Goal: Task Accomplishment & Management: Use online tool/utility

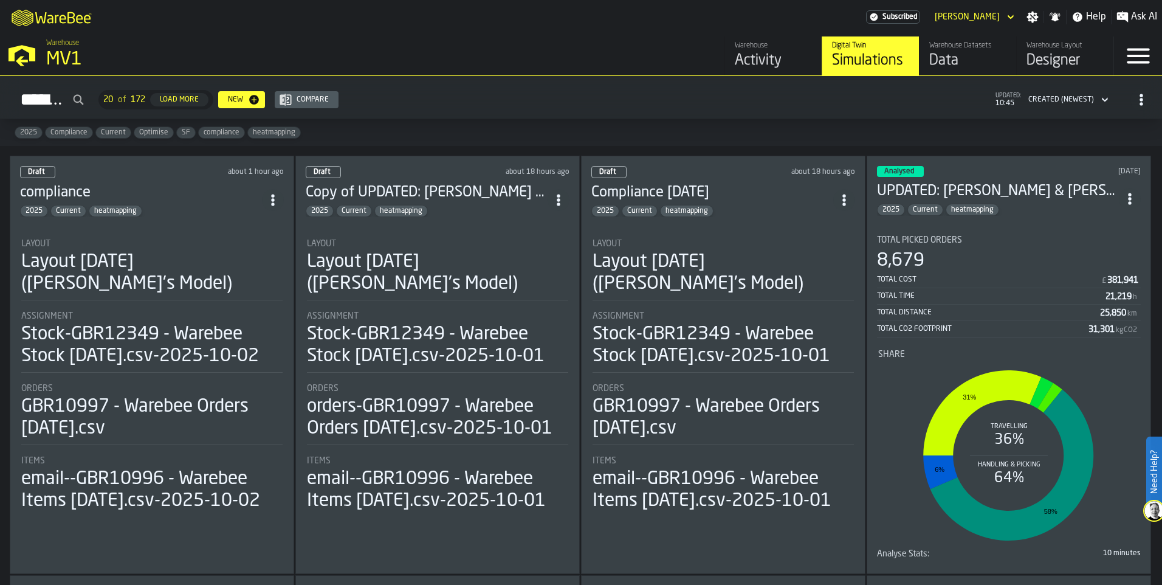
click at [1012, 216] on div "Analysed [DATE] UPDATED: [PERSON_NAME] & [PERSON_NAME] [DATE] 2025 Current heat…" at bounding box center [1009, 365] width 284 height 418
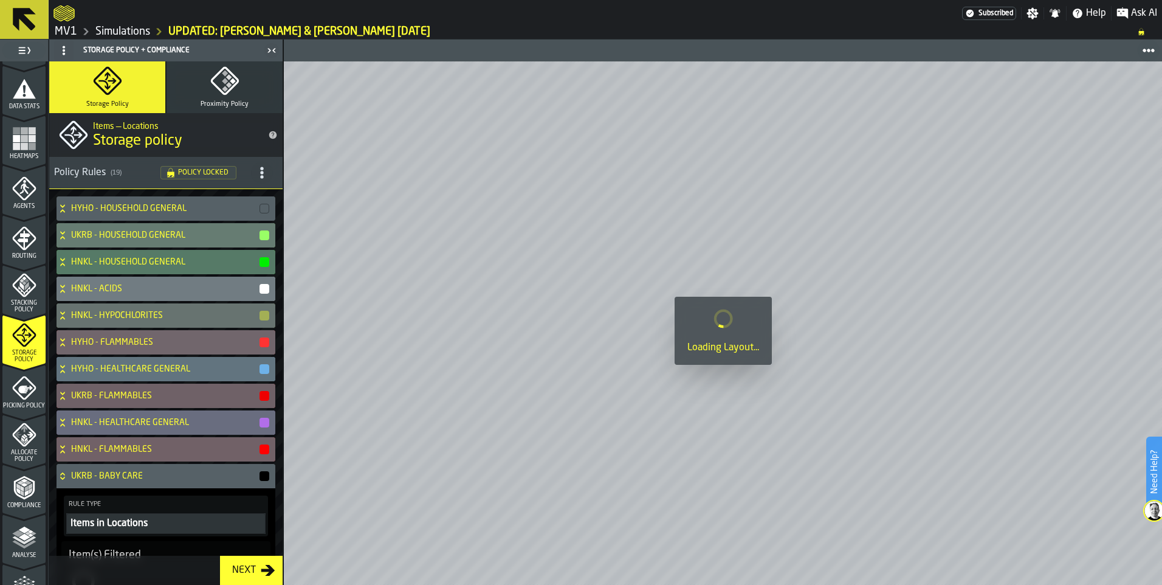
scroll to position [375, 0]
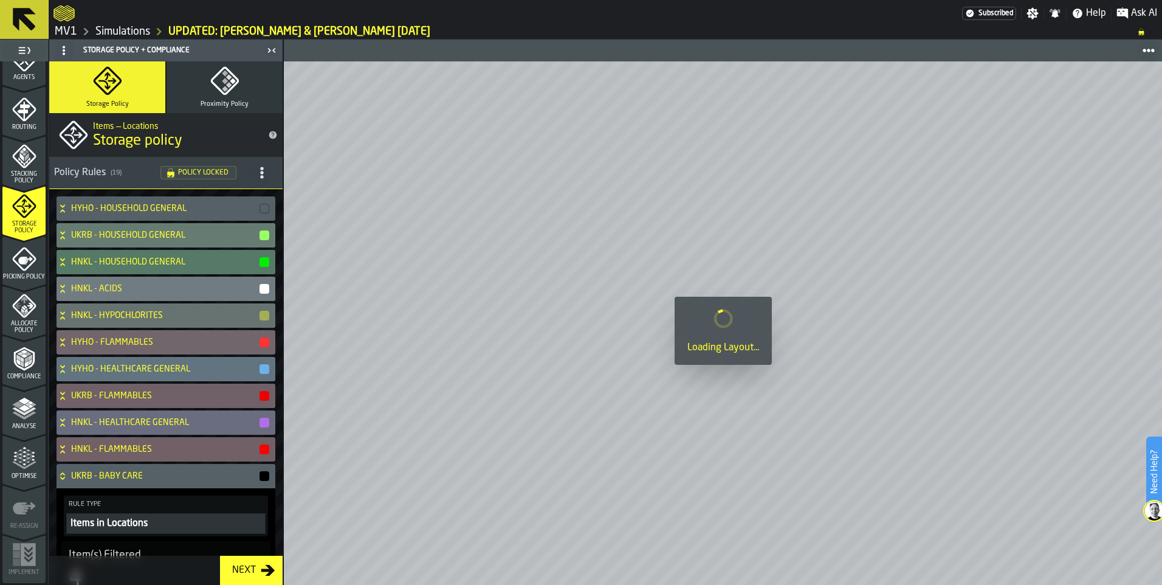
click at [20, 419] on icon "menu Analyse" at bounding box center [24, 408] width 24 height 24
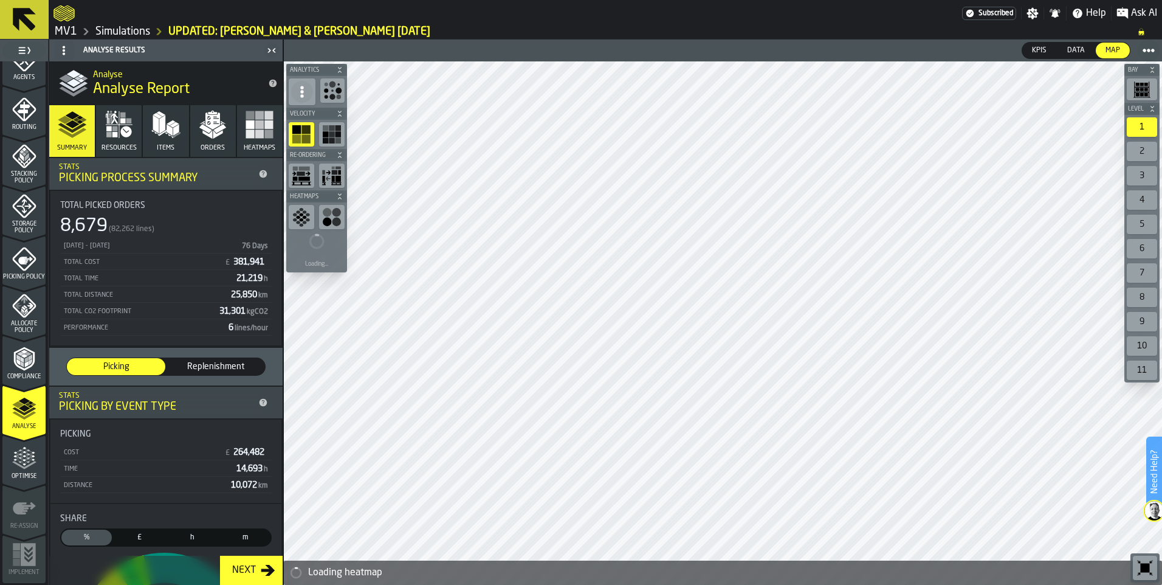
click at [125, 125] on icon "button" at bounding box center [119, 124] width 27 height 27
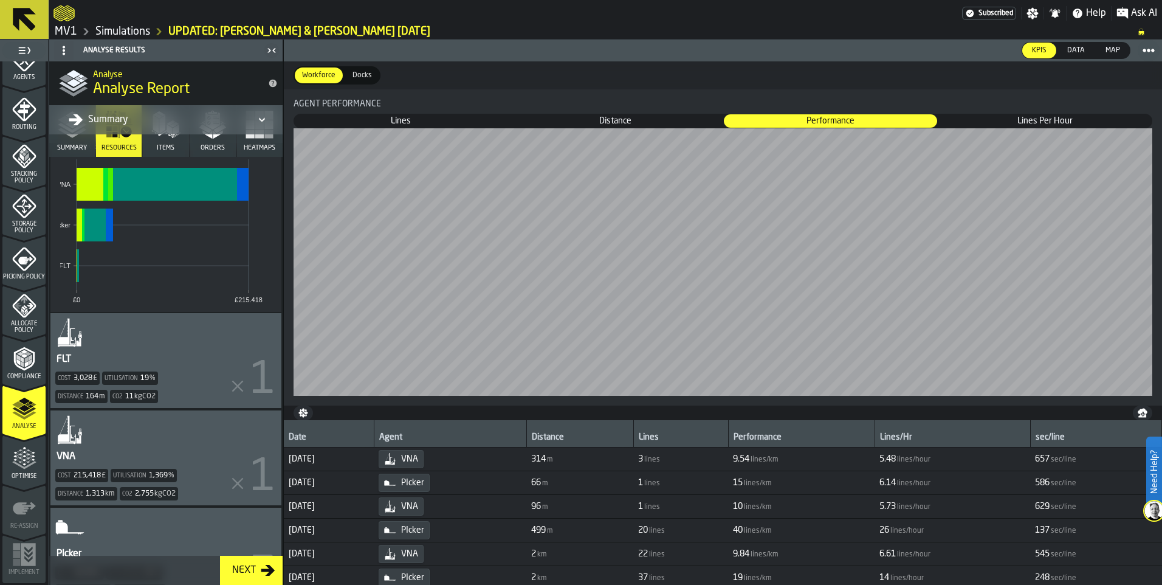
scroll to position [297, 0]
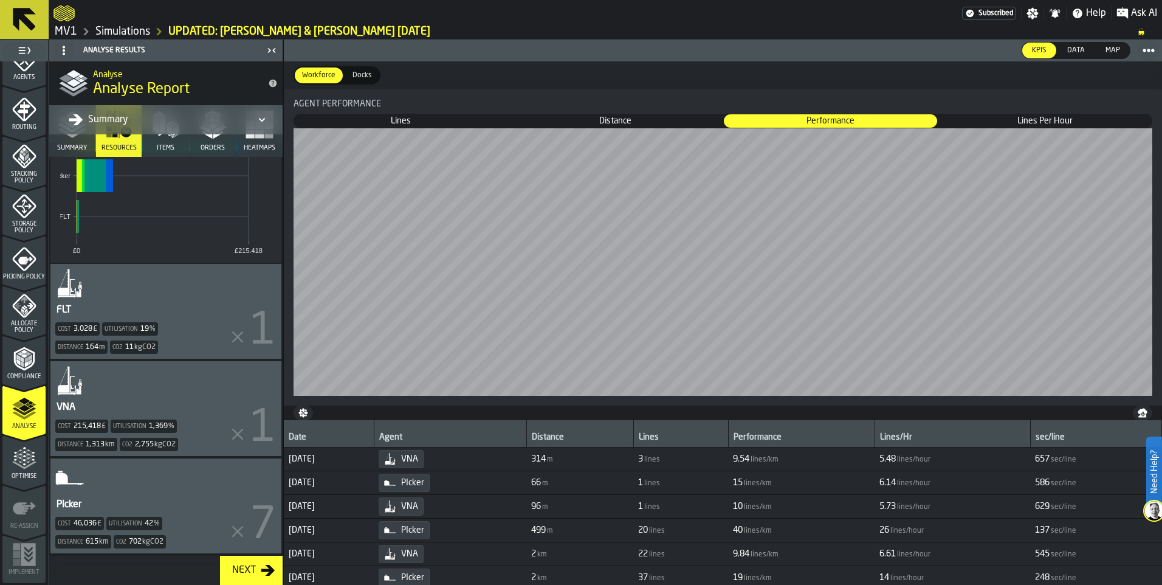
click at [169, 484] on div "PIcker Cost 46,036 £ Utilisation 42 % Distance 615 km Co2 702 kgCO2" at bounding box center [165, 505] width 231 height 95
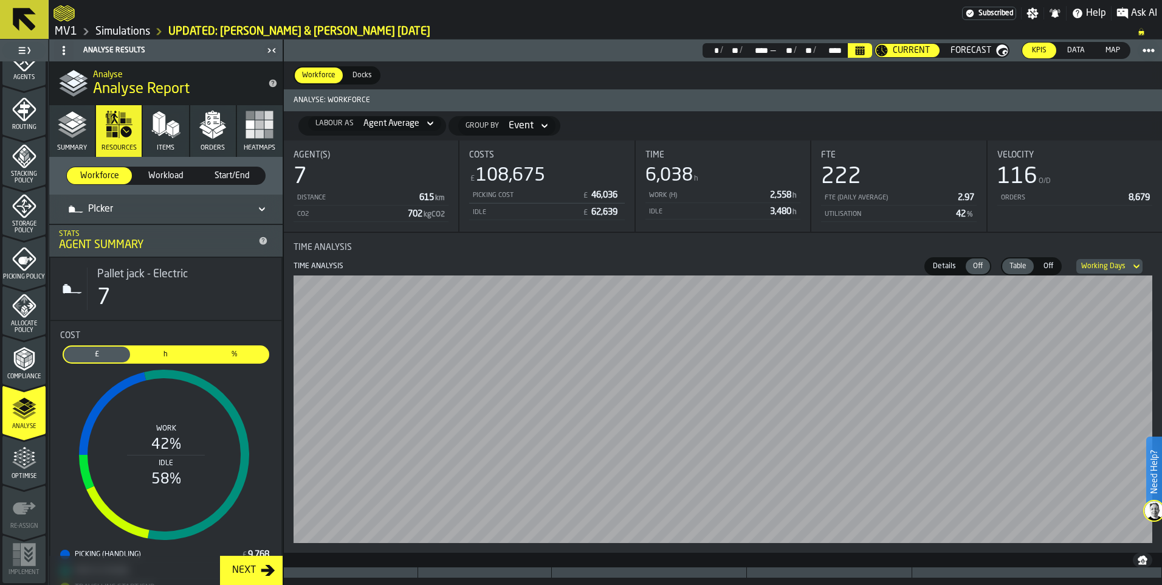
click at [127, 30] on link "Simulations" at bounding box center [122, 31] width 55 height 13
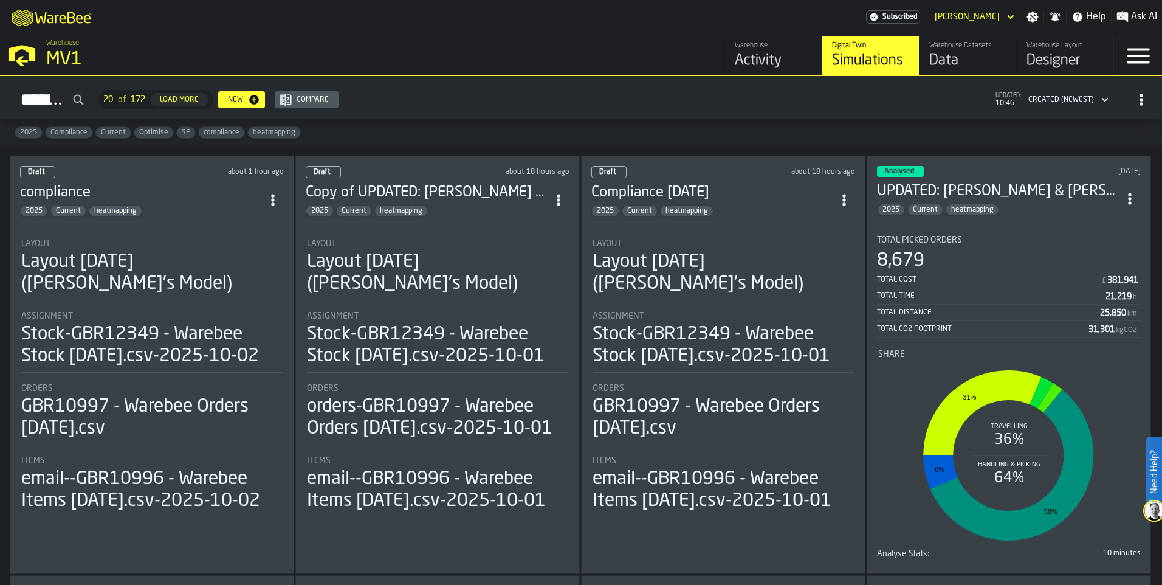
click at [1130, 193] on circle "ItemListCard-DashboardItemContainer" at bounding box center [1129, 194] width 3 height 3
click at [1104, 282] on div "Duplicate" at bounding box center [1102, 279] width 63 height 15
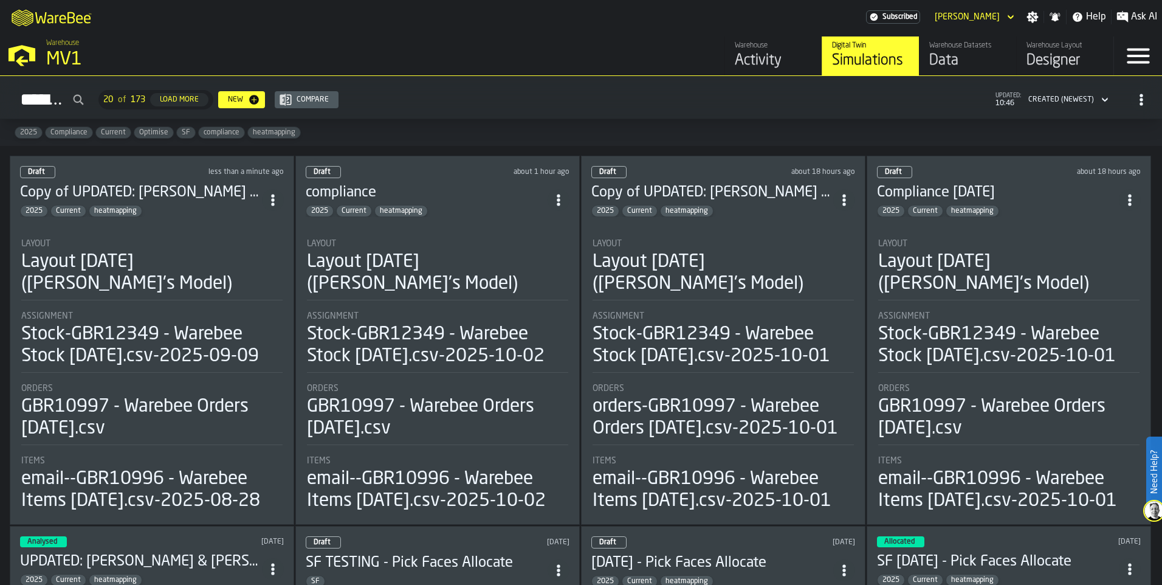
click at [181, 186] on h3 "Copy of UPDATED: [PERSON_NAME] & [PERSON_NAME] [DATE]" at bounding box center [141, 192] width 242 height 19
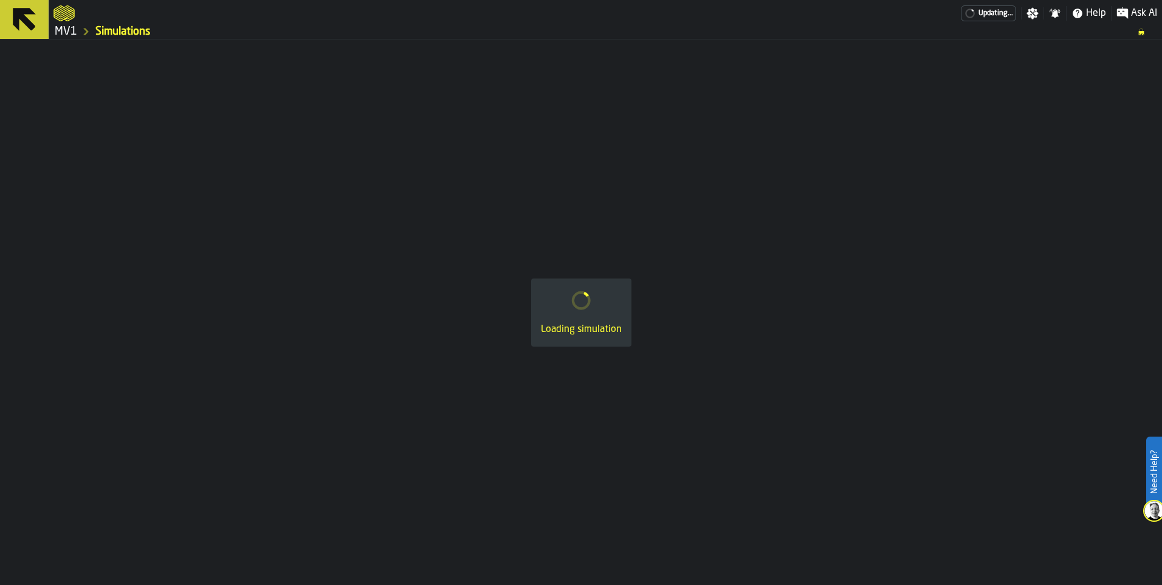
click at [181, 186] on div "Loading simulation" at bounding box center [581, 312] width 1162 height 545
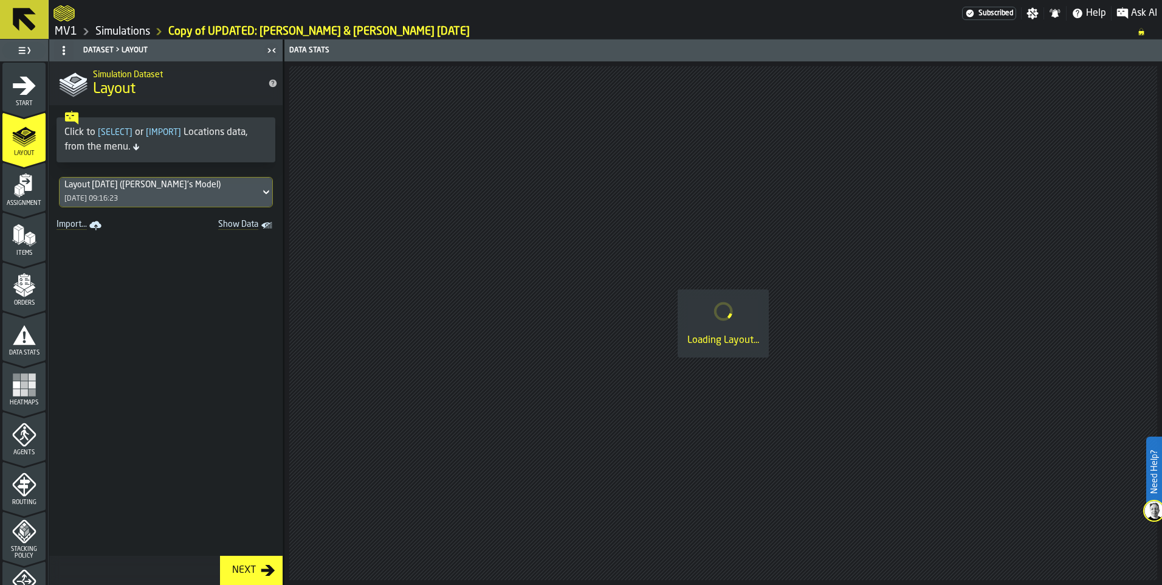
click at [21, 89] on icon "menu Start" at bounding box center [24, 86] width 24 height 24
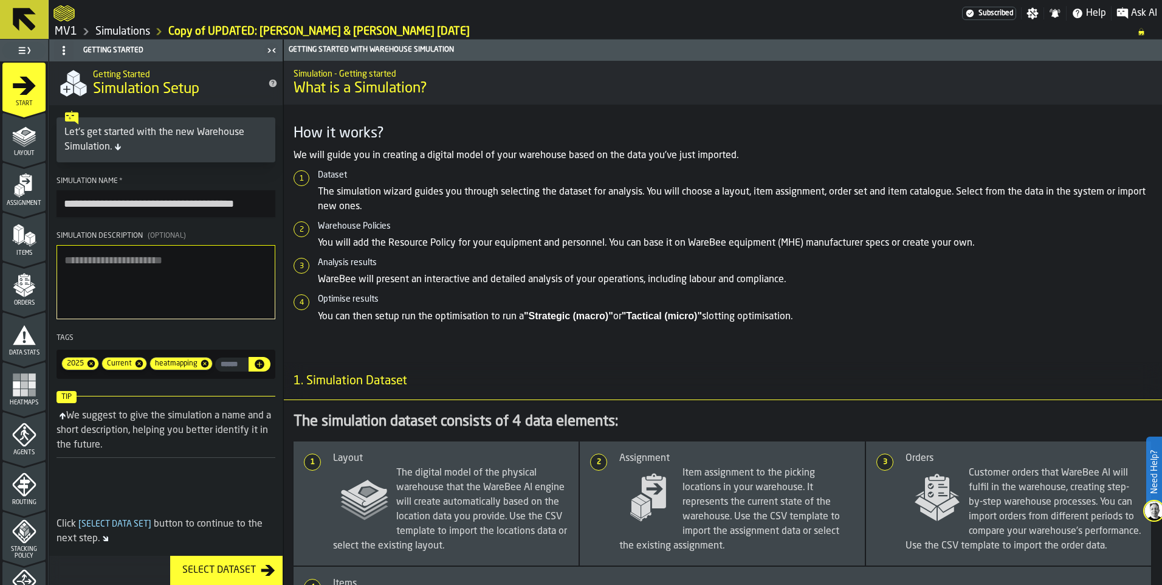
drag, startPoint x: 101, startPoint y: 204, endPoint x: 29, endPoint y: 201, distance: 71.8
click at [29, 201] on aside "**********" at bounding box center [141, 312] width 283 height 545
drag, startPoint x: 119, startPoint y: 204, endPoint x: 244, endPoint y: 199, distance: 125.3
click at [244, 199] on input "**********" at bounding box center [166, 203] width 219 height 27
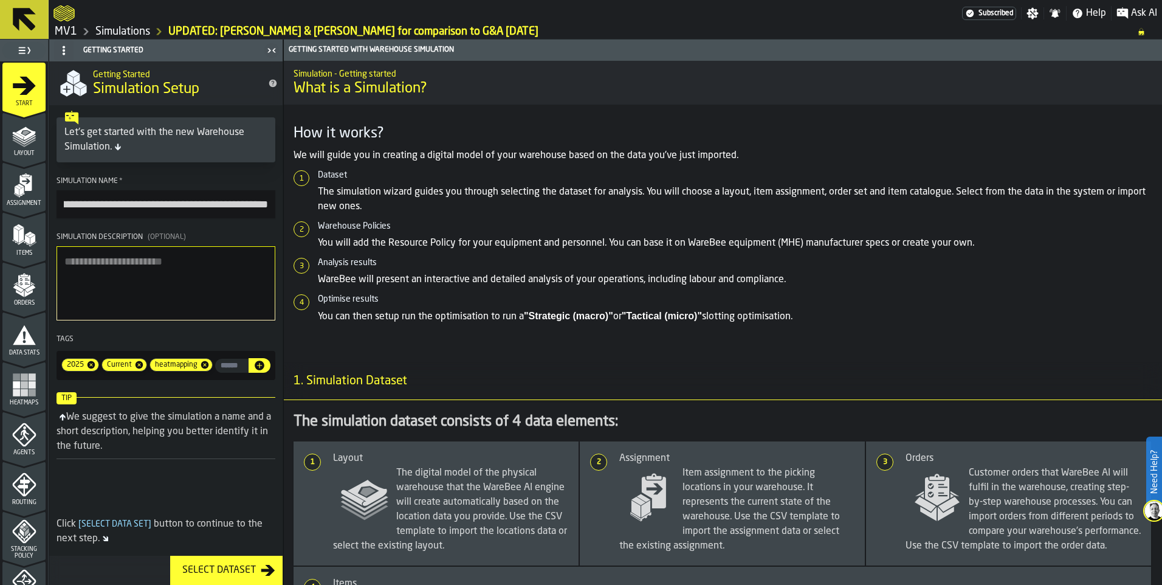
type input "**********"
click at [241, 570] on div "Select Dataset" at bounding box center [218, 570] width 83 height 15
click at [219, 569] on div "Select Dataset" at bounding box center [218, 570] width 83 height 15
click at [174, 267] on textarea "Simulation Description (Optional)" at bounding box center [166, 283] width 219 height 74
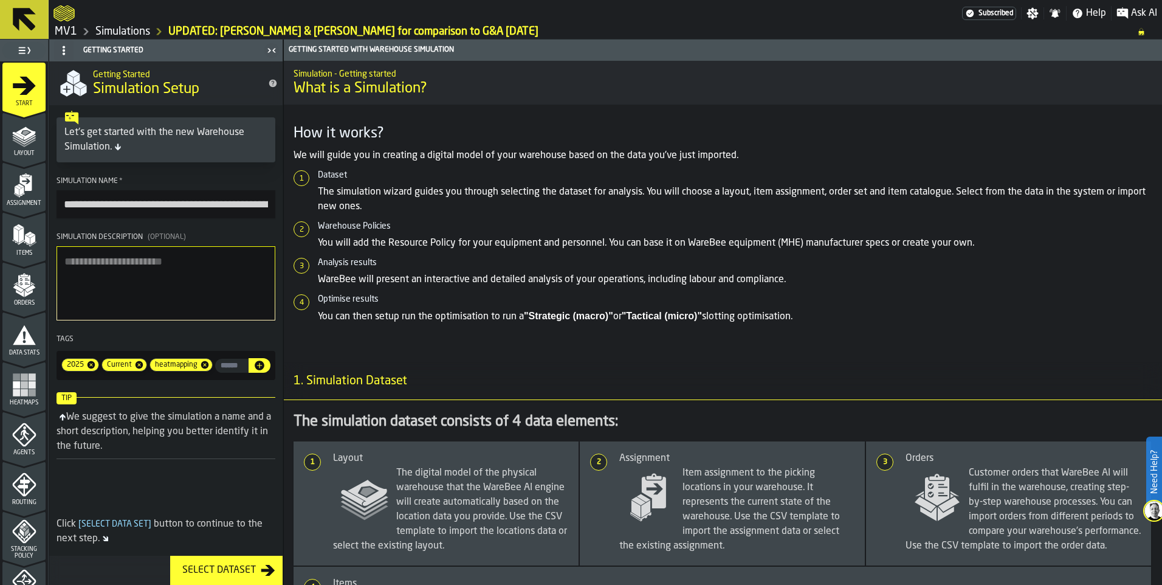
click at [22, 131] on icon "menu Layout" at bounding box center [24, 135] width 24 height 24
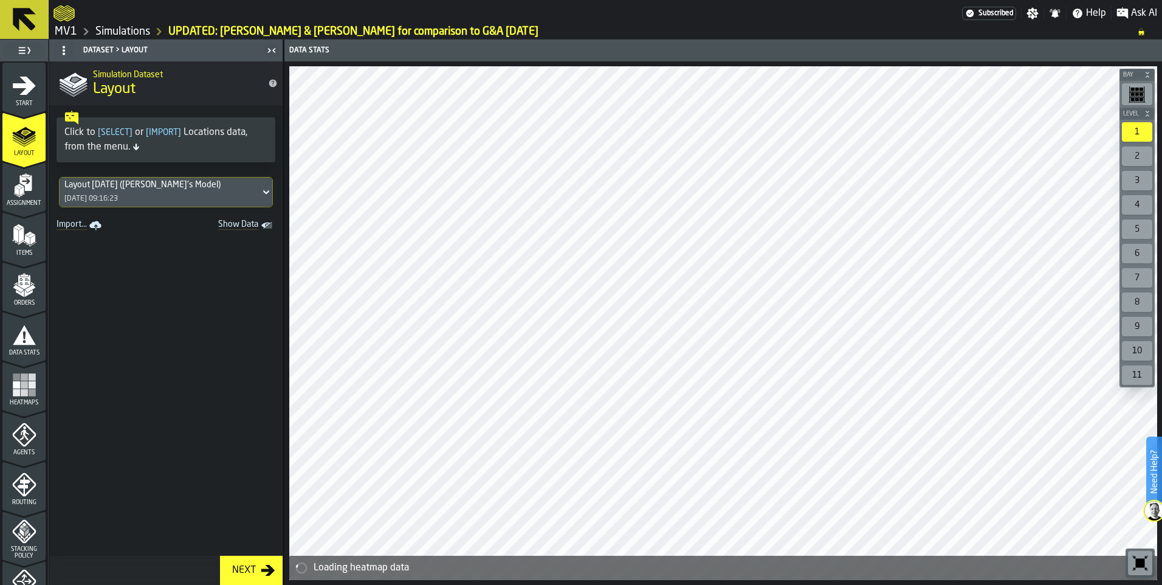
click at [30, 197] on icon "menu Assignment" at bounding box center [24, 185] width 24 height 24
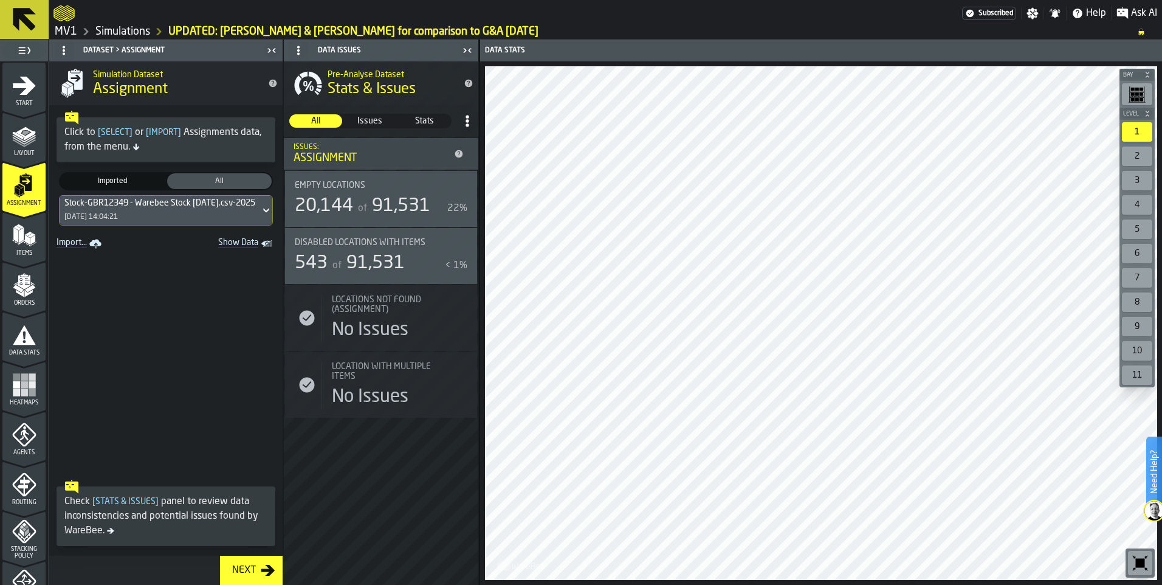
click at [22, 235] on icon "menu Items" at bounding box center [24, 235] width 24 height 24
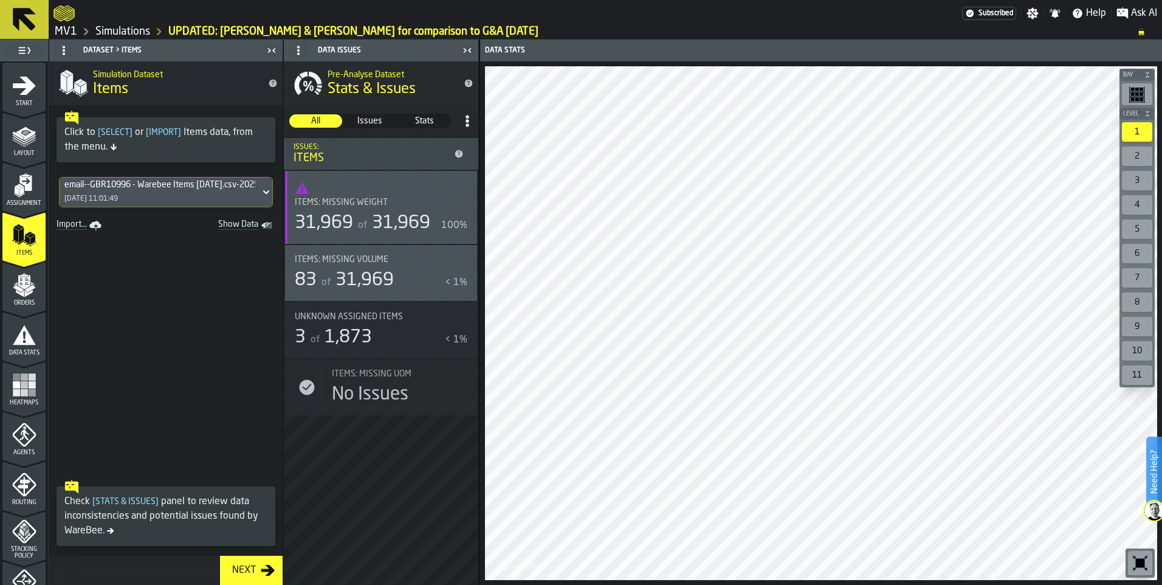
click at [24, 200] on span "Assignment" at bounding box center [23, 203] width 43 height 7
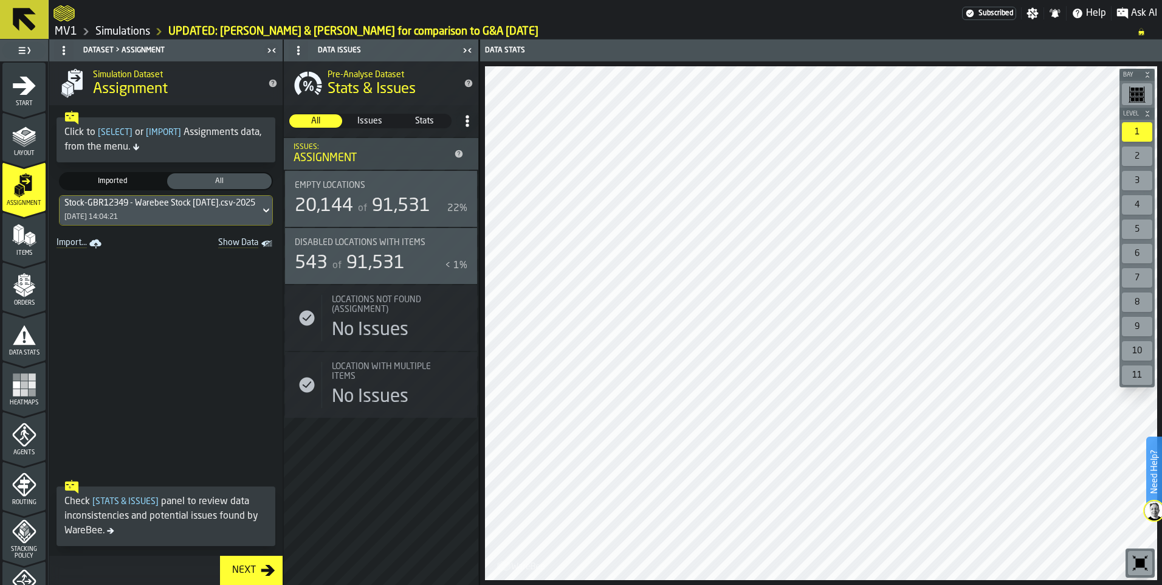
click at [207, 212] on div "Stock-GBR12349 - Warebee Stock 9.9.25.csv-2025-09-09 09/09/2025, 14:04:21" at bounding box center [160, 210] width 201 height 29
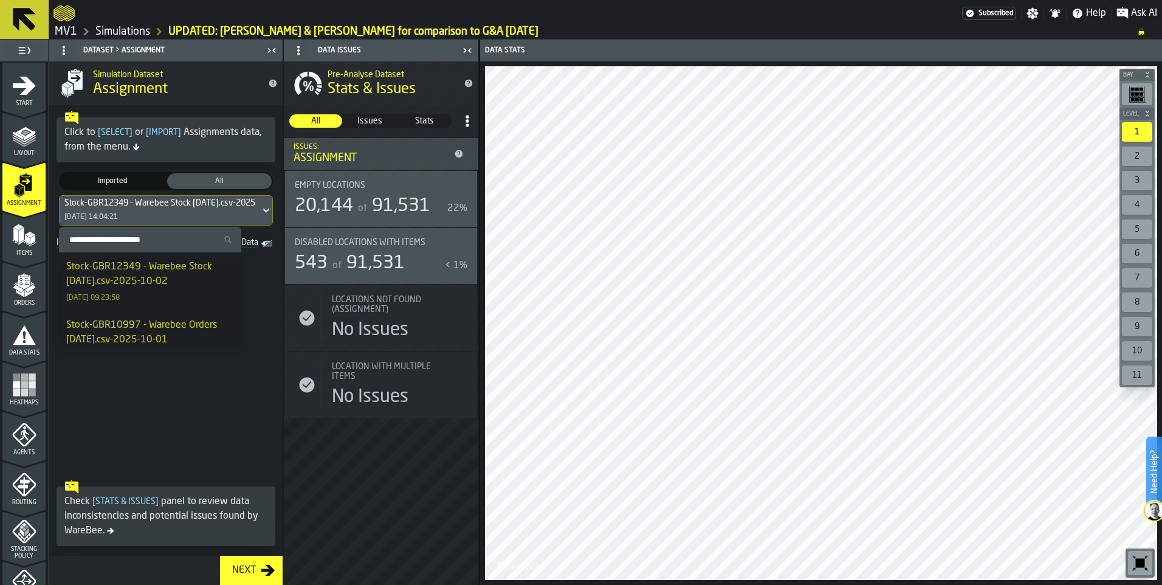
click at [247, 400] on span at bounding box center [165, 363] width 233 height 222
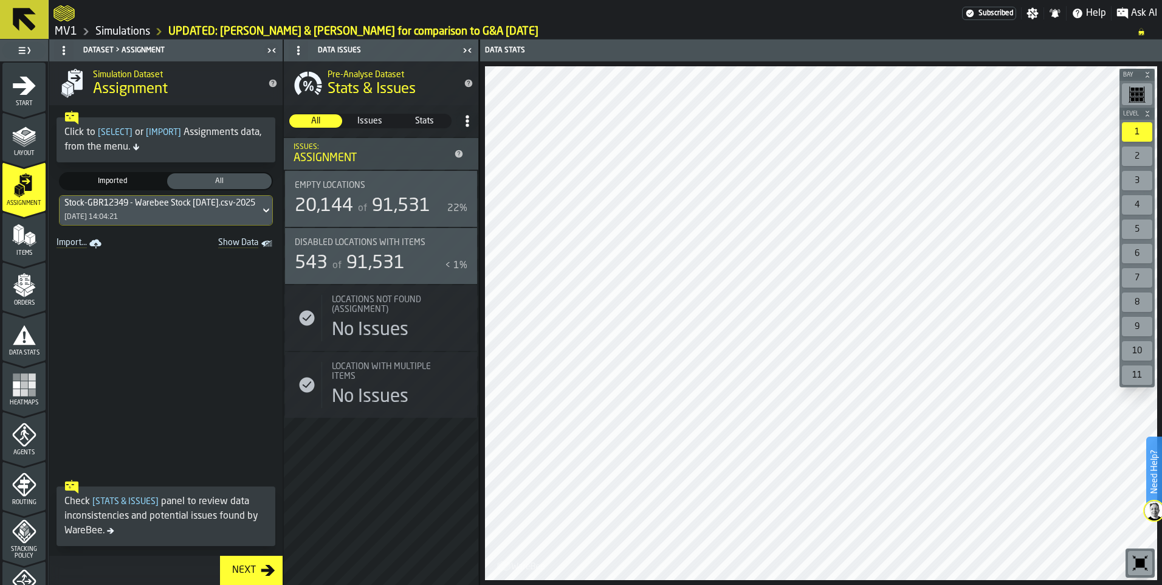
click at [244, 246] on span "Show Data" at bounding box center [217, 244] width 83 height 12
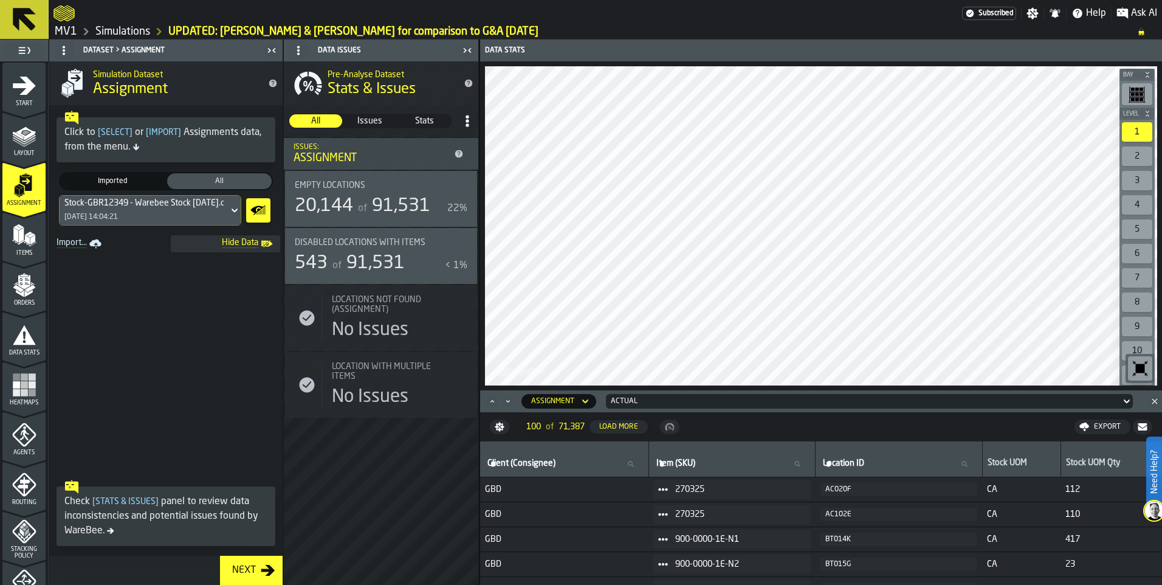
click at [69, 246] on link "Import..." at bounding box center [80, 243] width 57 height 17
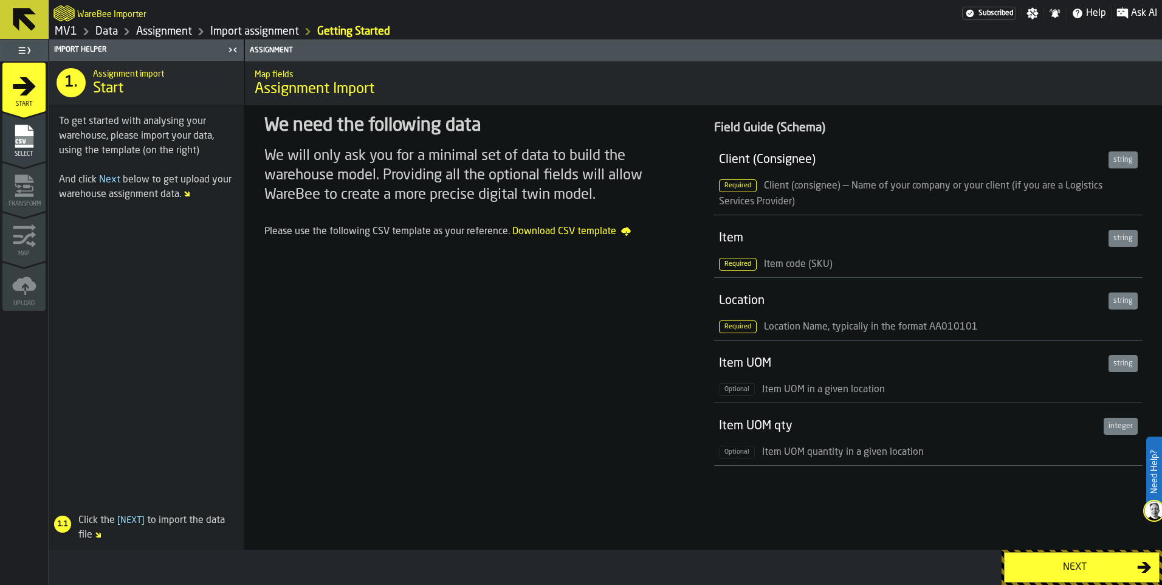
click at [557, 230] on span "Download CSV template" at bounding box center [571, 231] width 119 height 15
click at [1045, 565] on div "Next" at bounding box center [1074, 567] width 125 height 15
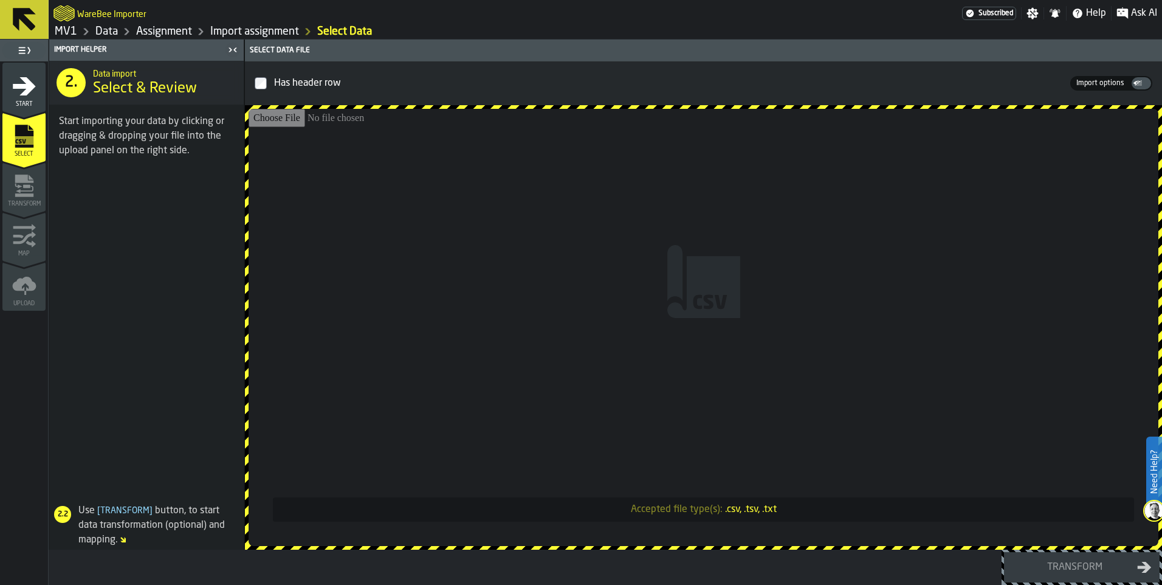
click at [428, 326] on input "Accepted file type(s): .csv, .tsv, .txt" at bounding box center [704, 327] width 910 height 437
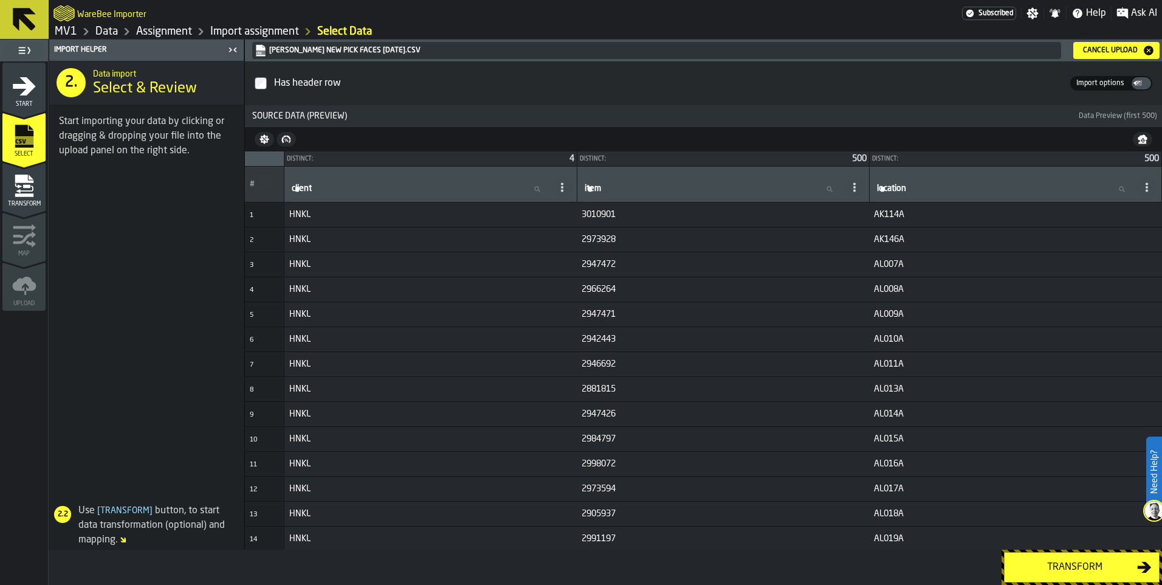
click at [1067, 570] on div "Transform" at bounding box center [1074, 567] width 125 height 15
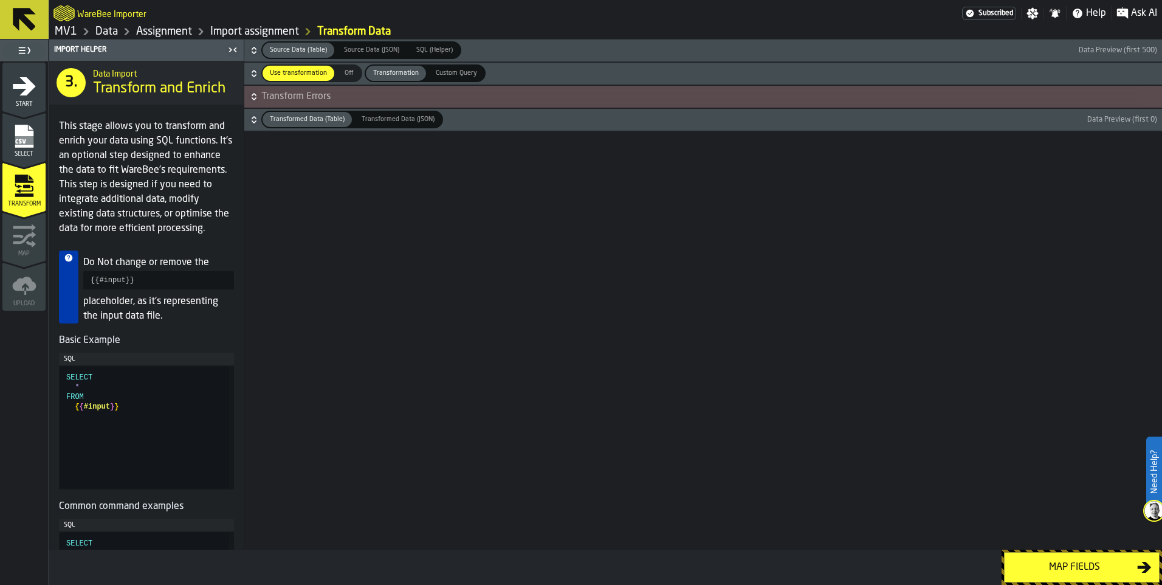
click at [1064, 570] on div "Map fields" at bounding box center [1074, 567] width 125 height 15
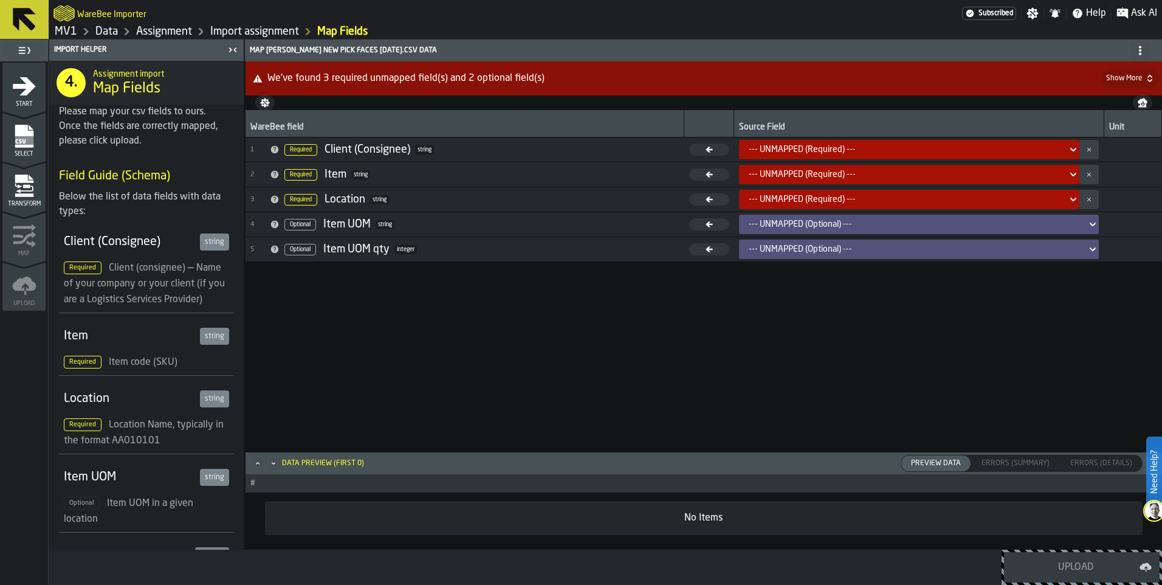
click at [829, 155] on div "--- UNMAPPED (Required) ---" at bounding box center [905, 149] width 323 height 15
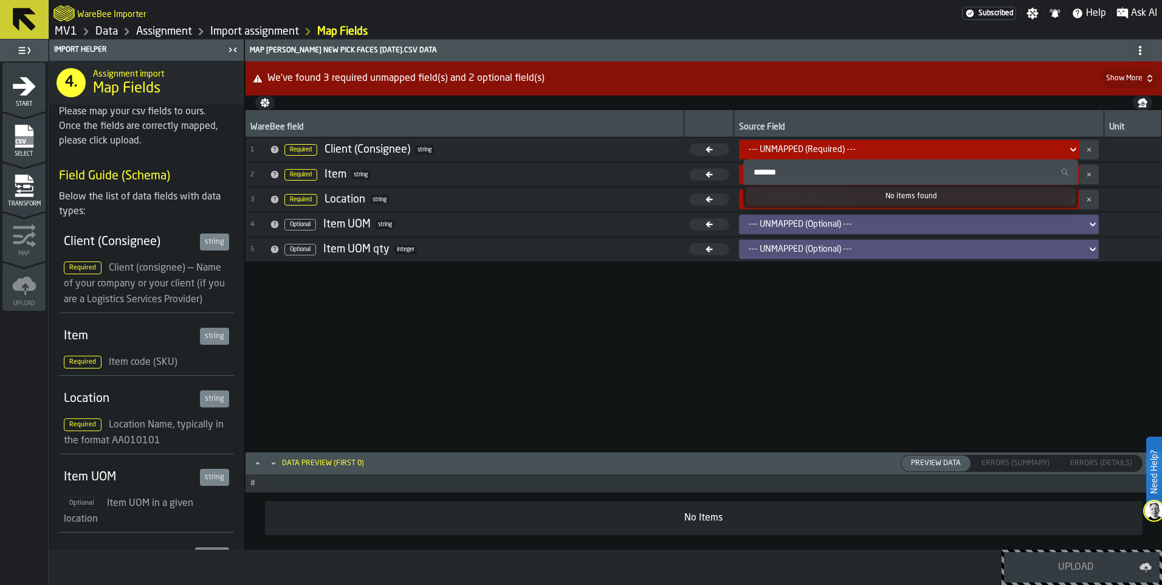
click at [673, 281] on div "WareBee field Source Field Unit 1 Required Client (Consignee) string --- UNMAPP…" at bounding box center [704, 280] width 917 height 341
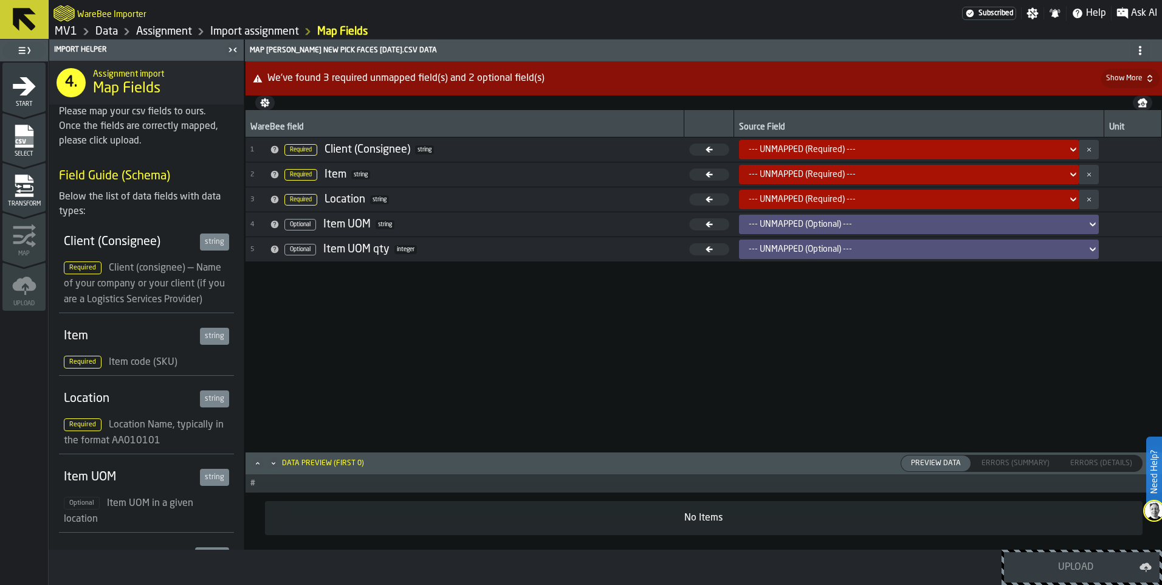
click at [835, 170] on div "--- UNMAPPED (Required) ---" at bounding box center [906, 175] width 314 height 10
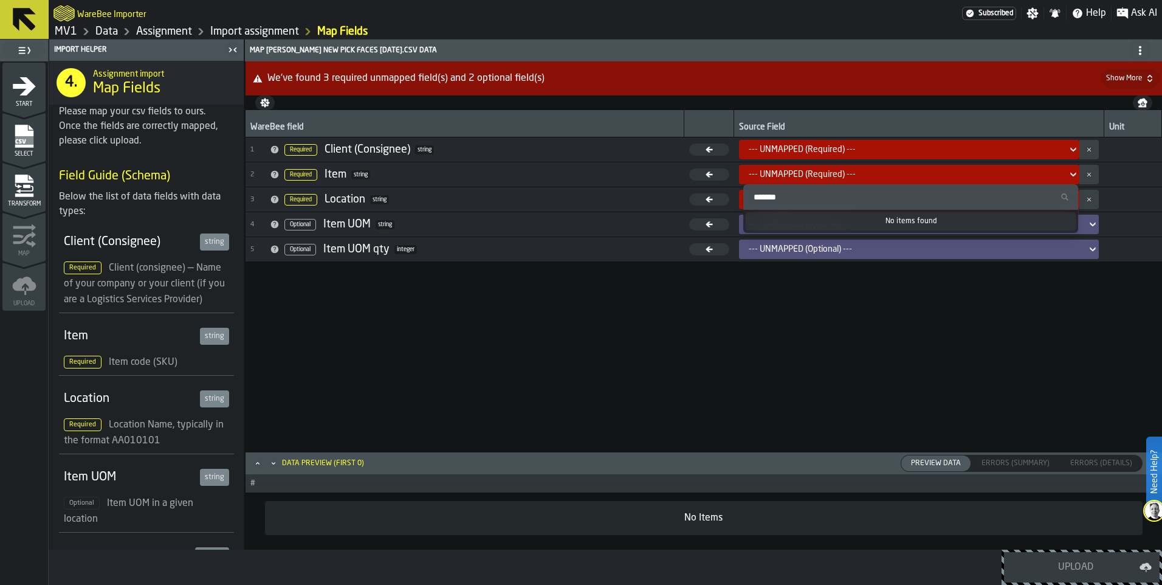
click at [839, 196] on input "Search" at bounding box center [911, 197] width 326 height 16
click at [931, 223] on div "No items found" at bounding box center [911, 221] width 331 height 18
click at [253, 30] on link "Import assignment" at bounding box center [254, 31] width 89 height 13
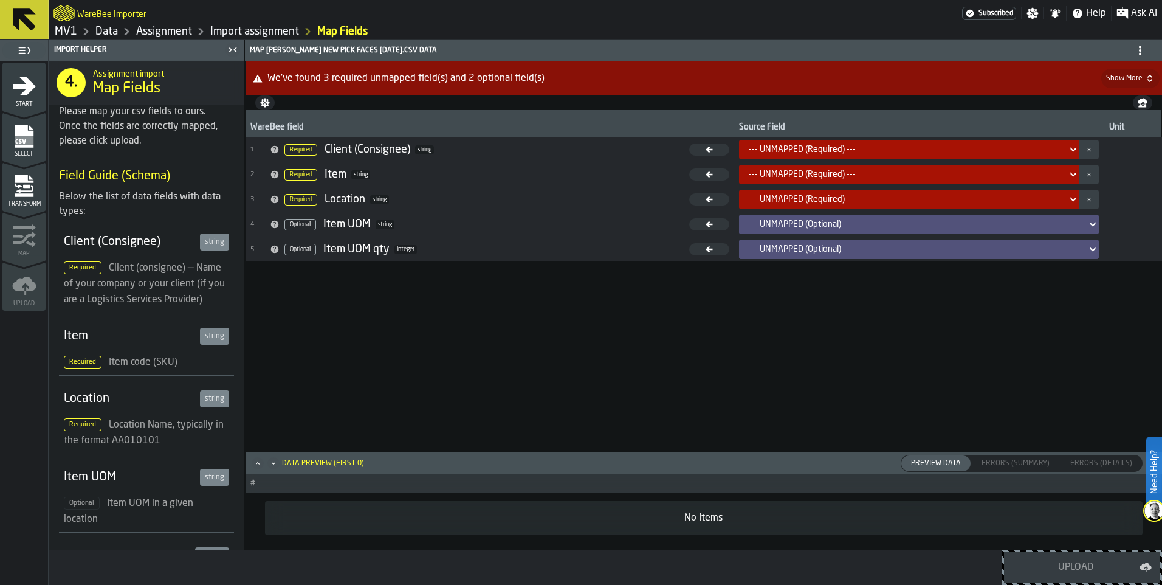
click at [179, 29] on link "Assignment" at bounding box center [164, 31] width 56 height 13
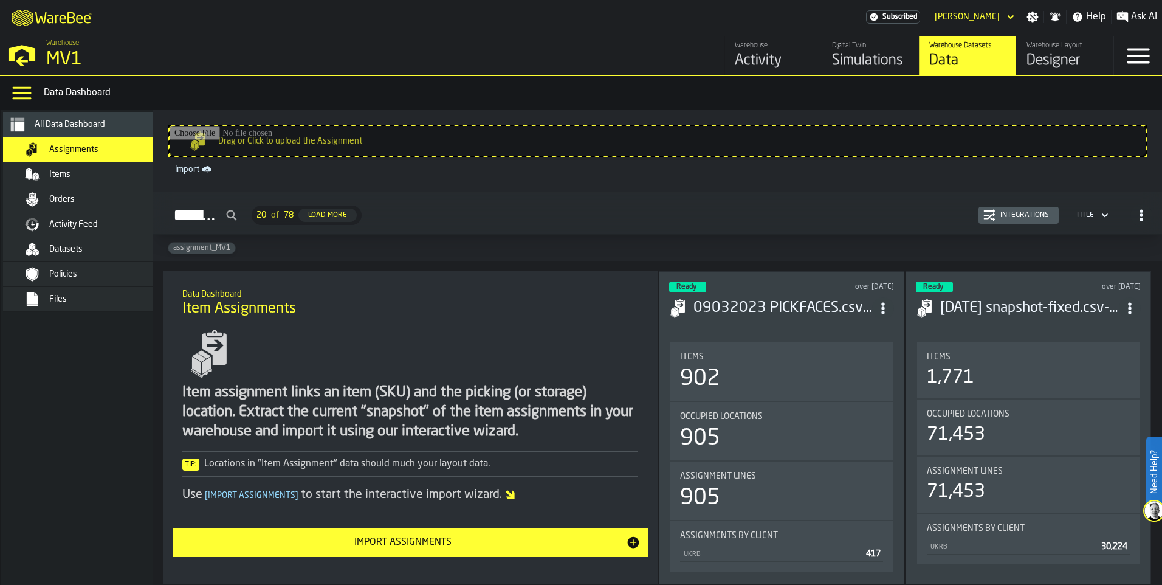
click at [853, 58] on div "Simulations" at bounding box center [870, 60] width 77 height 19
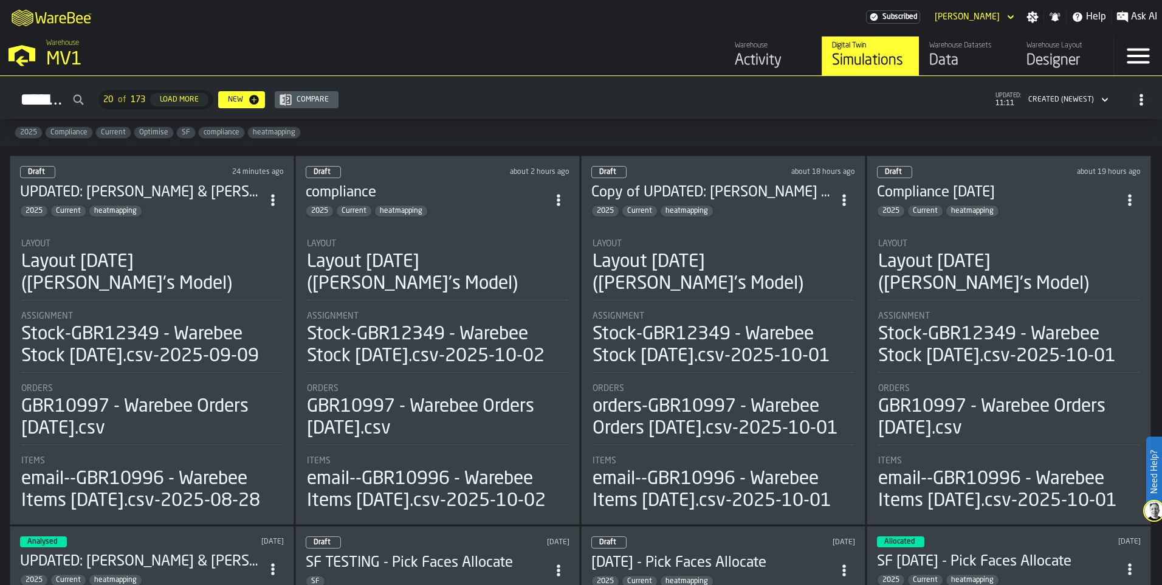
click at [219, 227] on section "Layout Layout 2025-09-29 (Aaron's Model) Assignment Stock-GBR12349 - Warebee St…" at bounding box center [152, 370] width 264 height 287
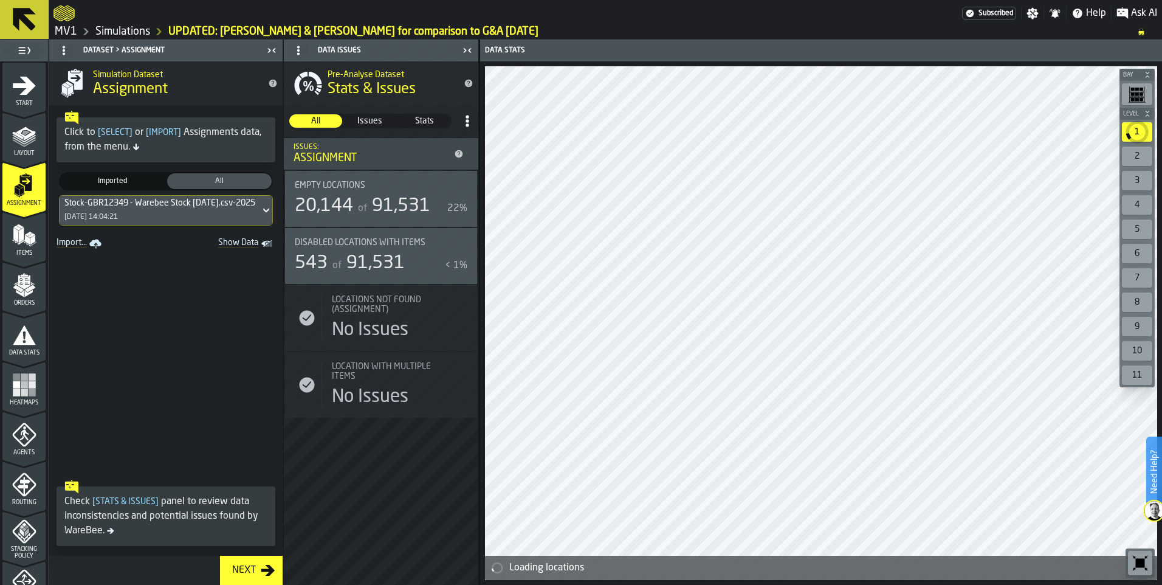
click at [72, 246] on link "Import..." at bounding box center [80, 243] width 57 height 17
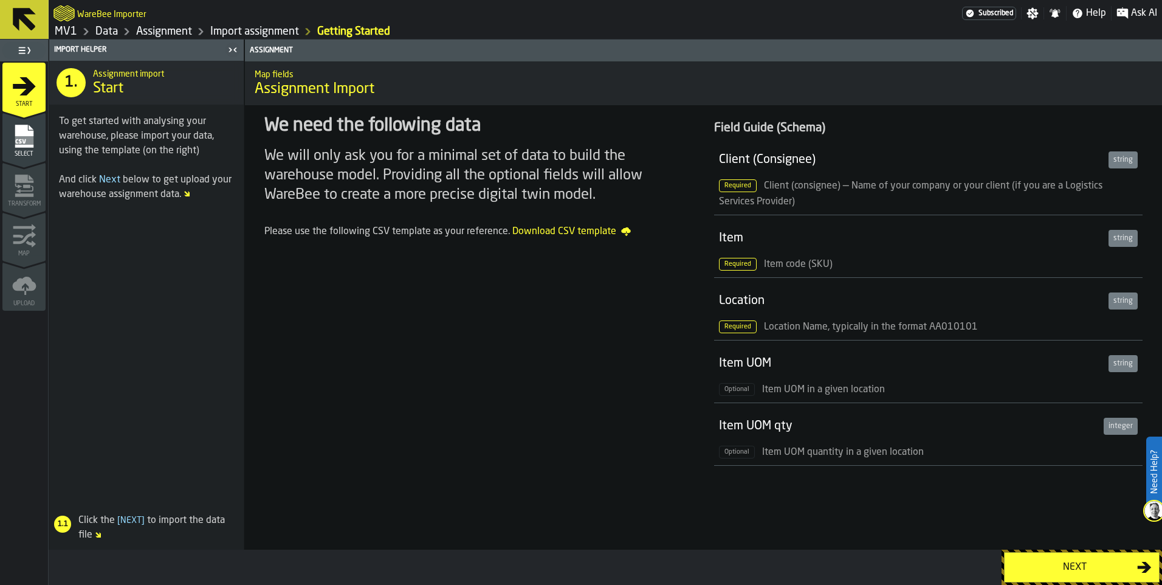
click at [1033, 571] on div "Next" at bounding box center [1074, 567] width 125 height 15
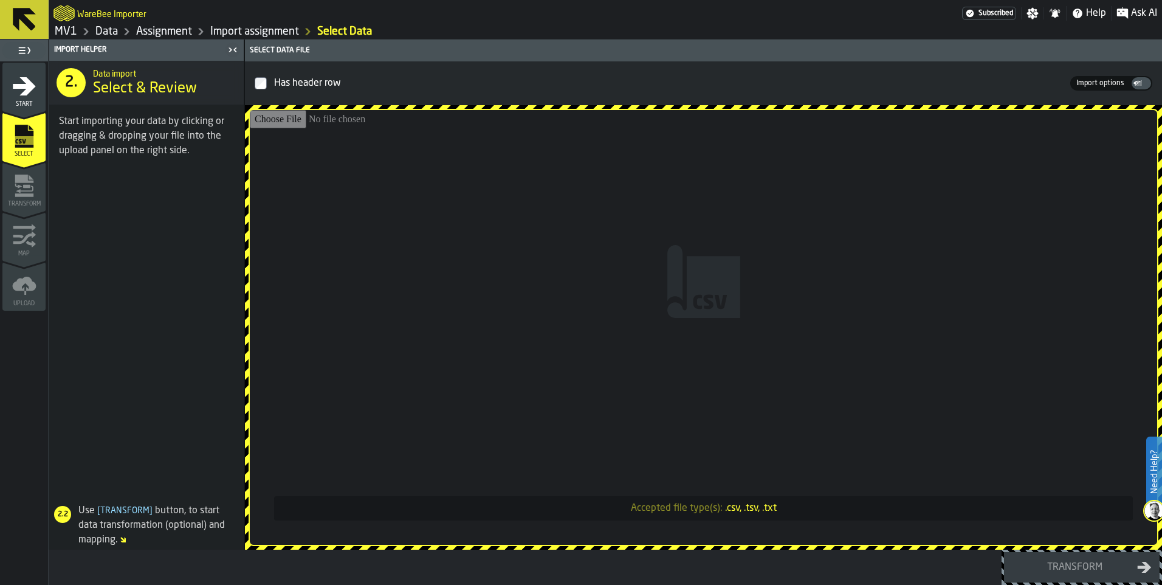
type input "**********"
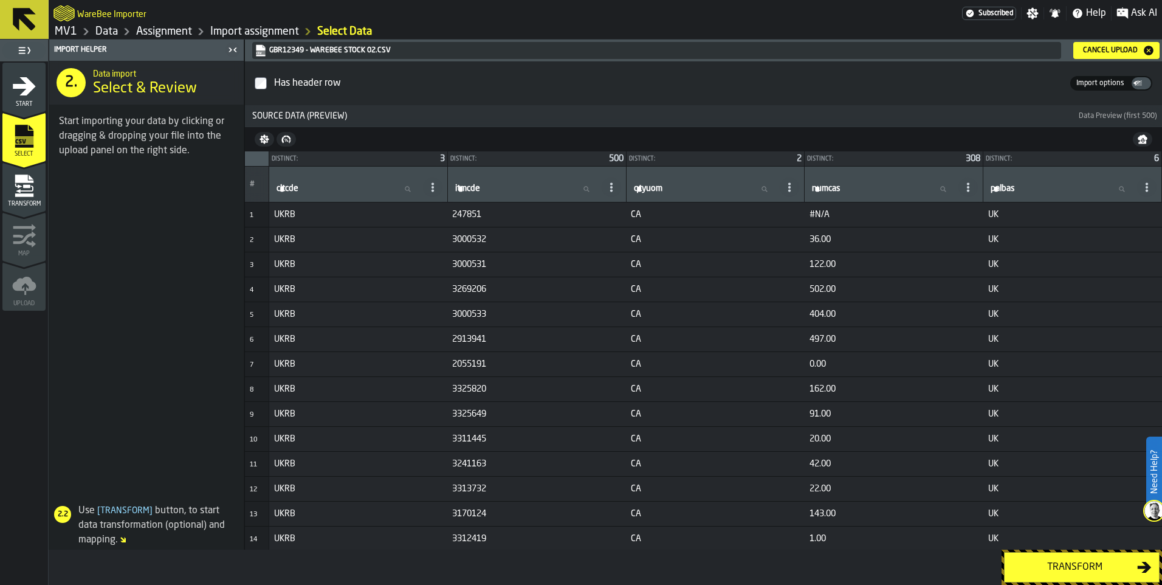
click at [1090, 565] on div "Transform" at bounding box center [1074, 567] width 125 height 15
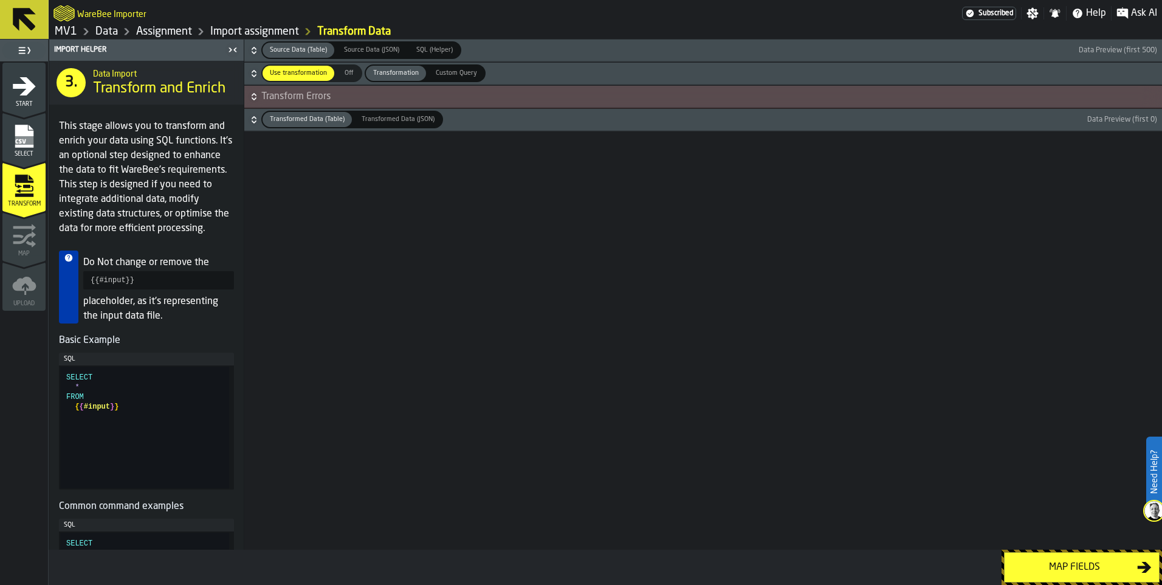
click at [1047, 566] on div "Map fields" at bounding box center [1074, 567] width 125 height 15
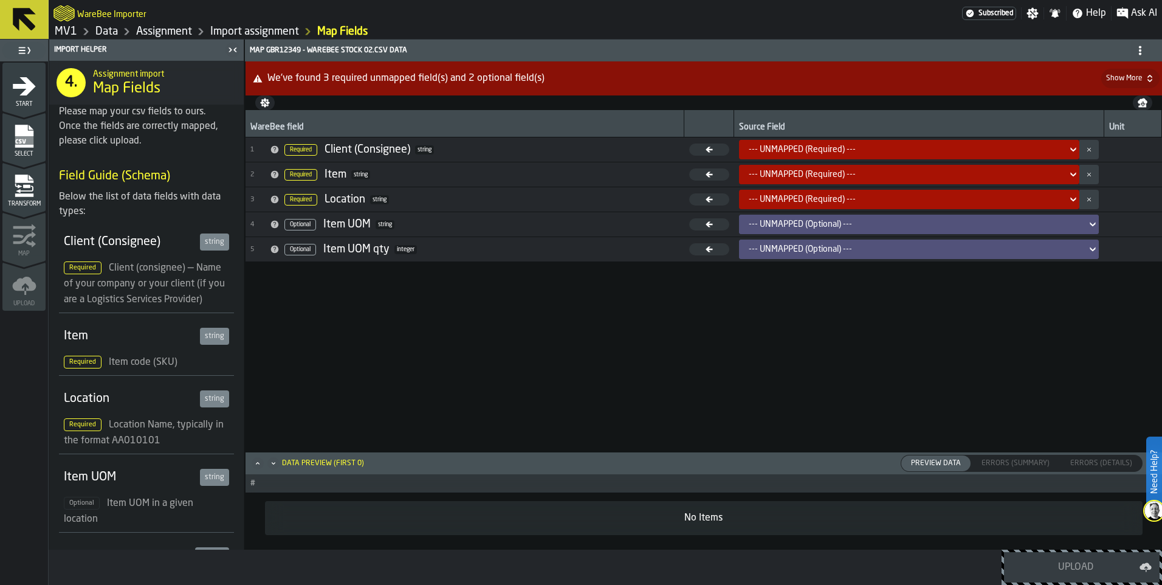
click at [879, 149] on div "--- UNMAPPED (Required) ---" at bounding box center [906, 150] width 314 height 10
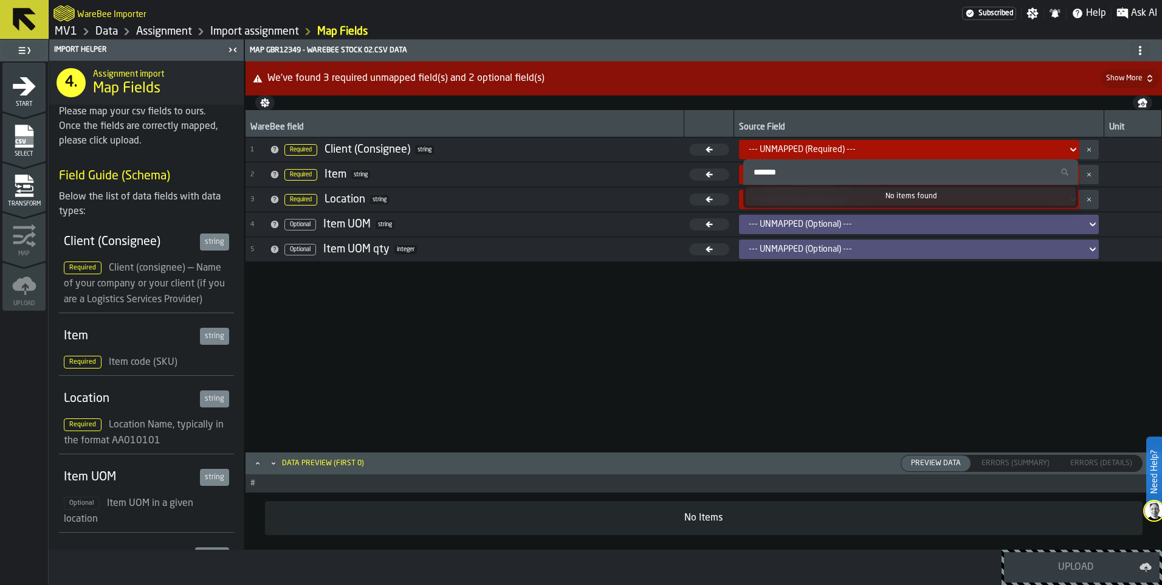
click at [1062, 151] on div "--- UNMAPPED (Required) ---" at bounding box center [905, 149] width 323 height 15
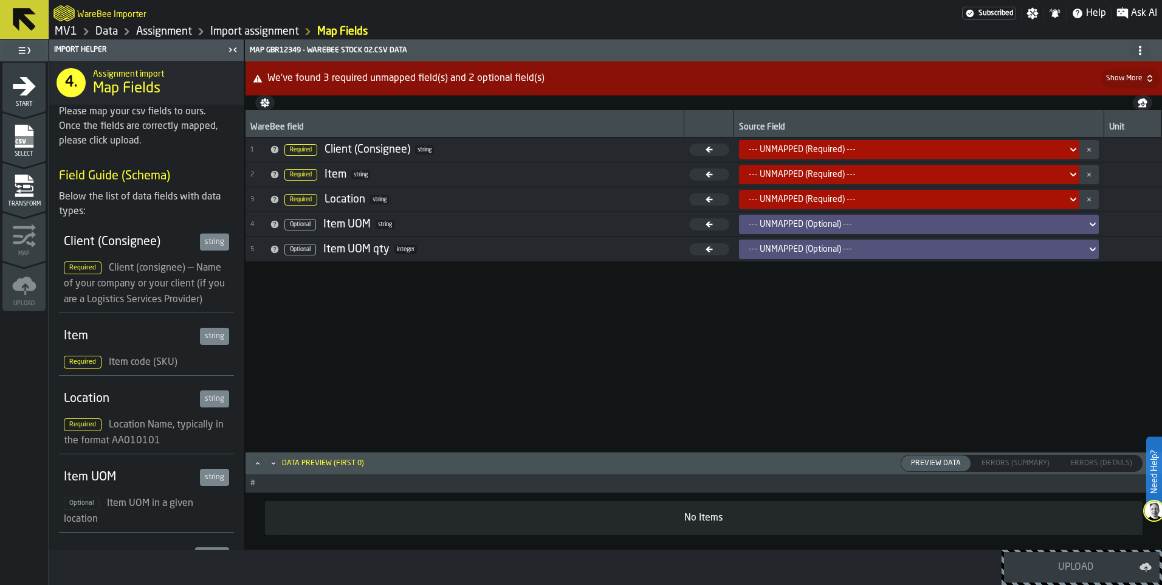
click at [1062, 151] on div "--- UNMAPPED (Required) ---" at bounding box center [905, 149] width 323 height 15
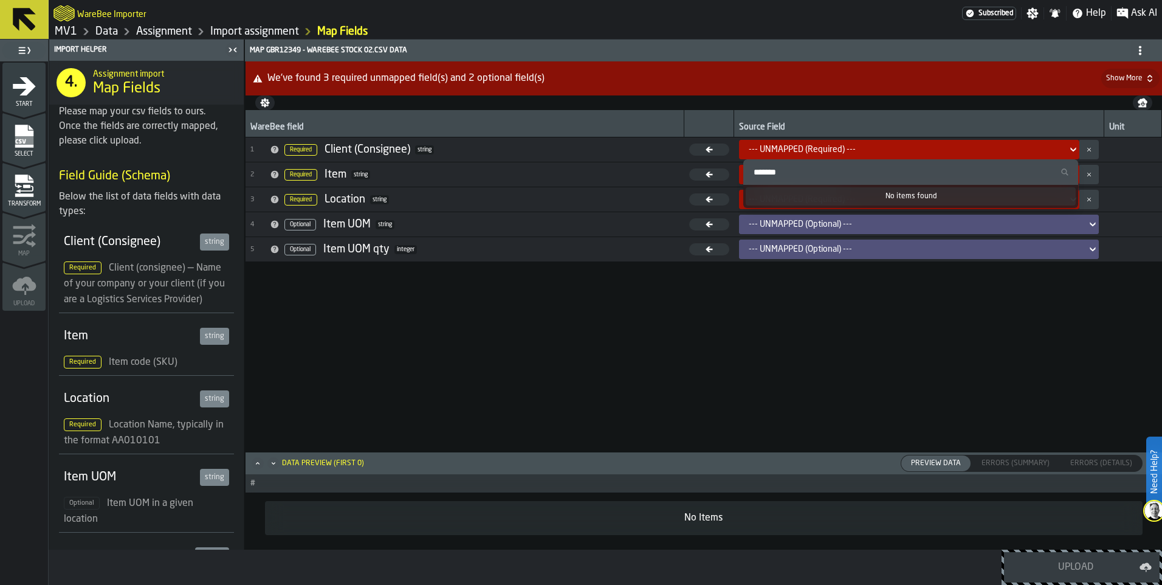
click at [849, 363] on div "WareBee field Source Field Unit 1 Required Client (Consignee) string --- UNMAPP…" at bounding box center [704, 280] width 917 height 341
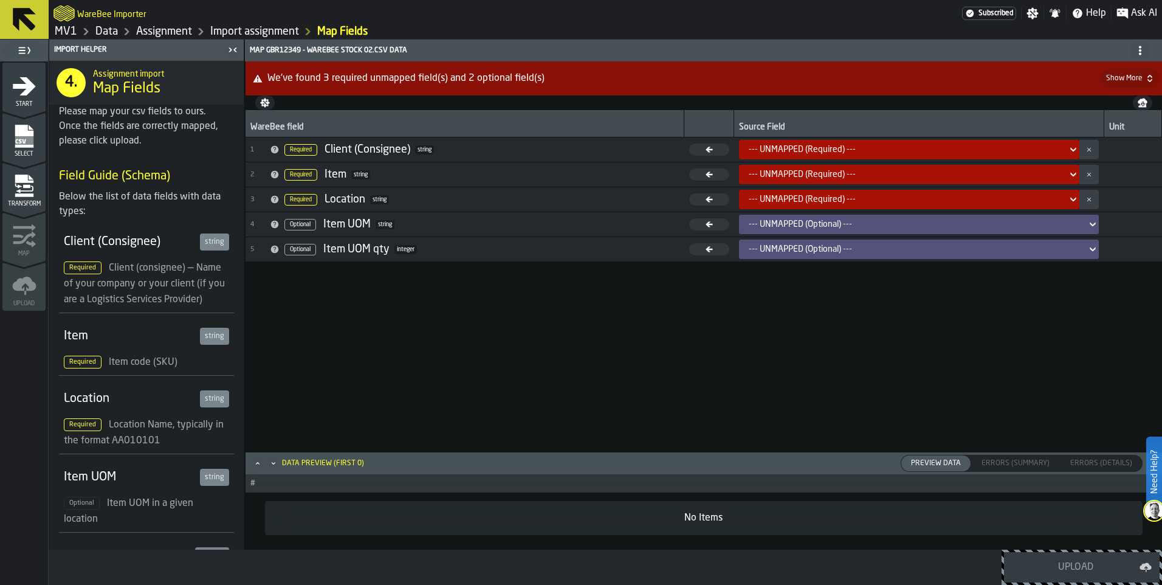
click at [1093, 154] on button "button-" at bounding box center [1088, 149] width 19 height 19
click at [1093, 173] on button "button-" at bounding box center [1088, 174] width 19 height 19
click at [1089, 209] on td "--- UNMAPPED (Required) ---" at bounding box center [919, 199] width 370 height 25
click at [1089, 202] on button "button-" at bounding box center [1088, 199] width 19 height 19
click at [712, 149] on icon at bounding box center [709, 148] width 7 height 5
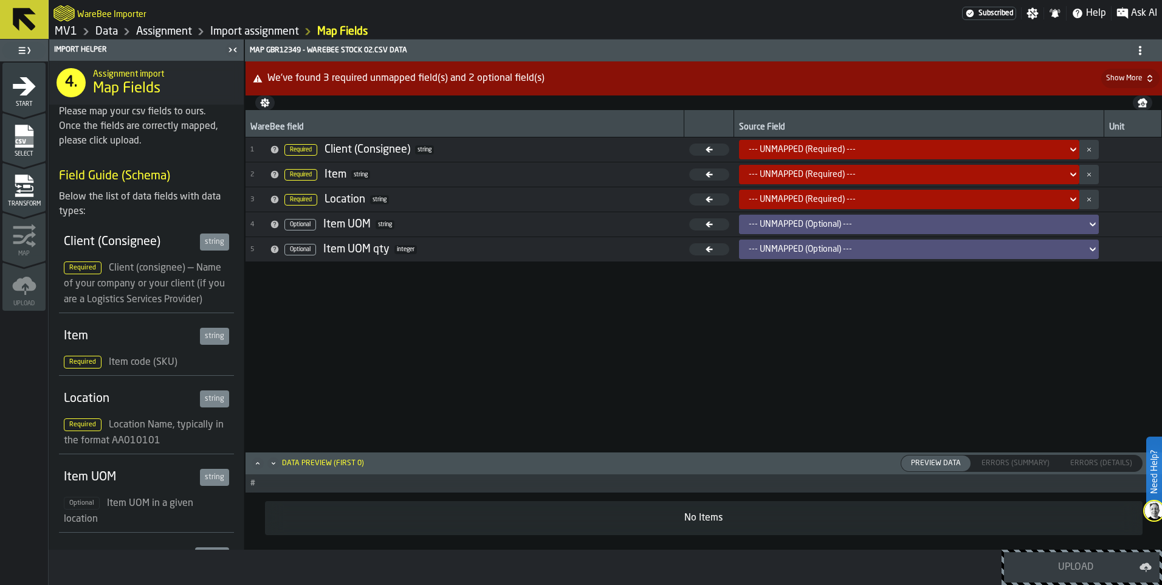
click at [1073, 151] on icon at bounding box center [1073, 149] width 12 height 15
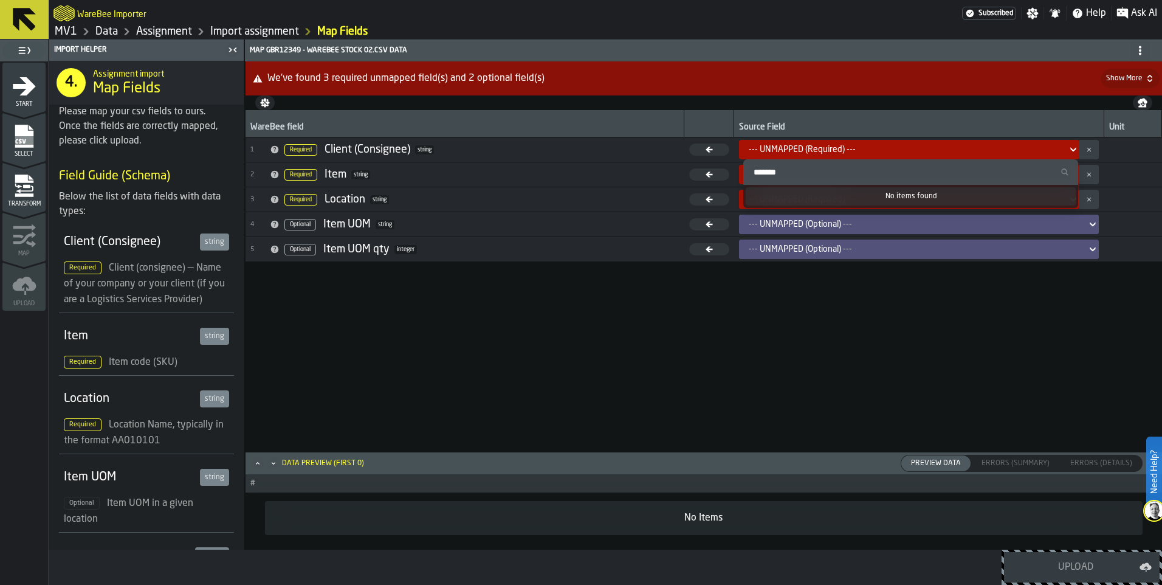
click at [780, 176] on input "Search" at bounding box center [911, 172] width 326 height 16
click at [577, 345] on div "WareBee field Source Field Unit 1 Required Client (Consignee) string --- UNMAPP…" at bounding box center [704, 280] width 917 height 341
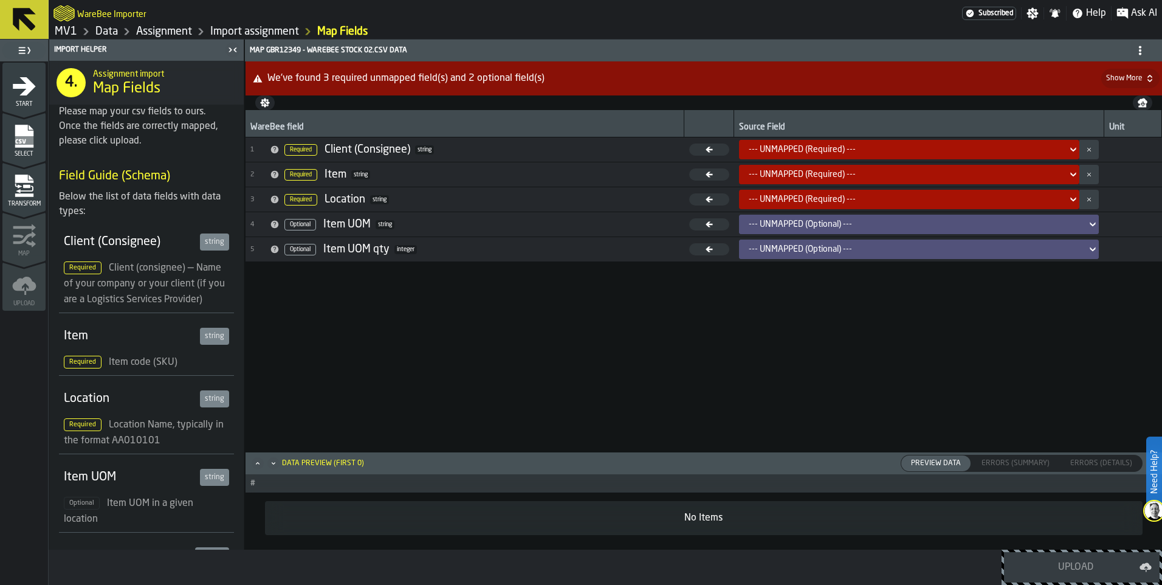
click at [917, 147] on div "--- UNMAPPED (Required) ---" at bounding box center [906, 150] width 314 height 10
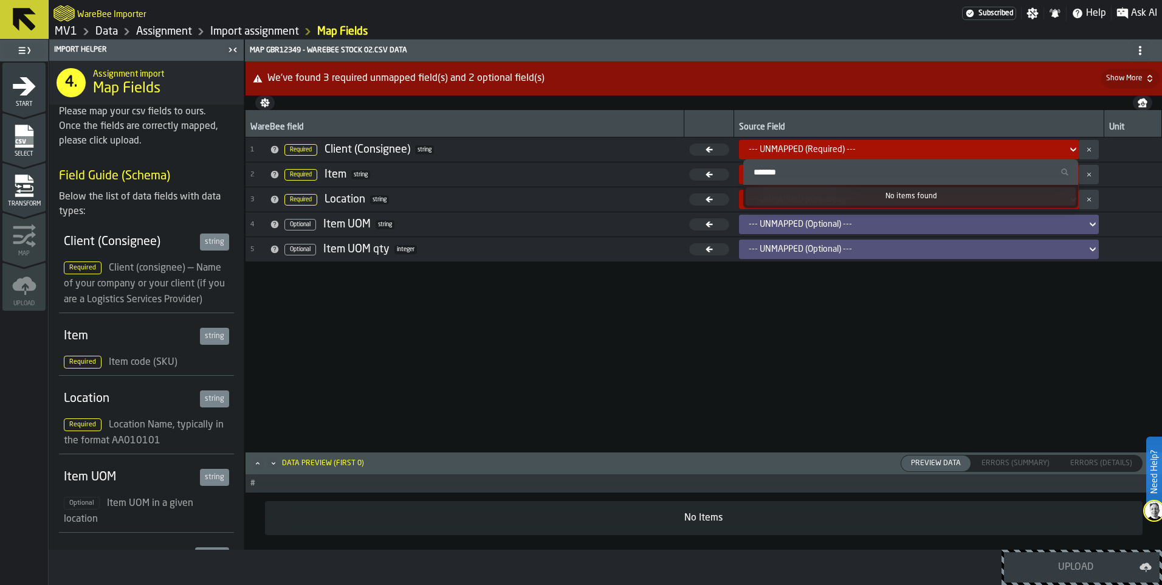
click at [393, 332] on div "WareBee field Source Field Unit 1 Required Client (Consignee) string --- UNMAPP…" at bounding box center [704, 280] width 917 height 341
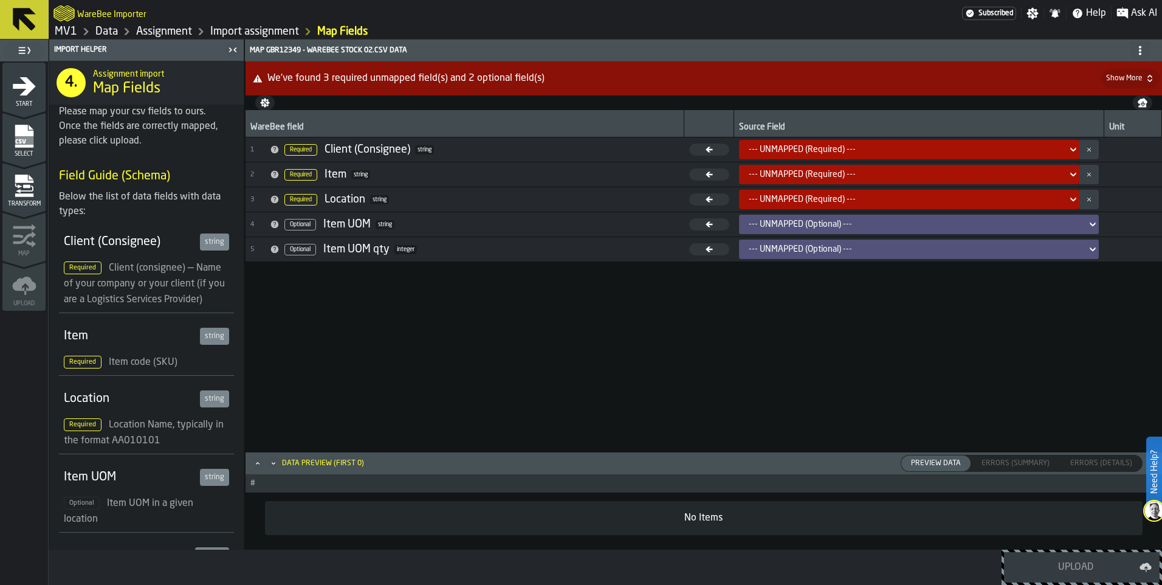
click at [26, 132] on icon "menu Select" at bounding box center [24, 136] width 18 height 23
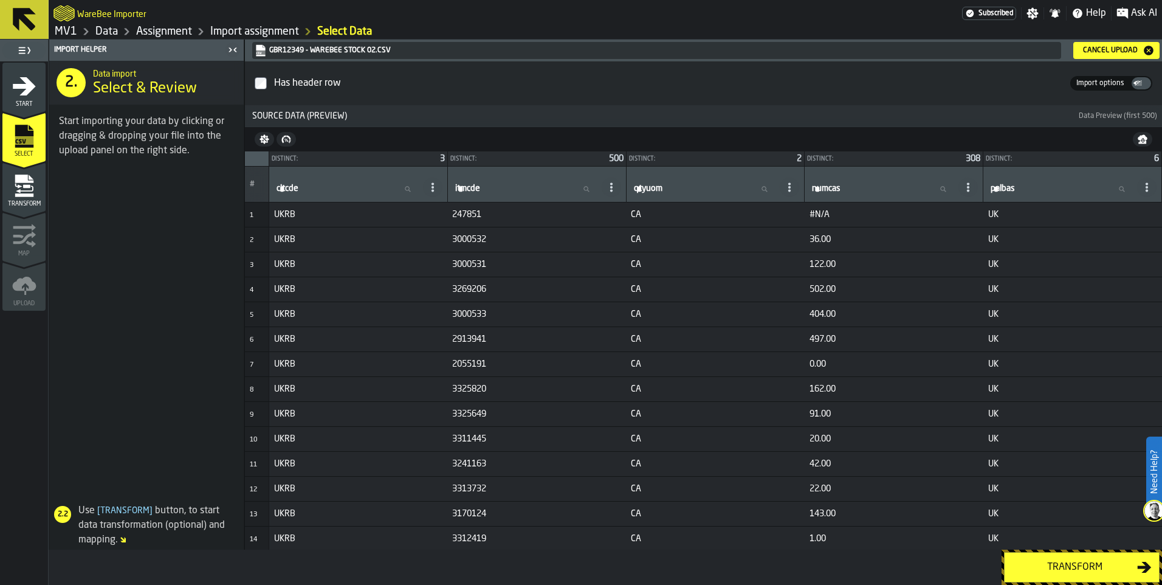
click at [24, 89] on icon "menu Start" at bounding box center [24, 86] width 24 height 24
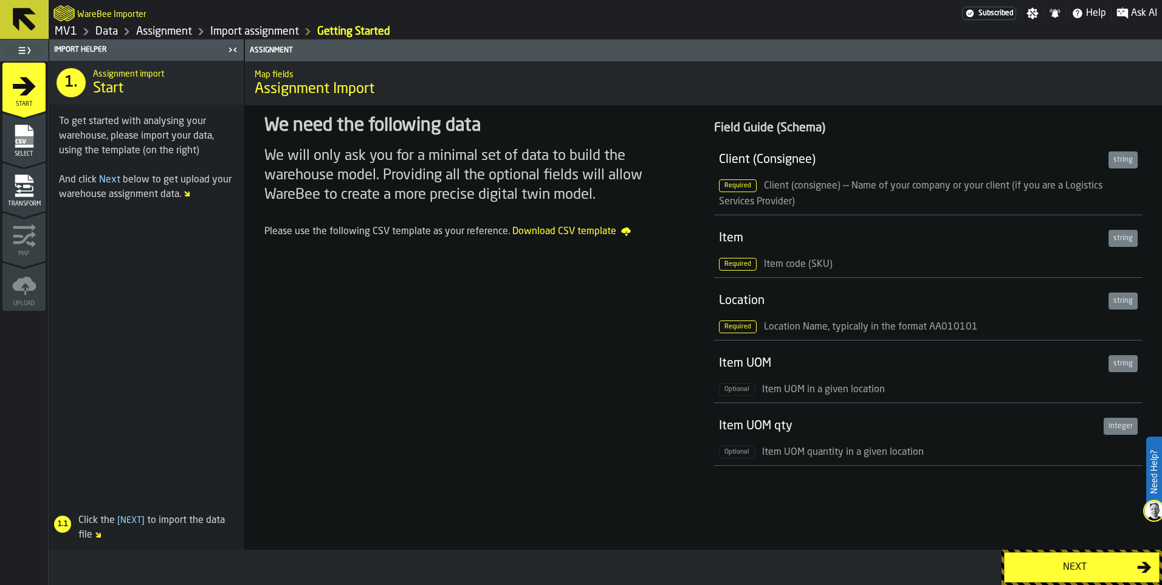
click at [1053, 569] on div "Next" at bounding box center [1074, 567] width 125 height 15
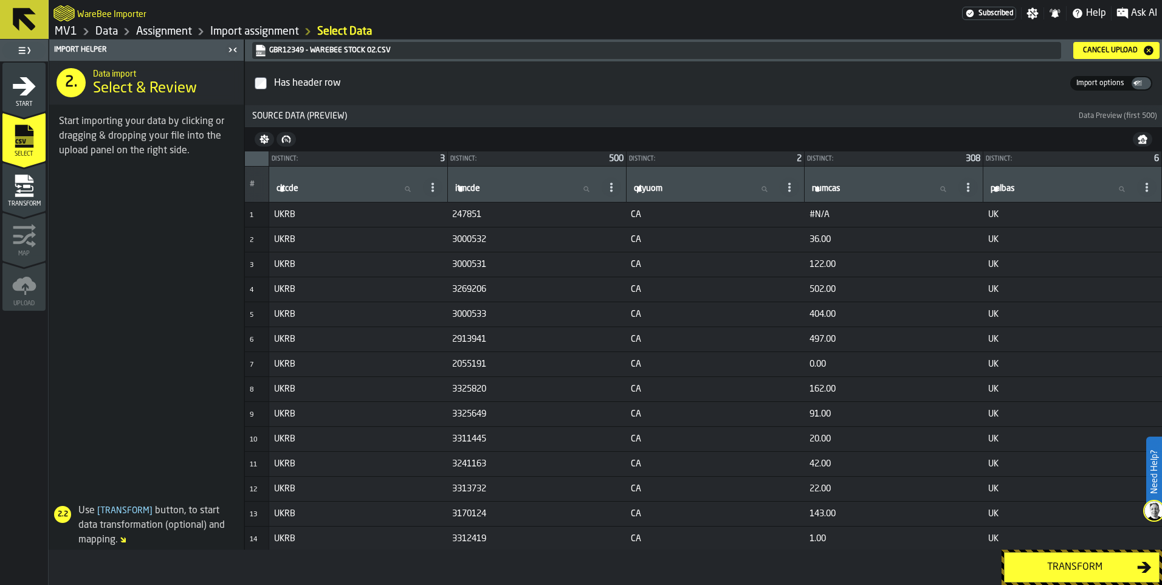
click at [1150, 51] on icon "button-Cancel Upload" at bounding box center [1149, 50] width 12 height 12
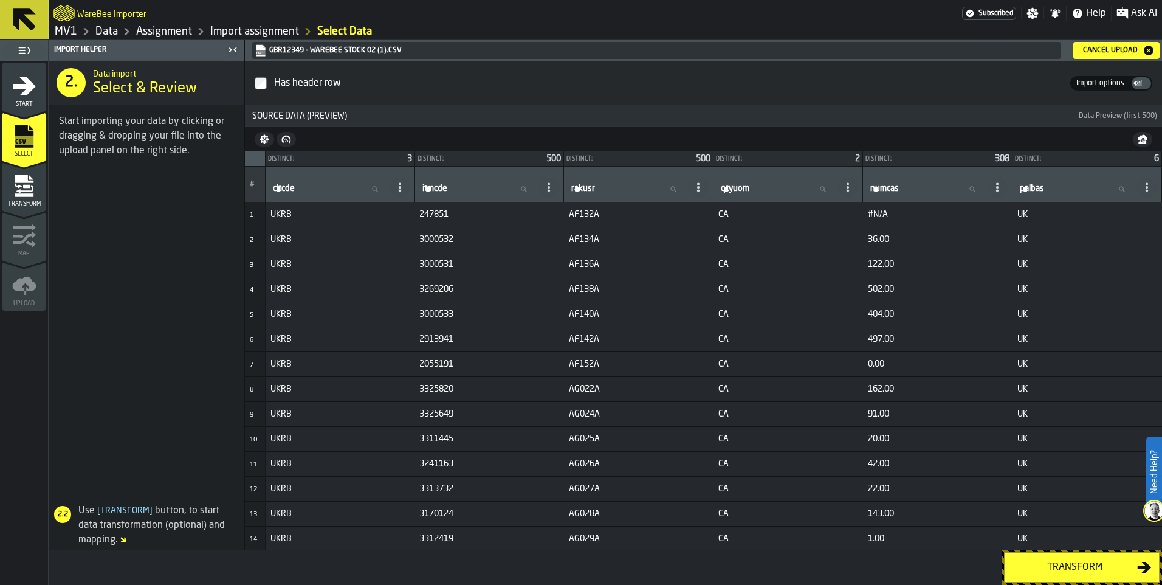
click at [1094, 574] on div "Transform" at bounding box center [1074, 567] width 125 height 15
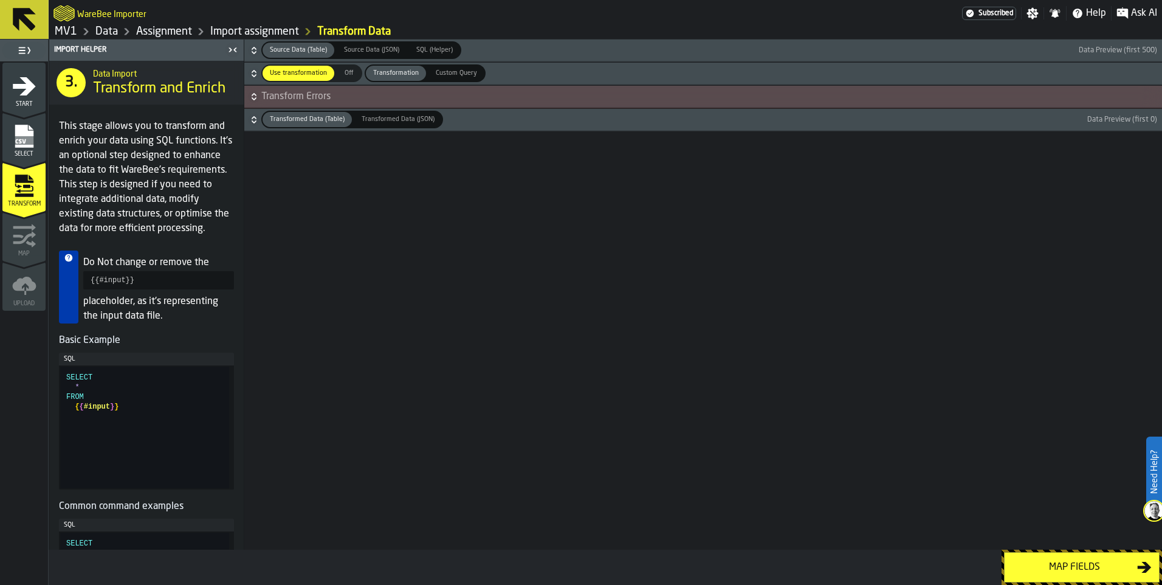
click at [1062, 569] on div "Map fields" at bounding box center [1074, 567] width 125 height 15
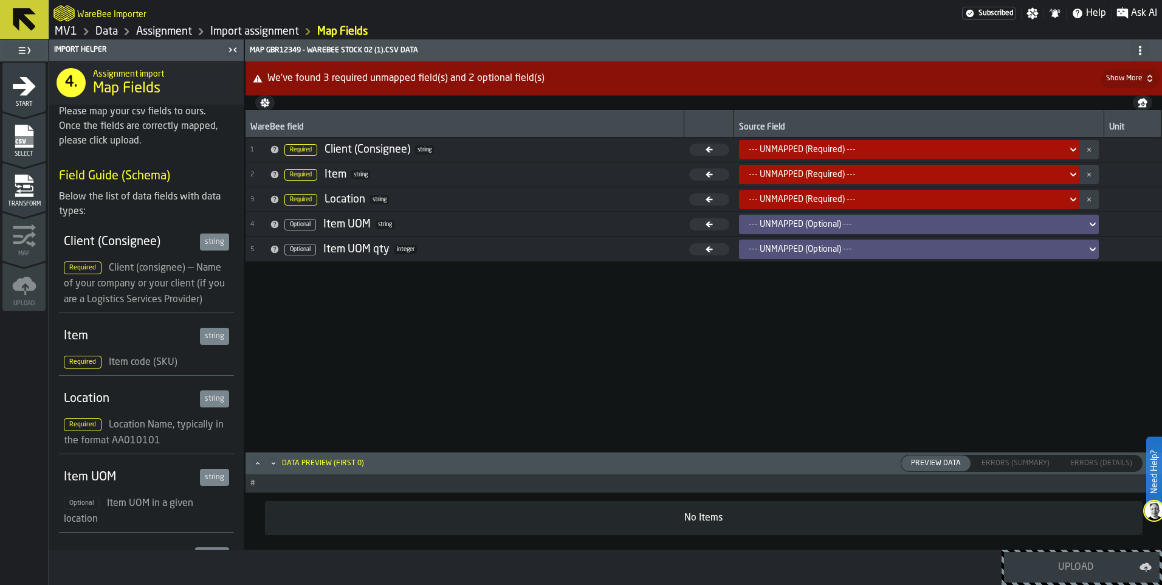
click at [1017, 147] on div "--- UNMAPPED (Required) ---" at bounding box center [906, 150] width 314 height 10
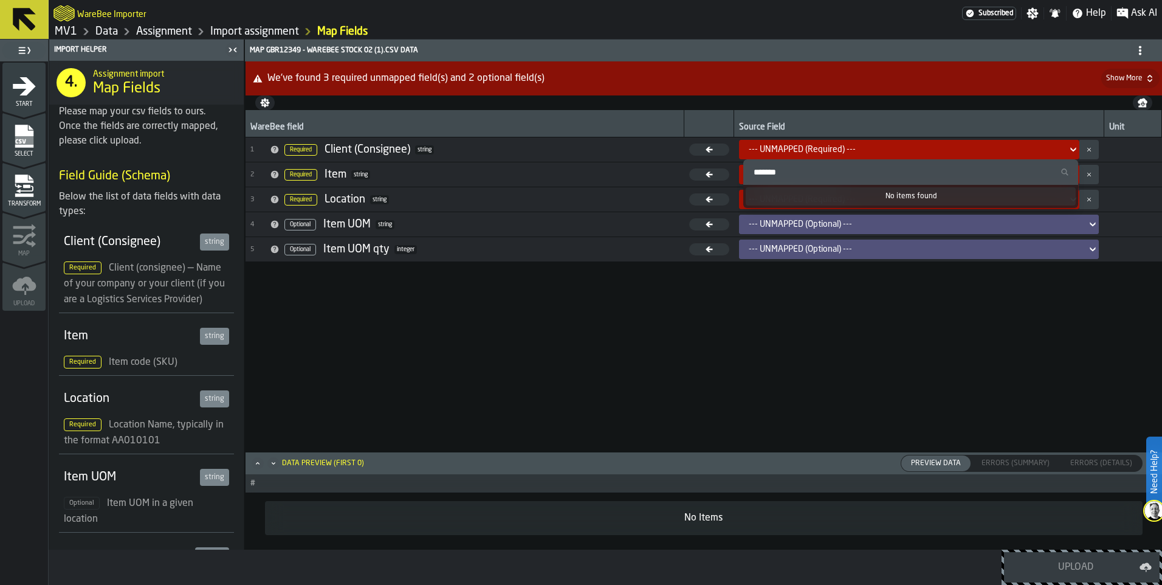
click at [1017, 147] on div "--- UNMAPPED (Required) ---" at bounding box center [906, 150] width 314 height 10
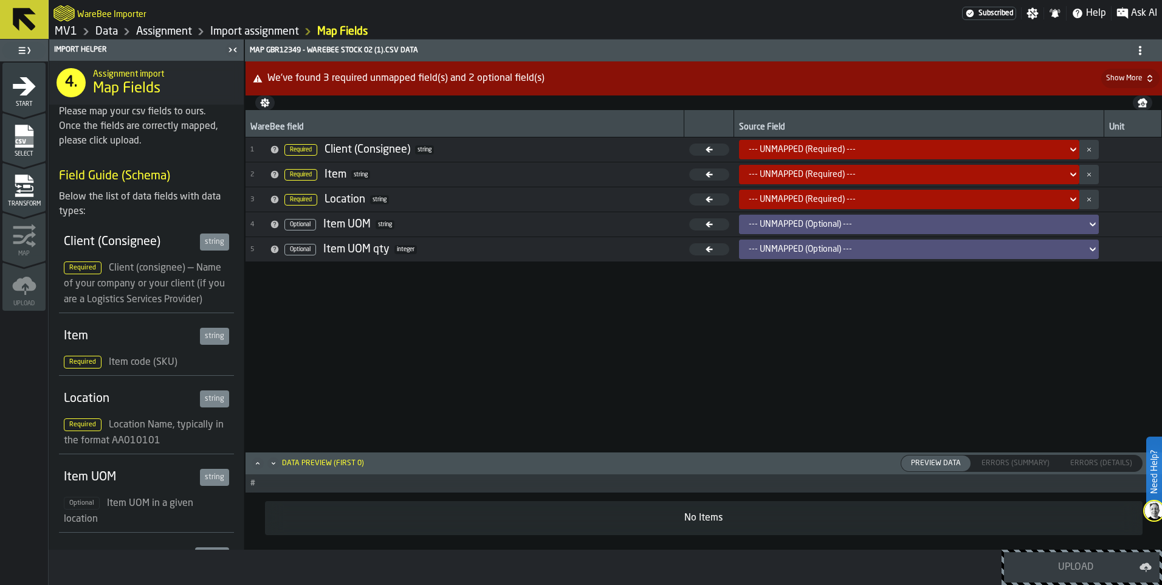
click at [270, 103] on button "button-" at bounding box center [264, 102] width 19 height 15
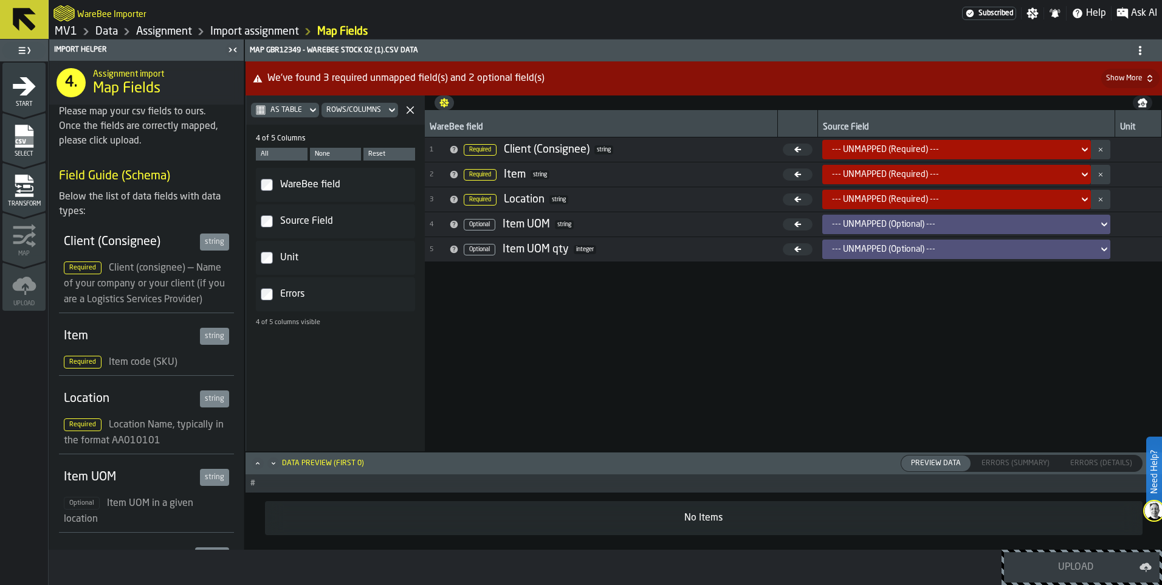
click at [798, 156] on td at bounding box center [798, 149] width 40 height 25
click at [799, 151] on icon at bounding box center [797, 148] width 7 height 5
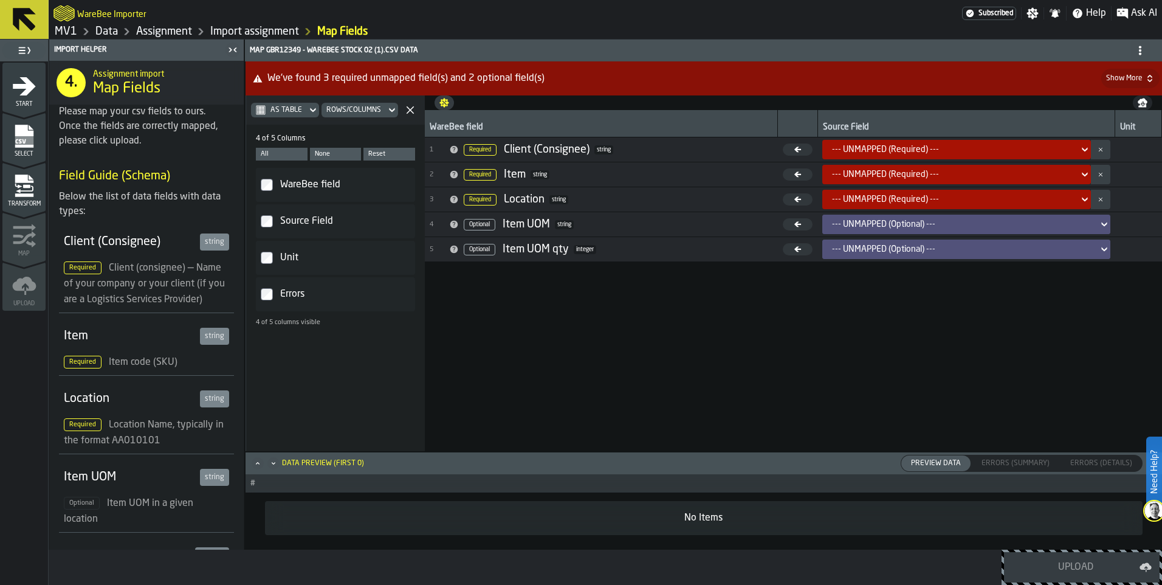
click at [799, 151] on icon at bounding box center [797, 148] width 7 height 5
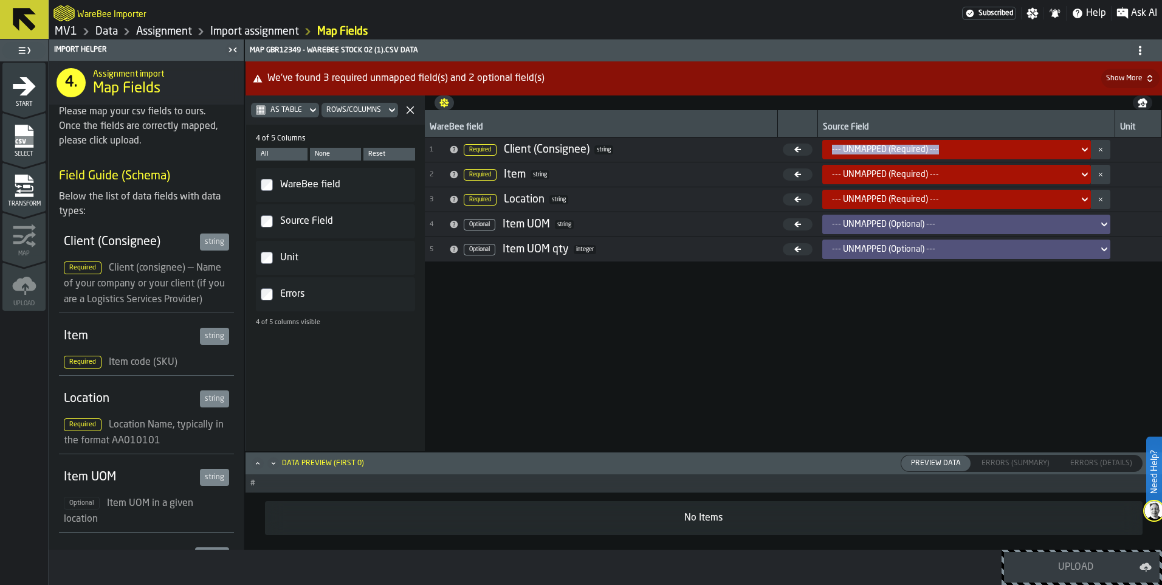
click at [799, 151] on icon at bounding box center [797, 148] width 7 height 5
drag, startPoint x: 799, startPoint y: 151, endPoint x: 804, endPoint y: 177, distance: 27.2
click at [804, 177] on icon at bounding box center [798, 174] width 30 height 12
click at [23, 205] on span "Transform" at bounding box center [23, 204] width 43 height 7
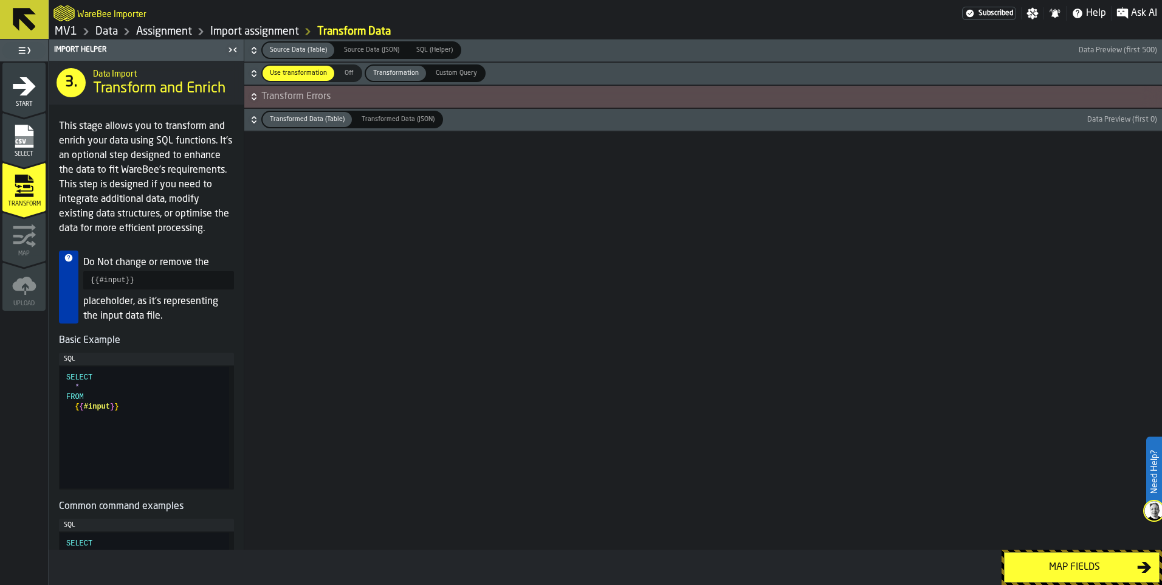
click at [345, 76] on span "Off" at bounding box center [348, 73] width 19 height 10
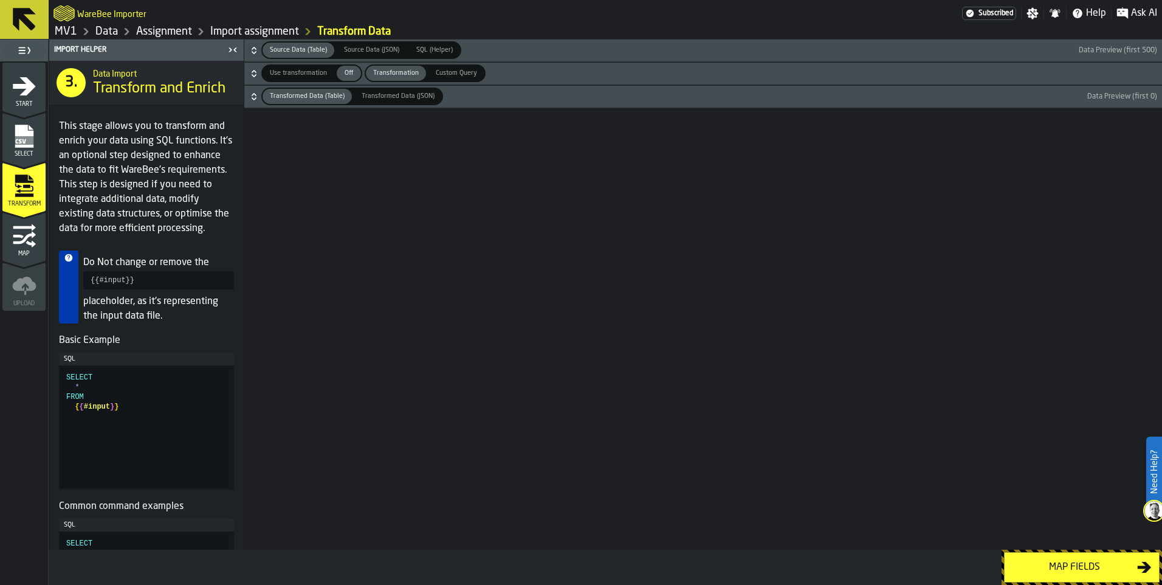
click at [302, 74] on span "Use transformation" at bounding box center [298, 73] width 67 height 10
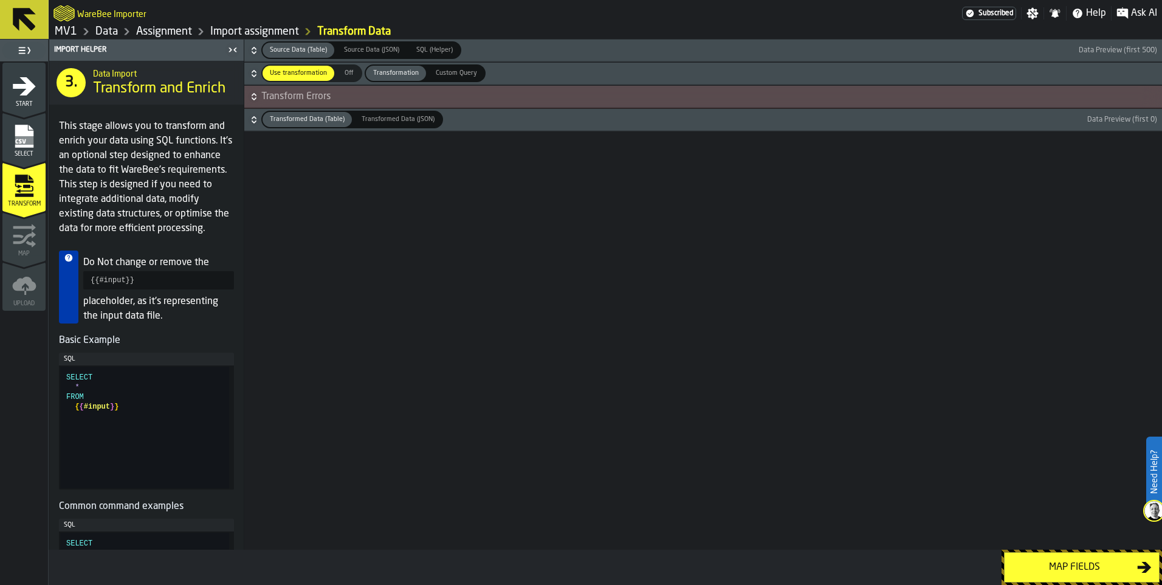
click at [259, 75] on icon "button-" at bounding box center [254, 73] width 12 height 12
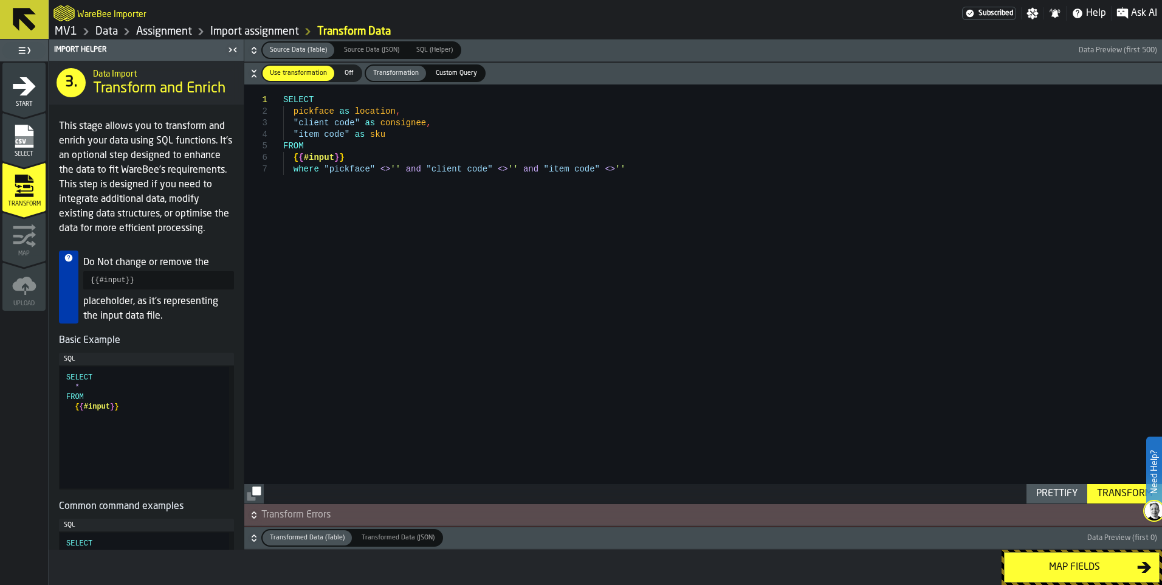
click at [253, 81] on h6 "Use transformation Use transformation Off Off Transformation Transformation Cus…" at bounding box center [703, 73] width 913 height 18
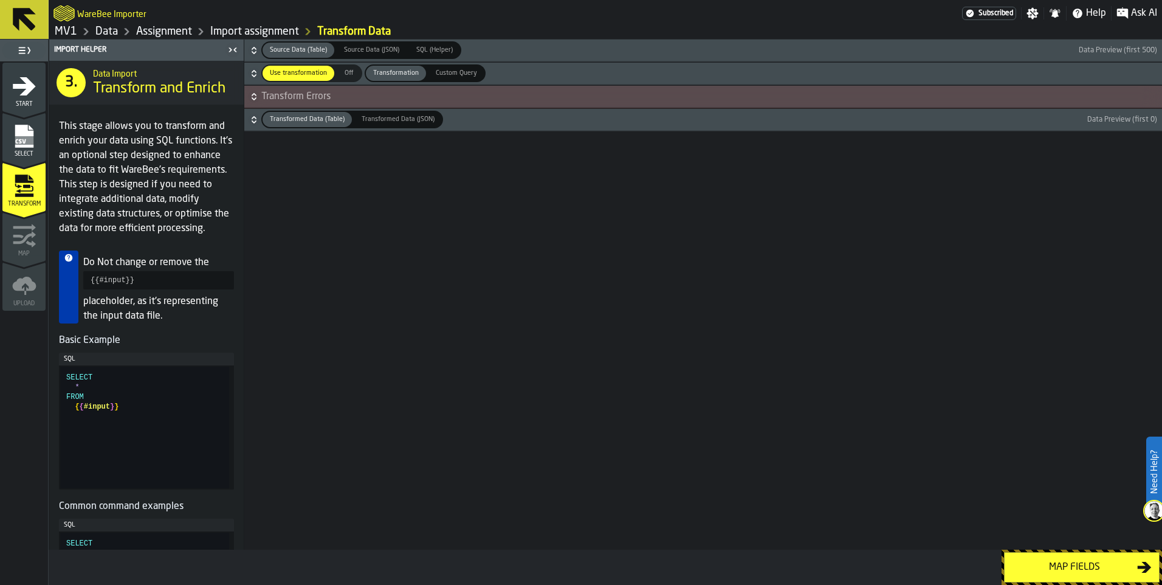
click at [346, 75] on span "Off" at bounding box center [348, 73] width 19 height 10
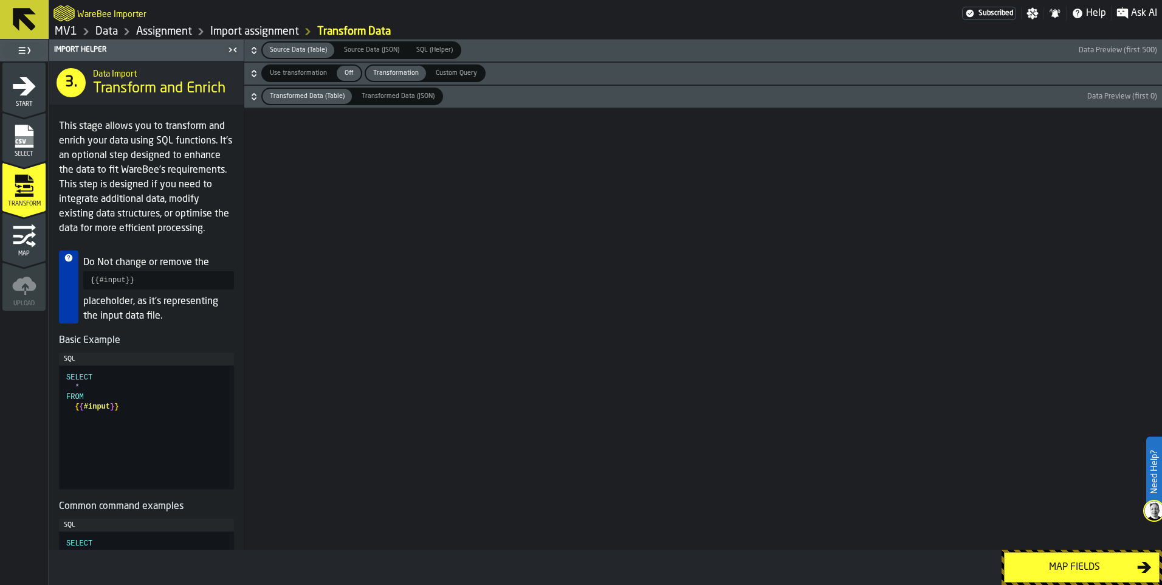
click at [1101, 572] on div "Map fields" at bounding box center [1074, 567] width 125 height 15
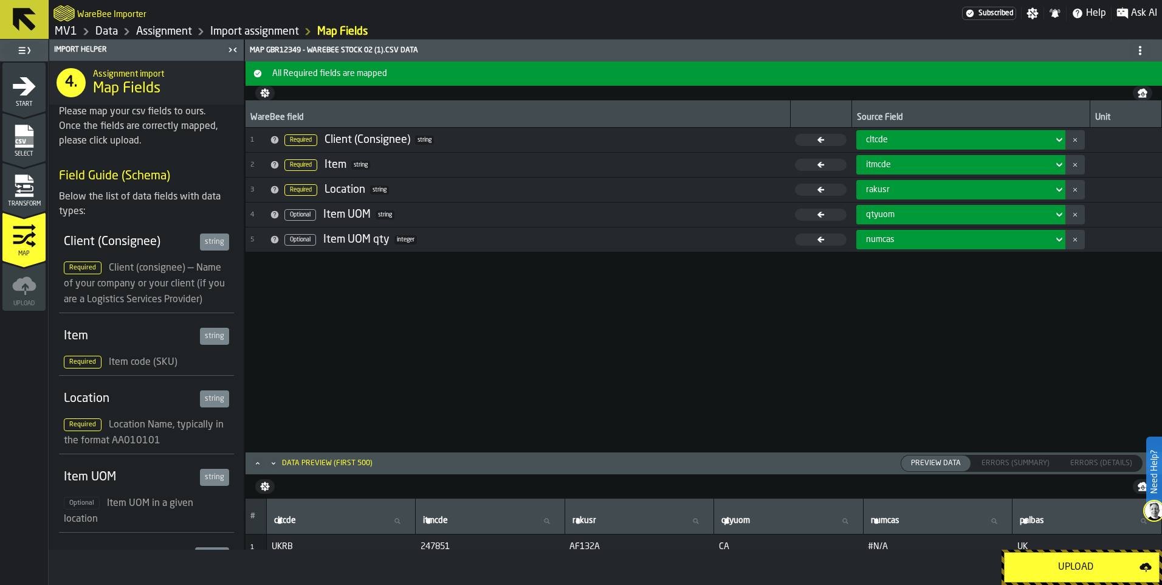
click at [1089, 570] on div "Upload" at bounding box center [1076, 567] width 128 height 15
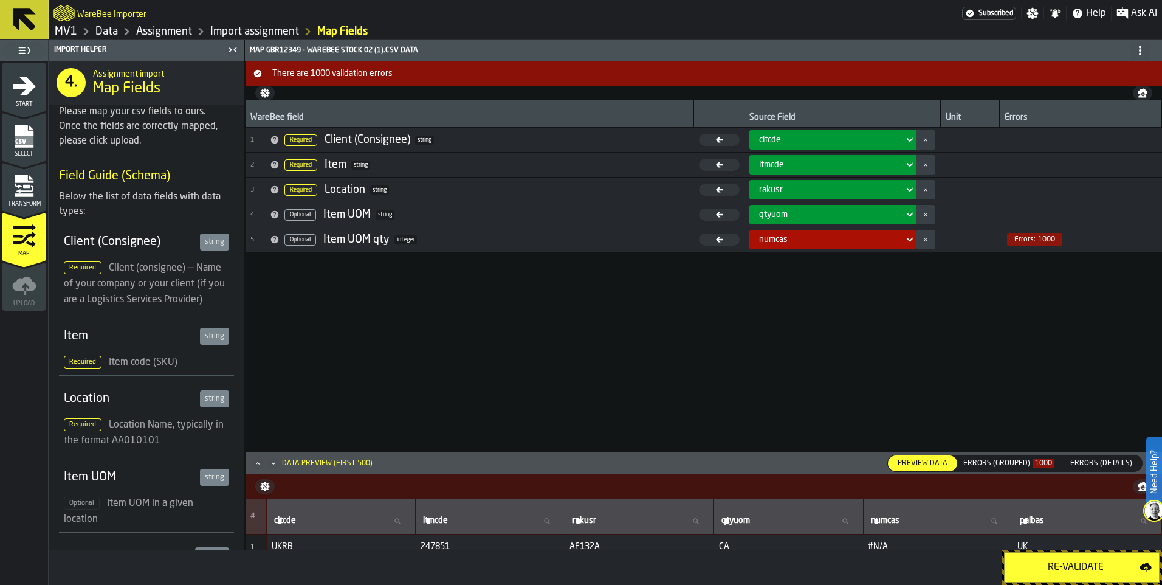
click at [928, 241] on icon "button-" at bounding box center [925, 239] width 5 height 12
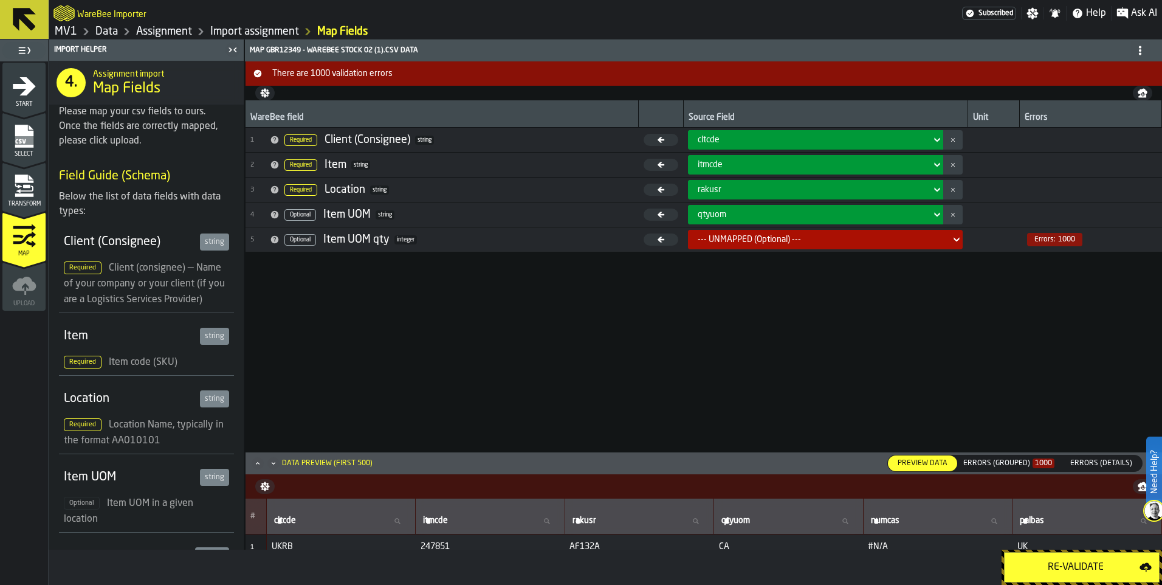
click at [922, 237] on div "--- UNMAPPED (Optional) ---" at bounding box center [822, 240] width 248 height 10
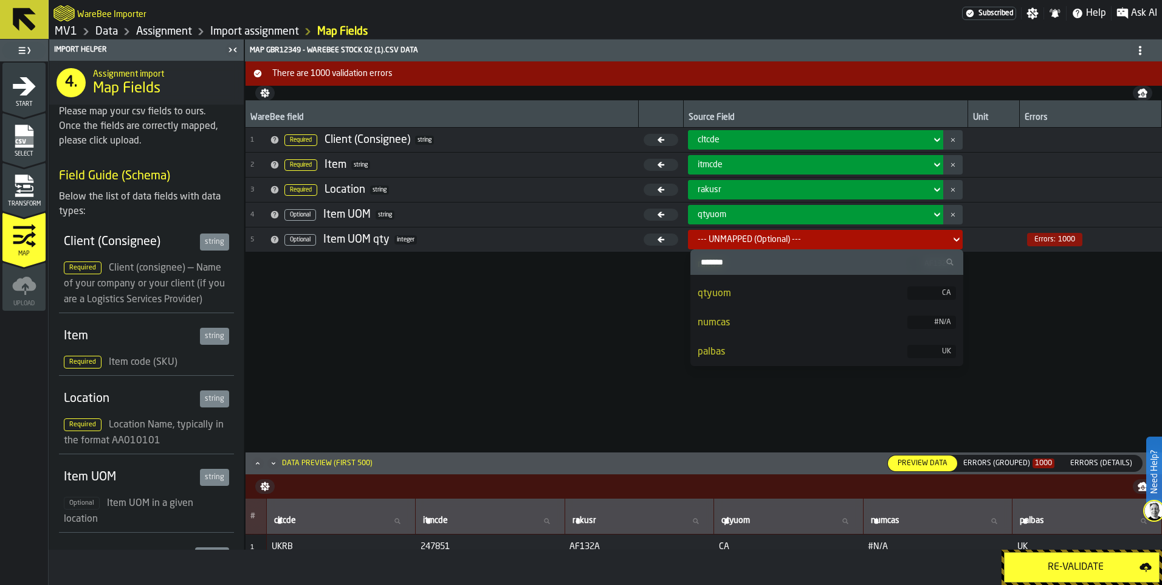
scroll to position [84, 0]
click at [562, 357] on div "WareBee field Source Field Unit Errors 1 Required Client (Consignee) string clt…" at bounding box center [704, 275] width 917 height 351
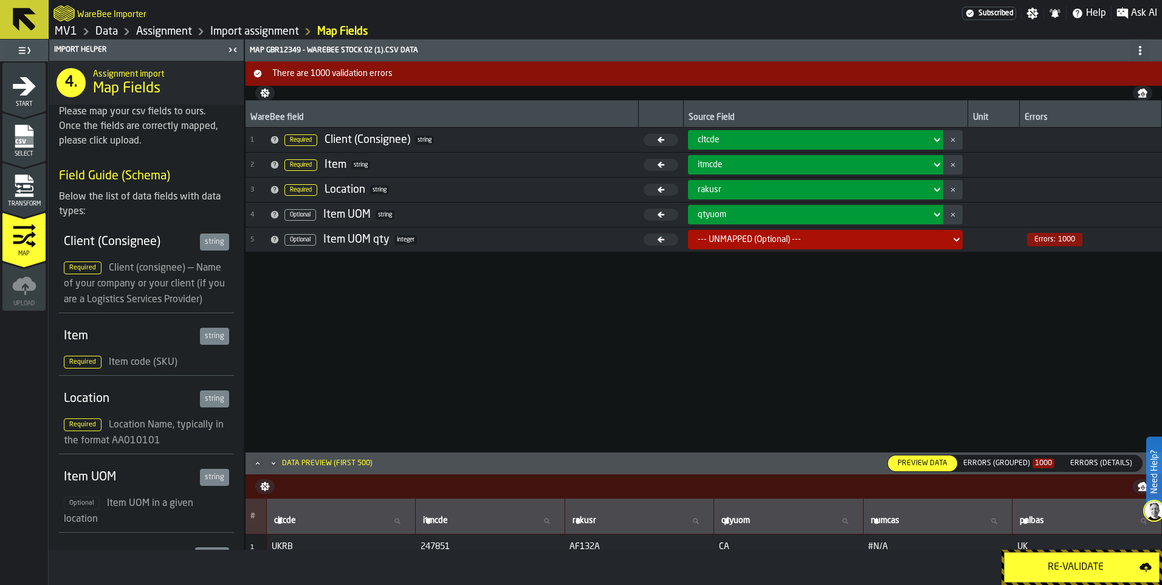
click at [1072, 565] on div "Re-Validate" at bounding box center [1076, 567] width 128 height 15
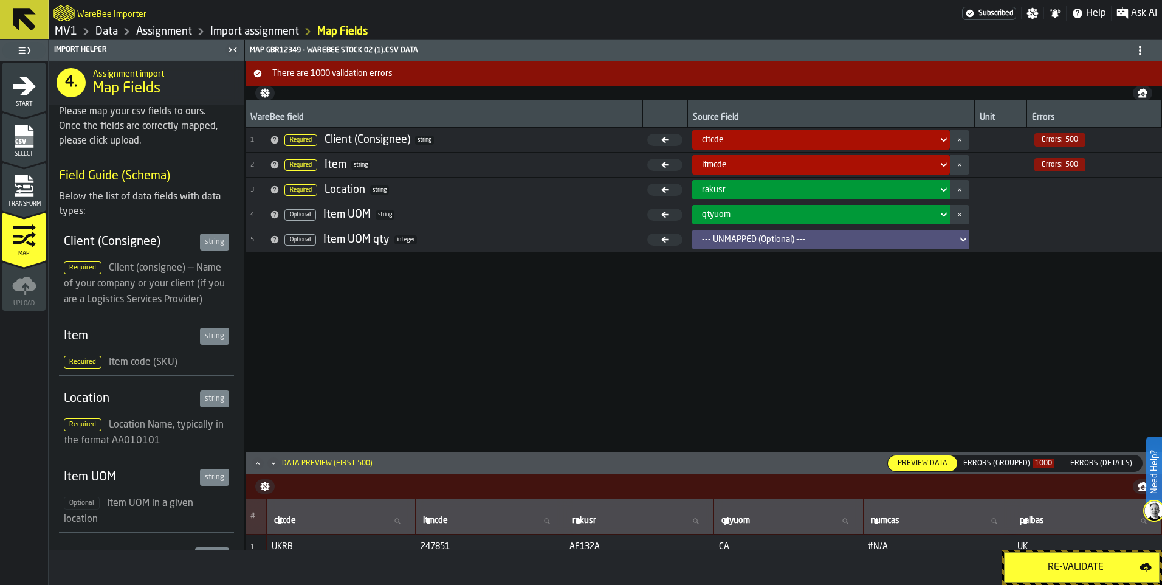
click at [835, 142] on div "cltcde" at bounding box center [817, 140] width 231 height 10
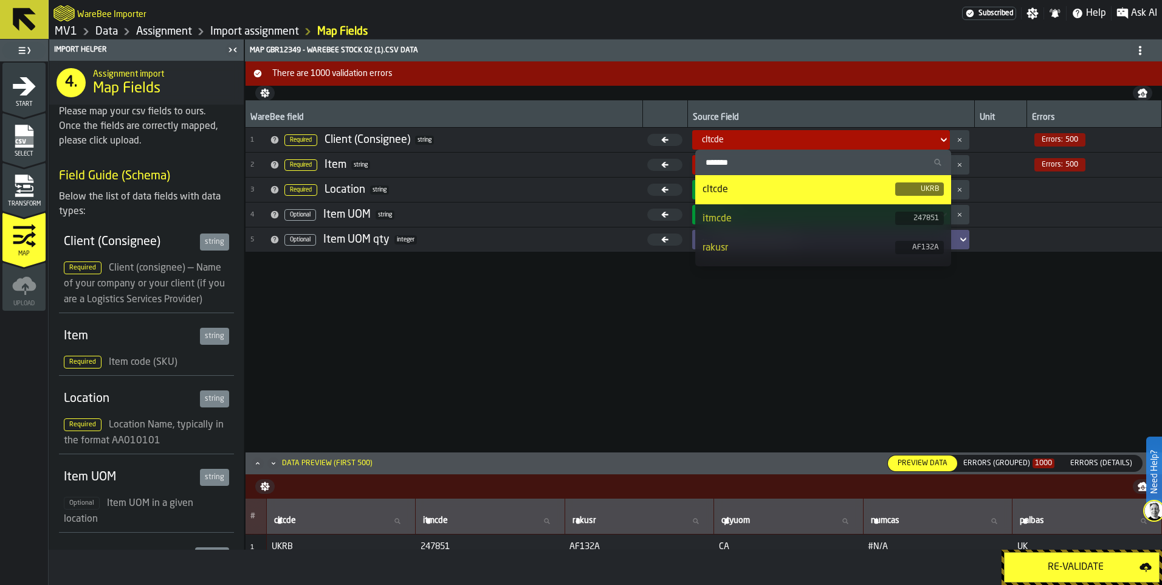
click at [766, 342] on div "WareBee field Source Field Unit Errors 1 Required Client (Consignee) string clt…" at bounding box center [704, 275] width 917 height 351
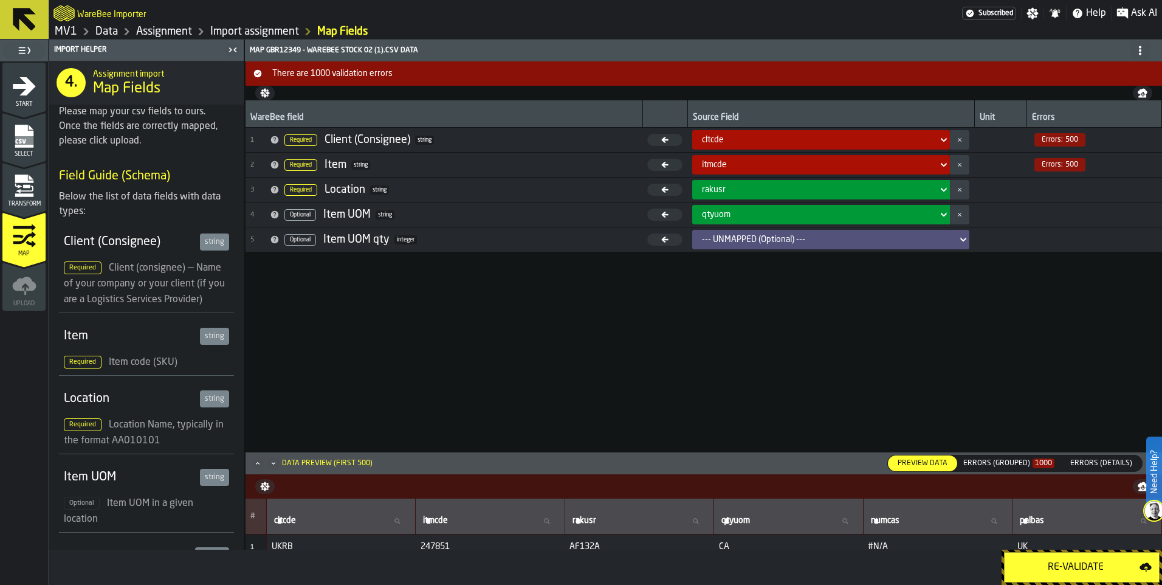
click at [1021, 458] on div "Errors (Grouped) 1000" at bounding box center [1009, 462] width 101 height 13
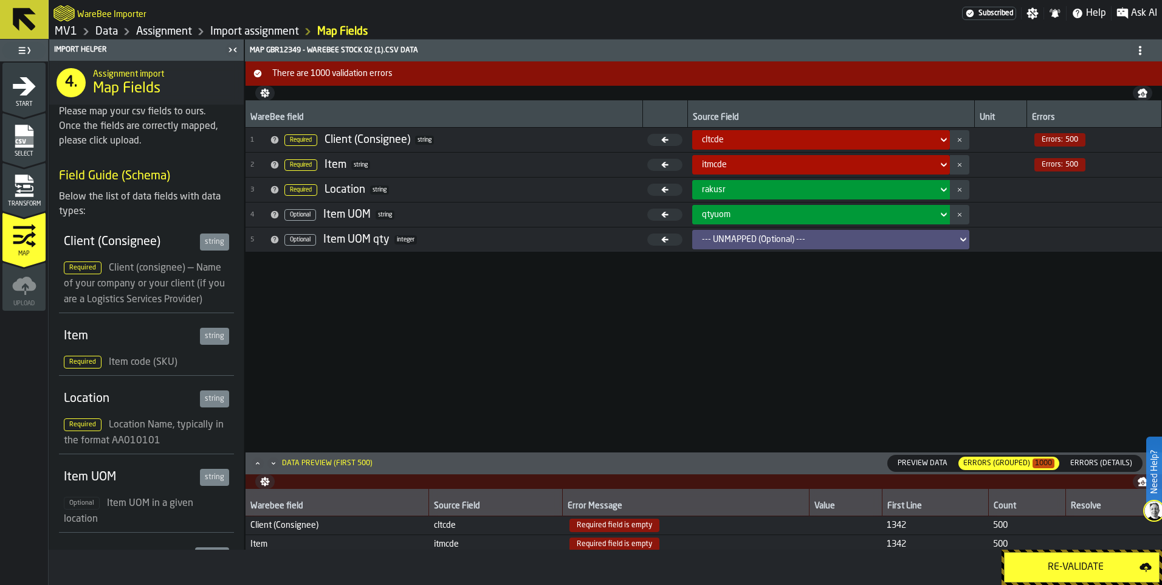
click at [1021, 458] on div "Errors (Grouped) 1000" at bounding box center [1009, 462] width 101 height 13
click at [938, 461] on span "Preview Data" at bounding box center [923, 463] width 60 height 11
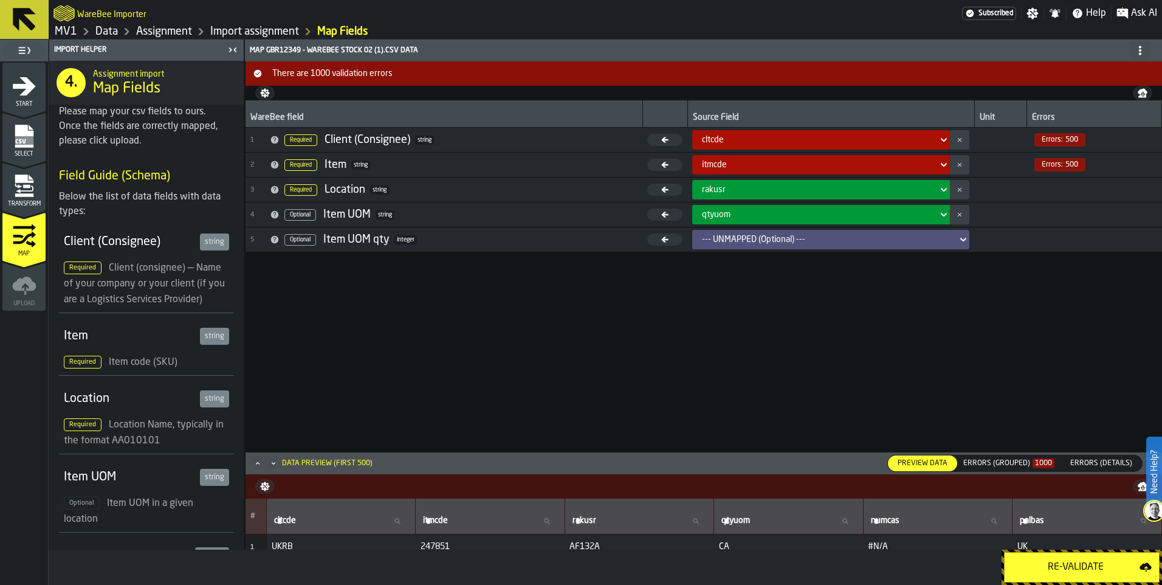
click at [258, 464] on icon "Maximize" at bounding box center [258, 463] width 12 height 12
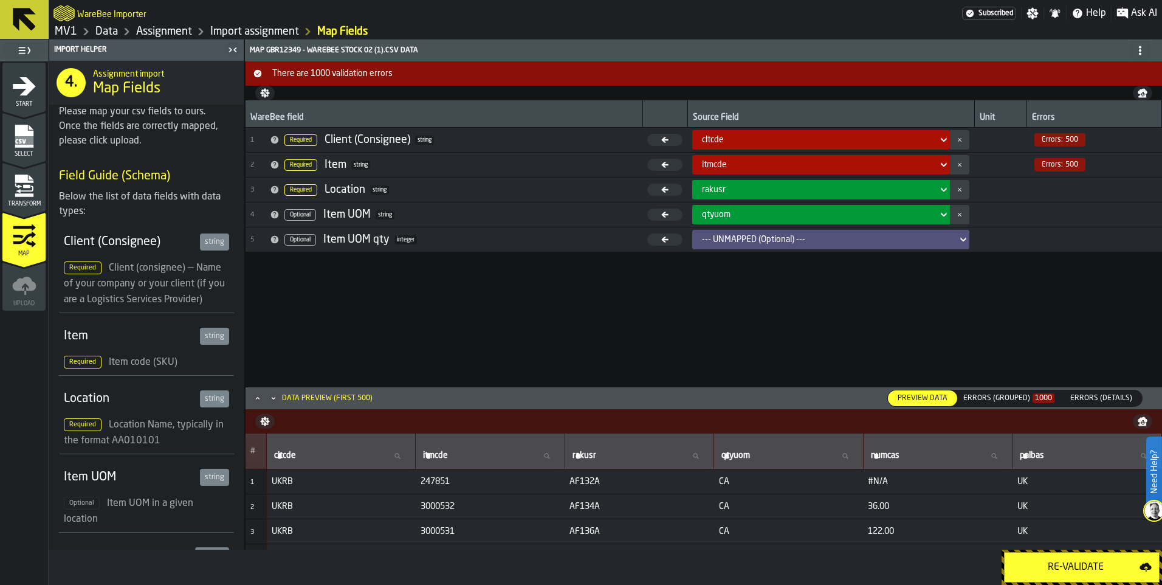
click at [39, 190] on div "Transform" at bounding box center [23, 190] width 43 height 33
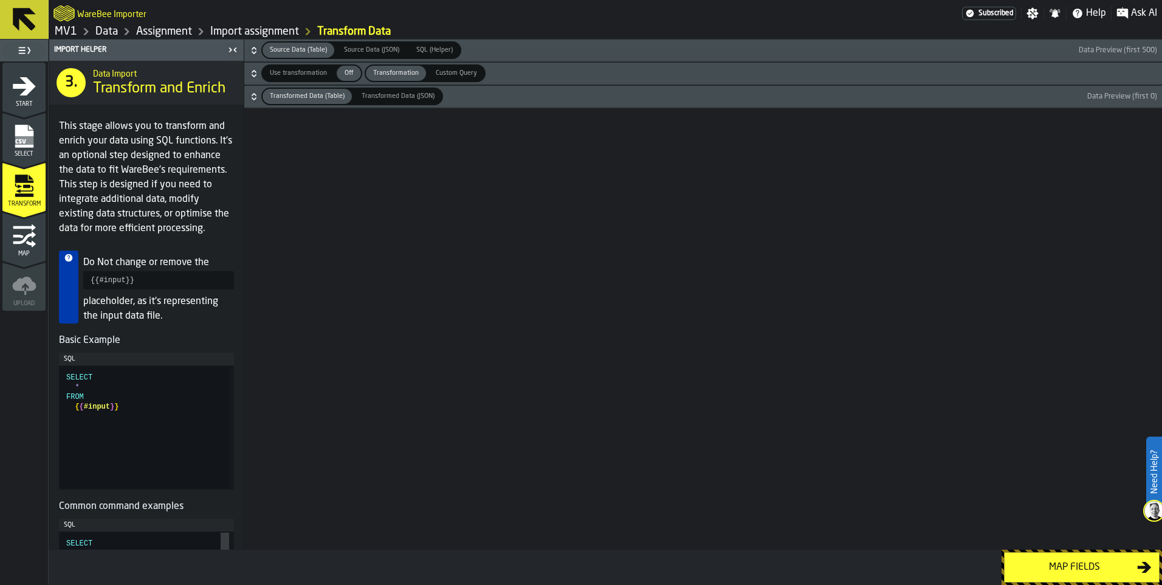
click at [24, 149] on div "Select" at bounding box center [23, 140] width 43 height 33
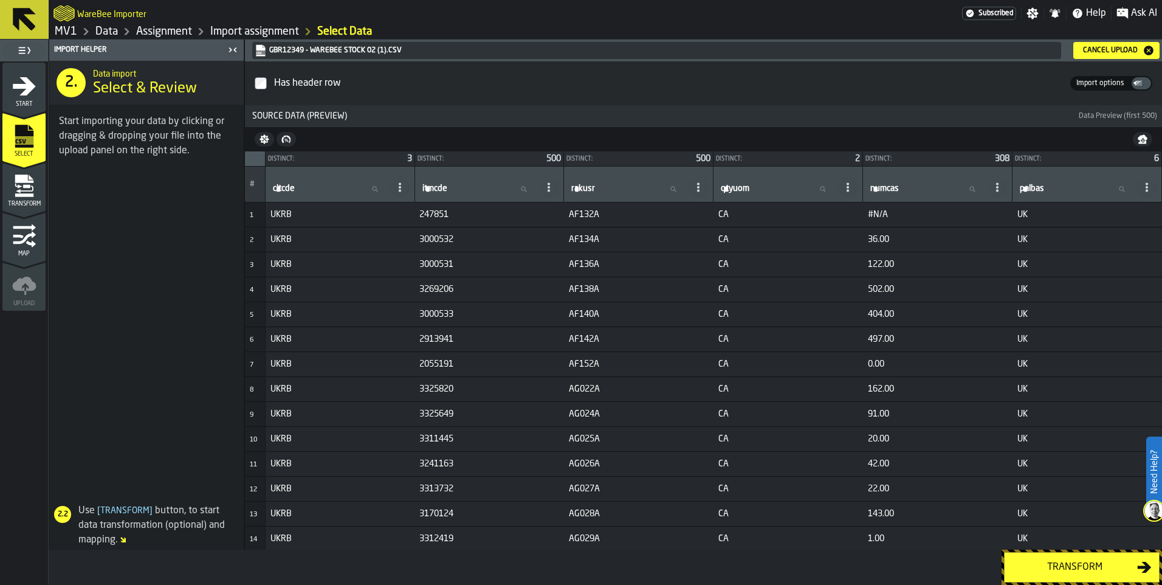
click at [1150, 46] on icon "button-Cancel Upload" at bounding box center [1149, 51] width 10 height 10
click at [1095, 560] on div "Transform" at bounding box center [1074, 567] width 125 height 15
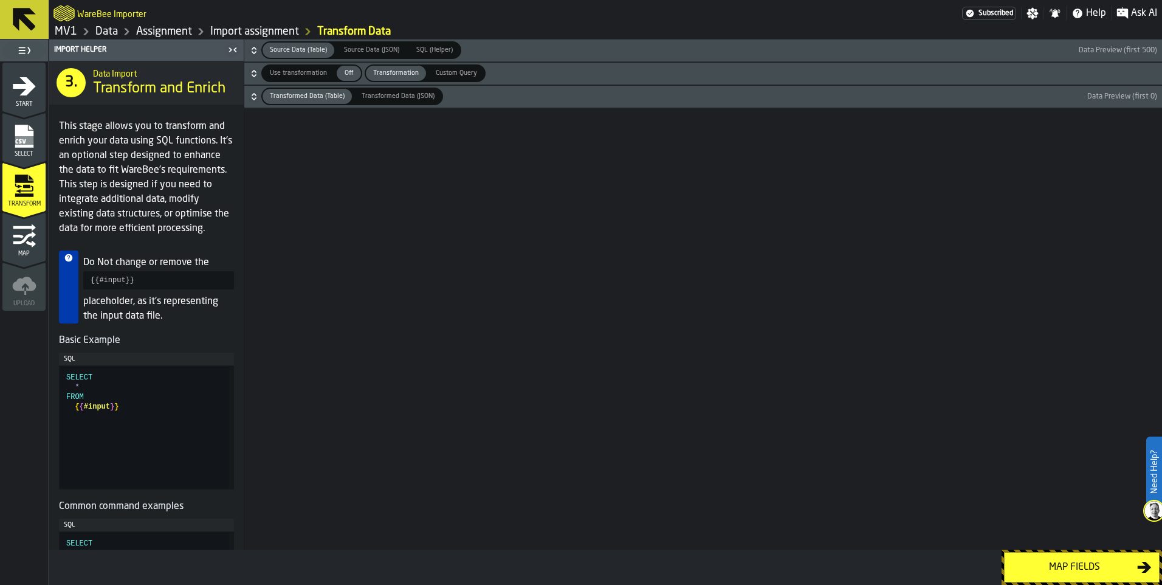
click at [1092, 563] on div "Map fields" at bounding box center [1074, 567] width 125 height 15
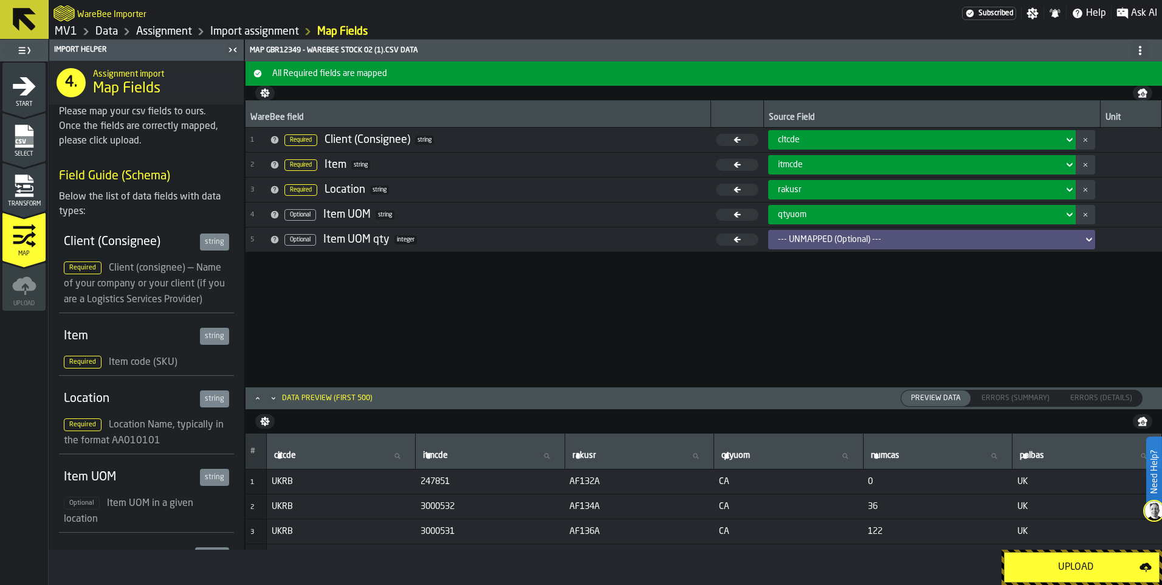
click at [1056, 563] on div "Upload" at bounding box center [1076, 567] width 128 height 15
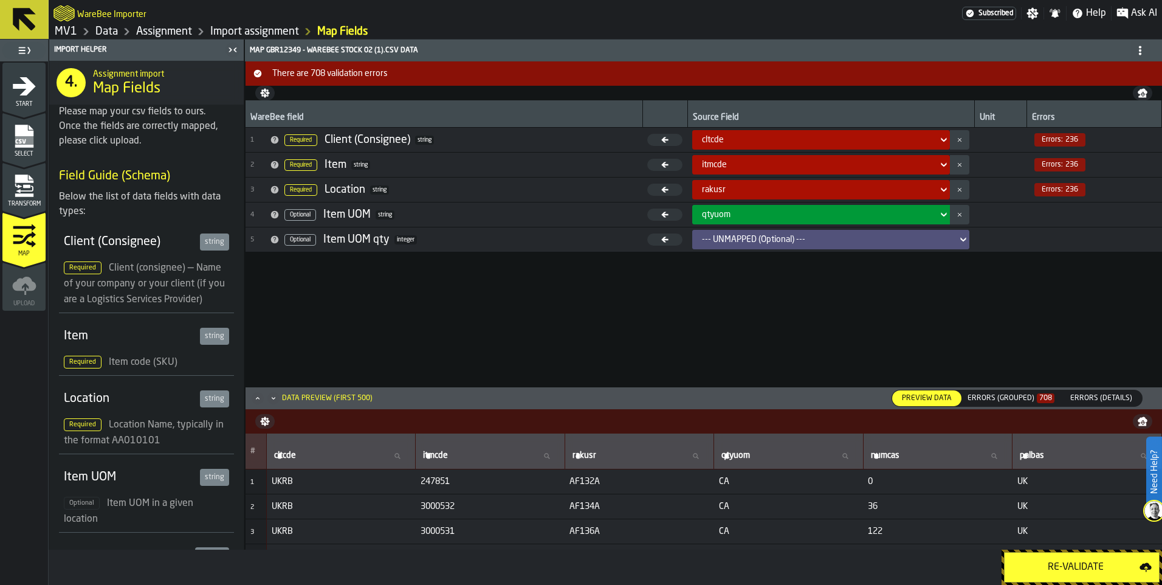
click at [22, 184] on icon "menu Transform" at bounding box center [24, 186] width 24 height 24
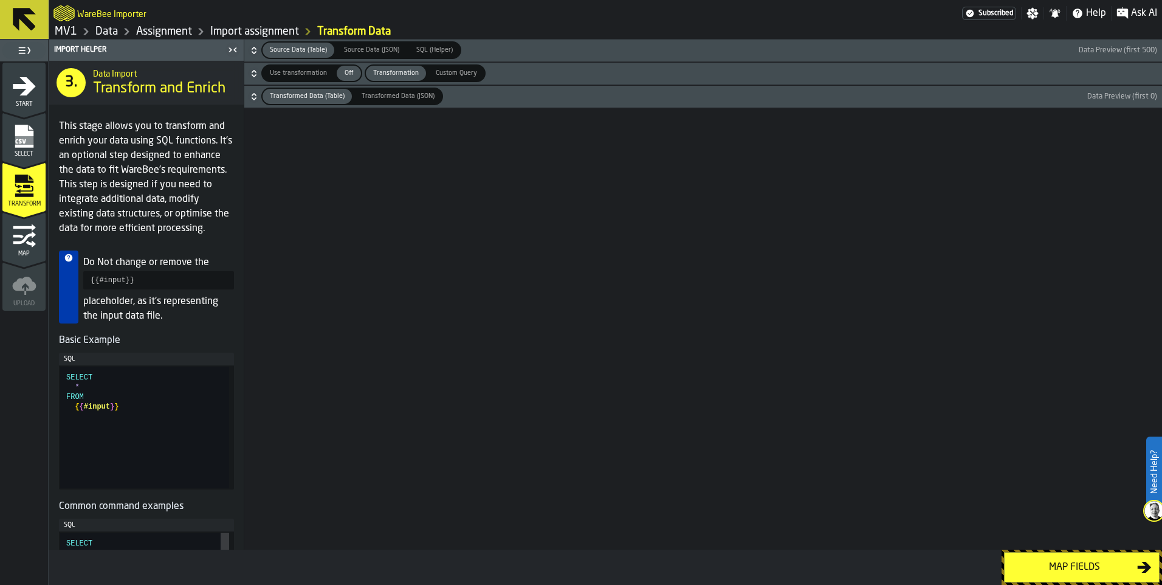
click at [25, 146] on icon "menu Select" at bounding box center [24, 136] width 18 height 23
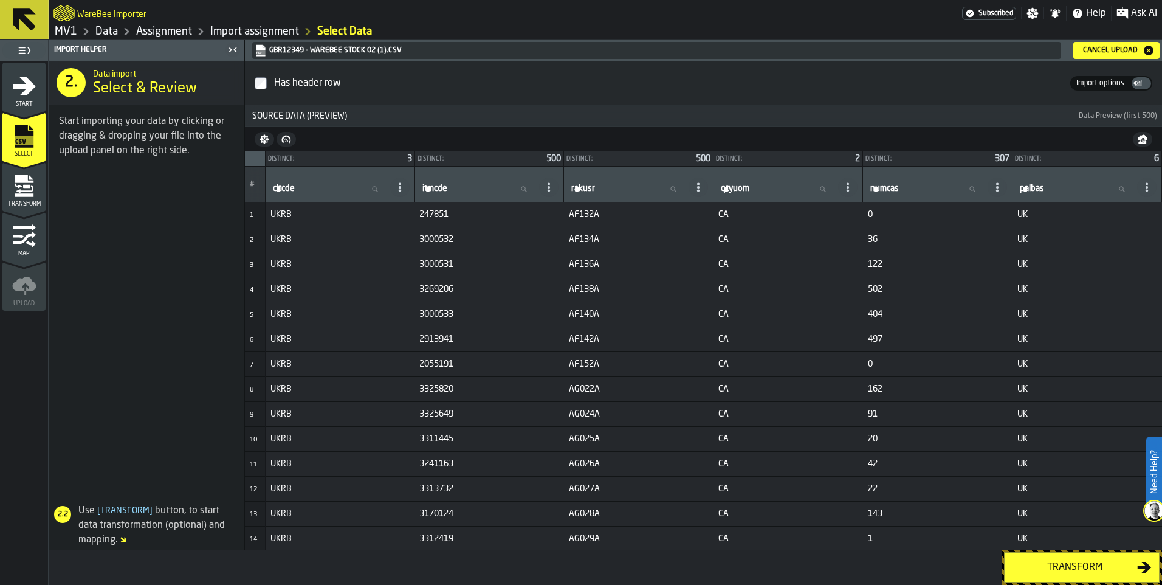
click at [1151, 50] on icon "button-Cancel Upload" at bounding box center [1149, 51] width 10 height 10
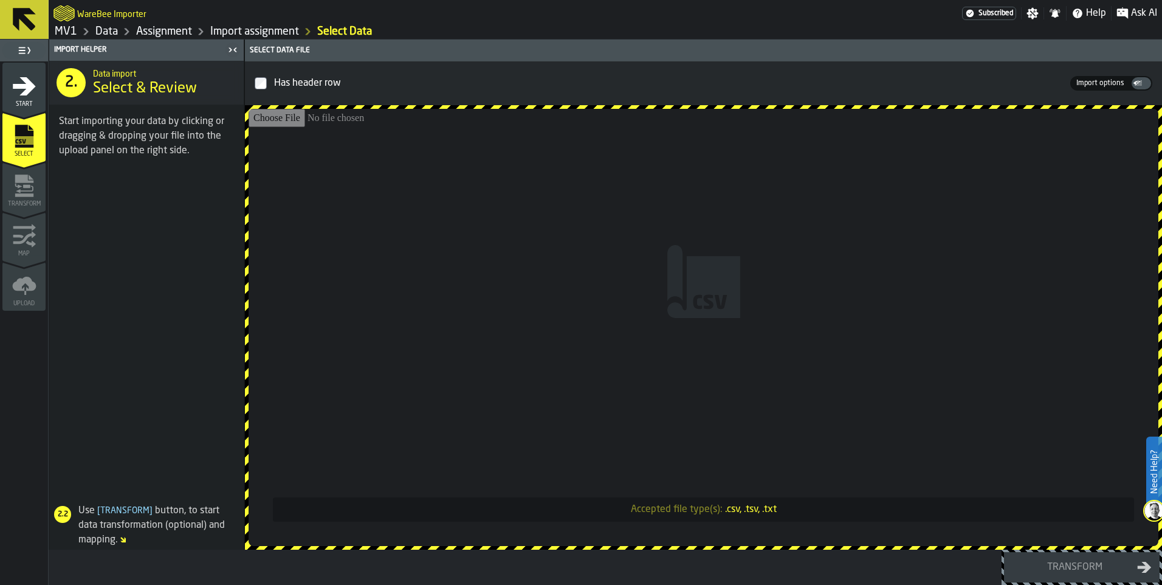
click at [32, 85] on icon "menu Start" at bounding box center [24, 86] width 23 height 18
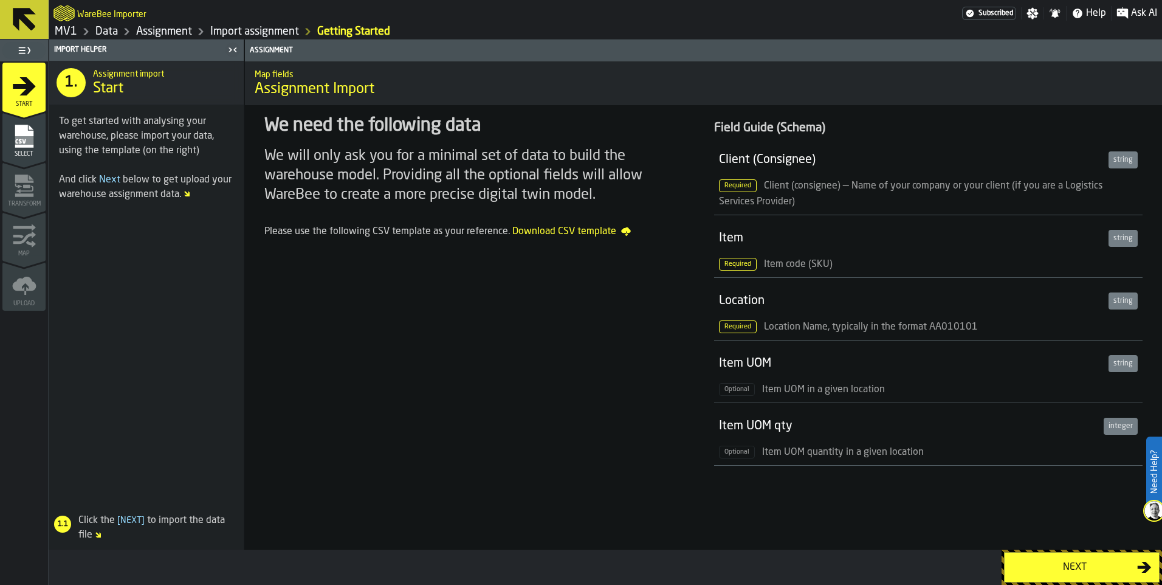
click at [1067, 562] on div "Next" at bounding box center [1074, 567] width 125 height 15
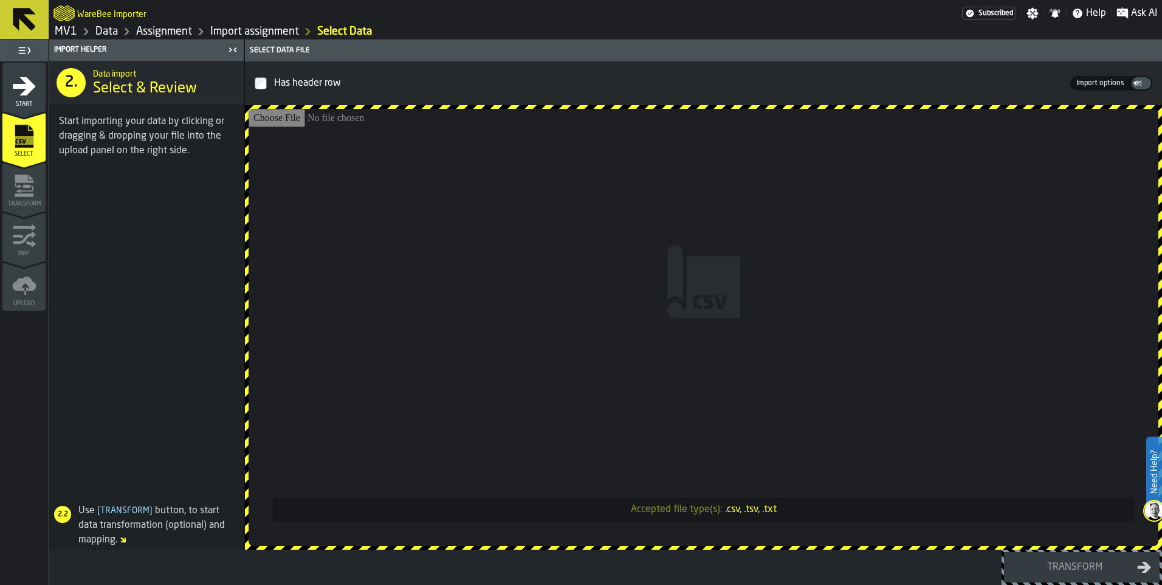
click at [650, 283] on input "Accepted file type(s): .csv, .tsv, .txt" at bounding box center [704, 327] width 910 height 437
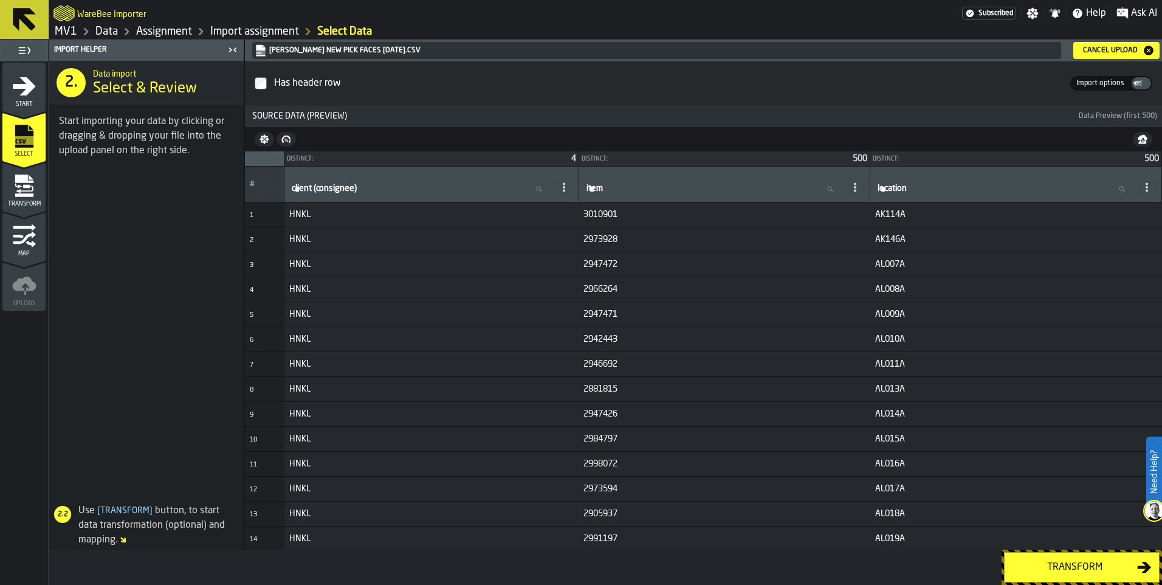
click at [1047, 566] on div "Transform" at bounding box center [1074, 567] width 125 height 15
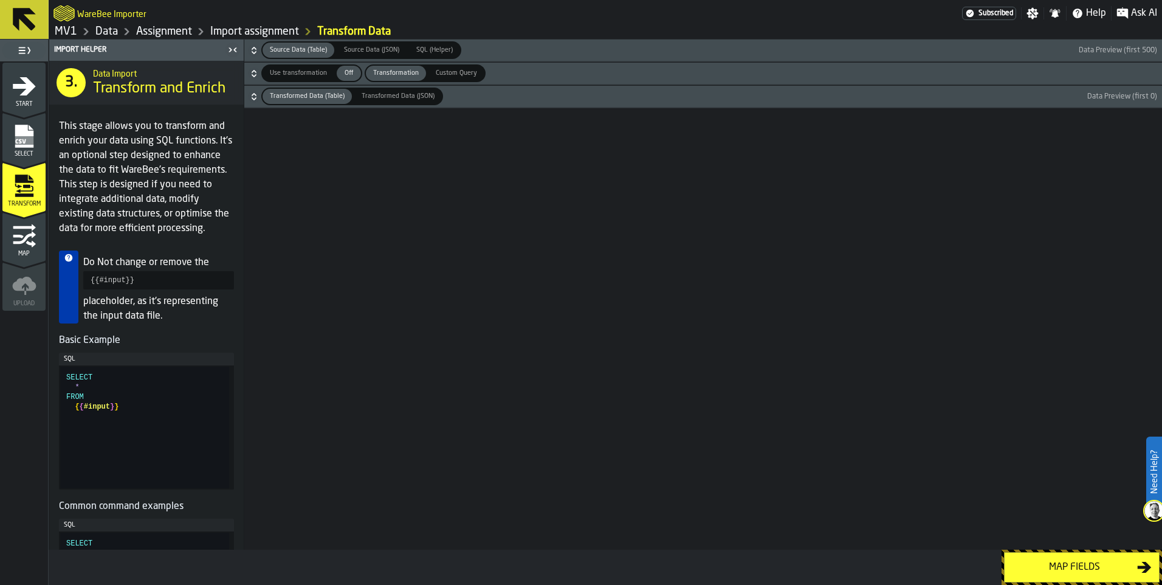
click at [349, 75] on span "Off" at bounding box center [348, 73] width 19 height 10
click at [1067, 566] on div "Map fields" at bounding box center [1074, 567] width 125 height 15
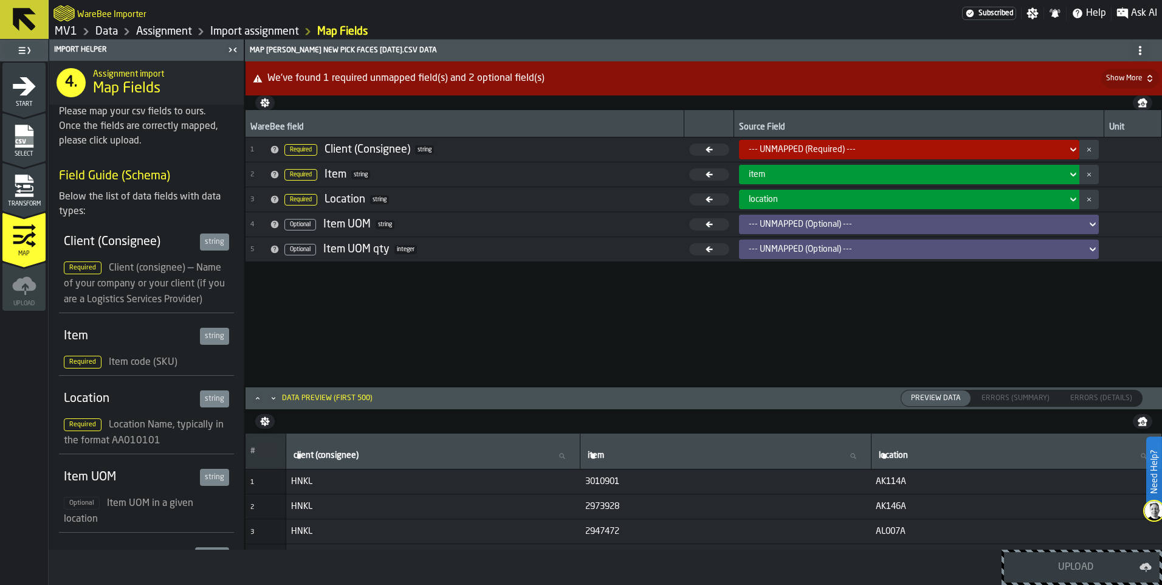
click at [867, 149] on div "--- UNMAPPED (Required) ---" at bounding box center [906, 150] width 314 height 10
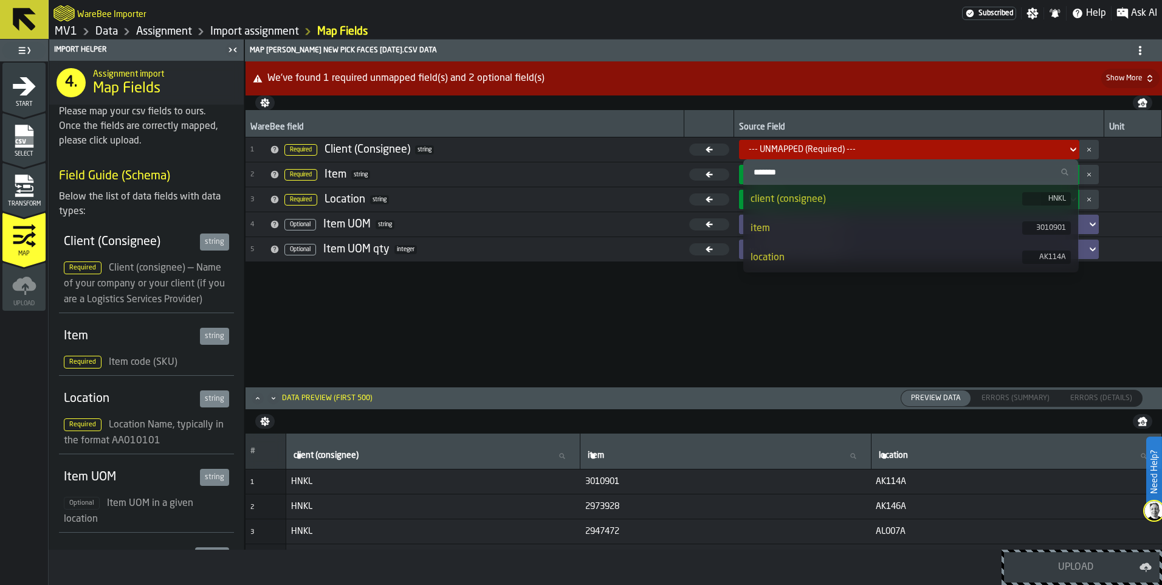
click at [859, 206] on div "client (consignee)" at bounding box center [887, 199] width 272 height 15
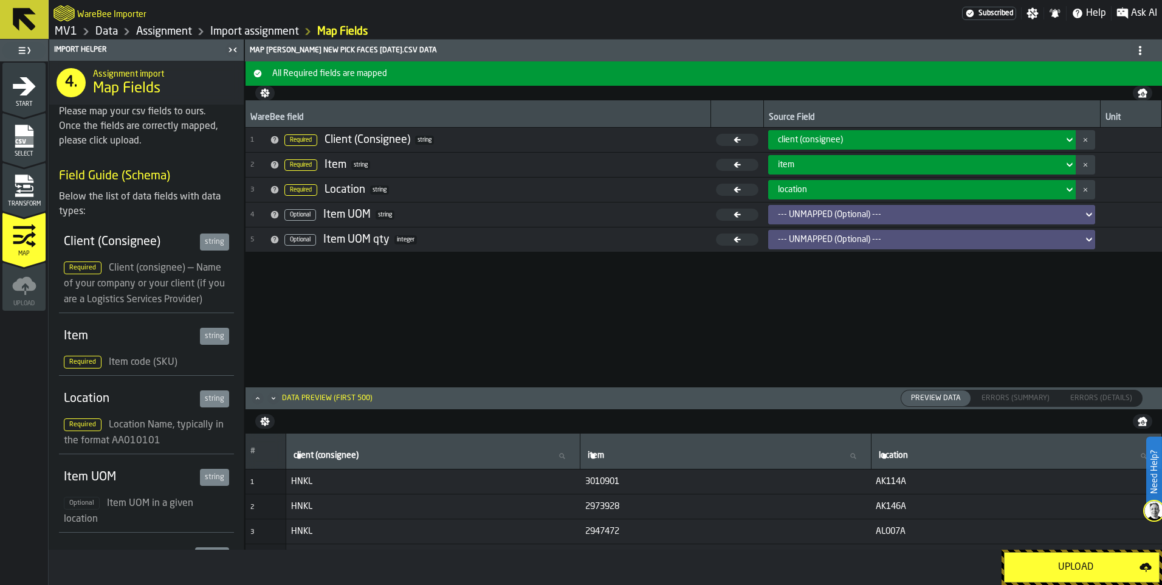
click at [1059, 570] on div "Upload" at bounding box center [1076, 567] width 128 height 15
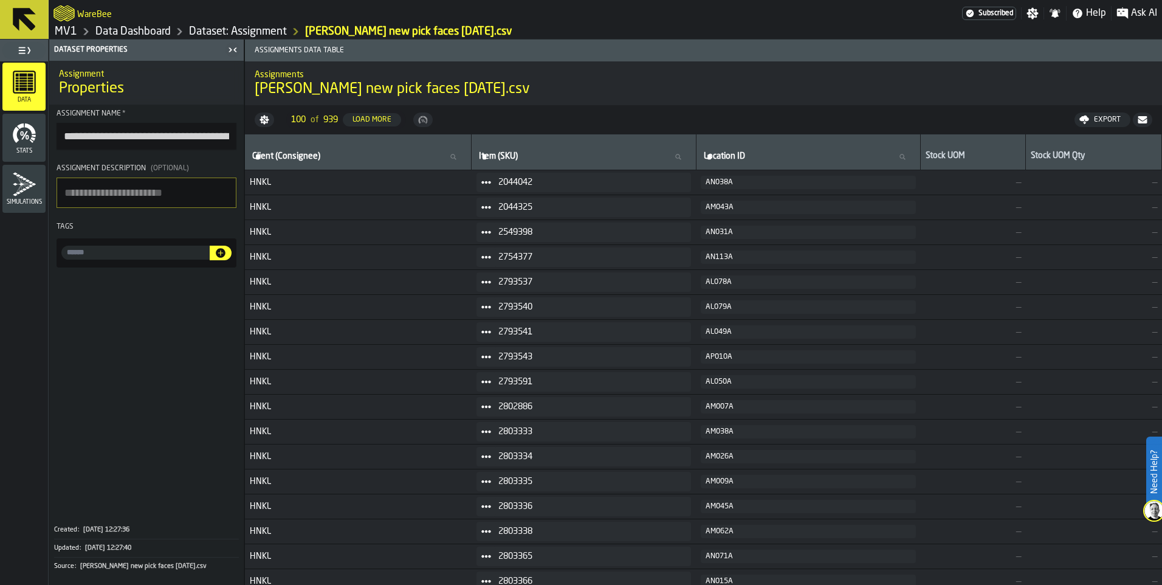
click at [22, 198] on div "Simulations" at bounding box center [23, 188] width 43 height 33
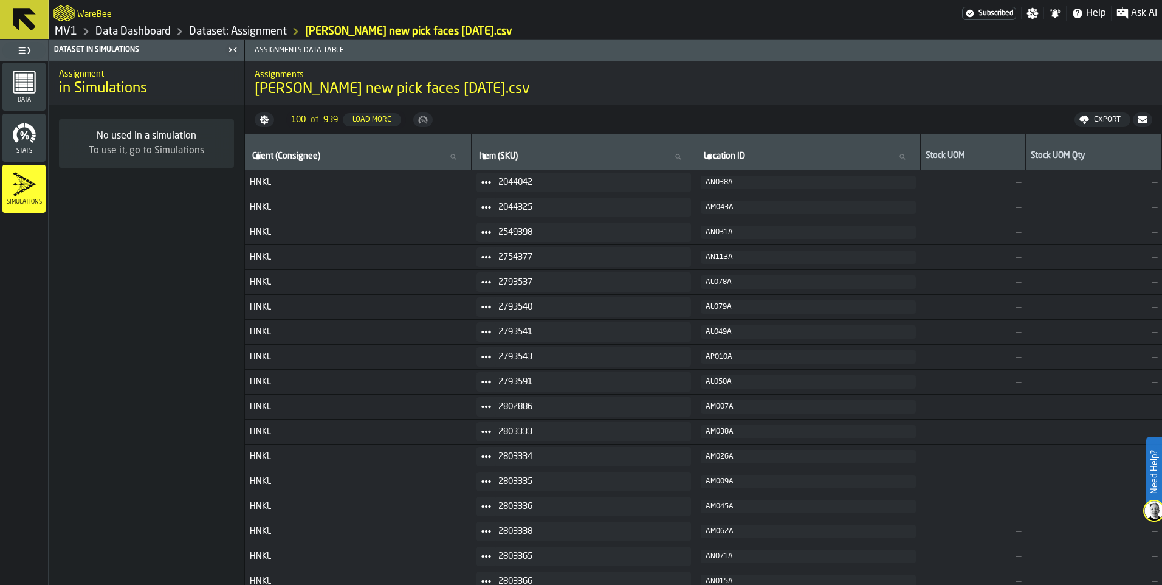
click at [123, 32] on link "Data Dashboard" at bounding box center [132, 31] width 75 height 13
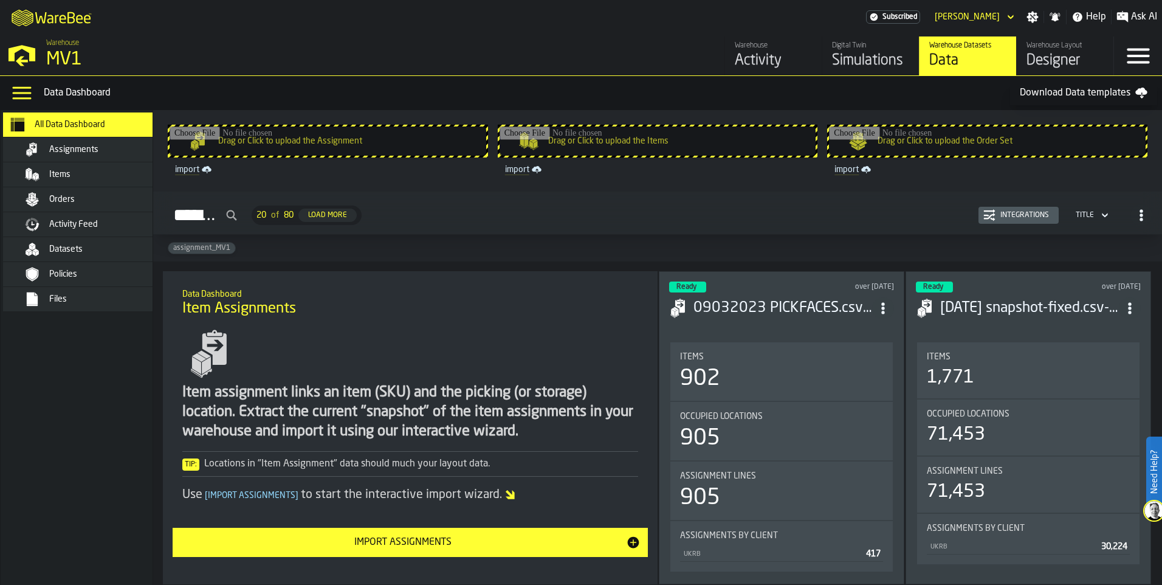
click at [841, 58] on div "Simulations" at bounding box center [870, 60] width 77 height 19
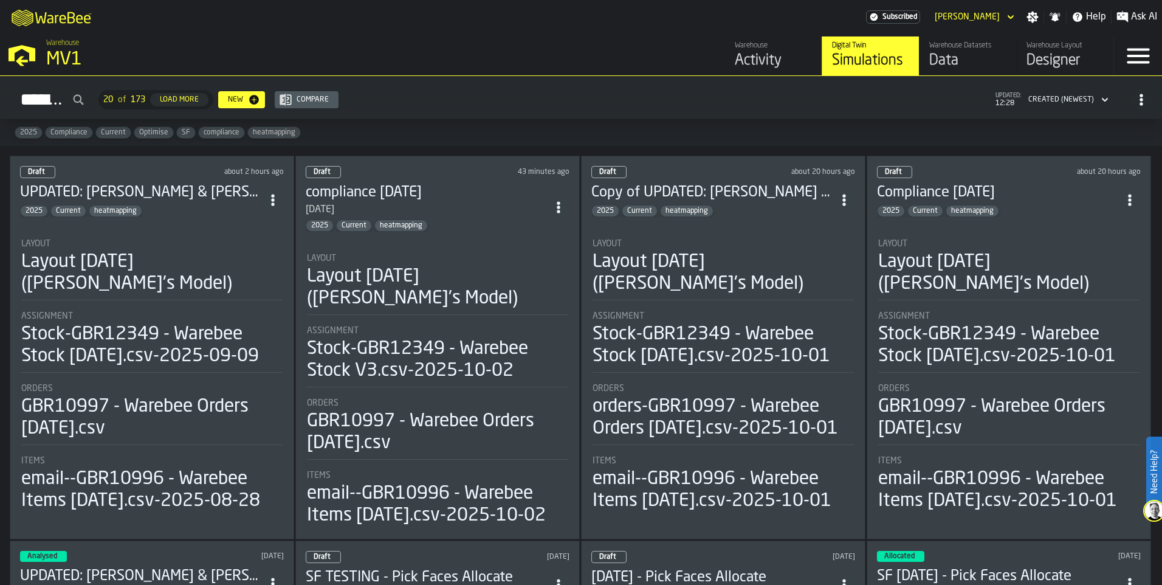
click at [227, 215] on div "2025 Current heatmapping" at bounding box center [141, 211] width 242 height 12
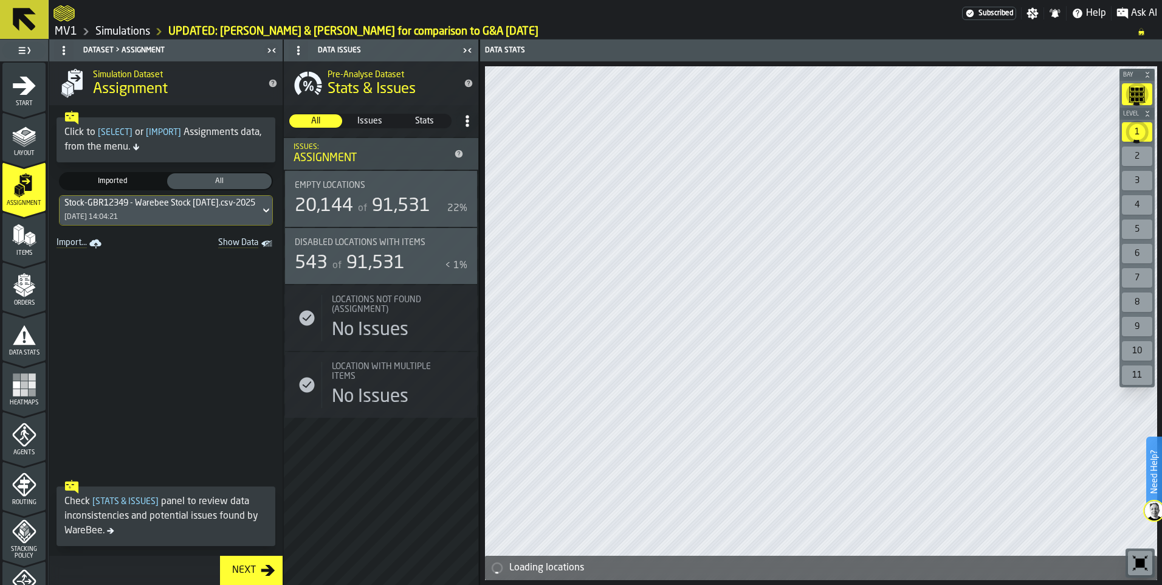
click at [260, 212] on icon at bounding box center [266, 210] width 12 height 15
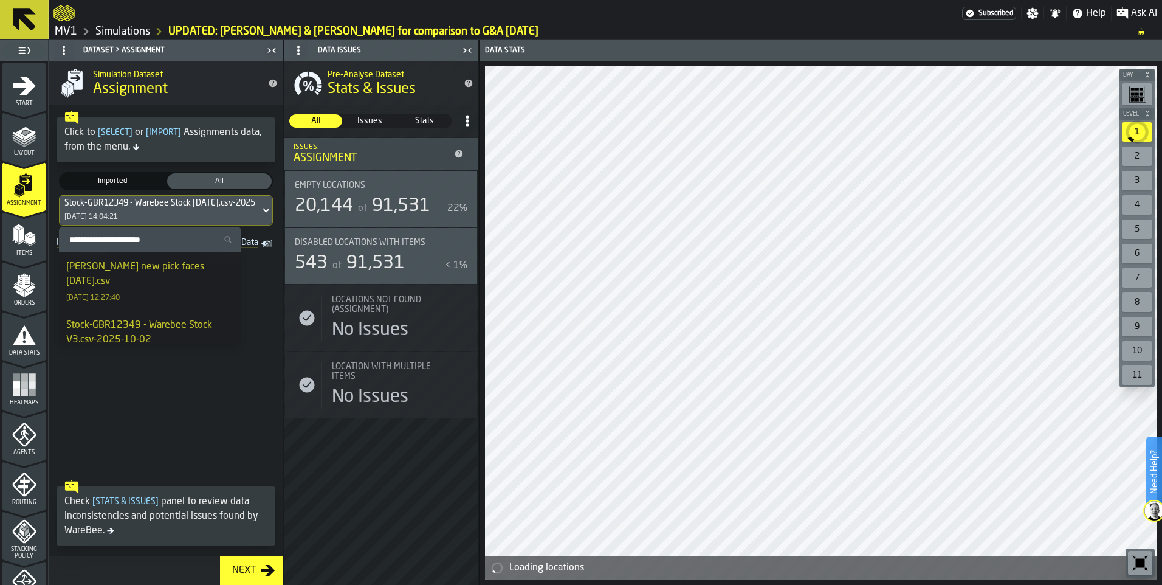
click at [169, 271] on div "[PERSON_NAME] new pick faces [DATE].csv" at bounding box center [150, 274] width 168 height 29
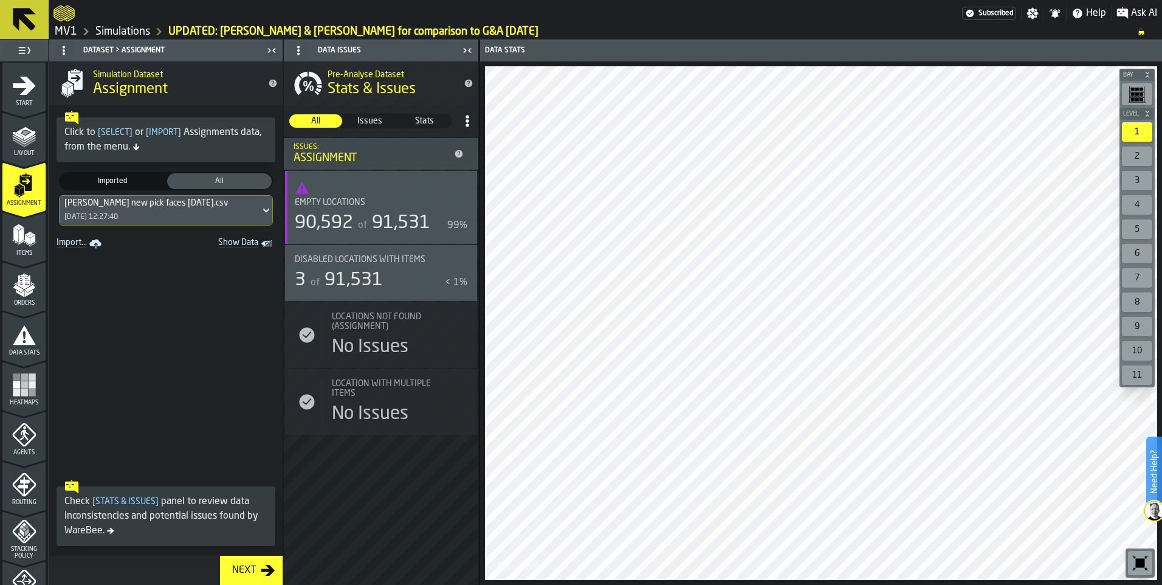
click at [250, 565] on div "Next" at bounding box center [243, 570] width 33 height 15
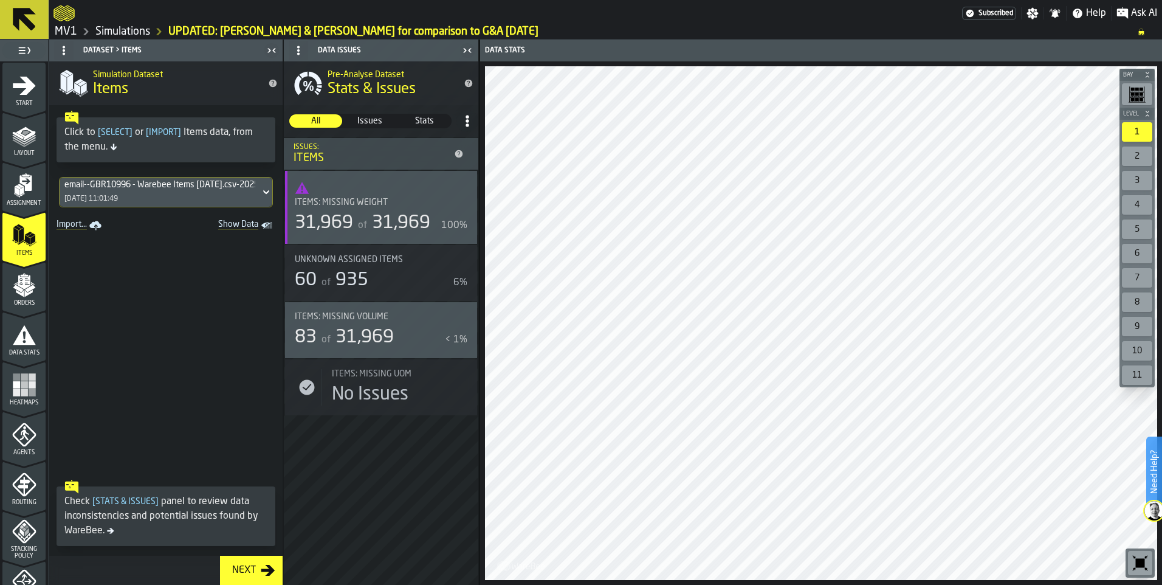
click at [25, 390] on rect "menu Heatmaps" at bounding box center [24, 392] width 7 height 7
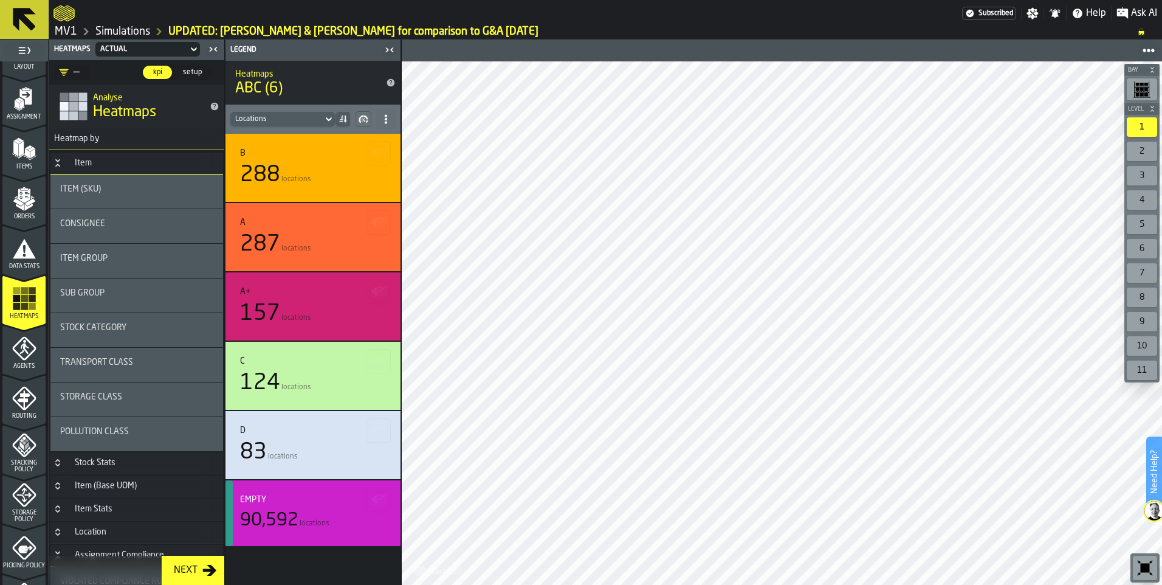
scroll to position [304, 0]
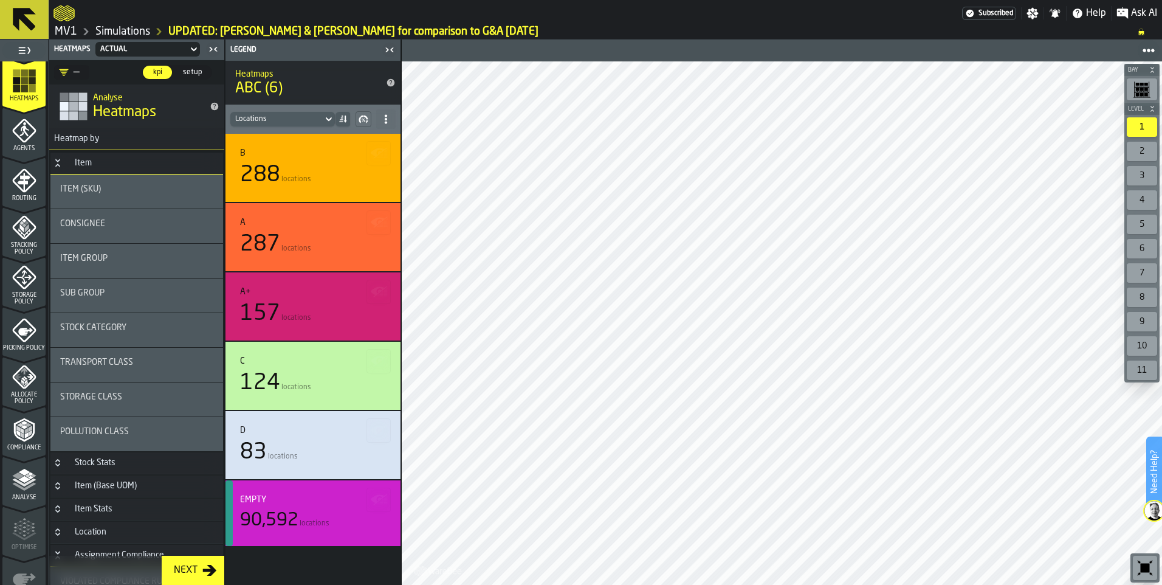
click at [36, 472] on div "Analyse" at bounding box center [23, 483] width 43 height 33
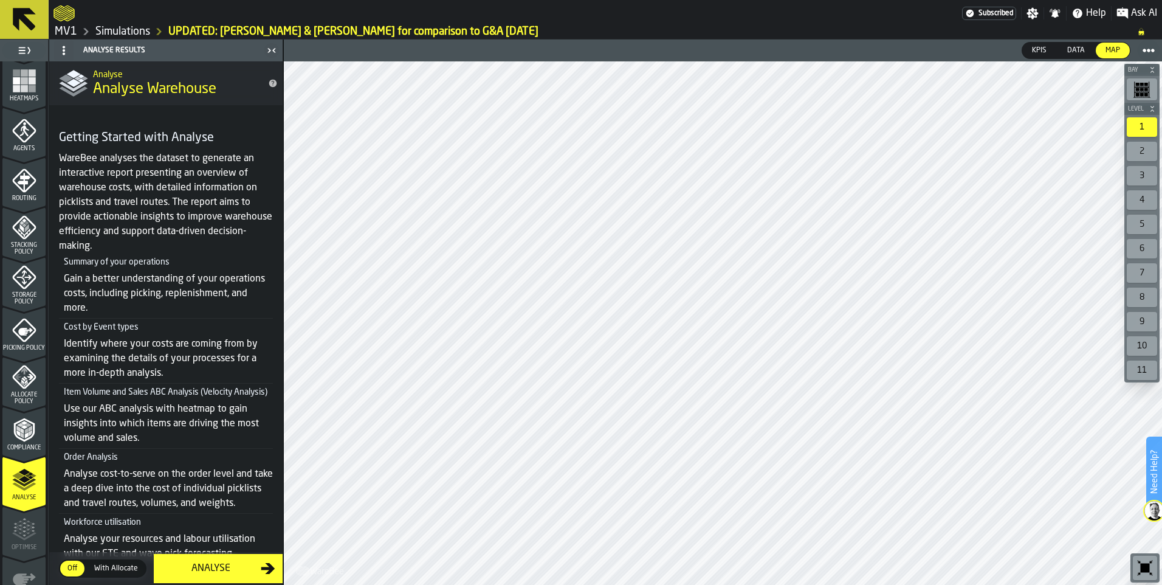
click at [224, 565] on div "Analyse" at bounding box center [211, 568] width 100 height 15
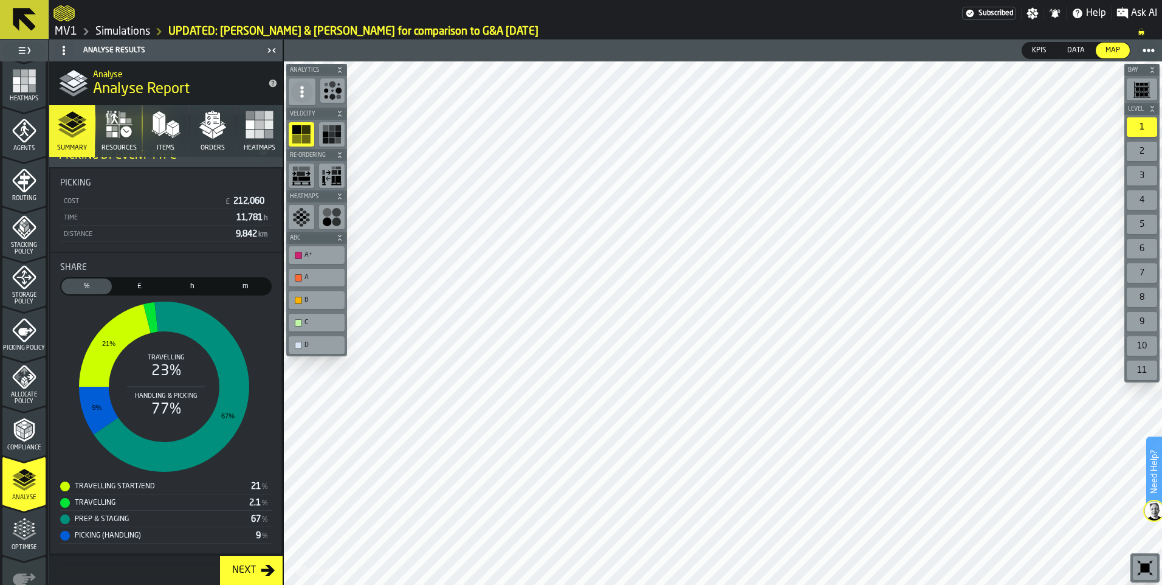
scroll to position [0, 0]
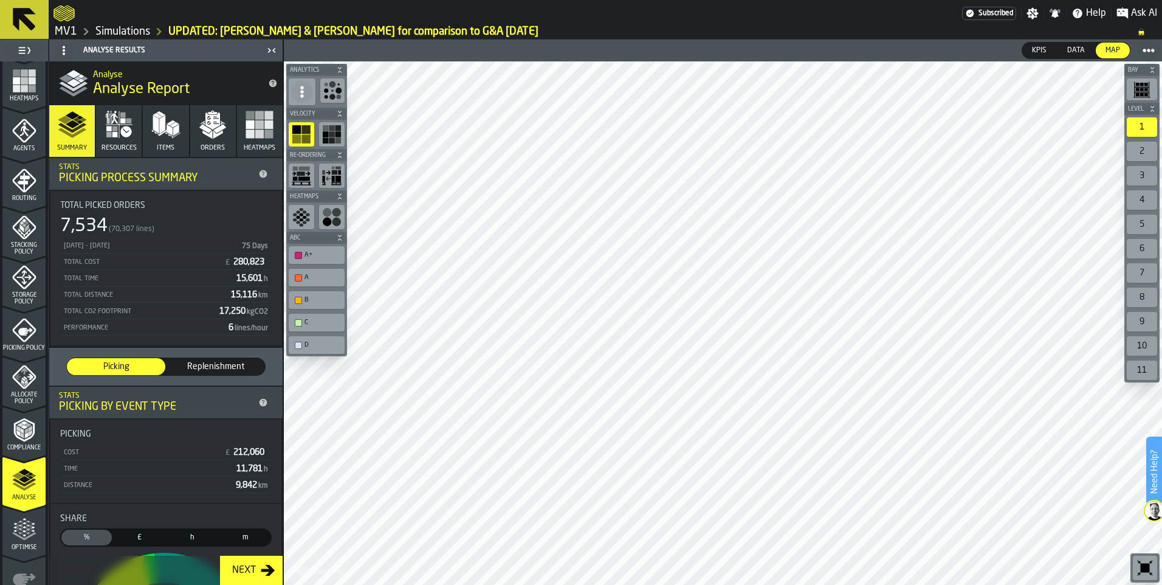
click at [119, 121] on icon "button" at bounding box center [119, 124] width 29 height 29
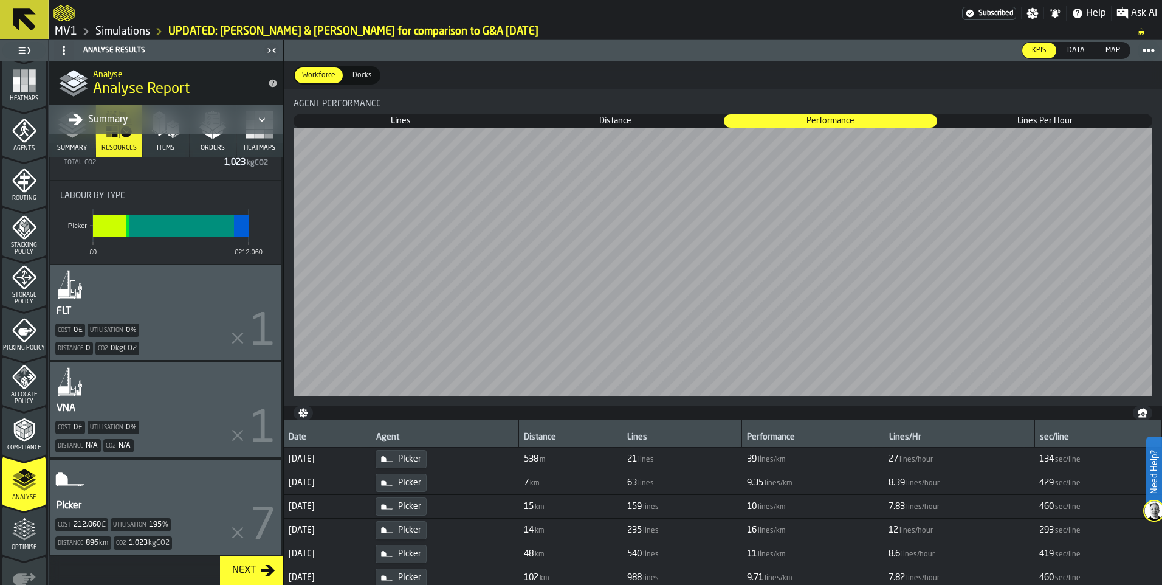
scroll to position [199, 0]
click at [198, 485] on div "PIcker Cost 212,060 £ Utilisation 195 % Distance 896 km Co2 1,023 kgCO2" at bounding box center [165, 505] width 231 height 95
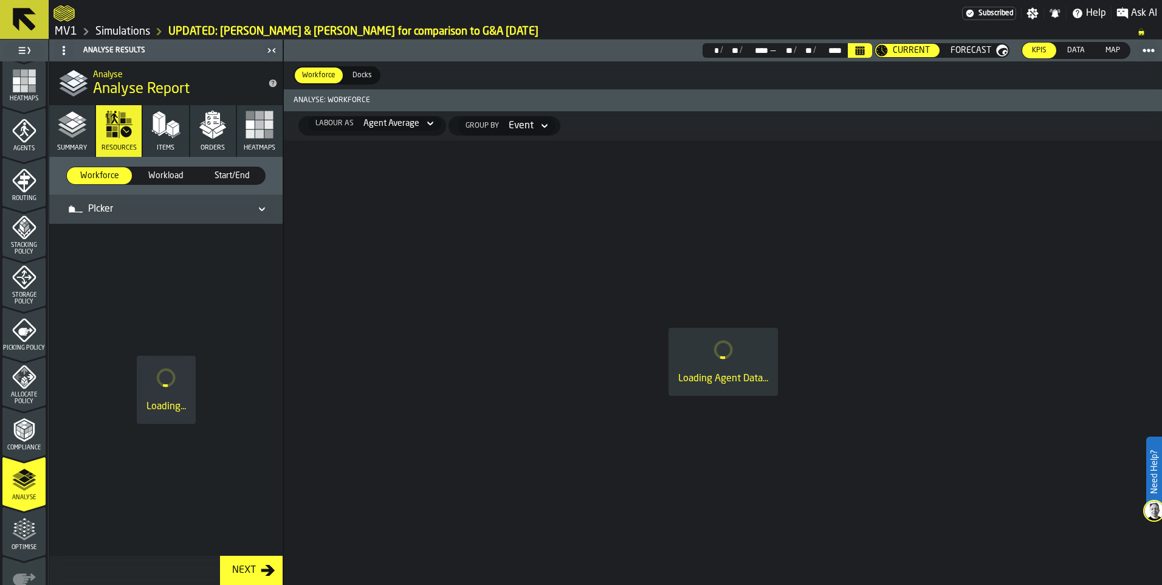
scroll to position [0, 0]
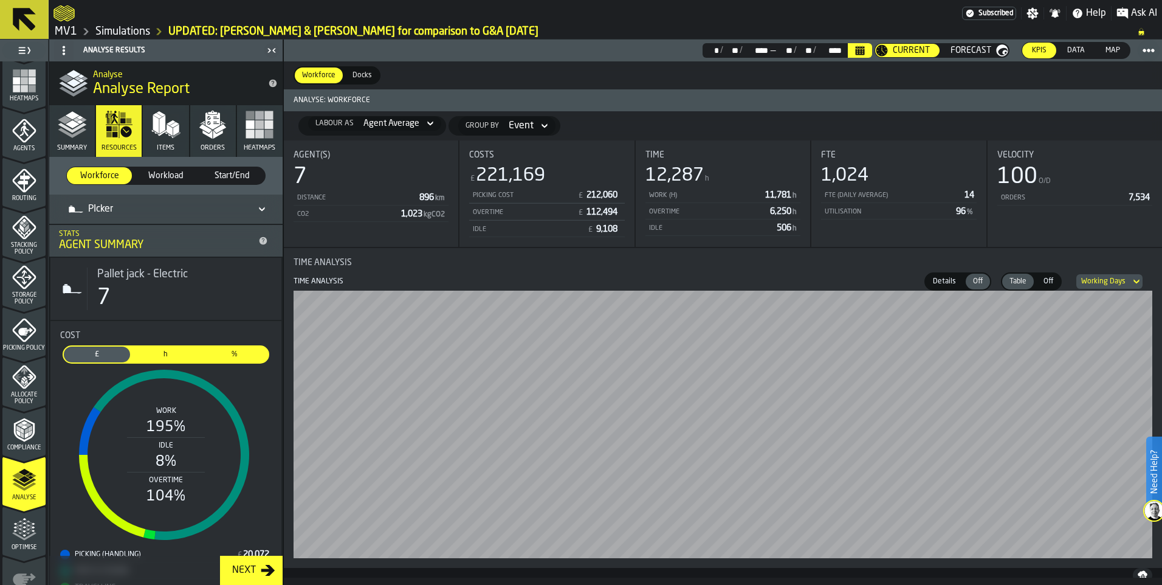
click at [129, 27] on link "Simulations" at bounding box center [122, 31] width 55 height 13
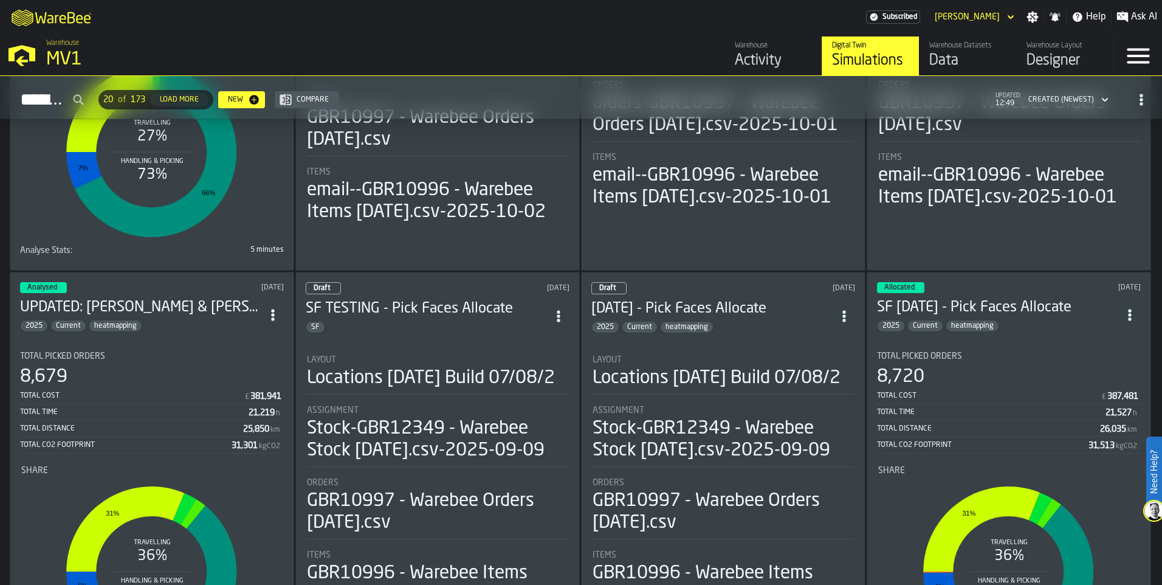
scroll to position [304, 0]
click at [181, 366] on section "Total Picked Orders 8,679 Total Cost £ 381,941 Total Time 21,219 h Total Distan…" at bounding box center [152, 510] width 264 height 338
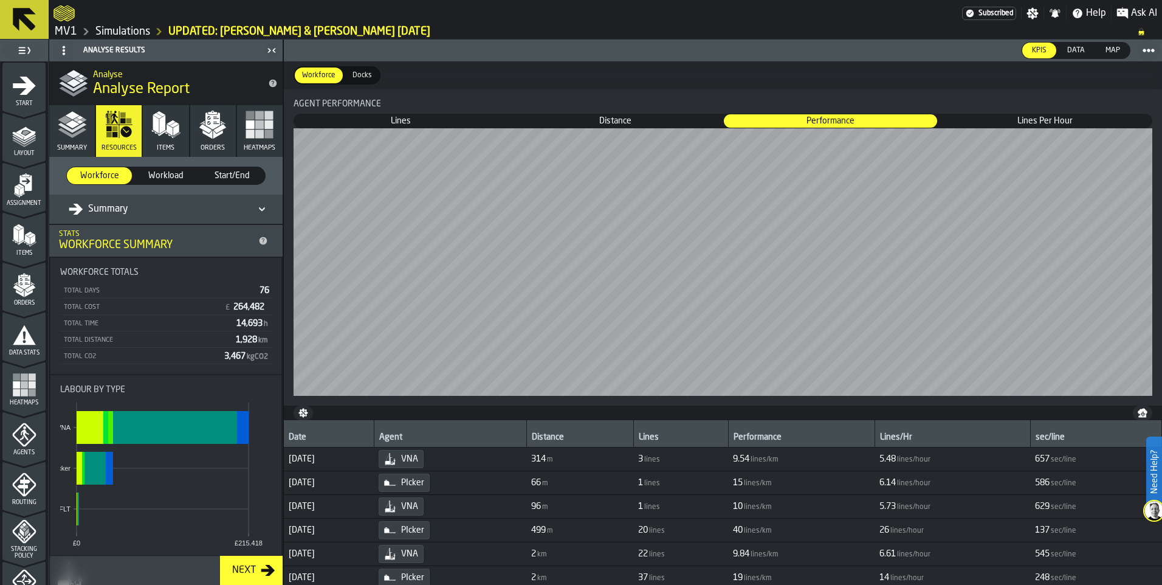
click at [27, 385] on icon "menu Heatmaps" at bounding box center [24, 385] width 24 height 24
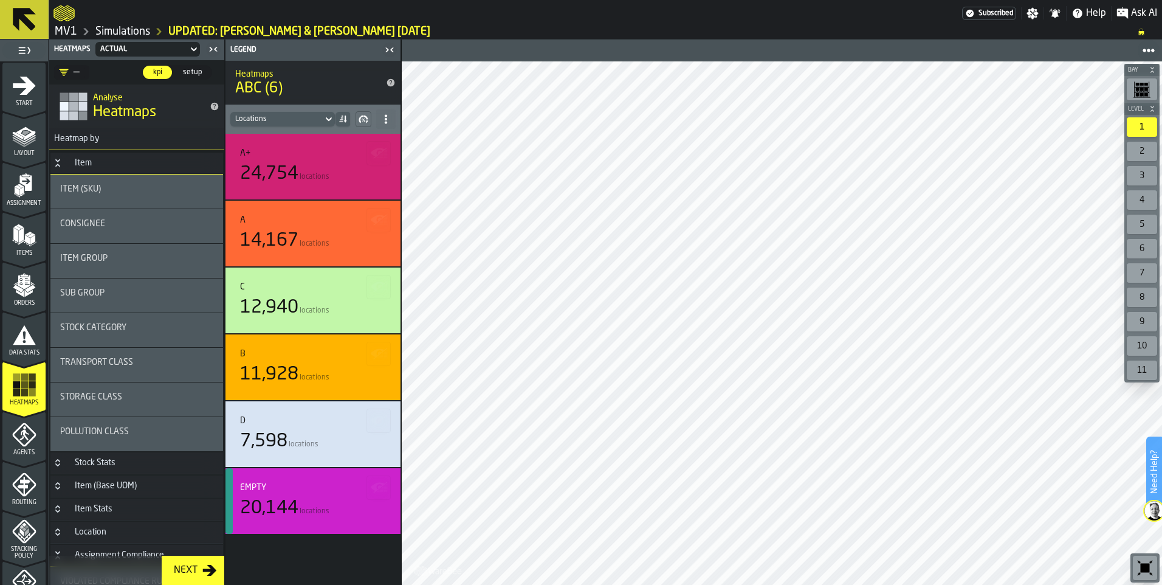
scroll to position [122, 0]
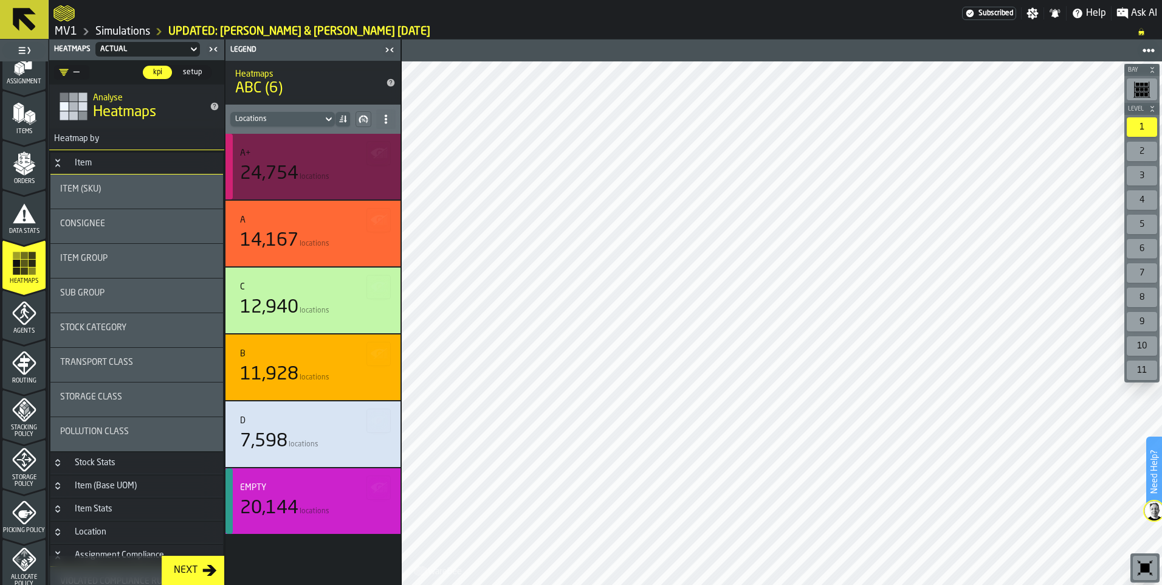
click at [306, 169] on div "24,754 locations" at bounding box center [313, 174] width 146 height 22
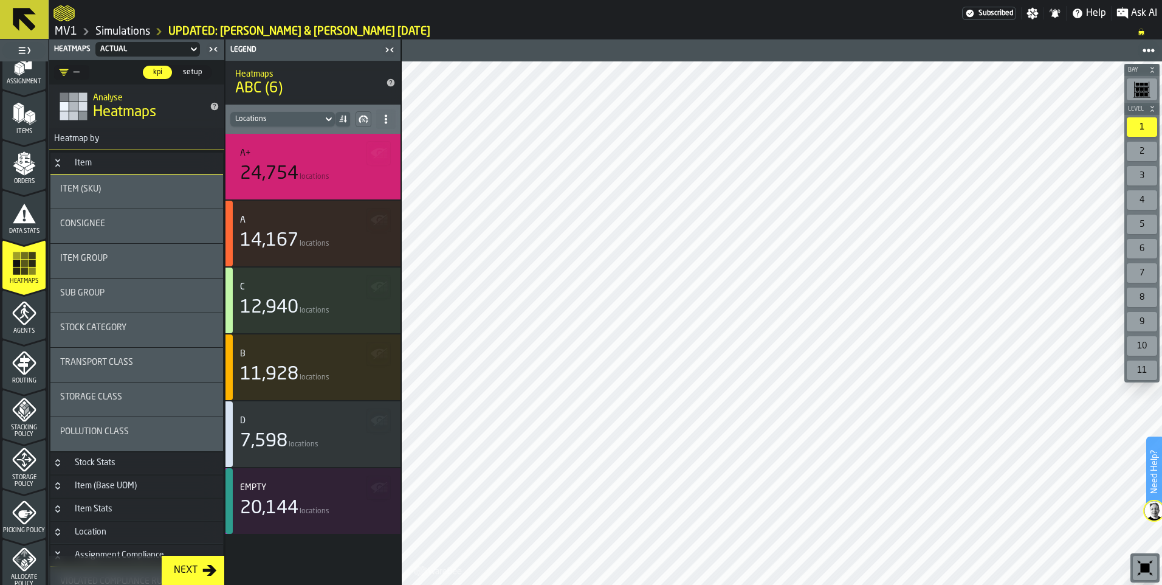
click at [1145, 50] on circle at bounding box center [1144, 50] width 5 height 5
click at [1156, 48] on span at bounding box center [1149, 51] width 22 height 22
click at [1105, 78] on span "Export PNG" at bounding box center [1113, 76] width 49 height 15
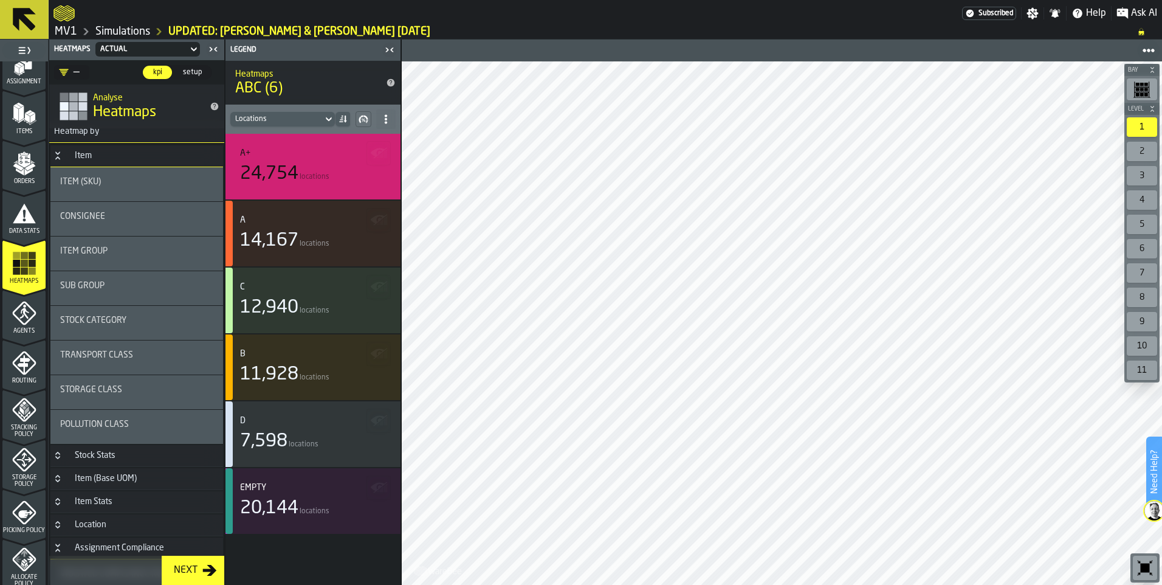
scroll to position [0, 0]
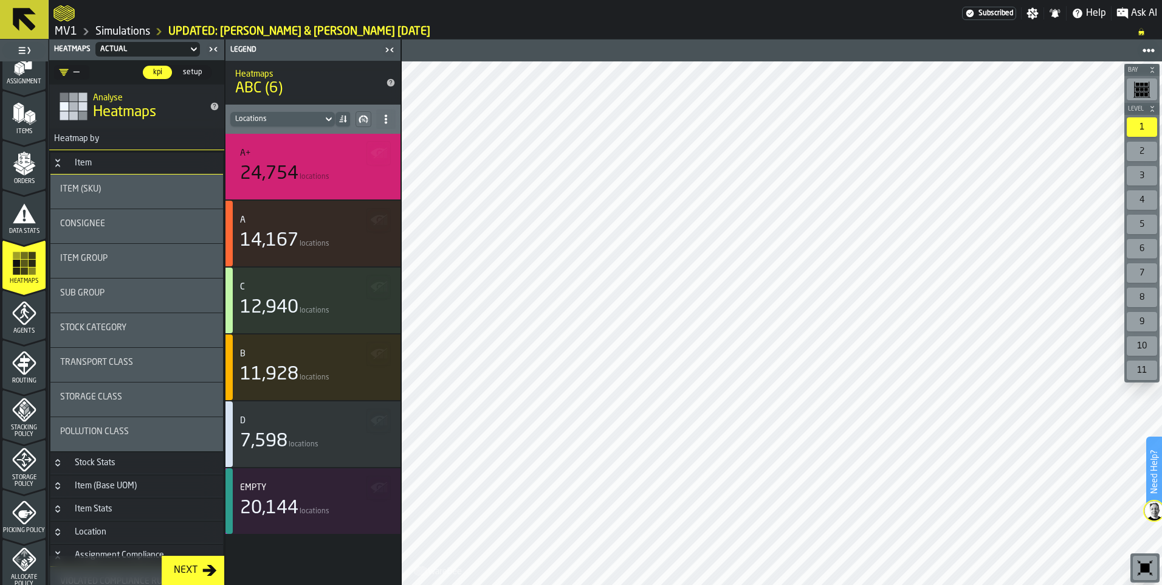
click at [186, 566] on div "Next" at bounding box center [185, 570] width 33 height 15
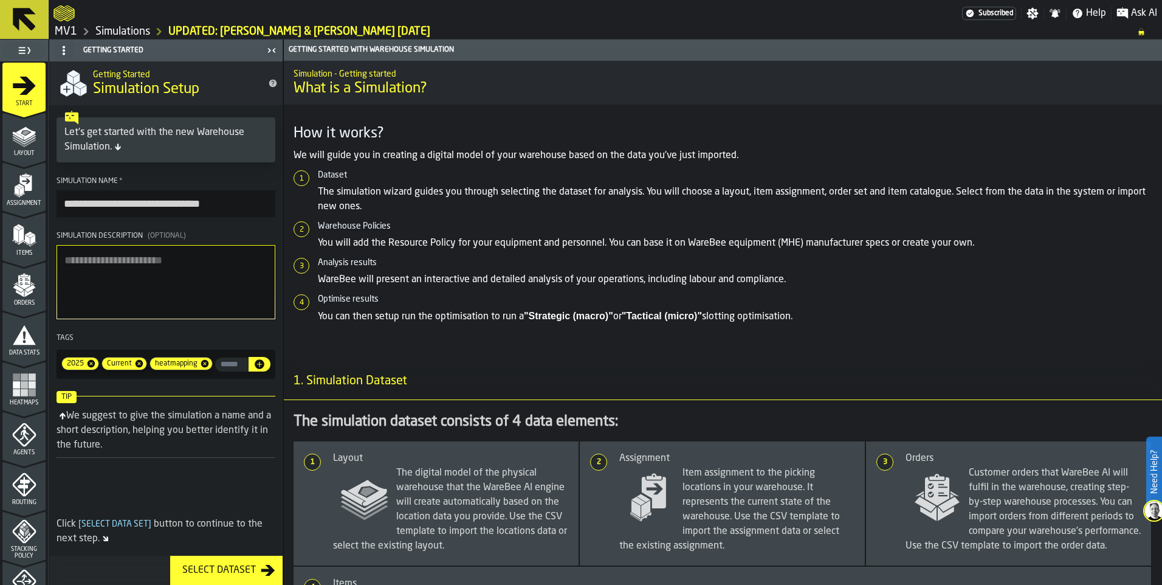
drag, startPoint x: 20, startPoint y: 151, endPoint x: 19, endPoint y: 193, distance: 41.3
click at [20, 151] on span "Layout" at bounding box center [23, 153] width 43 height 7
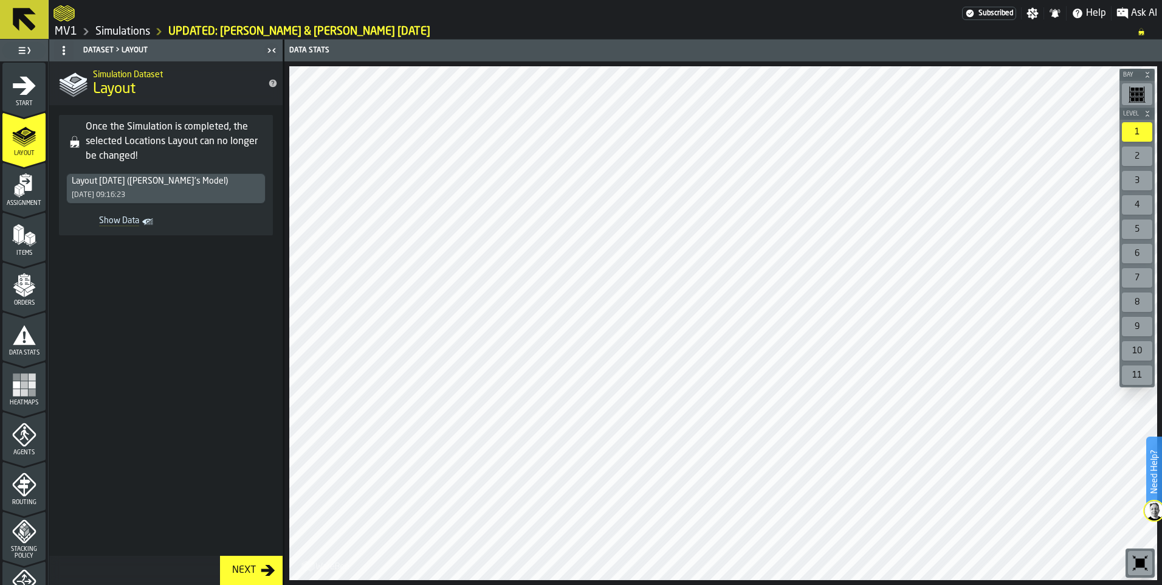
click at [30, 192] on icon "menu Assignment" at bounding box center [24, 185] width 24 height 24
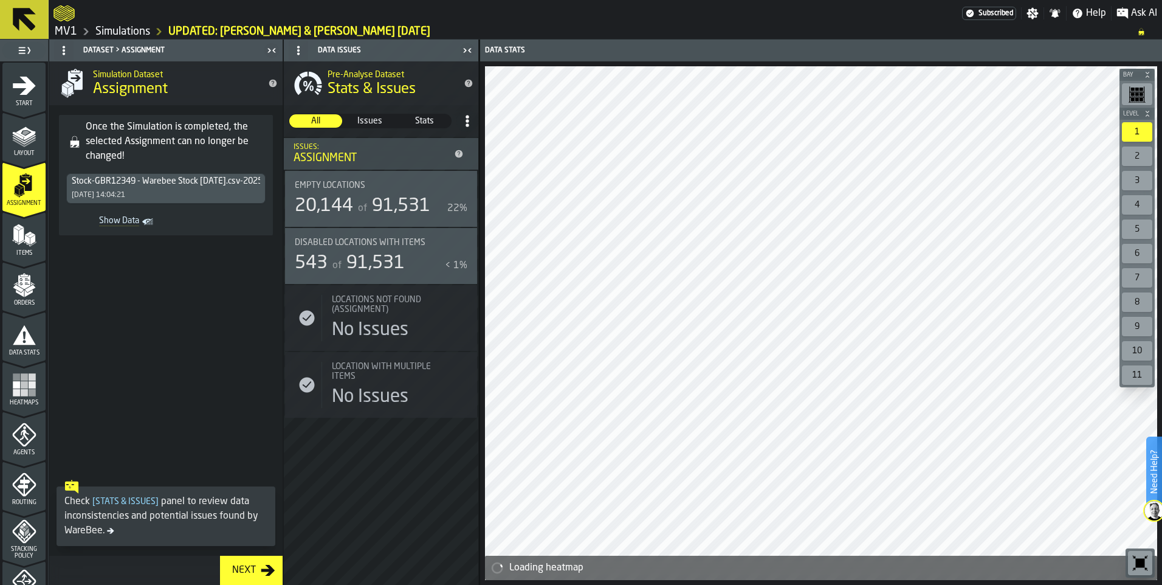
click at [167, 187] on div "Stock-GBR12349 - Warebee Stock 9.9.25.csv-2025-09-09 09/09/2025, 14:04:21" at bounding box center [166, 188] width 198 height 29
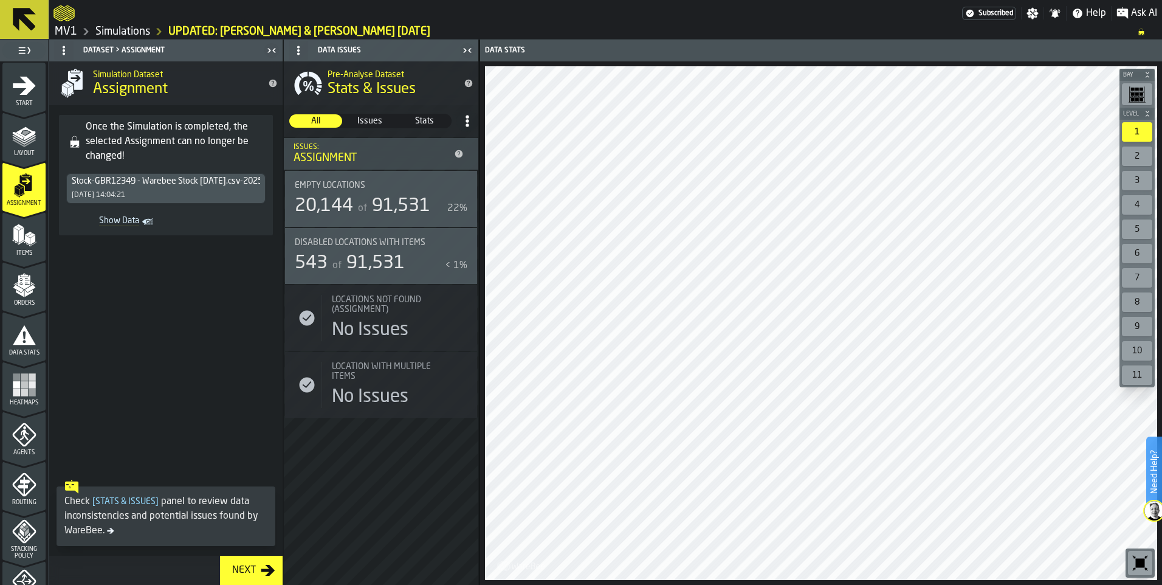
click at [124, 223] on span "Show Data" at bounding box center [105, 222] width 68 height 12
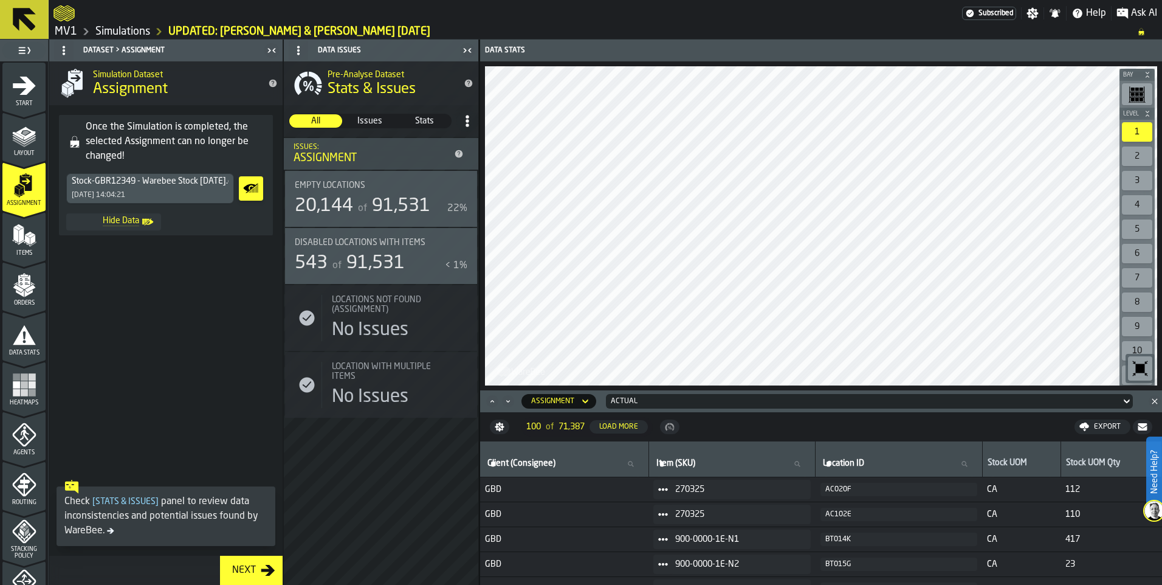
click at [471, 47] on icon "button-toggle-Close me" at bounding box center [467, 50] width 15 height 15
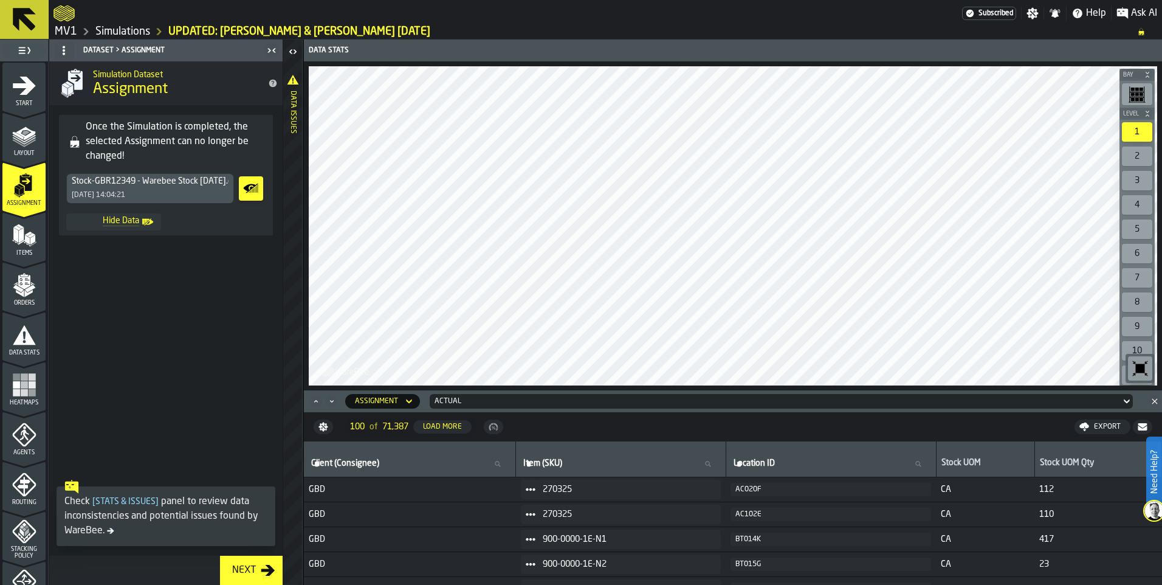
click at [293, 55] on icon "button-toggle-Open" at bounding box center [293, 51] width 15 height 15
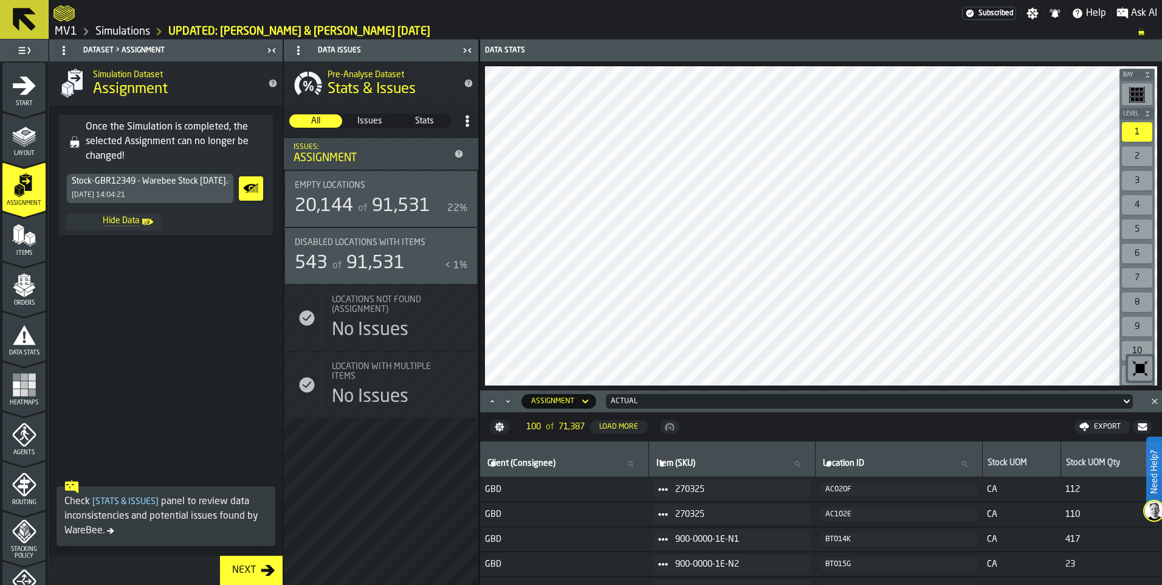
click at [25, 243] on icon "menu Items" at bounding box center [24, 235] width 24 height 24
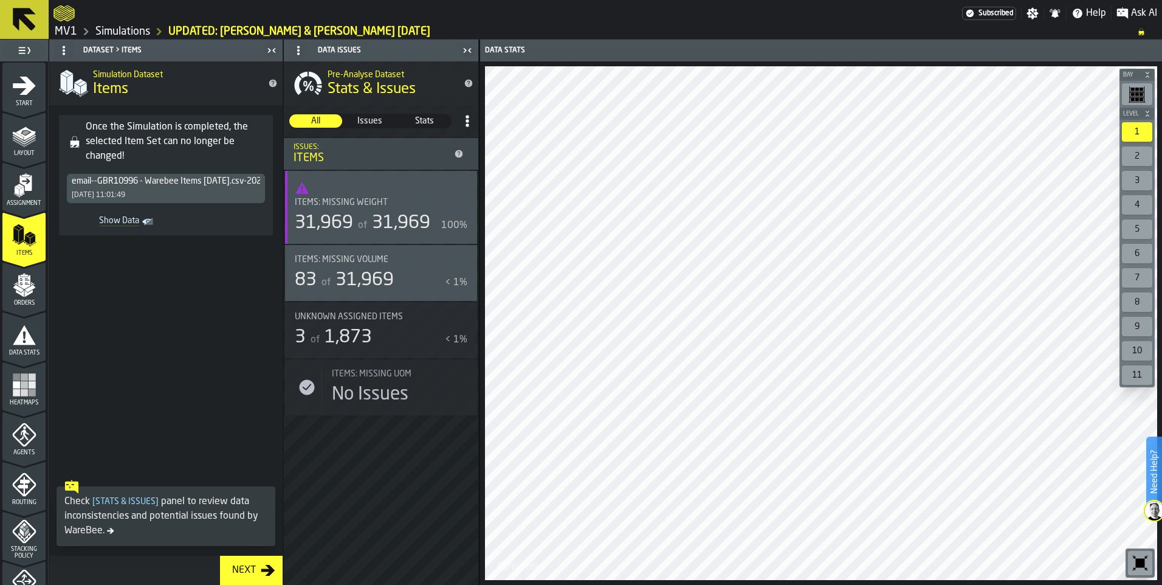
click at [31, 284] on icon "menu Orders" at bounding box center [24, 285] width 24 height 24
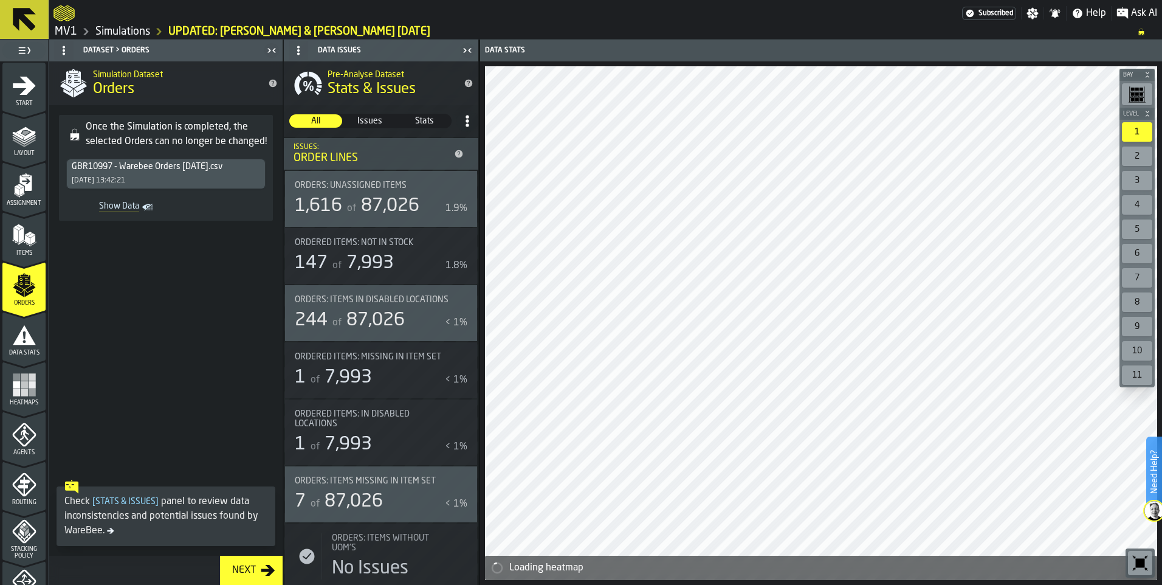
click at [23, 194] on icon "menu Assignment" at bounding box center [24, 185] width 24 height 24
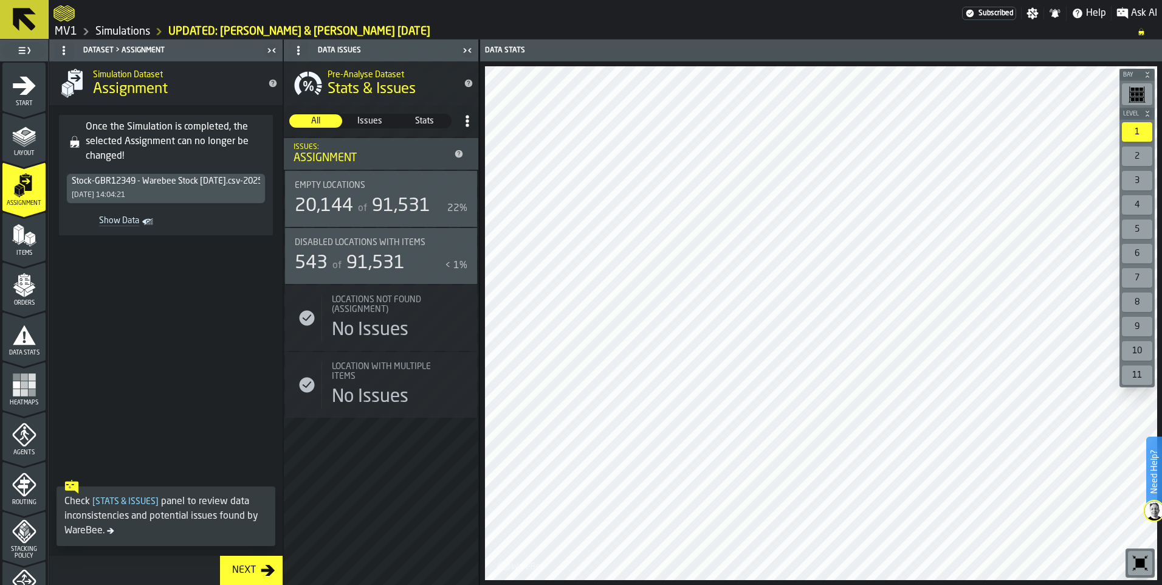
click at [134, 221] on span "Show Data" at bounding box center [105, 222] width 68 height 12
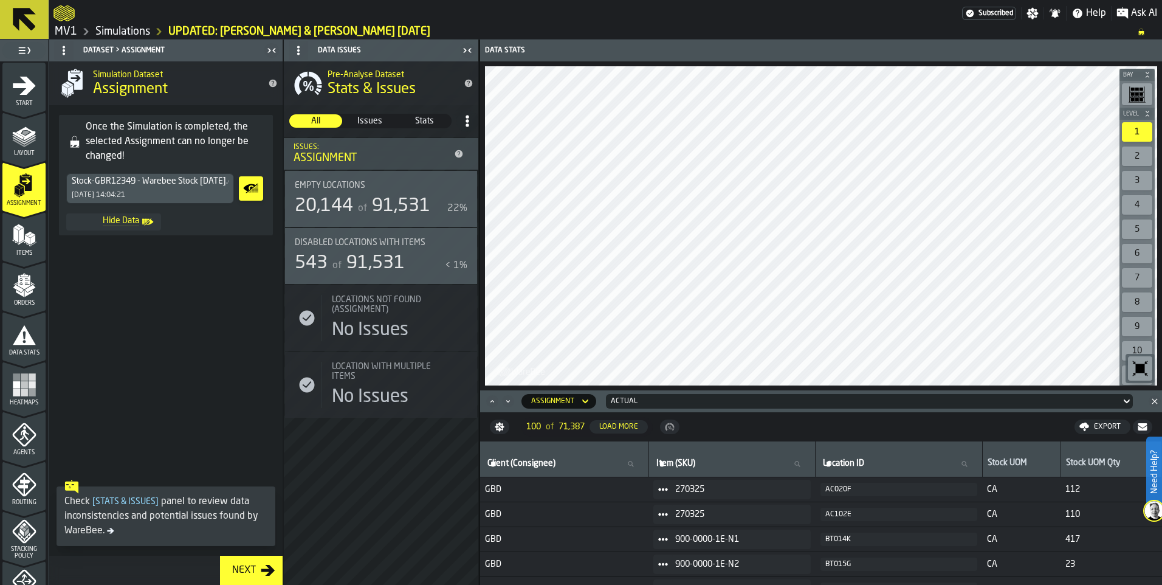
click at [109, 29] on link "Simulations" at bounding box center [122, 31] width 55 height 13
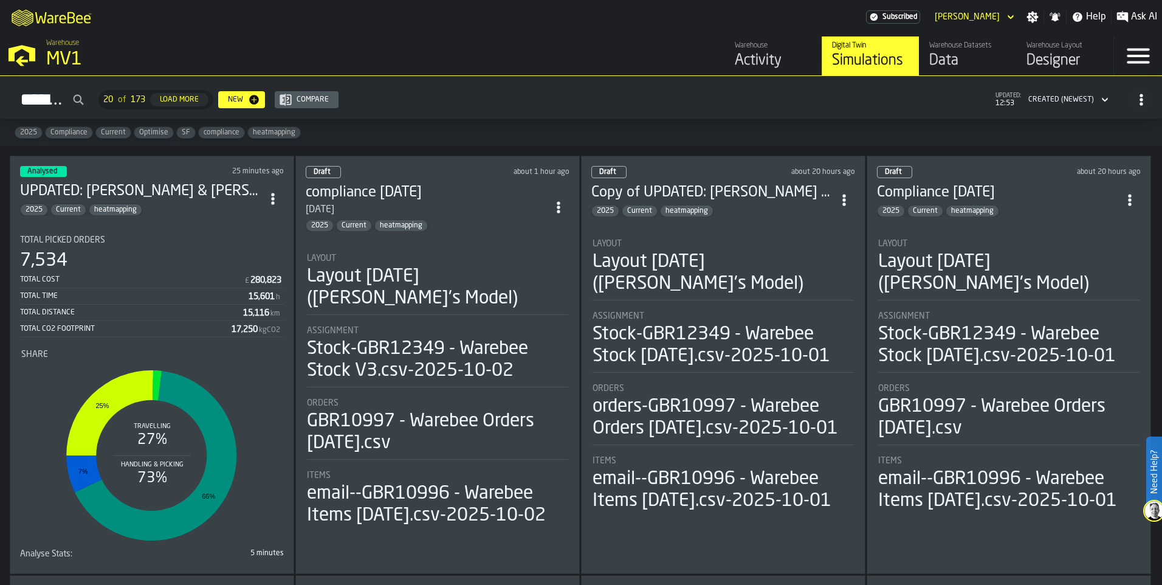
click at [751, 215] on div "2025 Current heatmapping" at bounding box center [712, 211] width 242 height 12
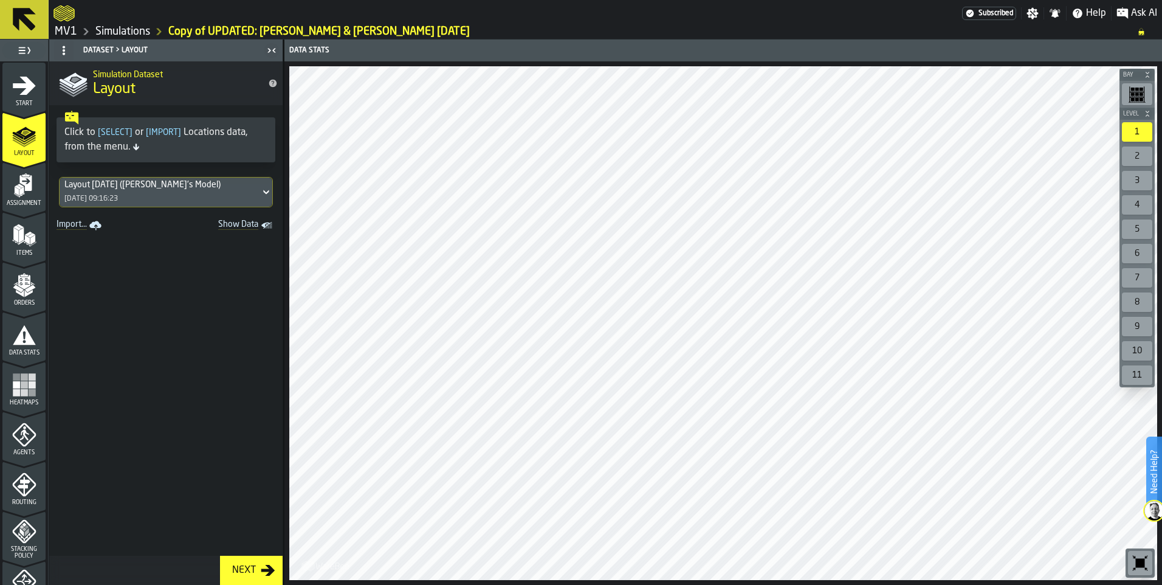
click at [28, 190] on icon "menu Assignment" at bounding box center [25, 183] width 12 height 16
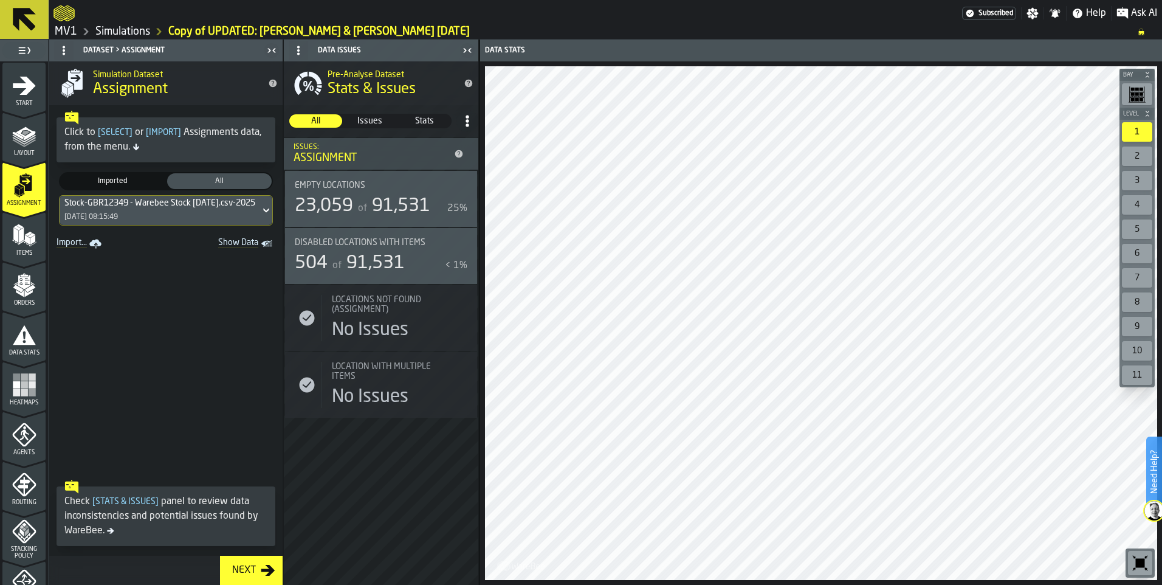
click at [260, 209] on icon at bounding box center [266, 210] width 12 height 15
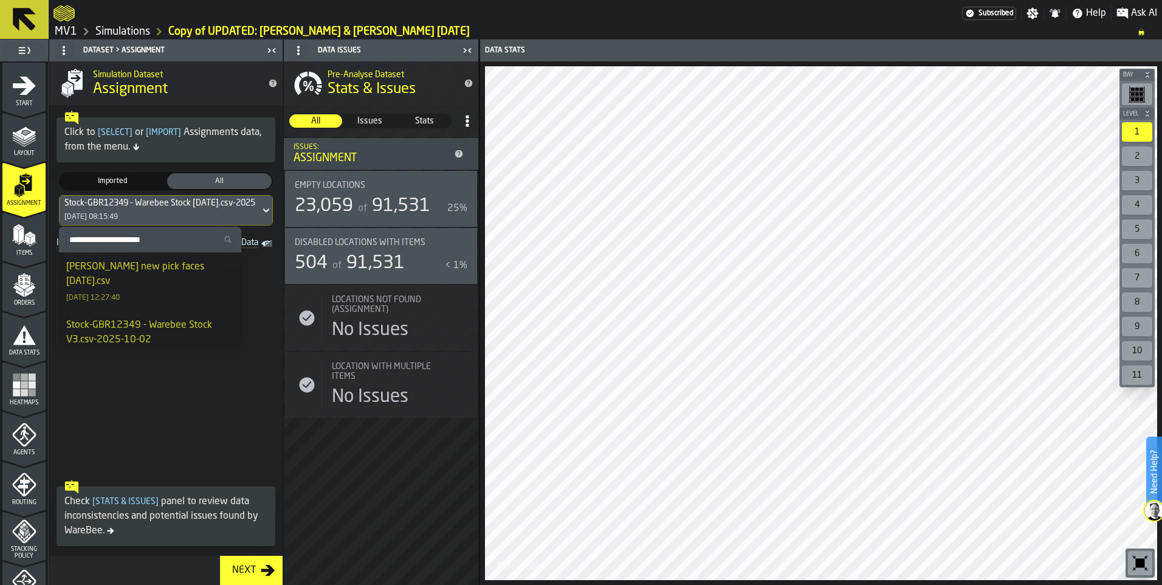
click at [180, 396] on span at bounding box center [165, 363] width 233 height 222
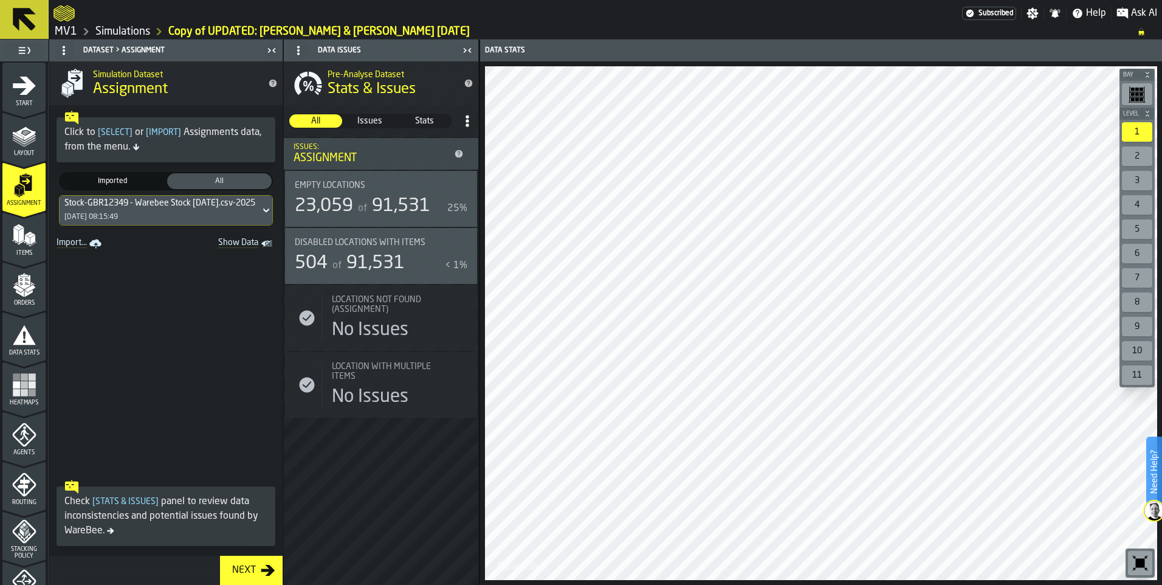
click at [66, 244] on link "Import..." at bounding box center [80, 243] width 57 height 17
click at [260, 209] on icon at bounding box center [266, 210] width 12 height 15
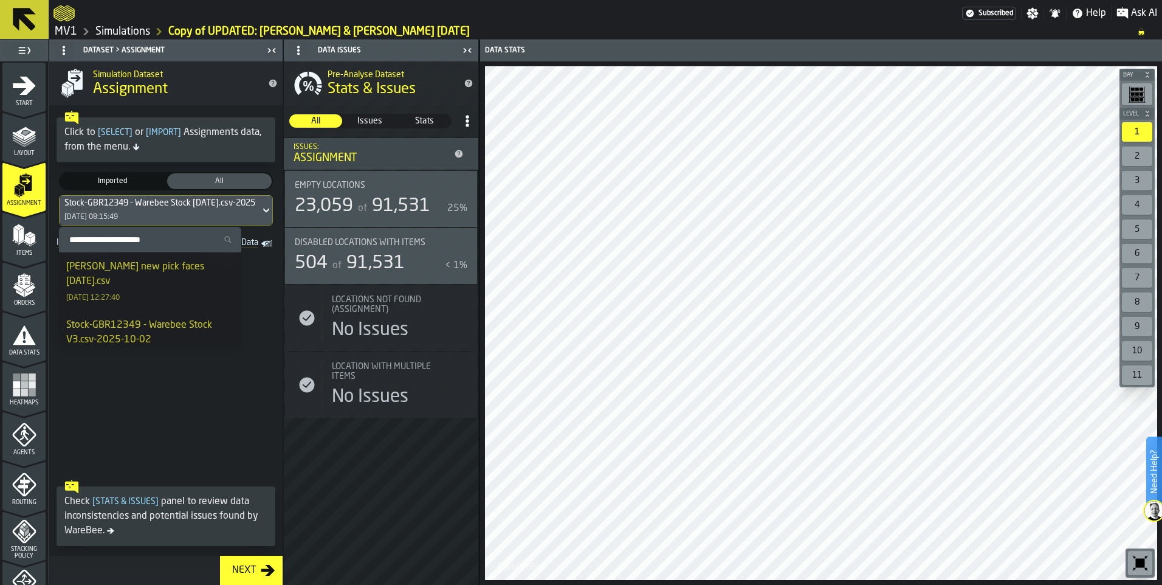
click at [196, 387] on span at bounding box center [165, 363] width 233 height 222
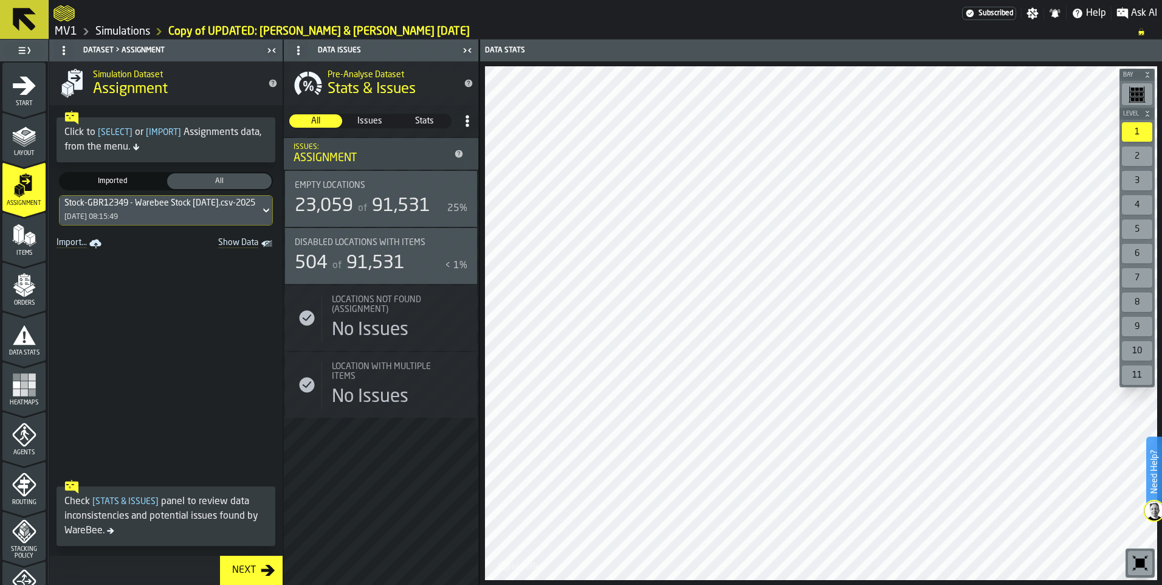
click at [222, 216] on div "Stock-GBR12349 - Warebee Stock 01.10.2025.csv-2025-10-01 01/10/2025, 08:15:49" at bounding box center [160, 210] width 201 height 29
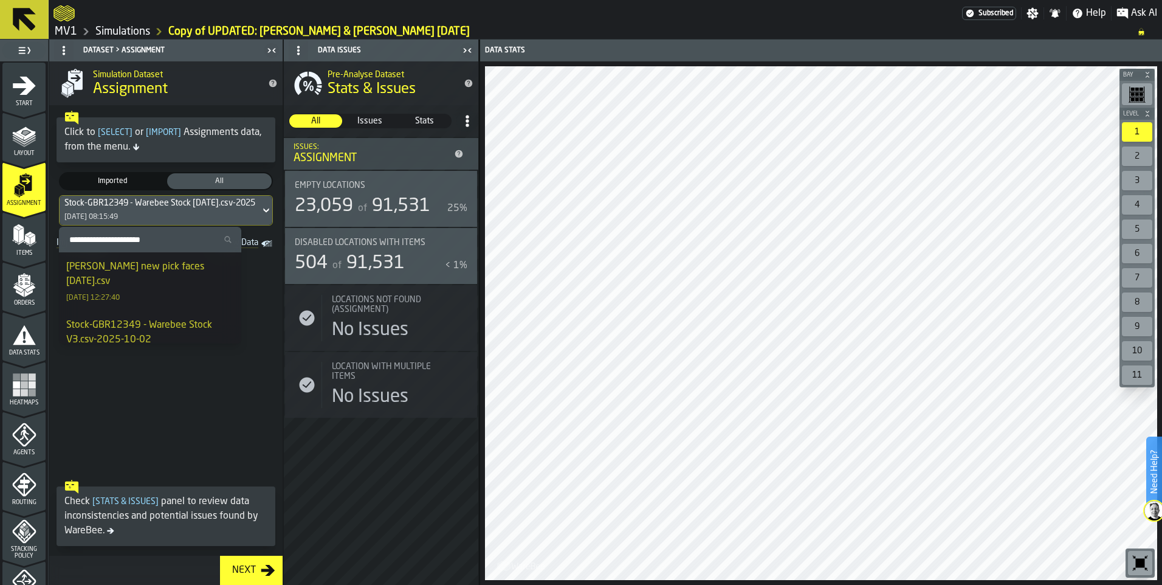
click at [217, 384] on span at bounding box center [165, 363] width 233 height 222
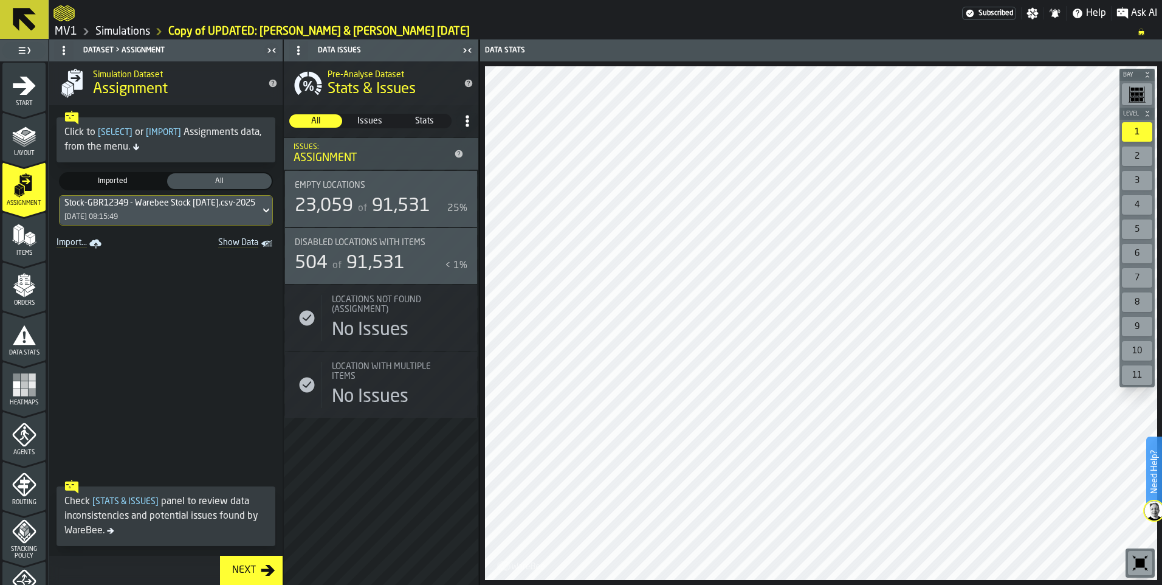
click at [241, 248] on span "Show Data" at bounding box center [217, 244] width 83 height 12
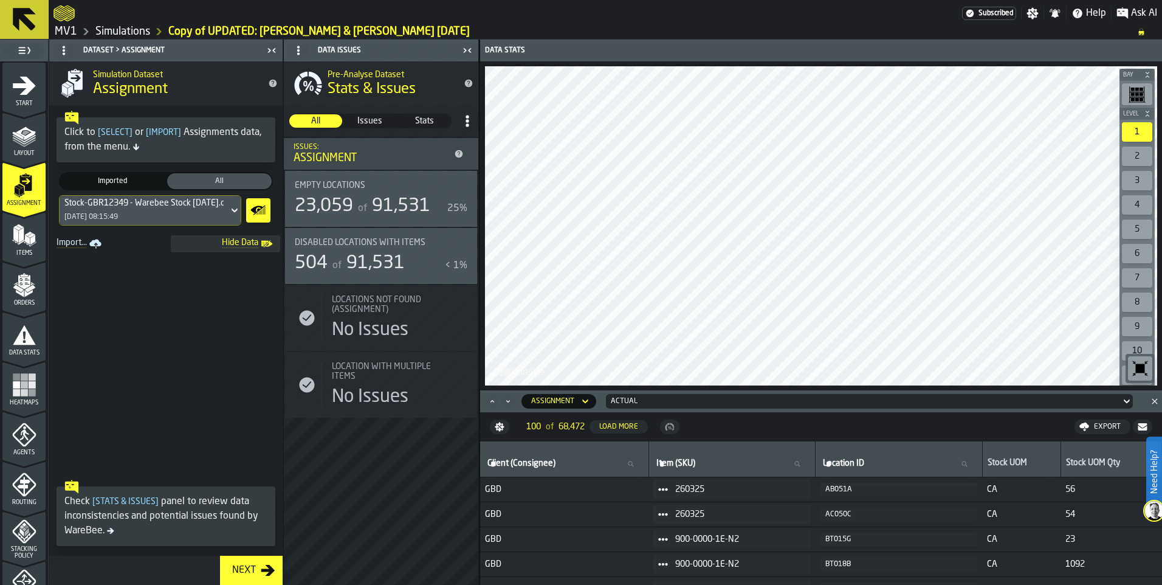
click at [27, 238] on polygon "menu Items" at bounding box center [26, 240] width 5 height 10
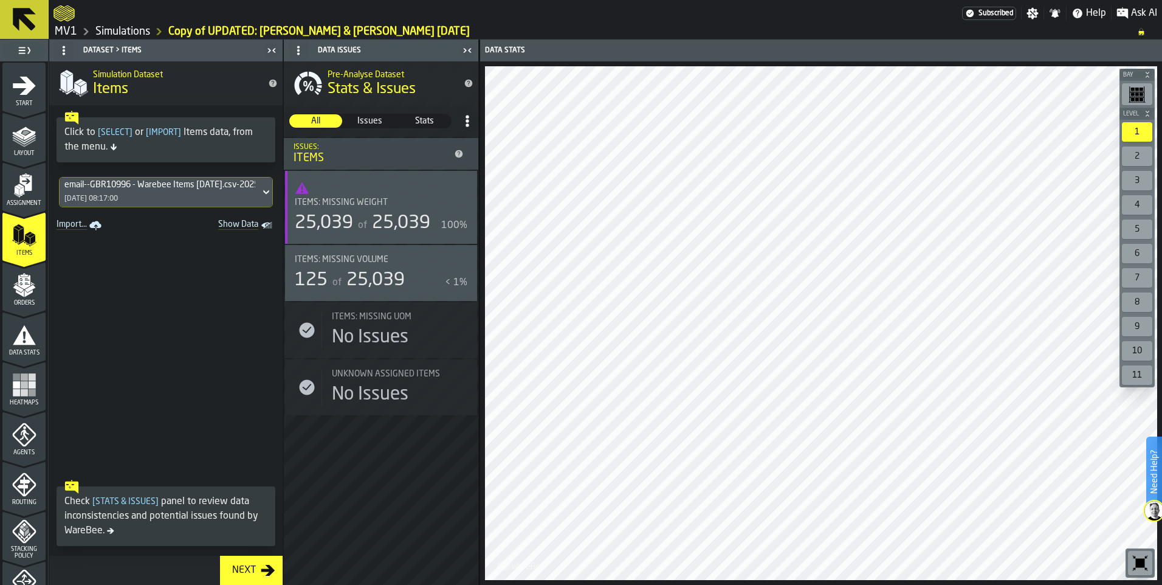
click at [246, 225] on span "Show Data" at bounding box center [217, 225] width 83 height 12
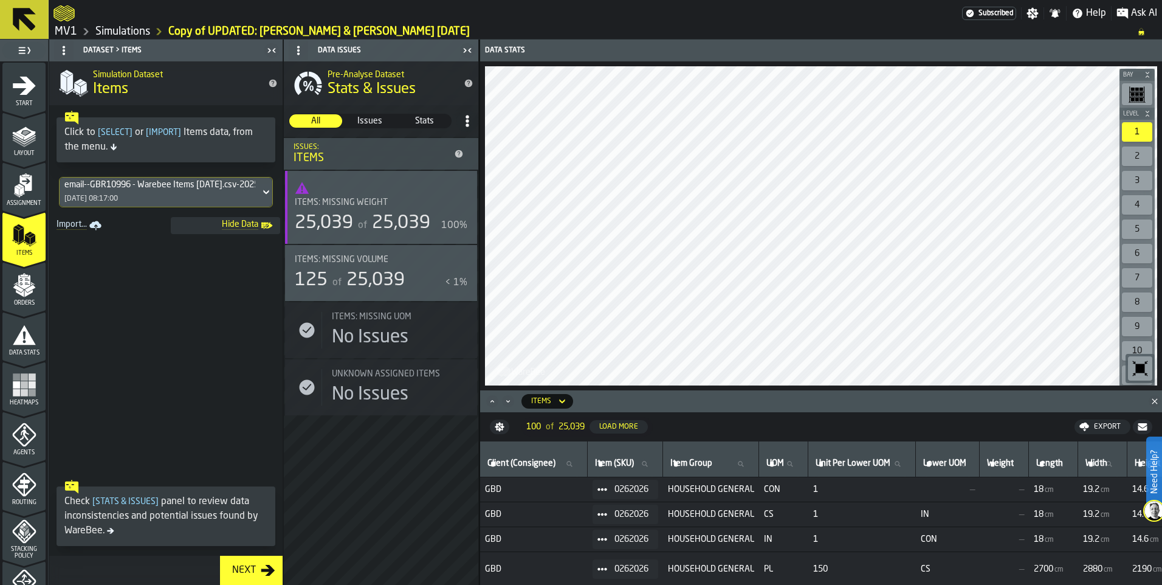
click at [24, 301] on span "Orders" at bounding box center [23, 303] width 43 height 7
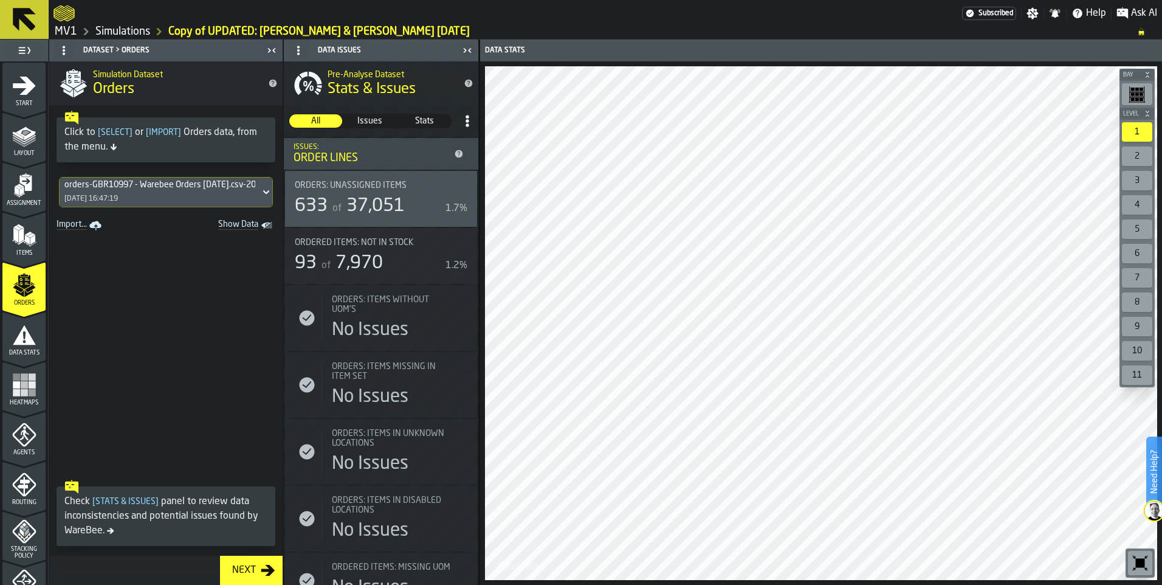
click at [19, 349] on span "Data Stats" at bounding box center [23, 352] width 43 height 7
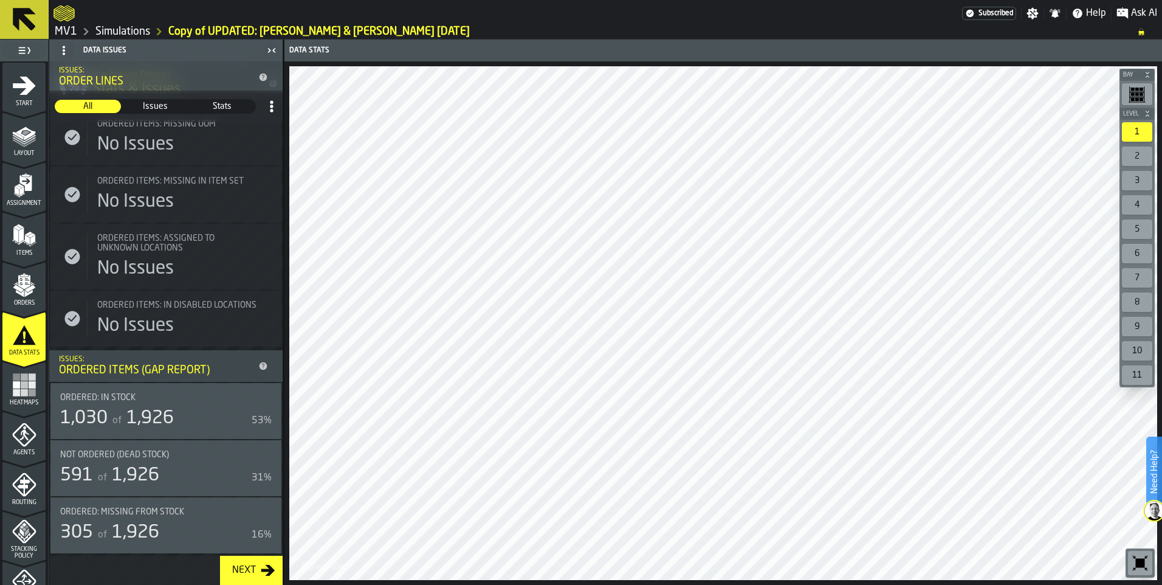
scroll to position [1054, 0]
click at [147, 466] on span "1,926" at bounding box center [135, 475] width 47 height 18
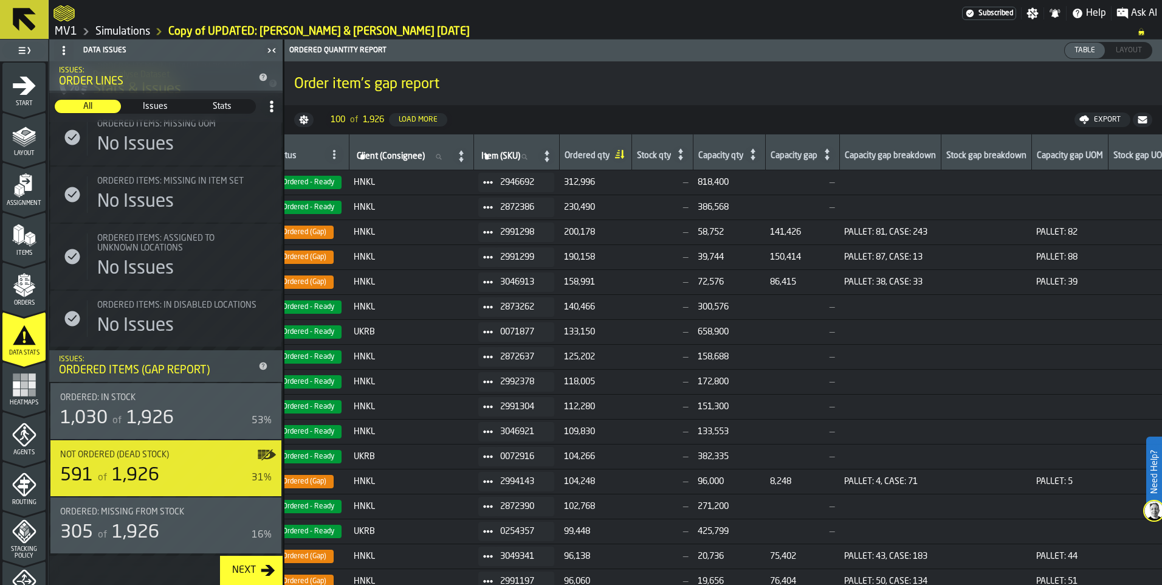
scroll to position [0, 0]
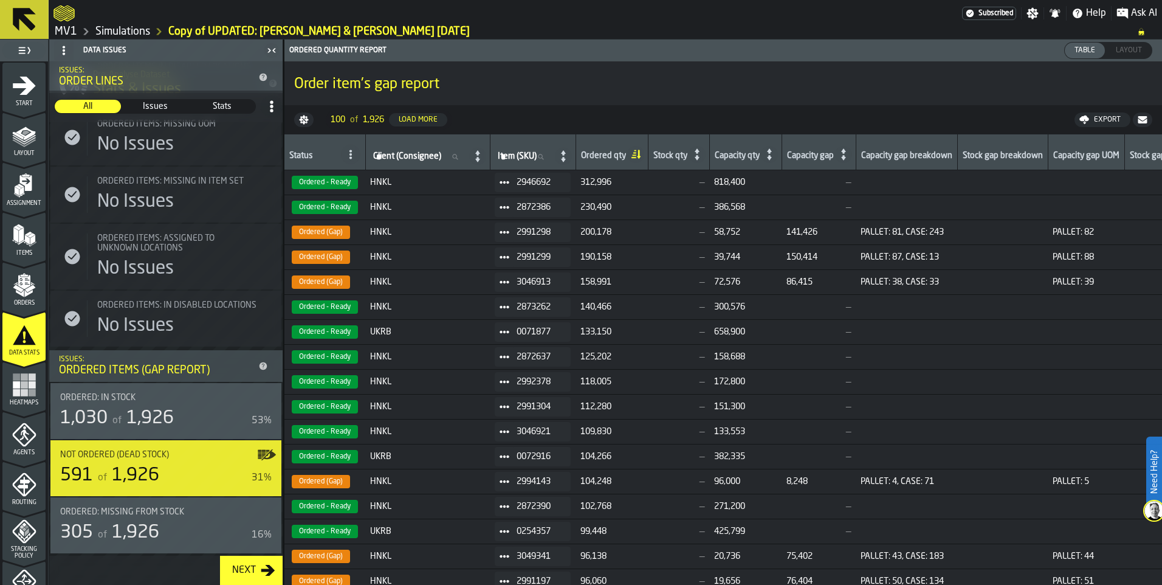
click at [1101, 117] on div "Export" at bounding box center [1107, 119] width 36 height 9
click at [1076, 119] on span "Download (csv)" at bounding box center [1097, 120] width 57 height 10
click at [1100, 116] on div "Export" at bounding box center [1107, 119] width 36 height 9
click at [1101, 116] on span "Download (csv)" at bounding box center [1097, 120] width 57 height 10
click at [707, 30] on ol "MV1 Simulations Copy of UPDATED: Gavin & Aaron 12/09/25" at bounding box center [589, 31] width 1072 height 15
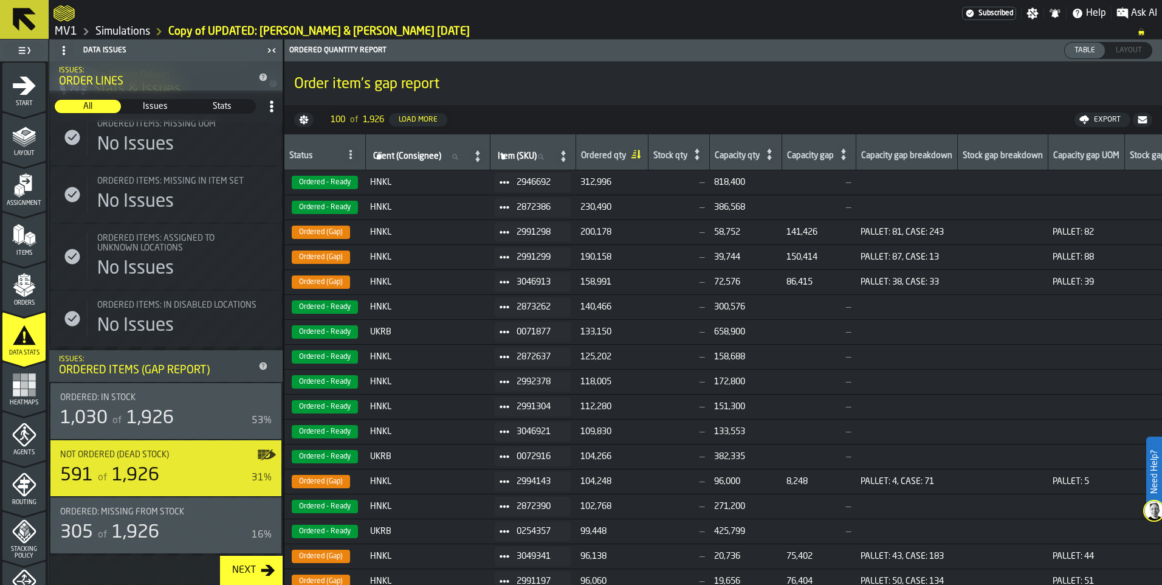
click at [266, 452] on polygon "button-toggle-Show on Map" at bounding box center [267, 452] width 2 height 1
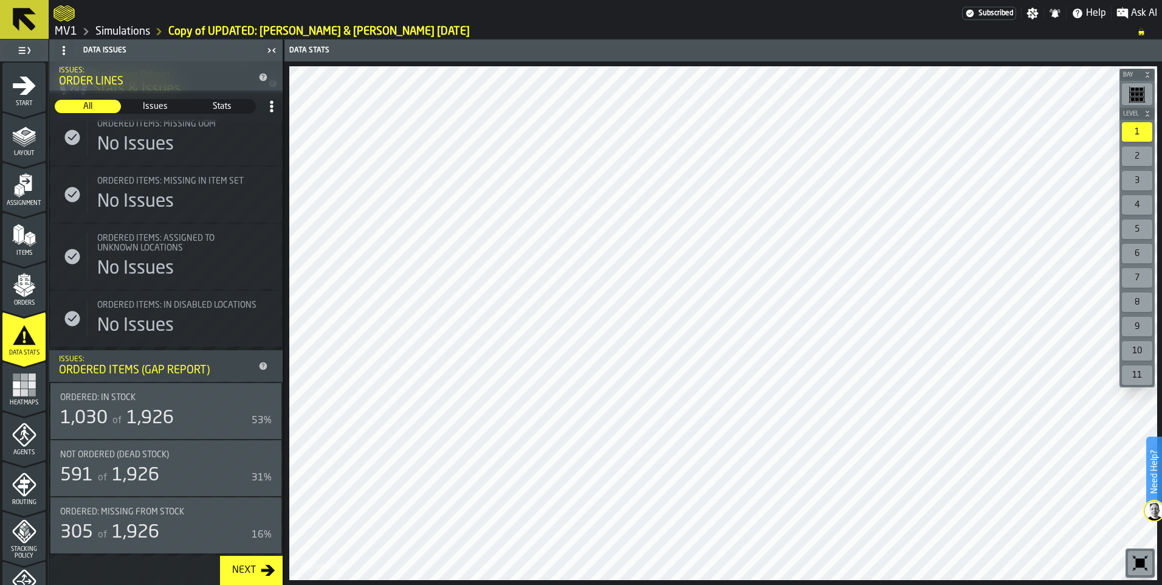
click at [1141, 155] on div "2" at bounding box center [1137, 155] width 30 height 19
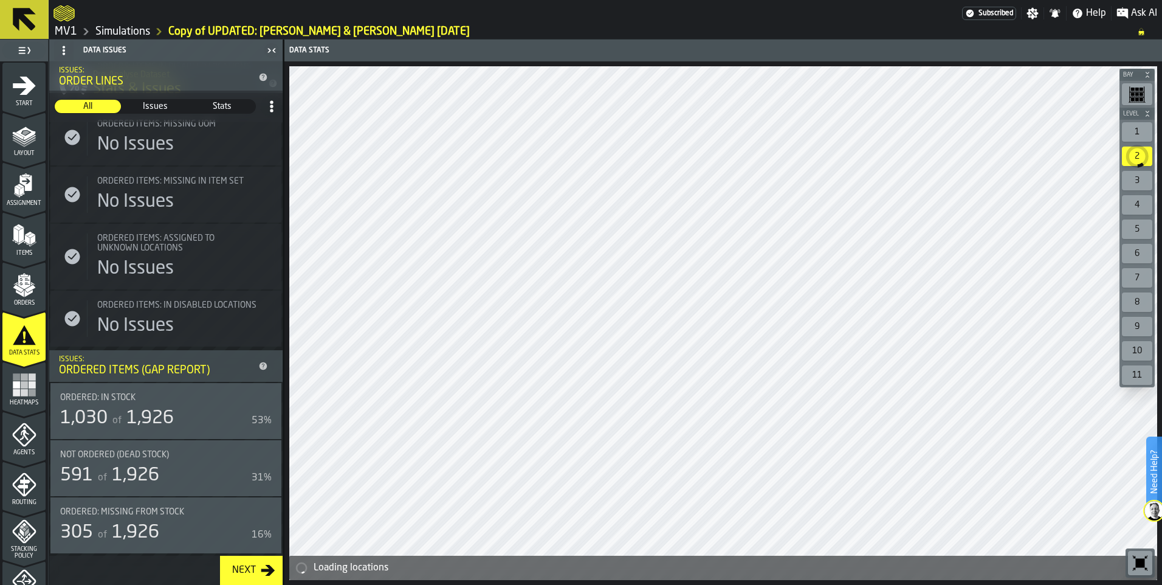
click at [1137, 188] on div "3" at bounding box center [1137, 180] width 30 height 19
click at [1140, 154] on div "2" at bounding box center [1137, 155] width 30 height 19
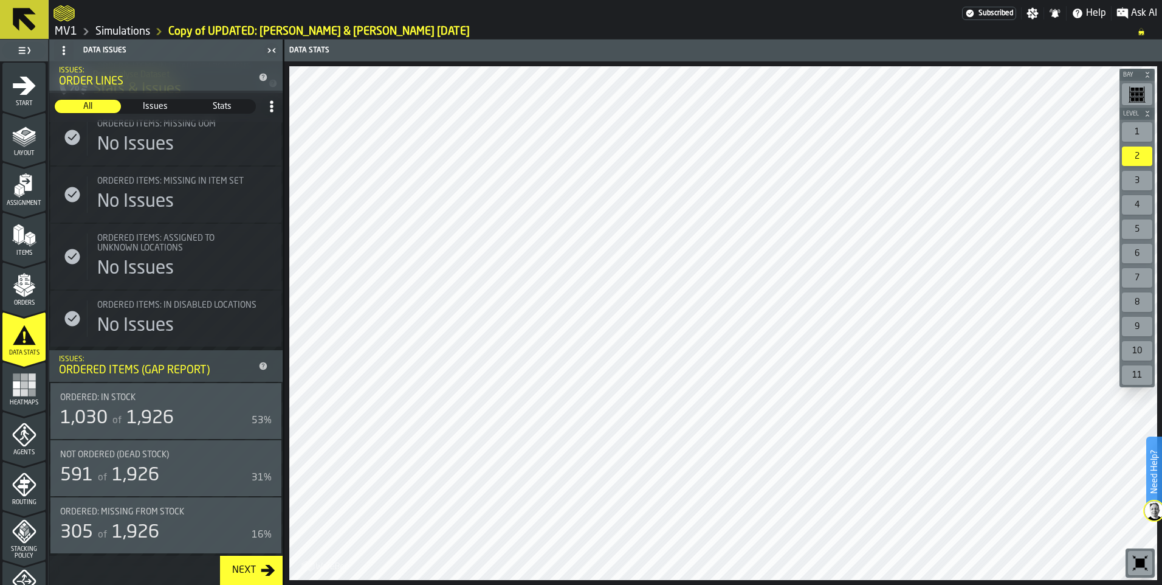
click at [1135, 179] on div "3" at bounding box center [1137, 180] width 30 height 19
click at [1140, 201] on div "4" at bounding box center [1137, 204] width 30 height 19
click at [264, 454] on icon "button-toggle-Show on Map" at bounding box center [266, 454] width 19 height 19
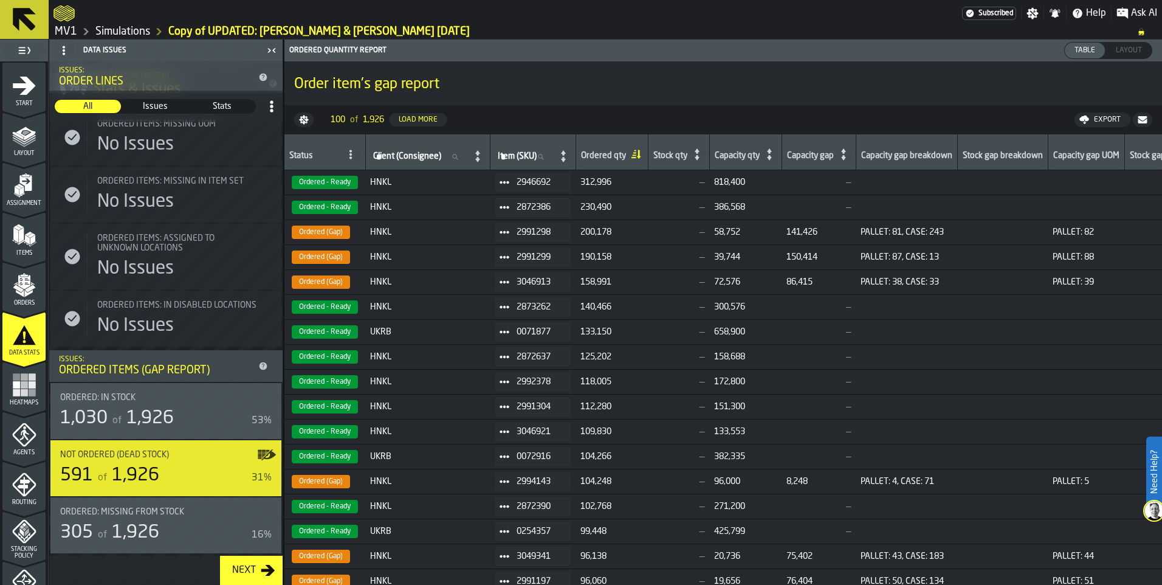
click at [349, 161] on span at bounding box center [350, 154] width 19 height 19
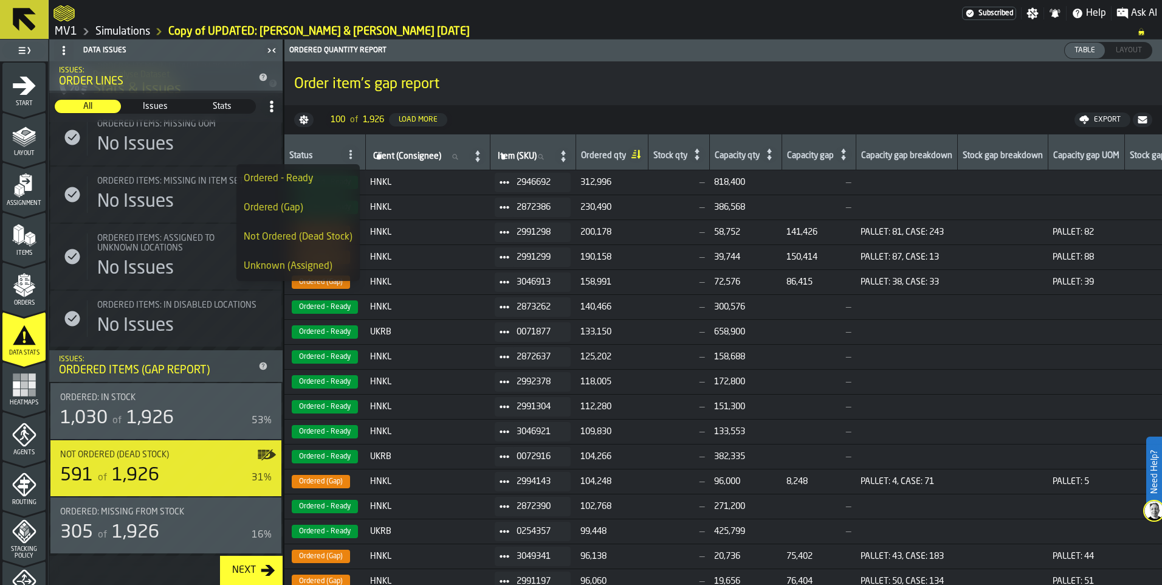
click at [280, 236] on div "Not Ordered (Dead Stock)" at bounding box center [298, 237] width 109 height 15
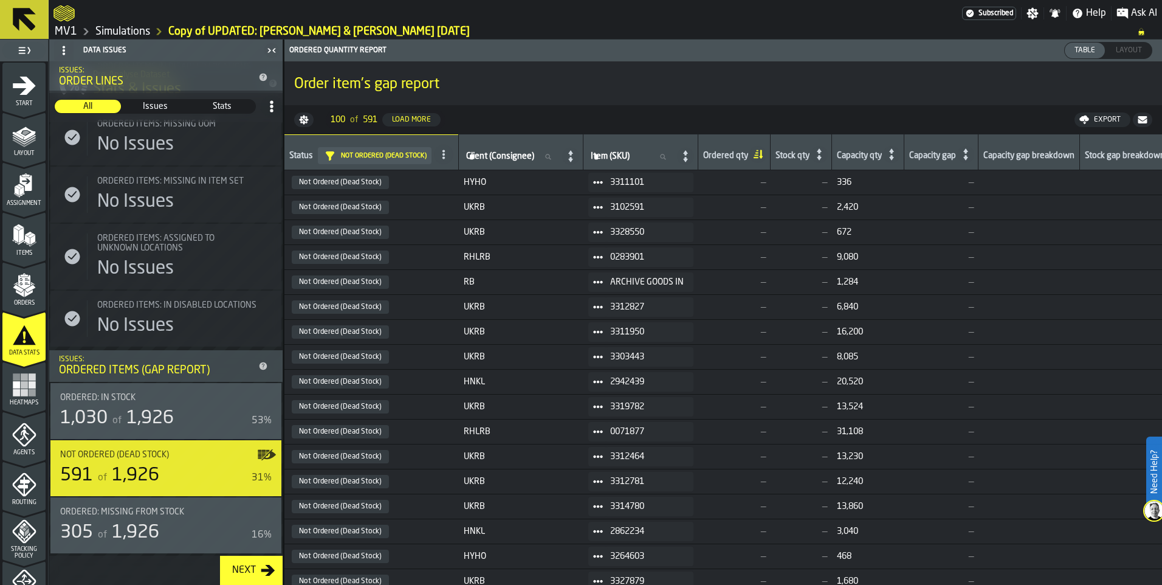
click at [1145, 120] on icon "button-" at bounding box center [1143, 120] width 10 height 10
click at [896, 149] on icon at bounding box center [891, 154] width 17 height 17
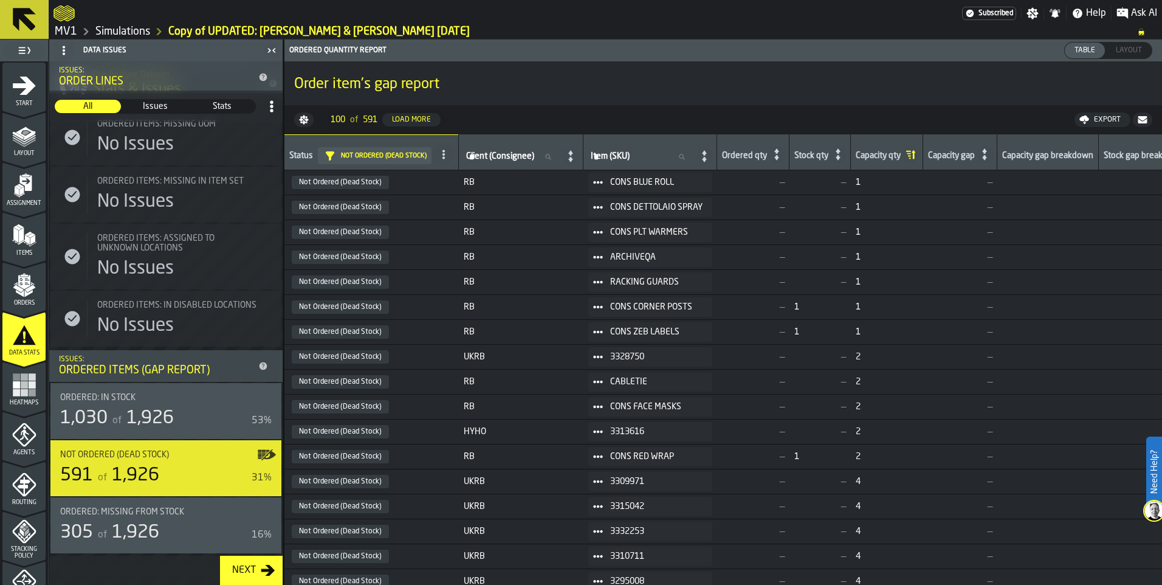
click at [917, 157] on icon at bounding box center [910, 154] width 17 height 17
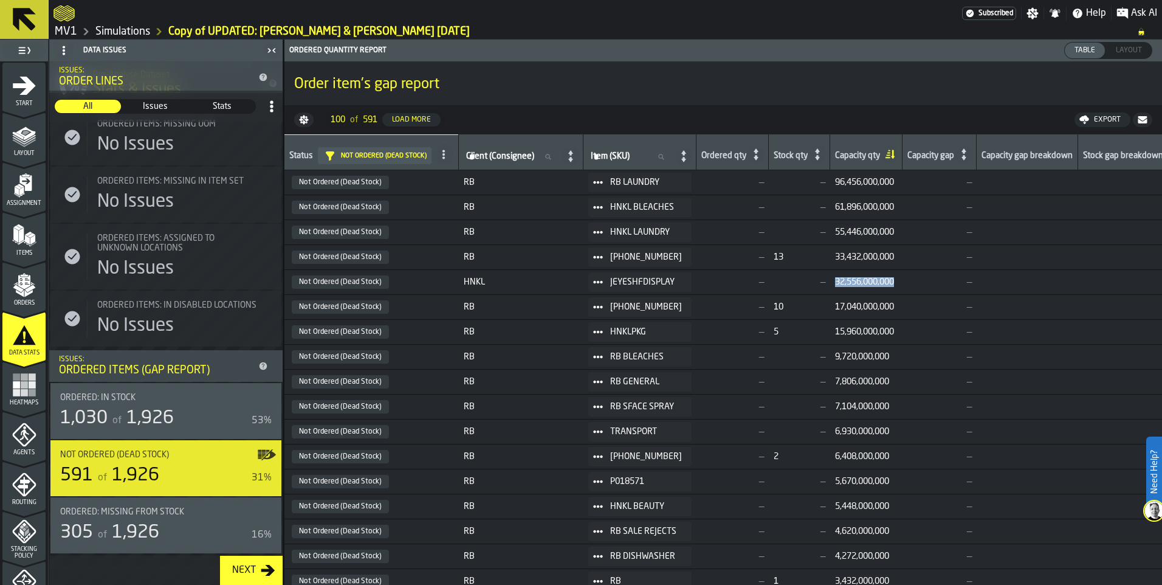
drag, startPoint x: 833, startPoint y: 281, endPoint x: 897, endPoint y: 280, distance: 63.8
click at [897, 280] on td "32,556,000,000" at bounding box center [866, 282] width 72 height 25
click at [811, 155] on icon at bounding box center [817, 154] width 17 height 17
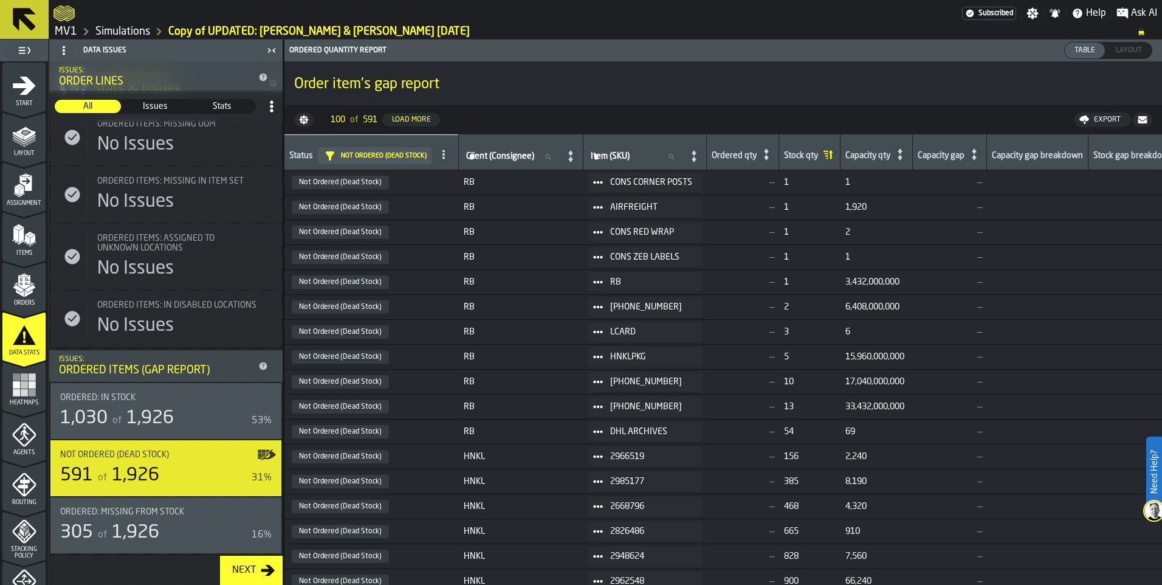
click at [832, 157] on icon at bounding box center [827, 154] width 17 height 17
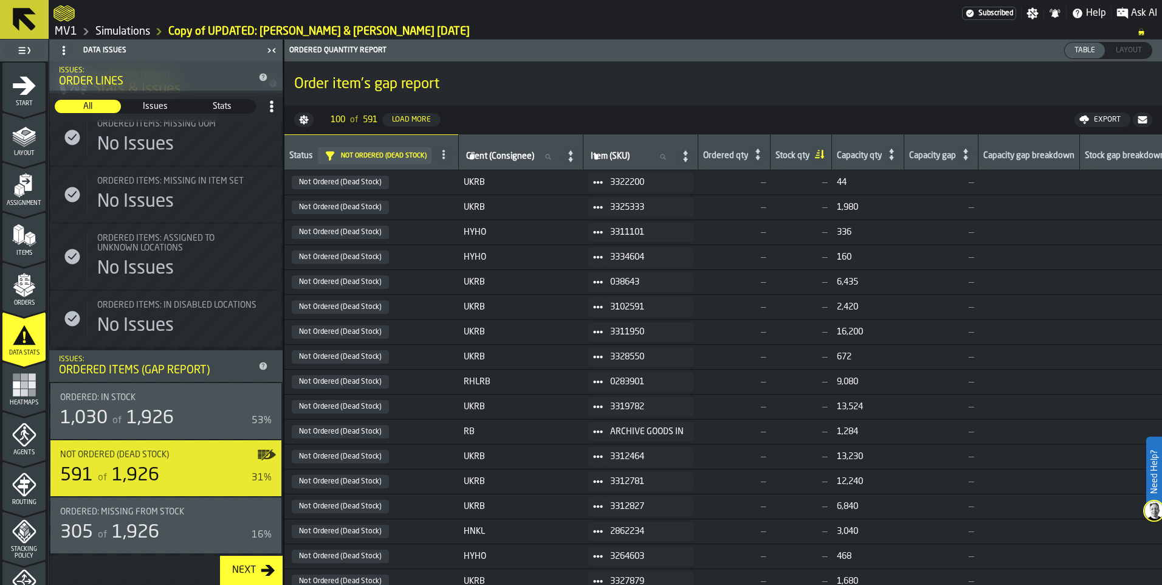
scroll to position [1054, 0]
click at [30, 391] on rect "menu Heatmaps" at bounding box center [31, 392] width 7 height 7
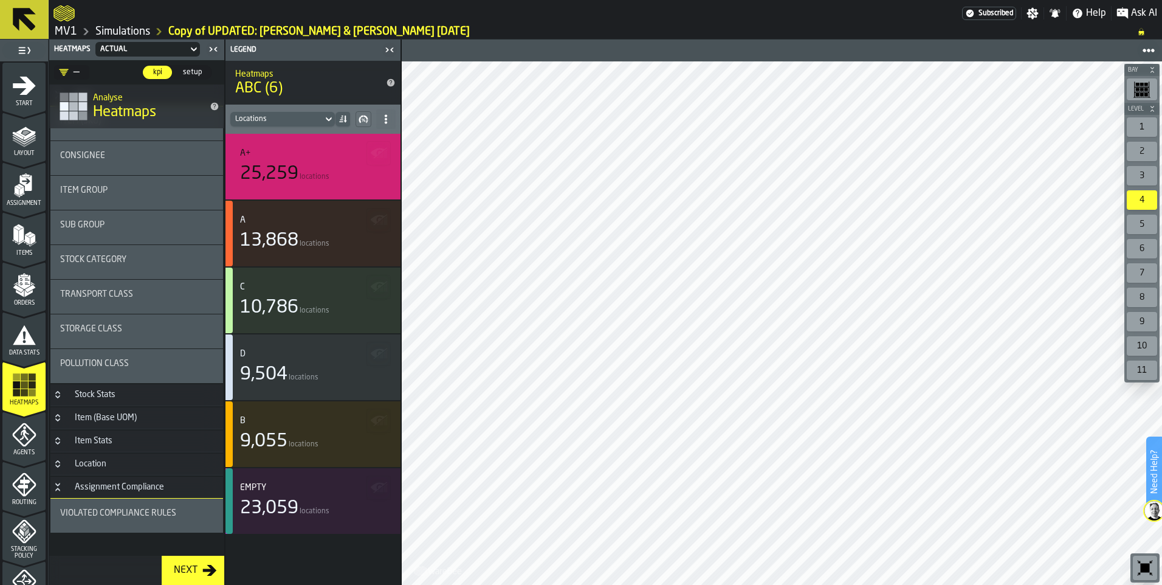
scroll to position [77, 0]
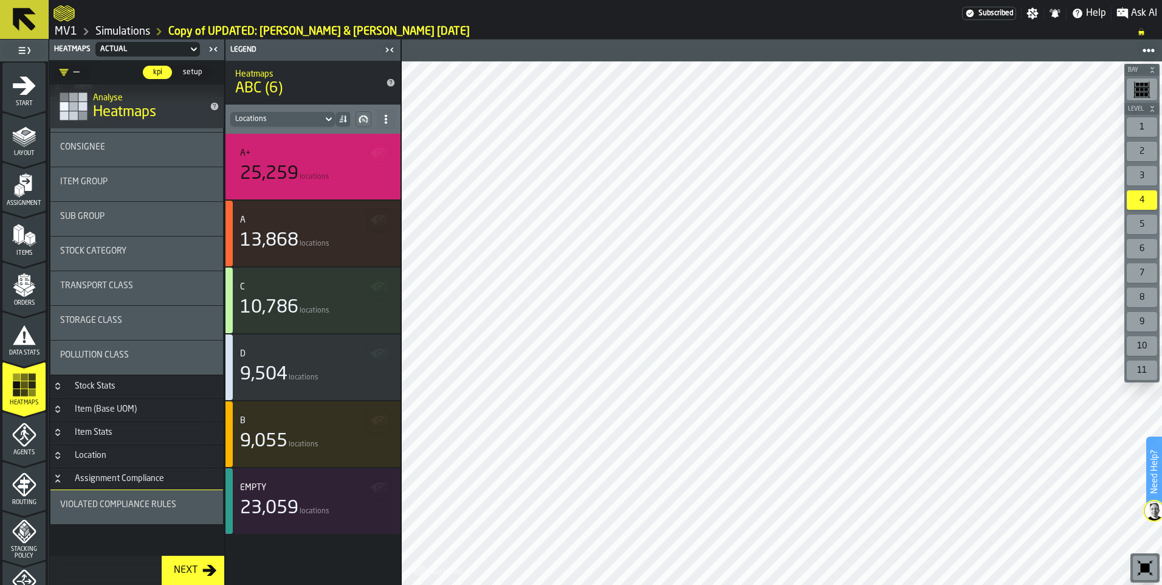
click at [1144, 52] on circle at bounding box center [1144, 50] width 5 height 5
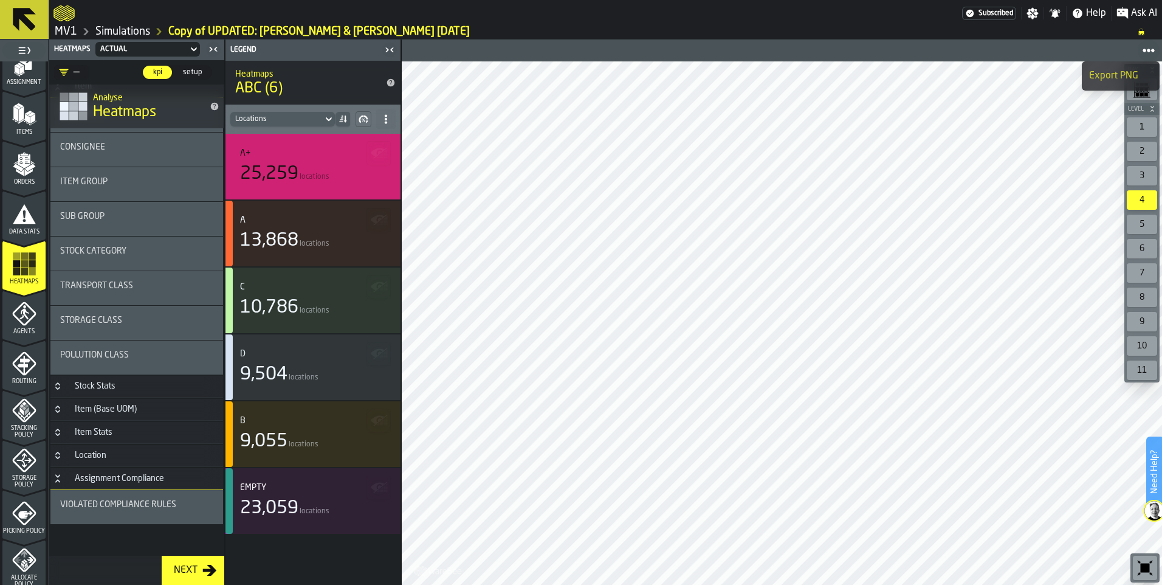
scroll to position [122, 0]
click at [392, 117] on span at bounding box center [385, 118] width 19 height 19
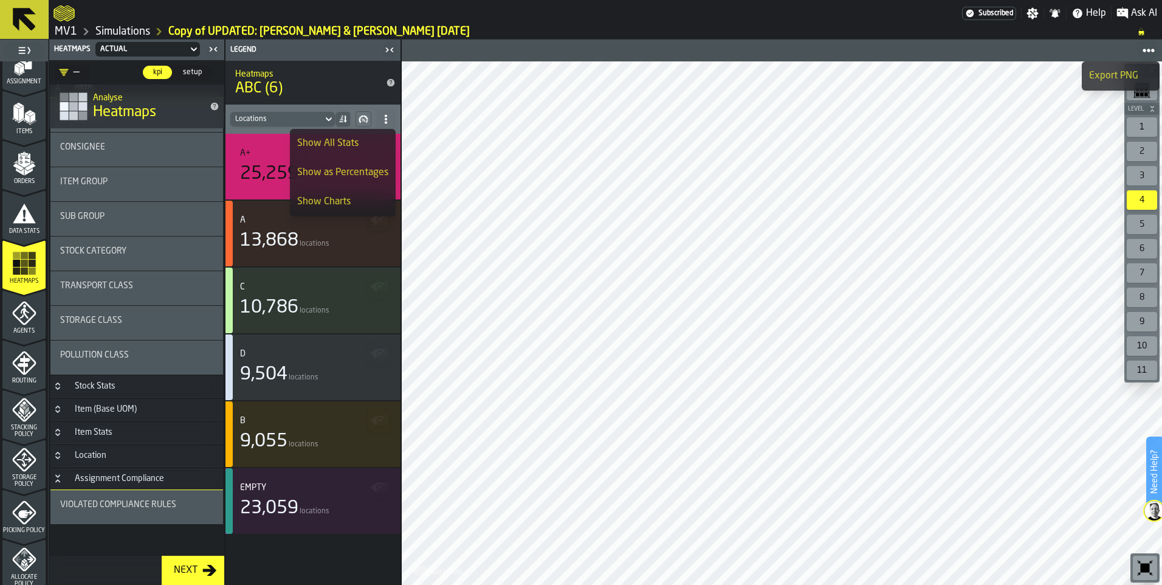
click at [354, 89] on span "ABC (6)" at bounding box center [303, 88] width 136 height 19
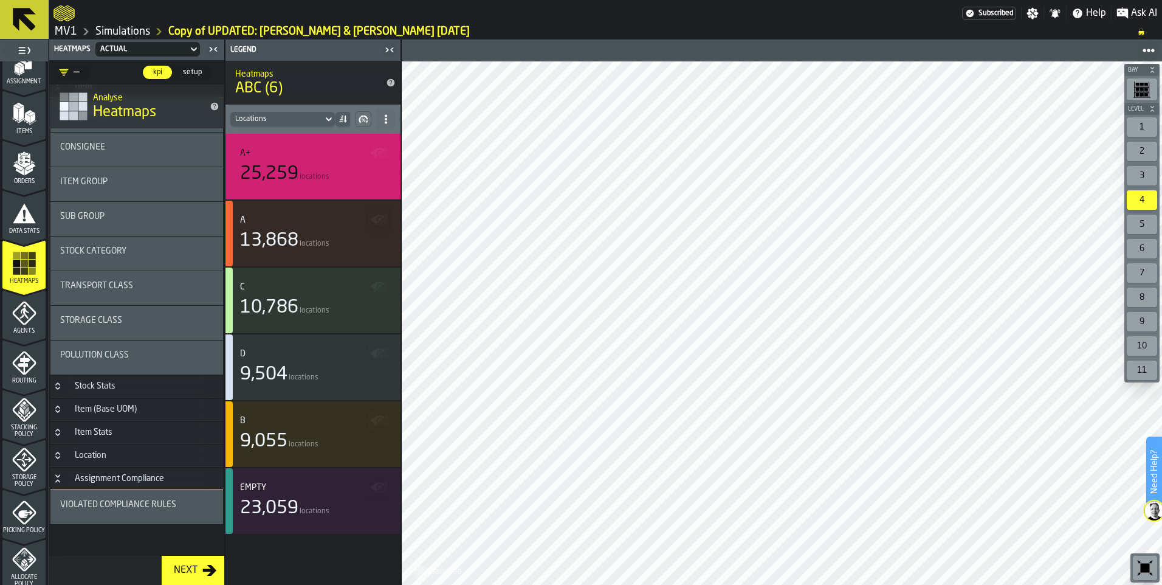
click at [108, 182] on div "Item Group" at bounding box center [136, 182] width 153 height 10
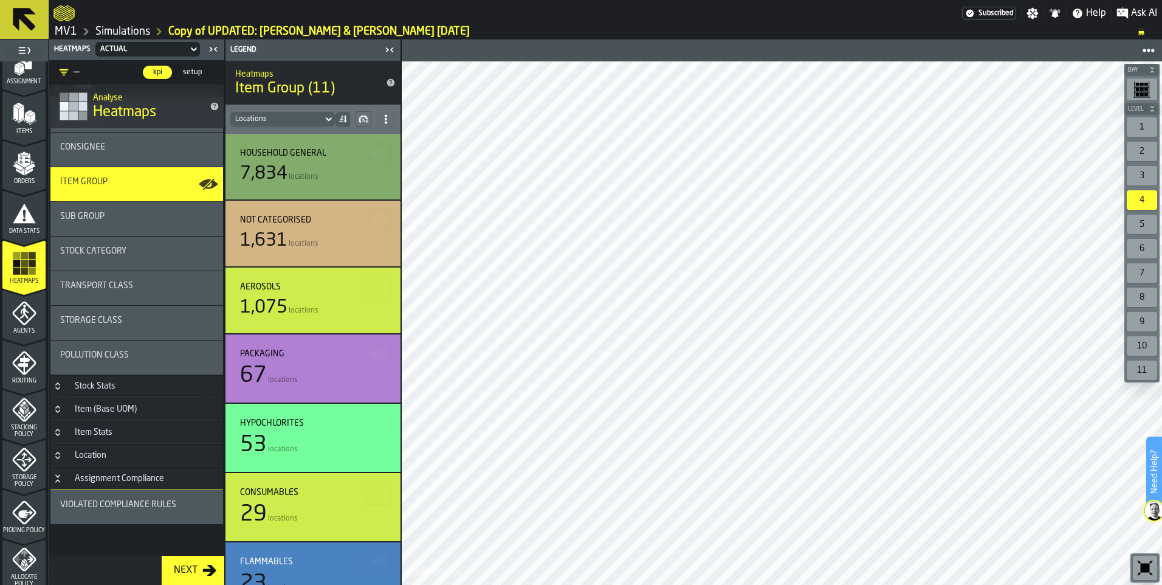
click at [97, 433] on div "Item Stats" at bounding box center [93, 432] width 52 height 10
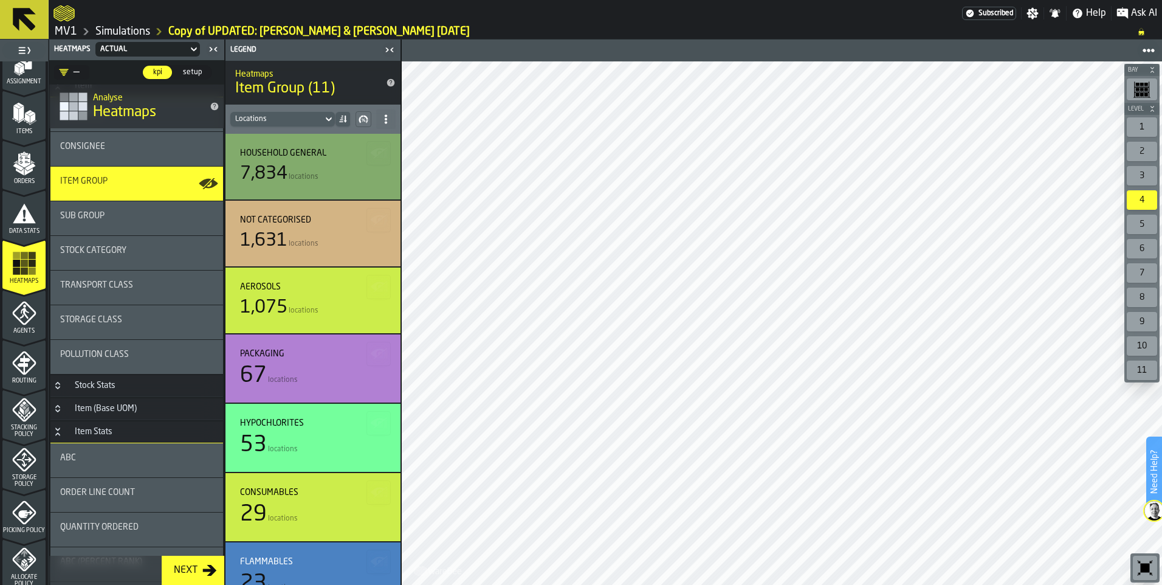
click at [86, 458] on div "ABC" at bounding box center [136, 458] width 153 height 10
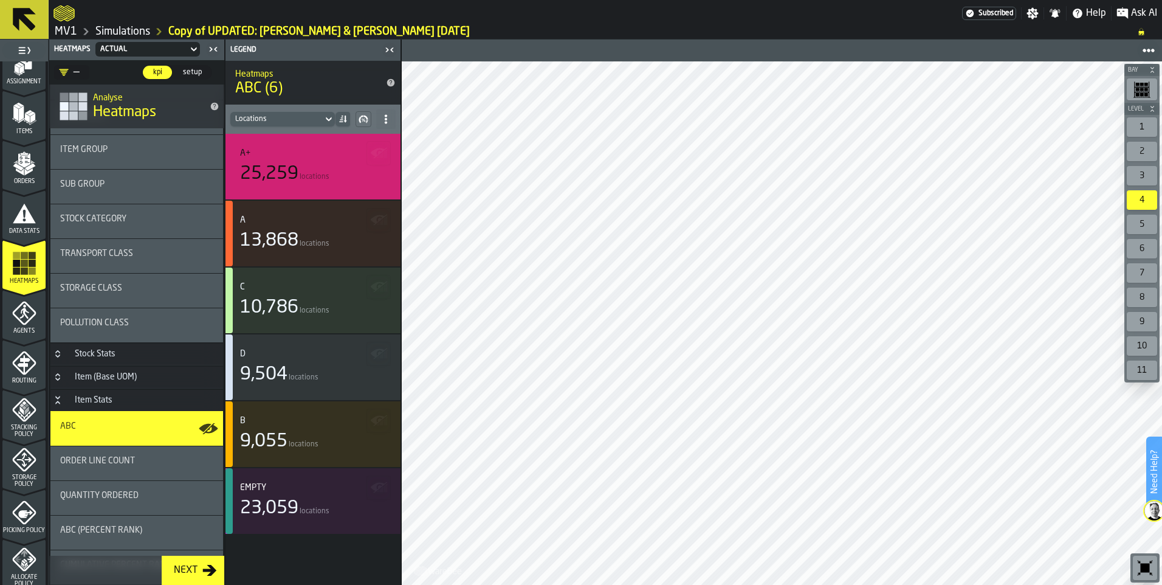
scroll to position [199, 0]
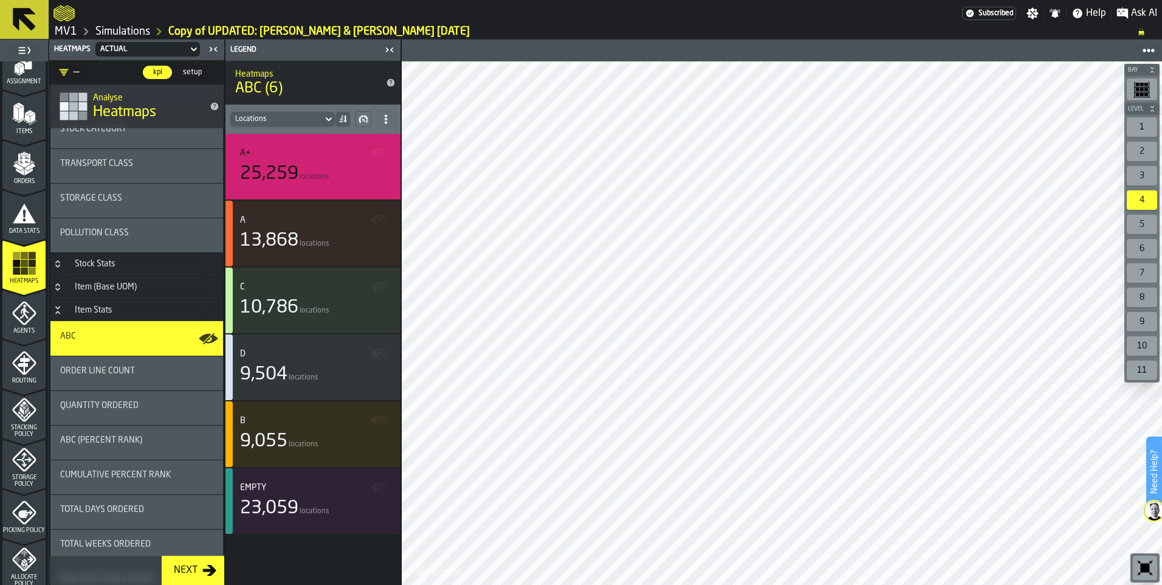
click at [117, 374] on span "Order Line Count" at bounding box center [97, 371] width 75 height 10
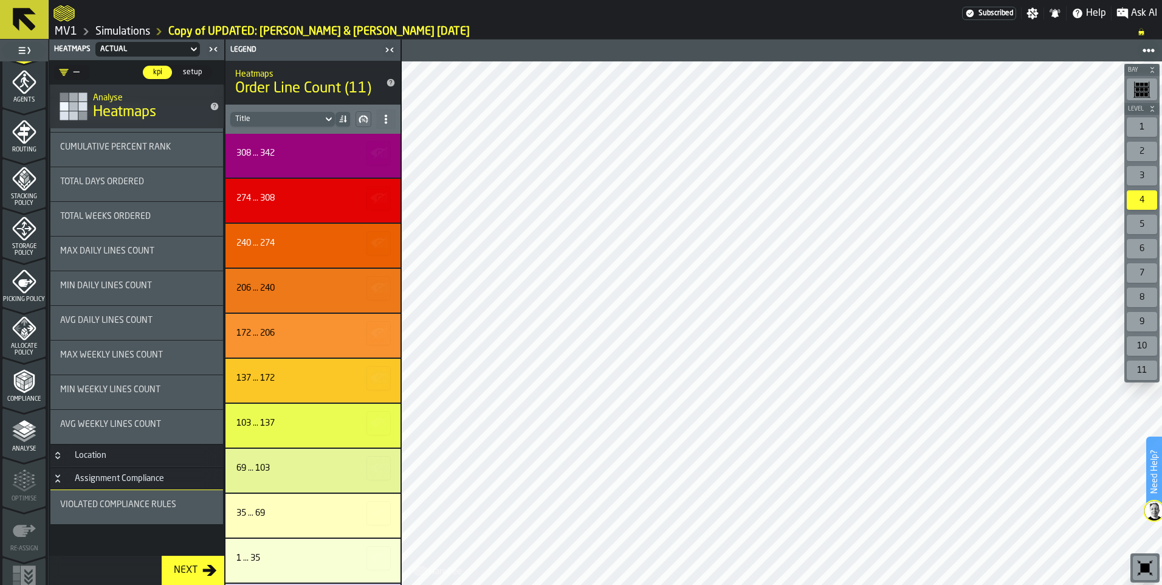
scroll to position [365, 0]
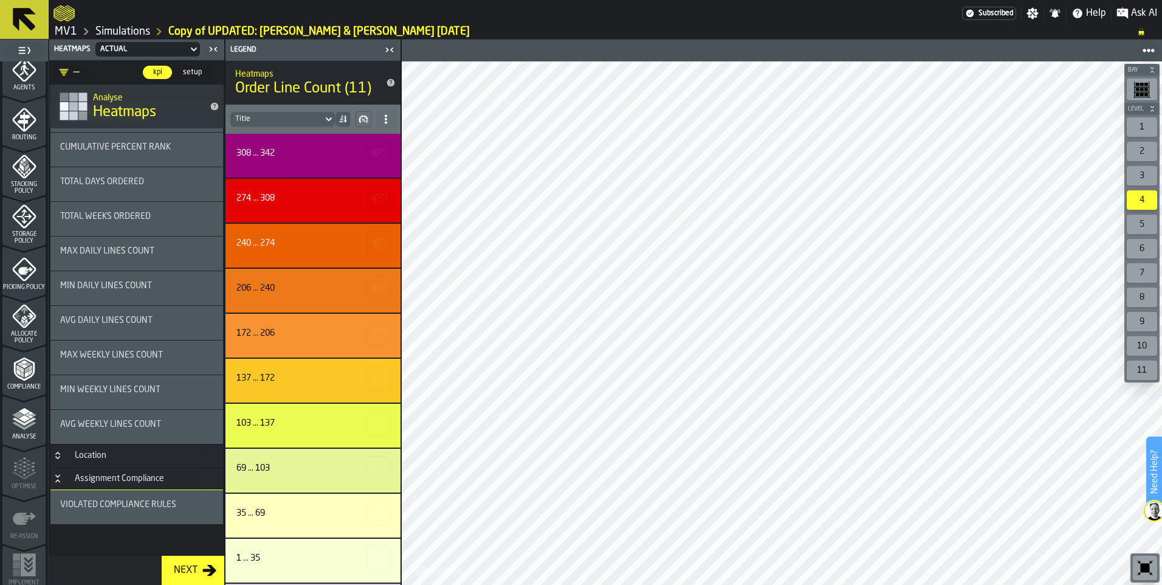
click at [13, 413] on polygon "menu Analyse" at bounding box center [18, 414] width 12 height 7
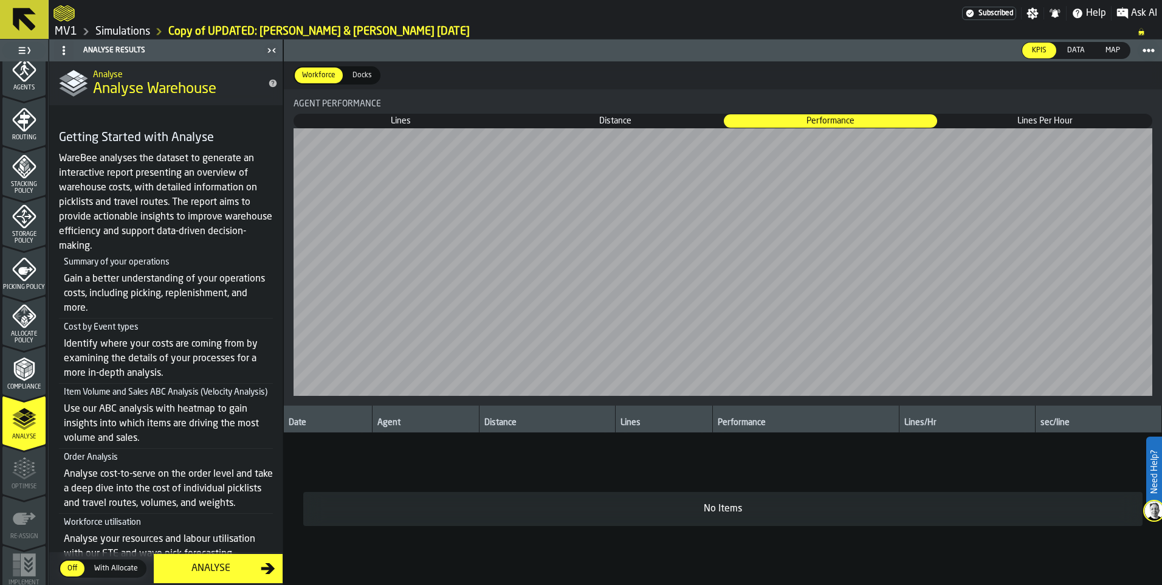
click at [1077, 50] on span "Data" at bounding box center [1075, 50] width 27 height 11
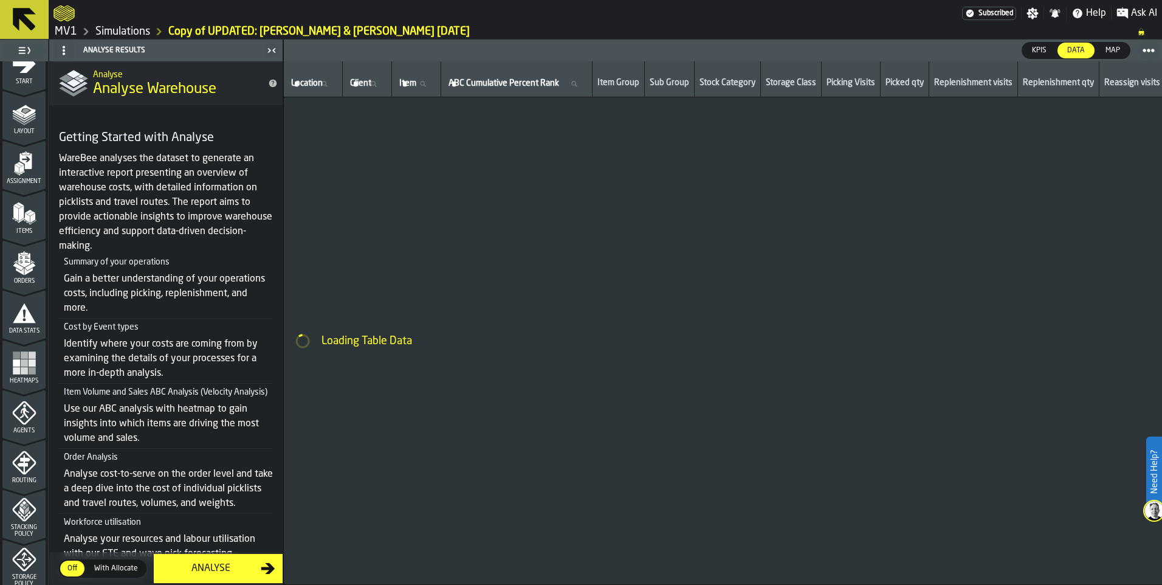
scroll to position [0, 0]
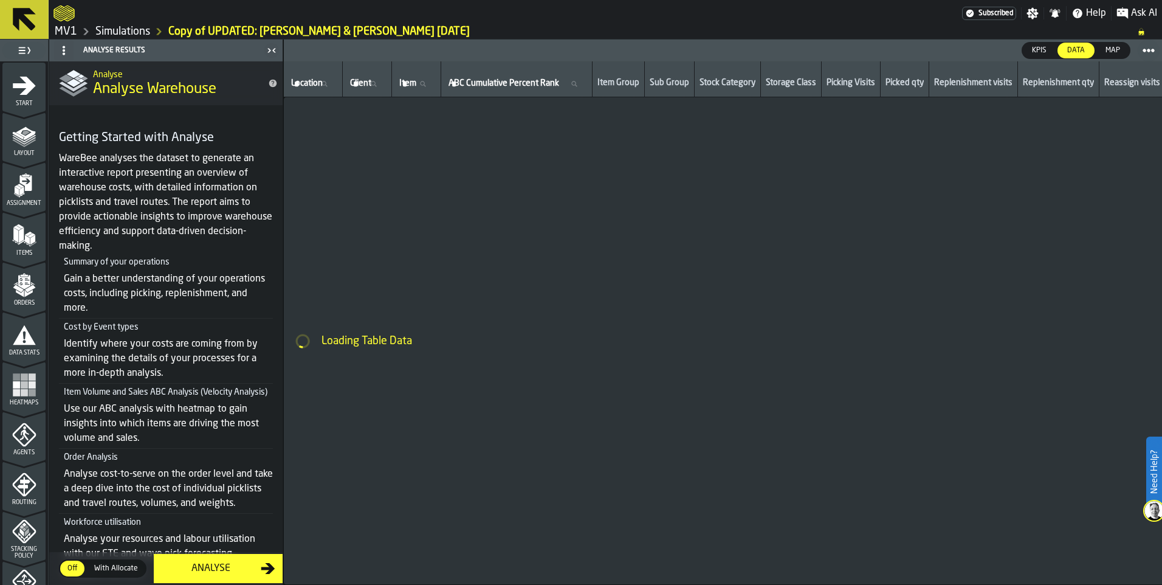
click at [33, 193] on icon "menu Assignment" at bounding box center [24, 185] width 24 height 24
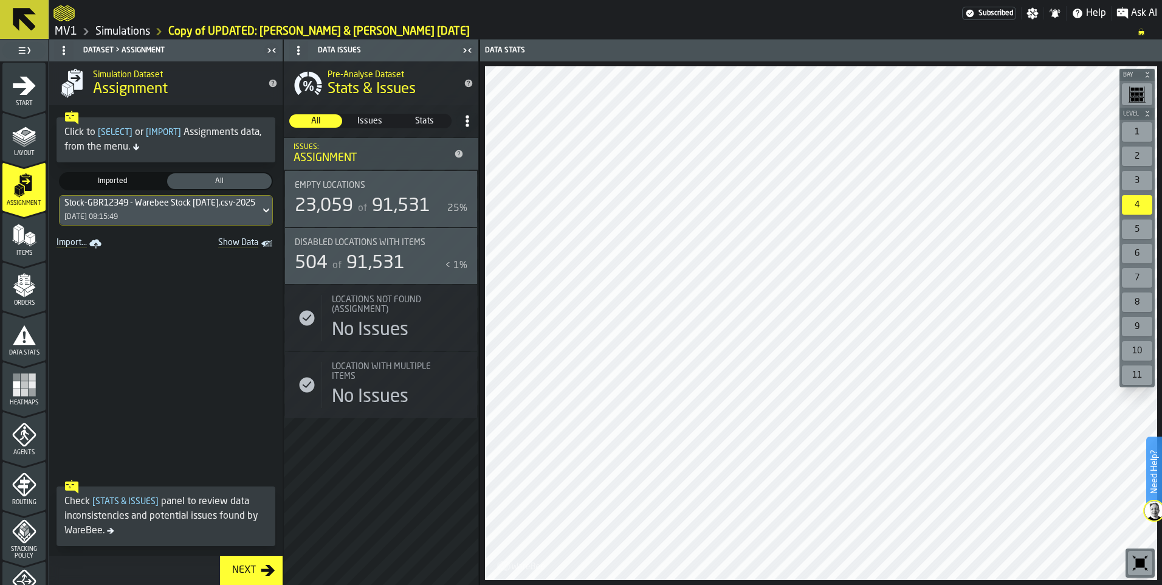
click at [432, 120] on span "Stats" at bounding box center [425, 121] width 52 height 12
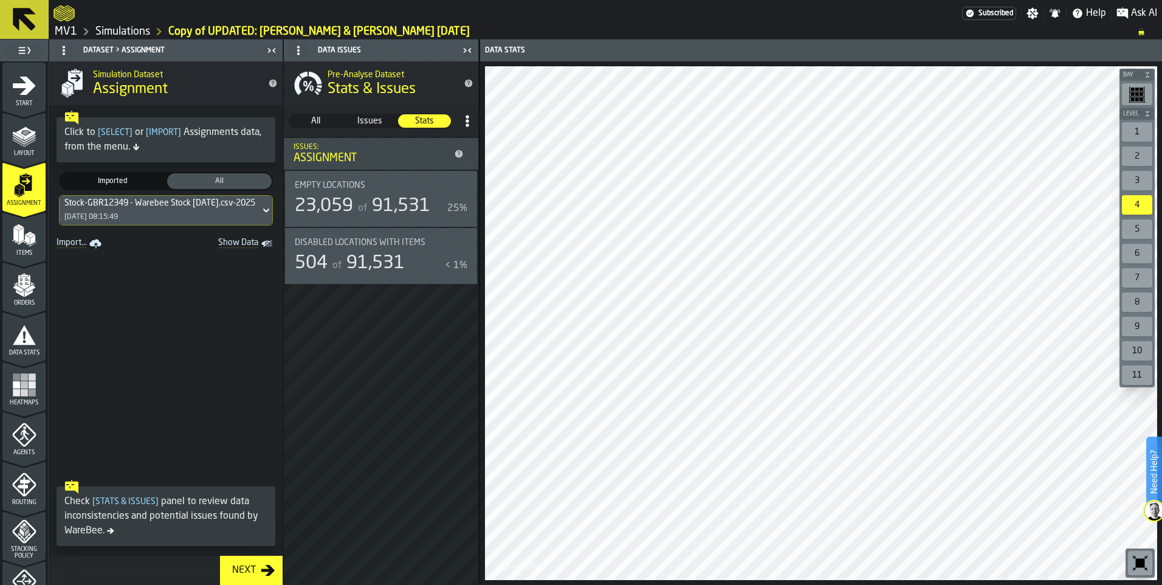
click at [323, 268] on div "504" at bounding box center [311, 263] width 33 height 22
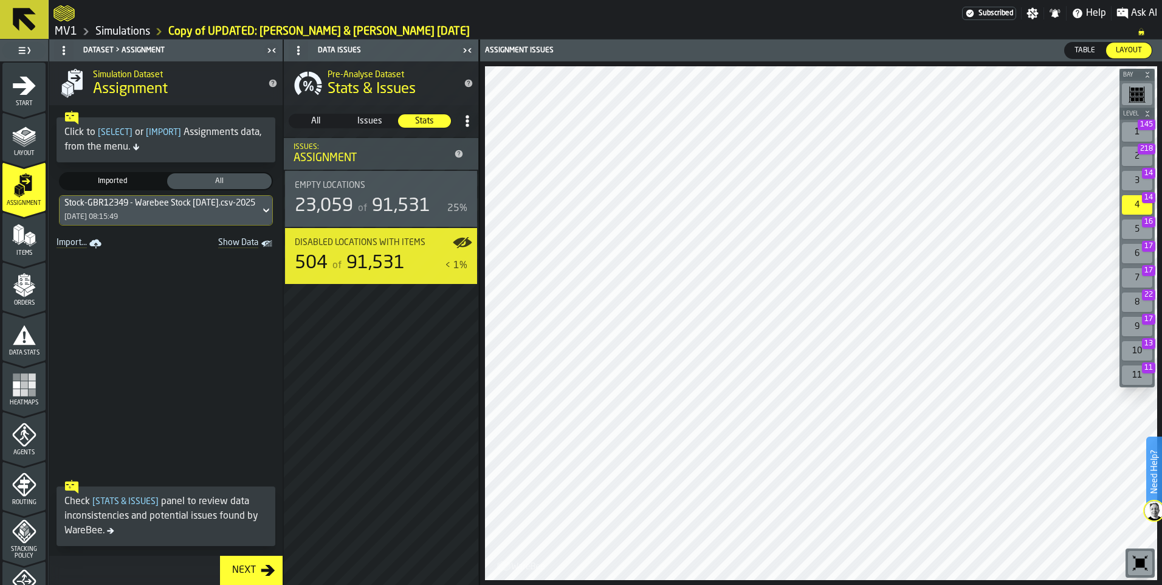
click at [1090, 50] on span "Table" at bounding box center [1085, 50] width 30 height 11
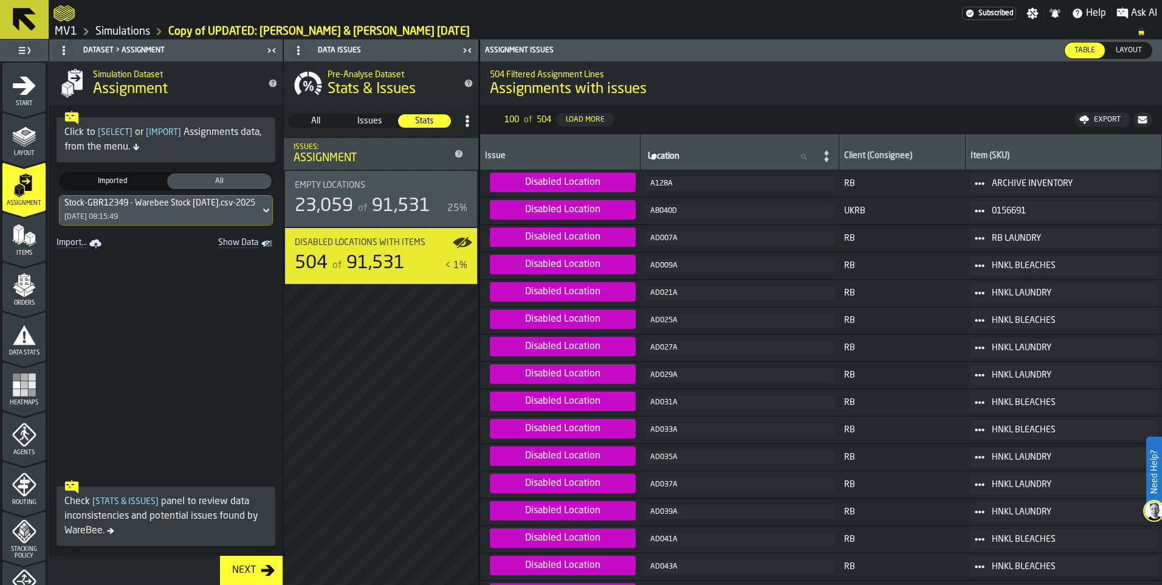
click at [1107, 118] on div "Export" at bounding box center [1107, 119] width 36 height 9
click at [1098, 117] on span "Download (csv)" at bounding box center [1097, 120] width 57 height 10
click at [160, 205] on div "Stock-GBR12349 - Warebee Stock [DATE].csv-2025-10-01" at bounding box center [172, 203] width 216 height 10
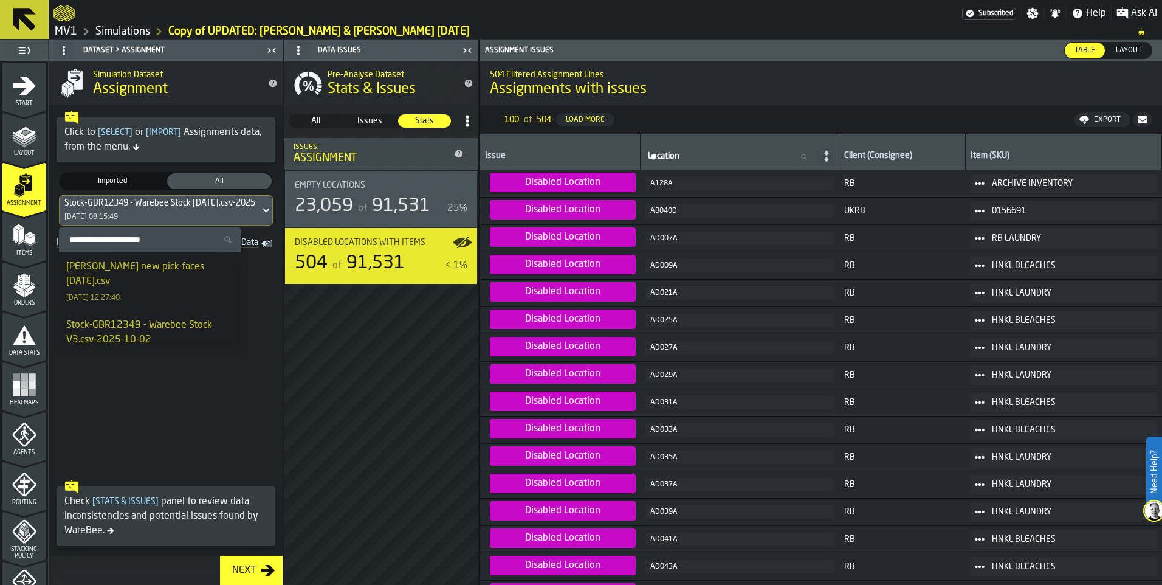
click at [256, 287] on span at bounding box center [165, 363] width 233 height 222
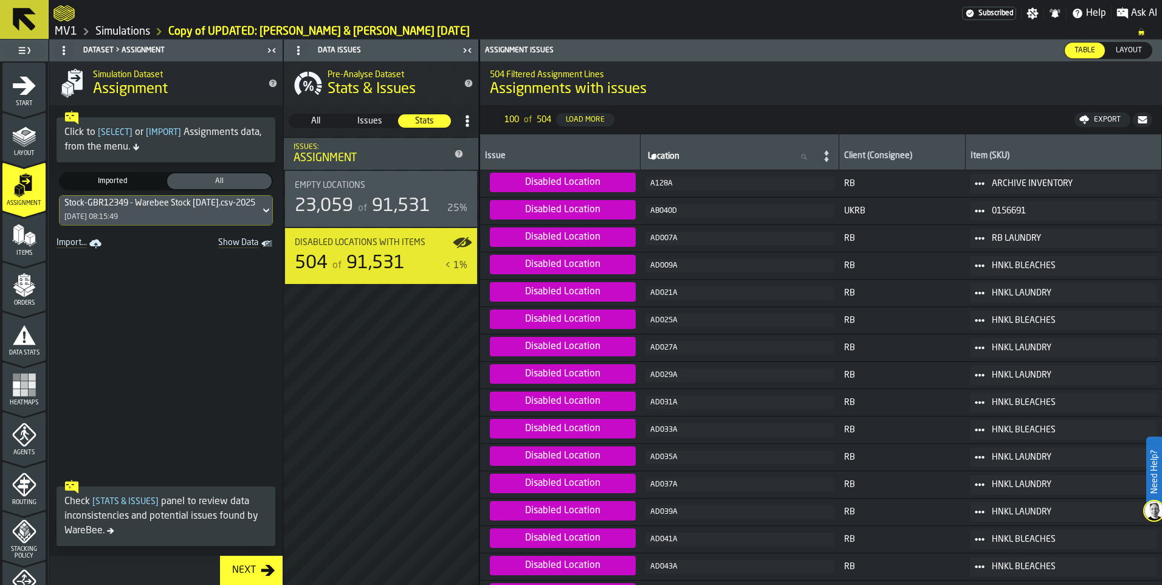
click at [230, 247] on span "Show Data" at bounding box center [217, 244] width 83 height 12
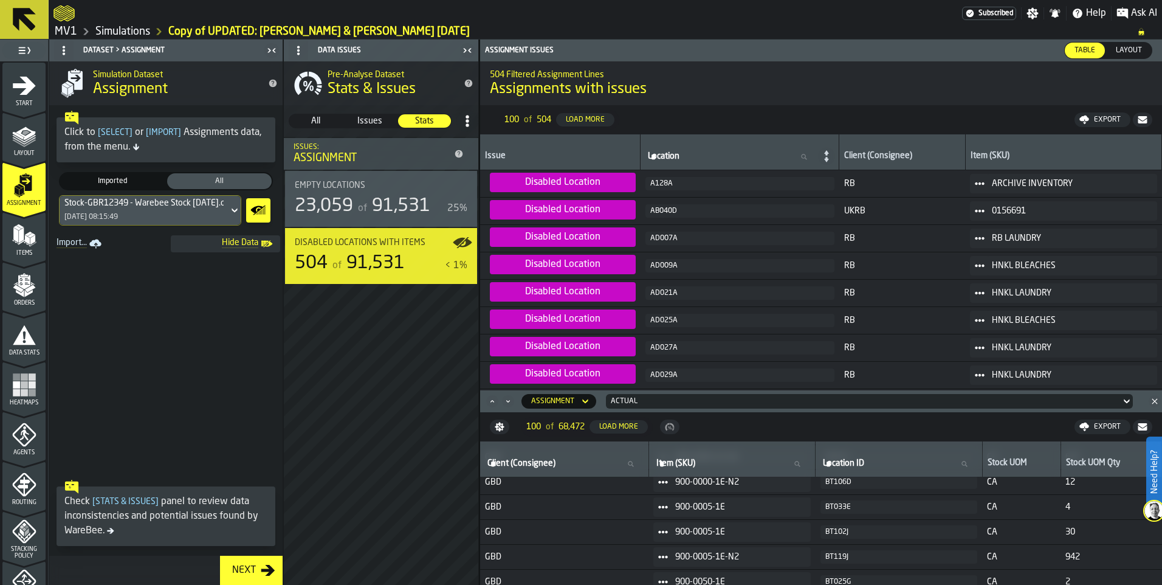
scroll to position [182, 0]
drag, startPoint x: 264, startPoint y: 139, endPoint x: 225, endPoint y: 168, distance: 48.1
drag, startPoint x: 225, startPoint y: 168, endPoint x: 140, endPoint y: 276, distance: 138.0
click at [140, 276] on span at bounding box center [165, 363] width 233 height 222
click at [82, 244] on link "Import..." at bounding box center [80, 243] width 57 height 17
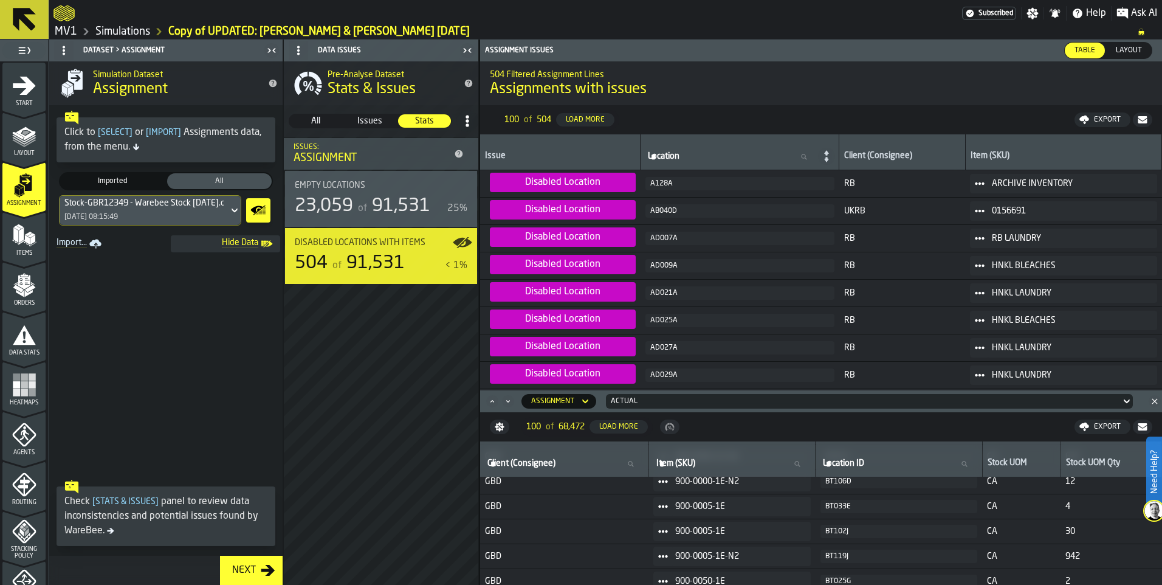
click at [28, 239] on icon "menu Items" at bounding box center [24, 235] width 24 height 24
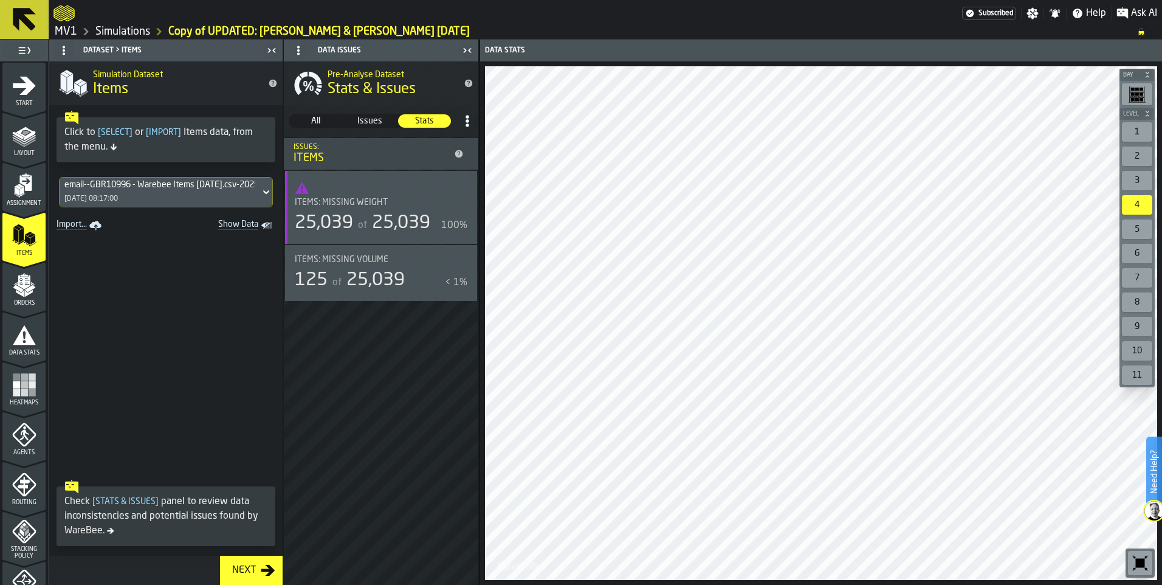
click at [65, 32] on link "MV1" at bounding box center [66, 31] width 22 height 13
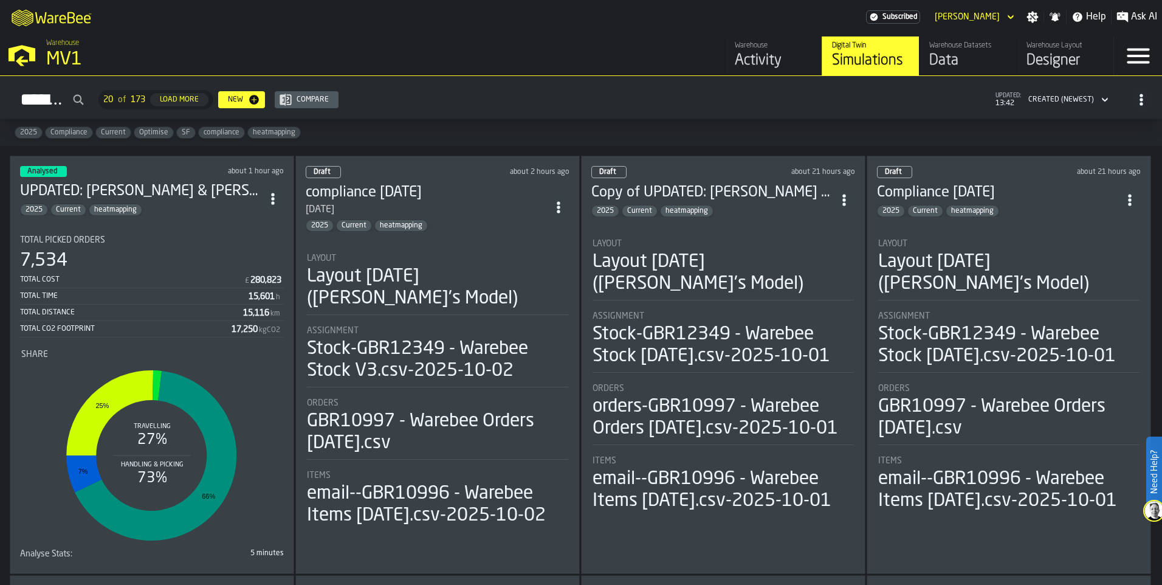
click at [197, 300] on div "Total Time" at bounding box center [134, 296] width 229 height 9
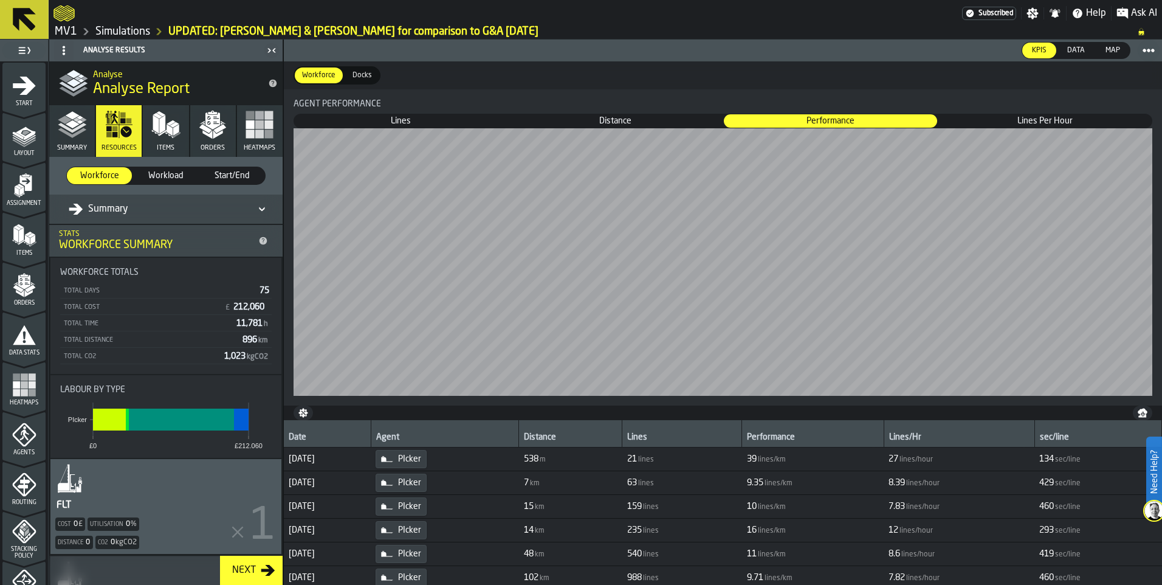
click at [24, 381] on icon "menu Heatmaps" at bounding box center [24, 385] width 24 height 24
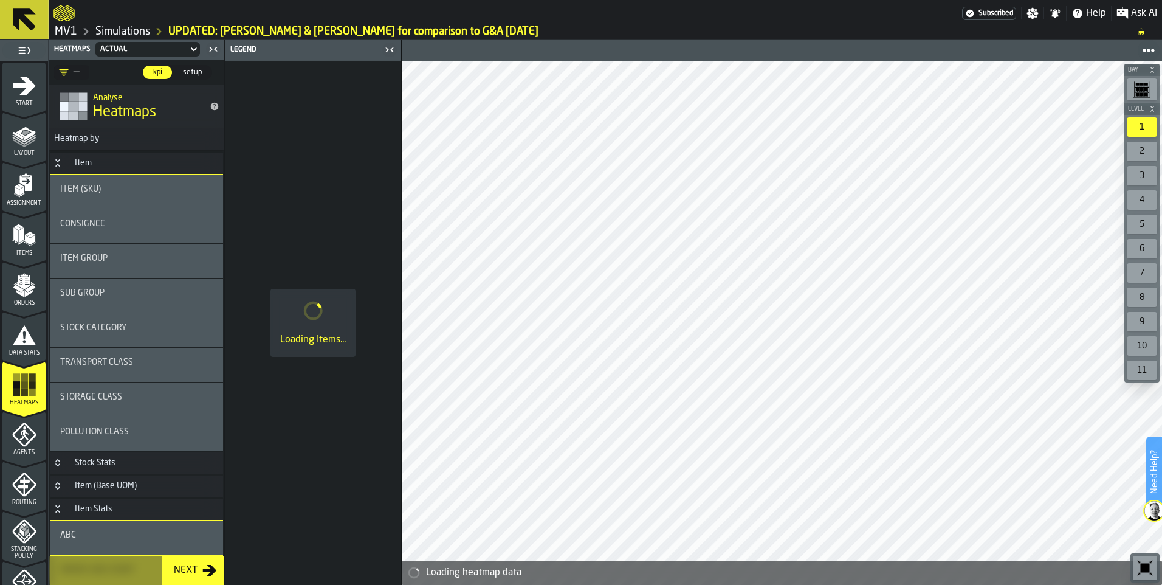
click at [134, 229] on div "Consignee" at bounding box center [136, 224] width 153 height 10
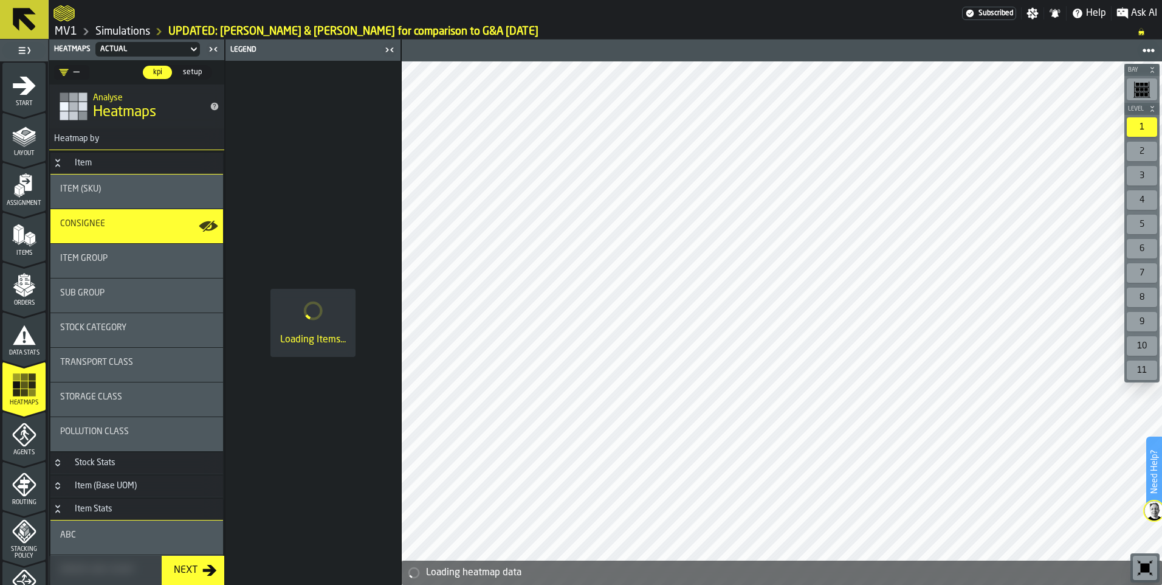
click at [178, 227] on div "Consignee" at bounding box center [136, 224] width 153 height 10
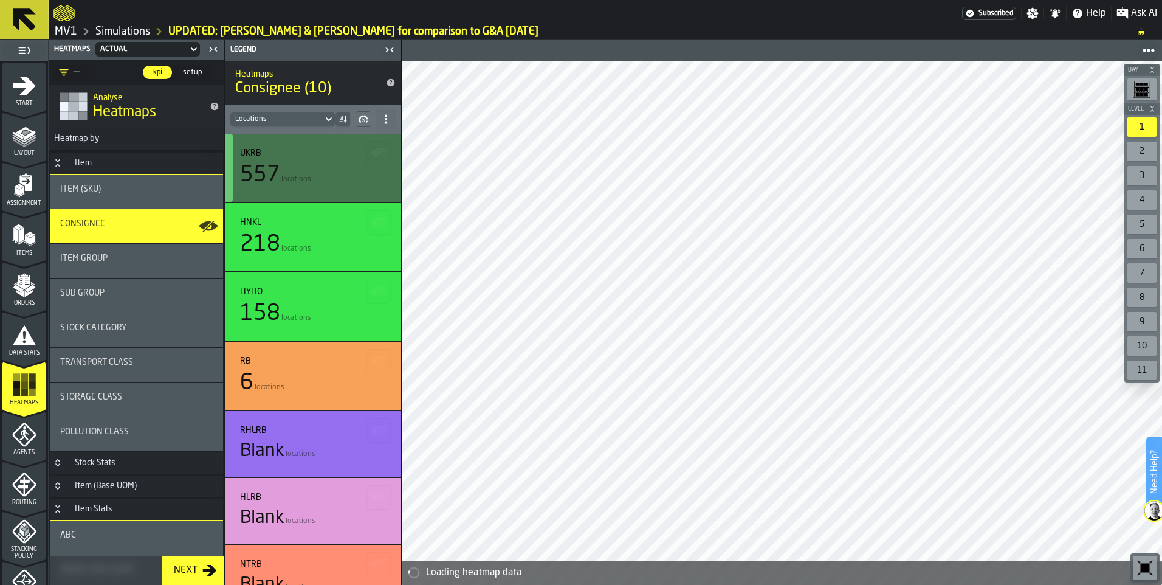
click at [295, 177] on span "locations" at bounding box center [296, 179] width 30 height 9
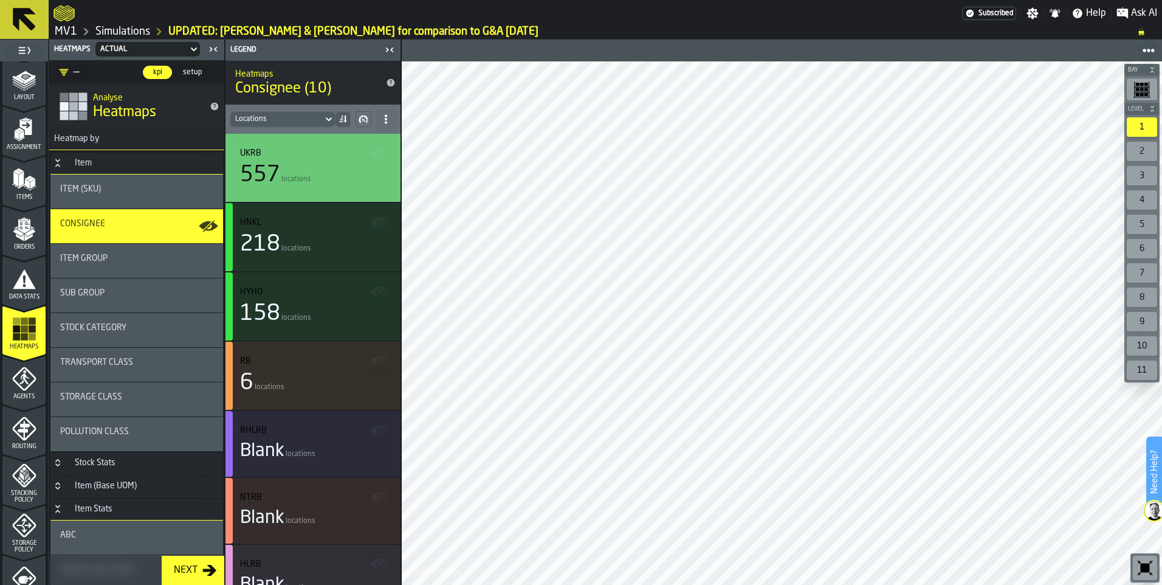
scroll to position [122, 0]
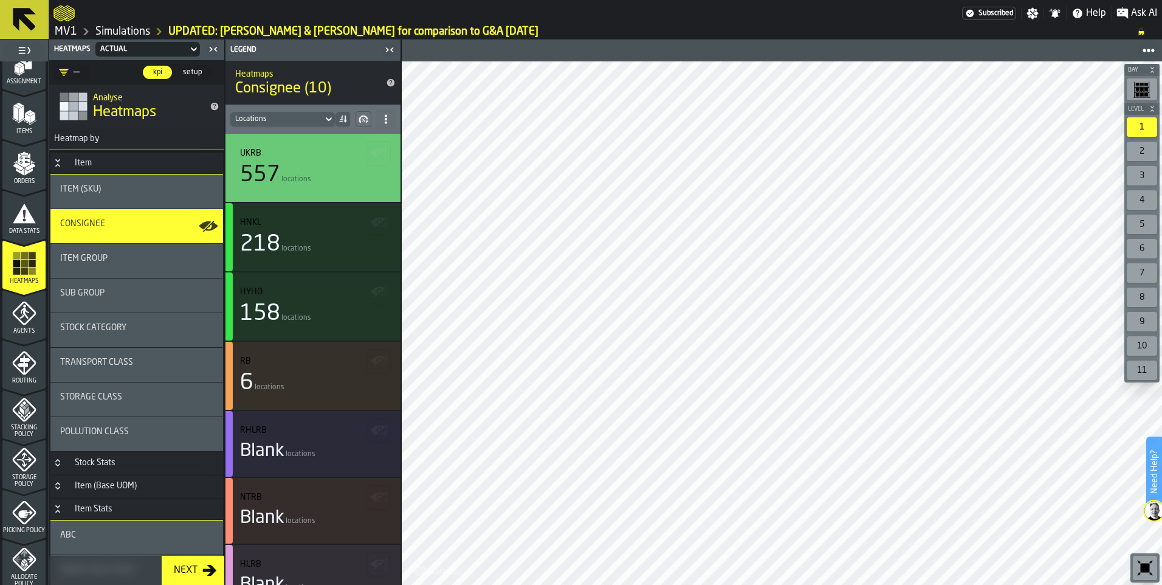
click at [28, 477] on span "Storage Policy" at bounding box center [23, 480] width 43 height 13
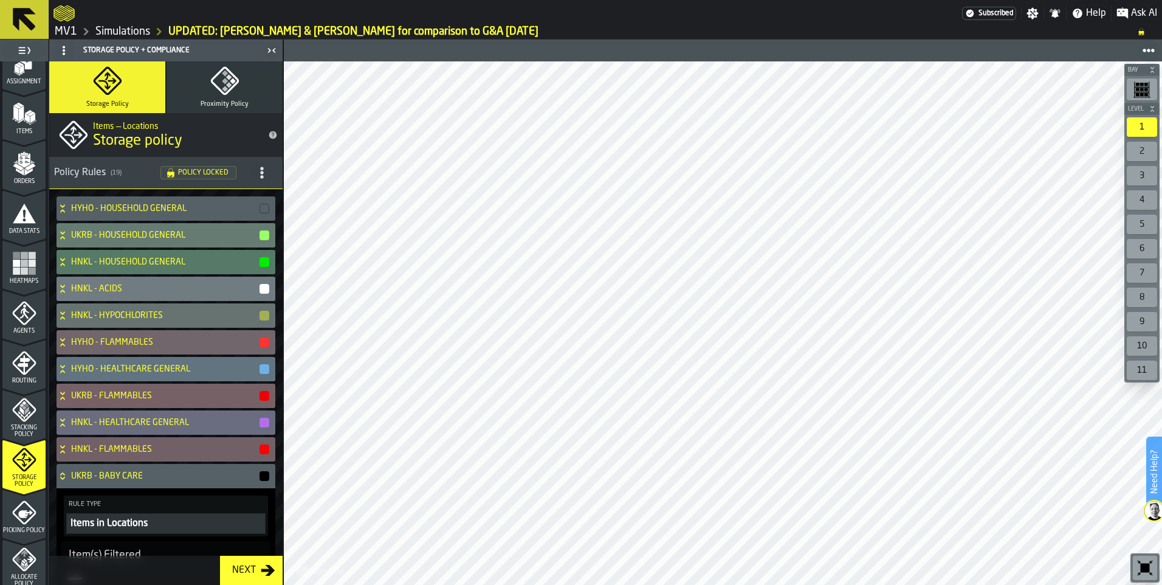
scroll to position [61, 0]
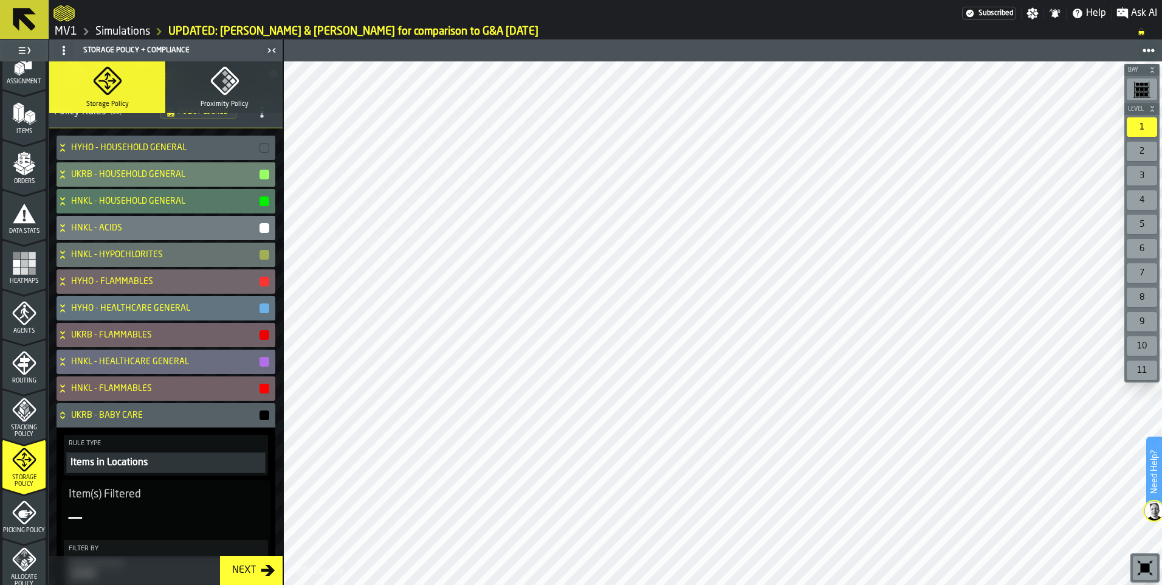
click at [143, 175] on h4 "UKRB - HOUSEHOLD GENERAL" at bounding box center [164, 175] width 187 height 10
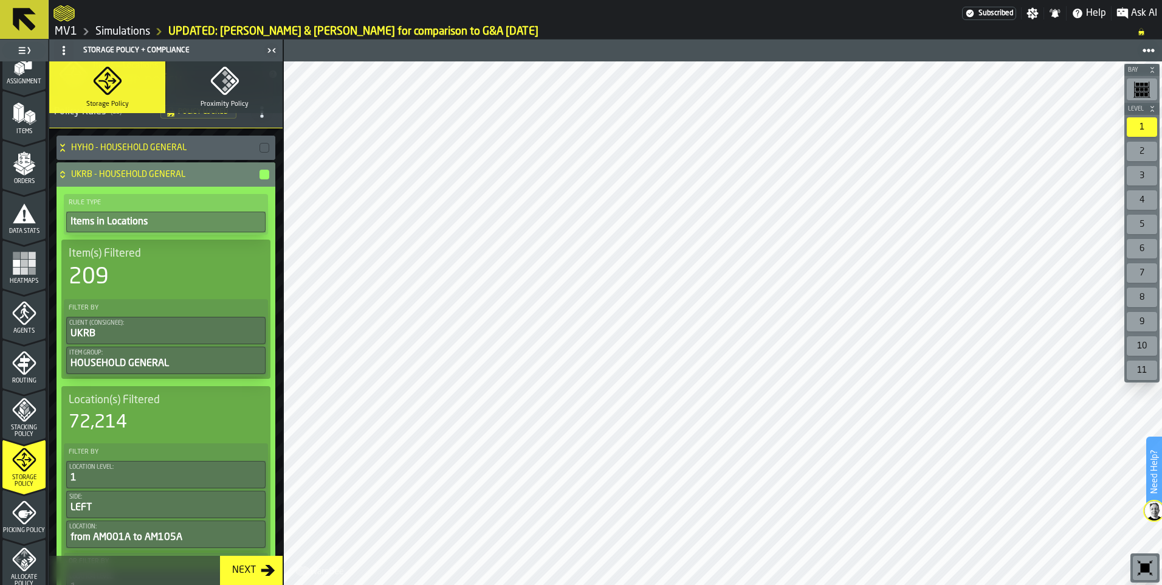
click at [219, 174] on h4 "UKRB - HOUSEHOLD GENERAL" at bounding box center [164, 175] width 187 height 10
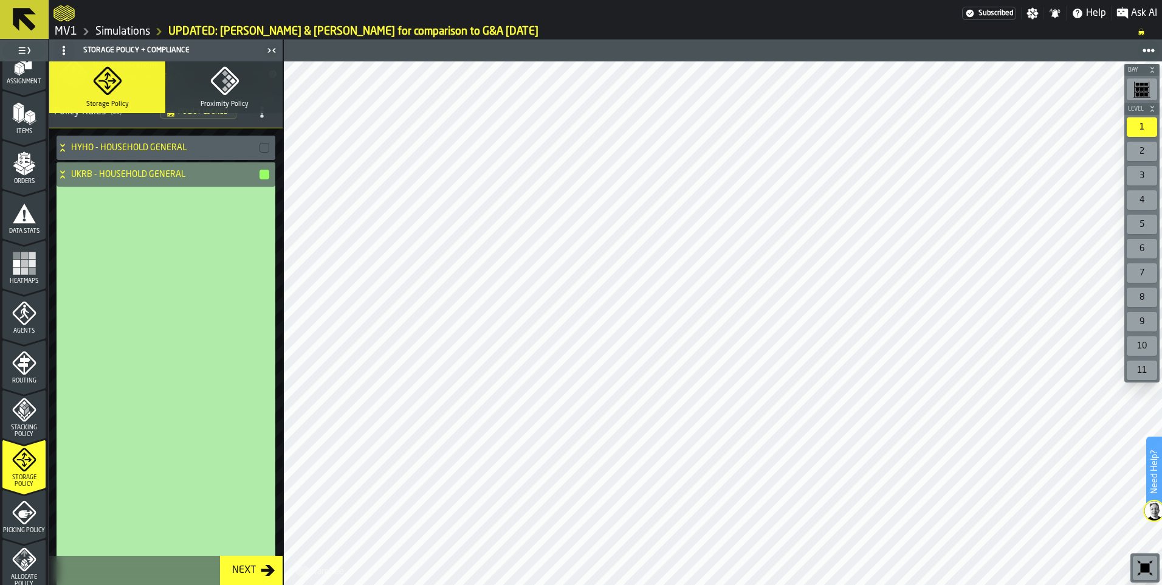
click at [219, 174] on h4 "UKRB - HOUSEHOLD GENERAL" at bounding box center [164, 175] width 187 height 10
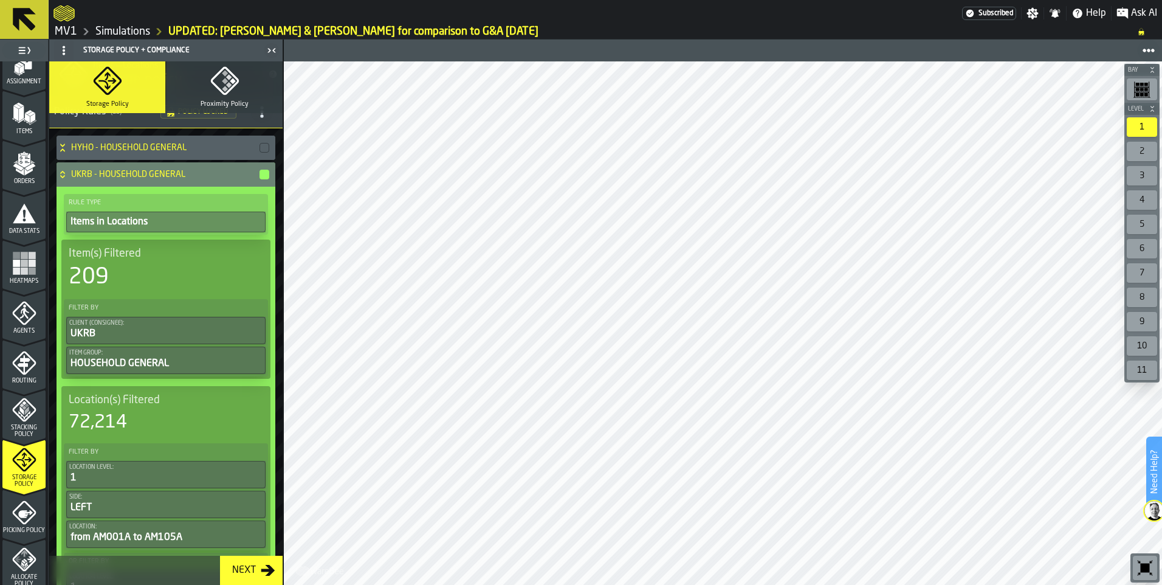
click at [262, 174] on div "button-" at bounding box center [265, 175] width 10 height 10
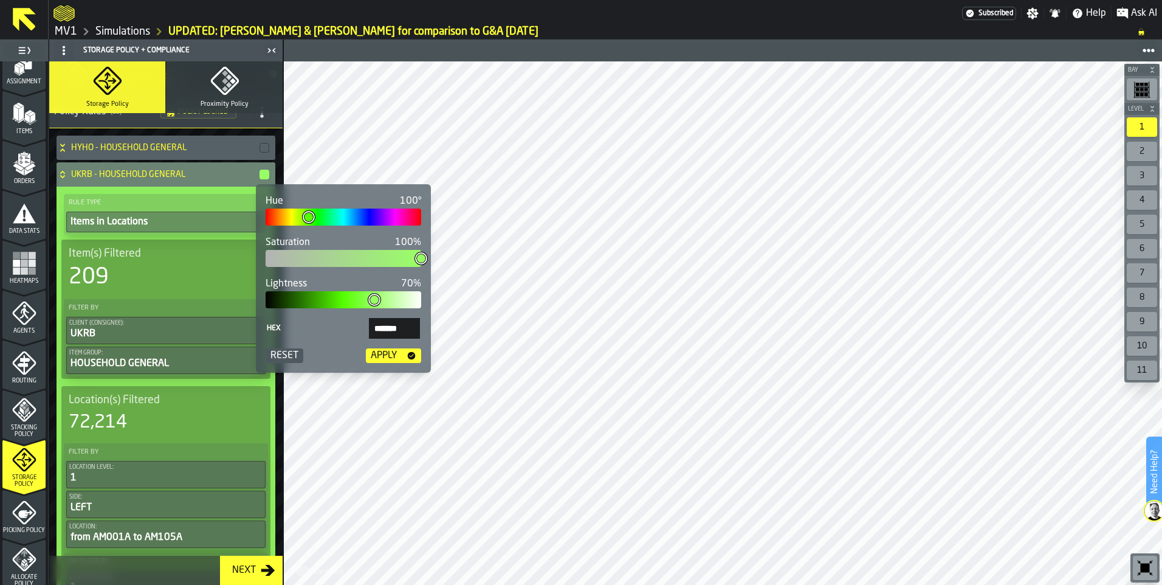
type input "**"
type input "*******"
type input "**"
type input "*******"
type input "**"
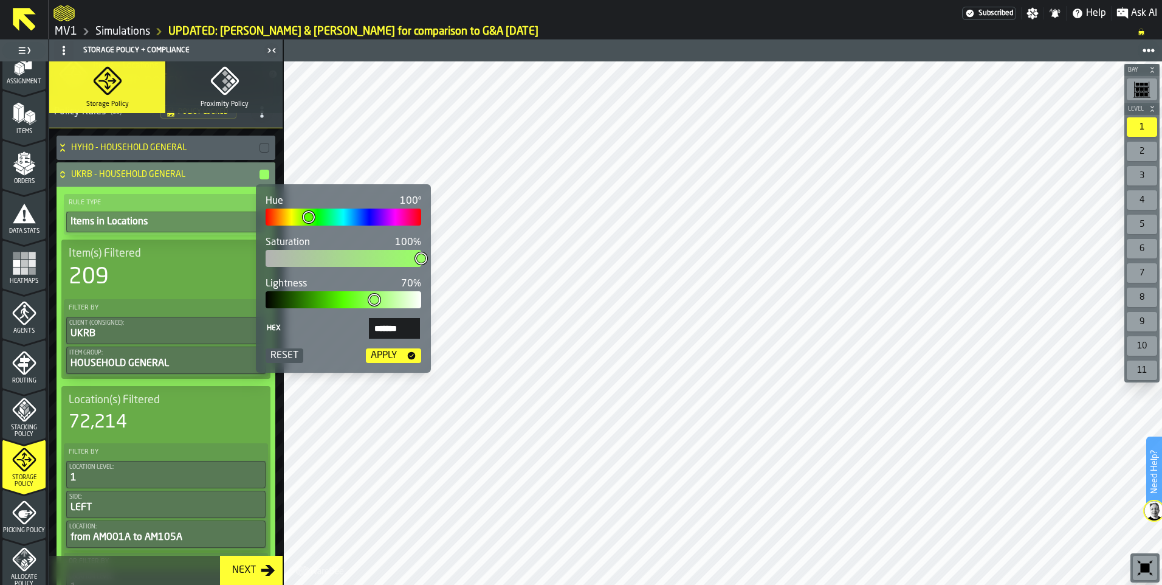
type input "*******"
type input "**"
type input "*******"
type input "**"
type input "*******"
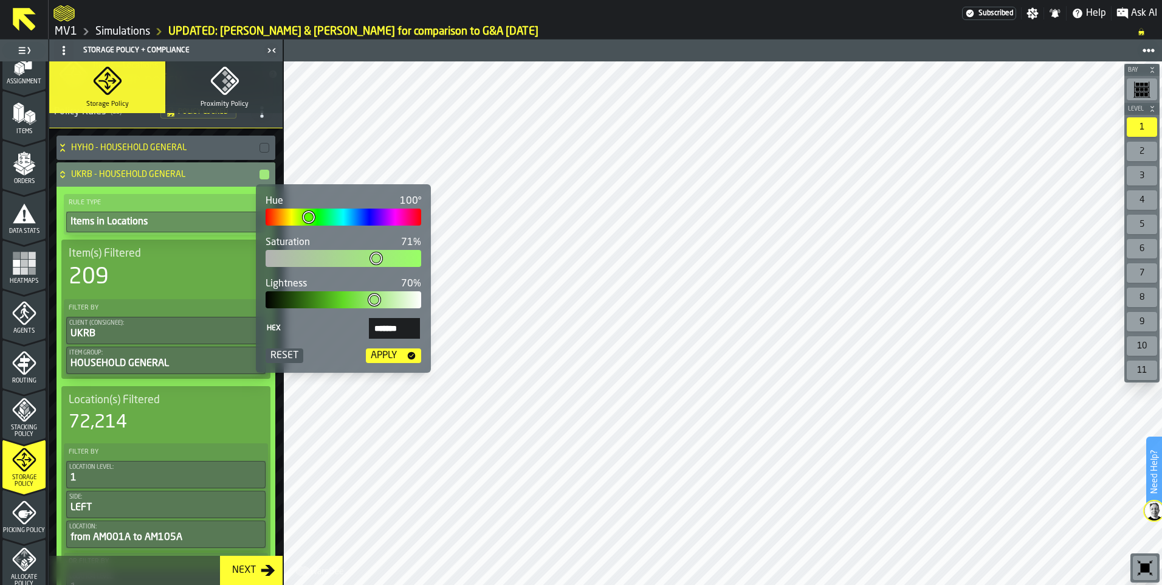
type input "**"
type input "*******"
type input "**"
type input "*******"
type input "**"
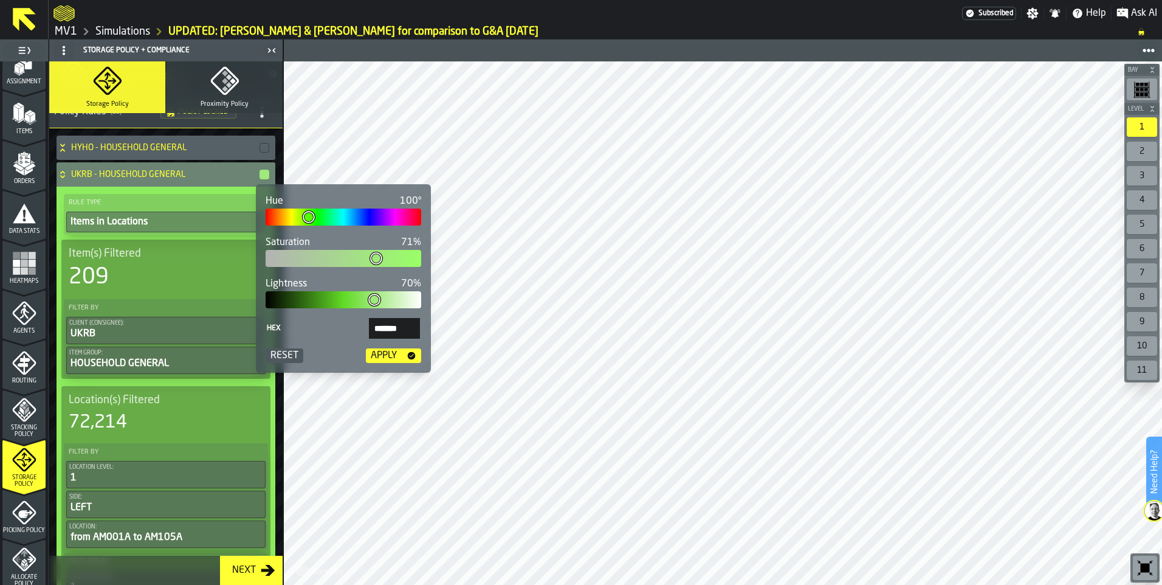
type input "*******"
type input "**"
type input "*******"
type input "**"
type input "*******"
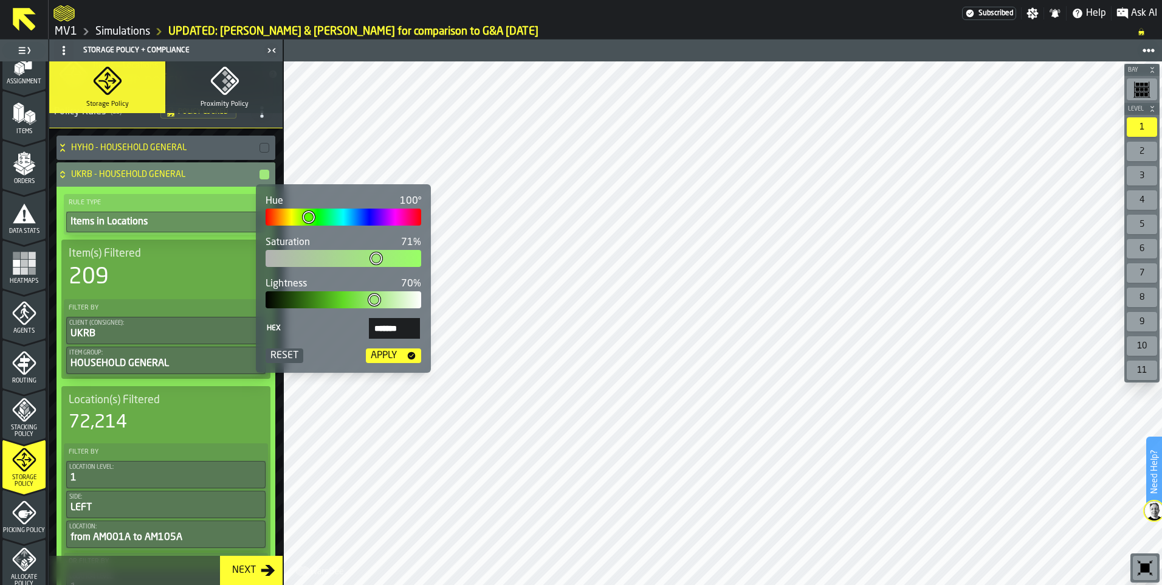
type input "**"
type input "*******"
type input "**"
type input "*******"
type input "**"
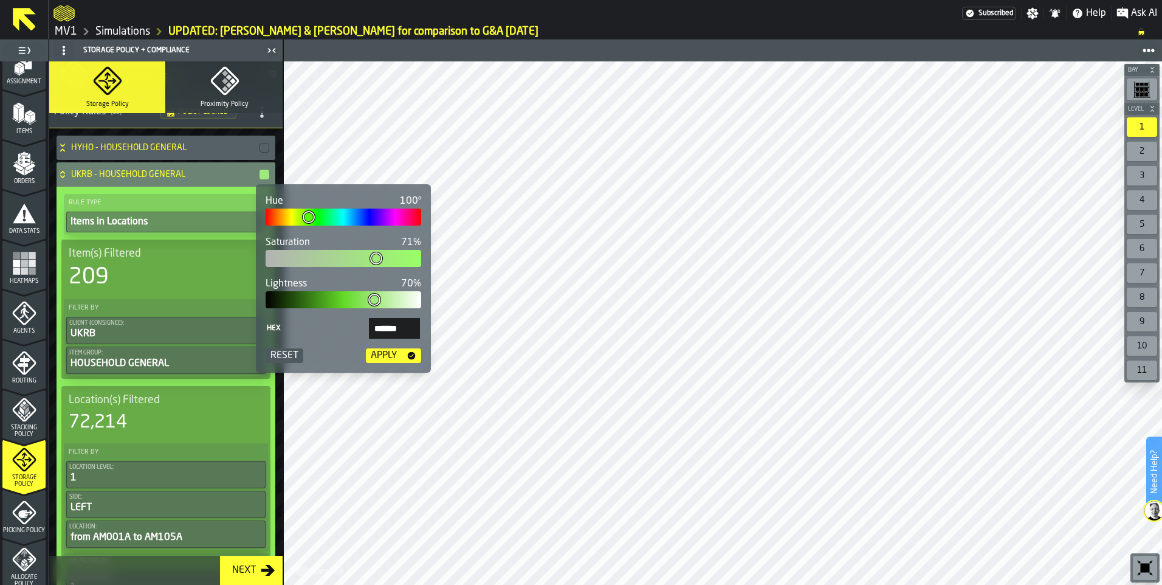
type input "*******"
type input "**"
type input "*******"
type input "**"
type input "*******"
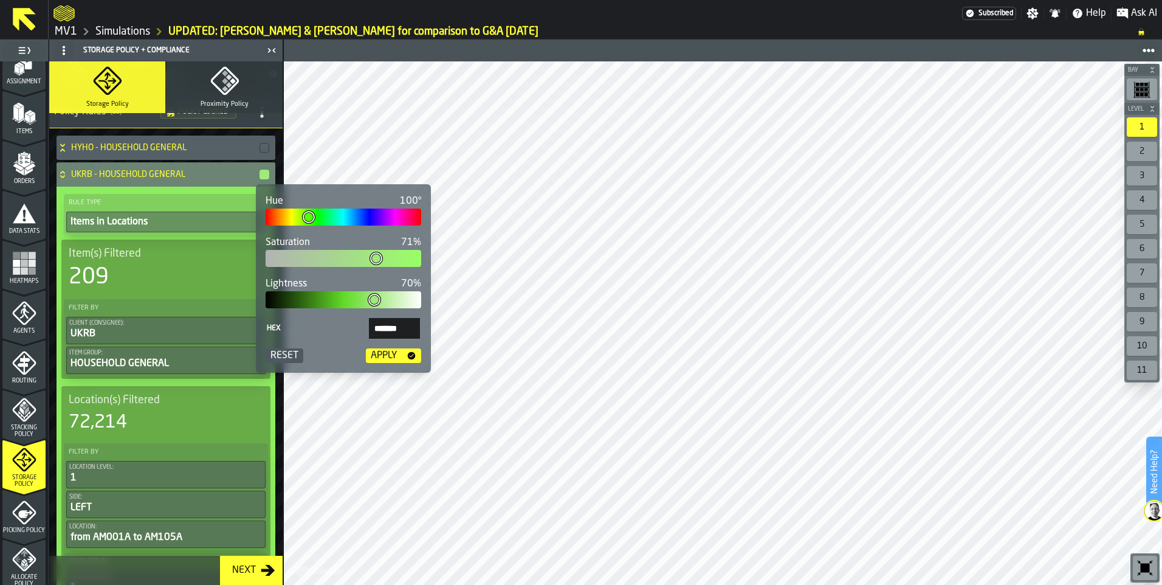
type input "**"
type input "*******"
type input "**"
type input "*******"
type input "**"
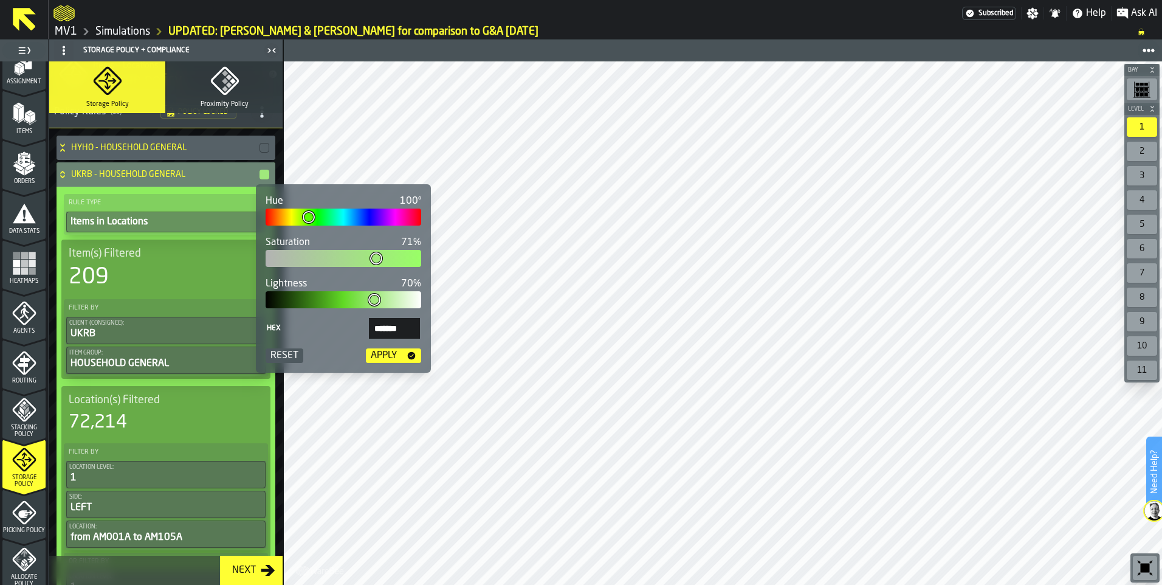
type input "*******"
type input "**"
type input "*******"
type input "**"
type input "*******"
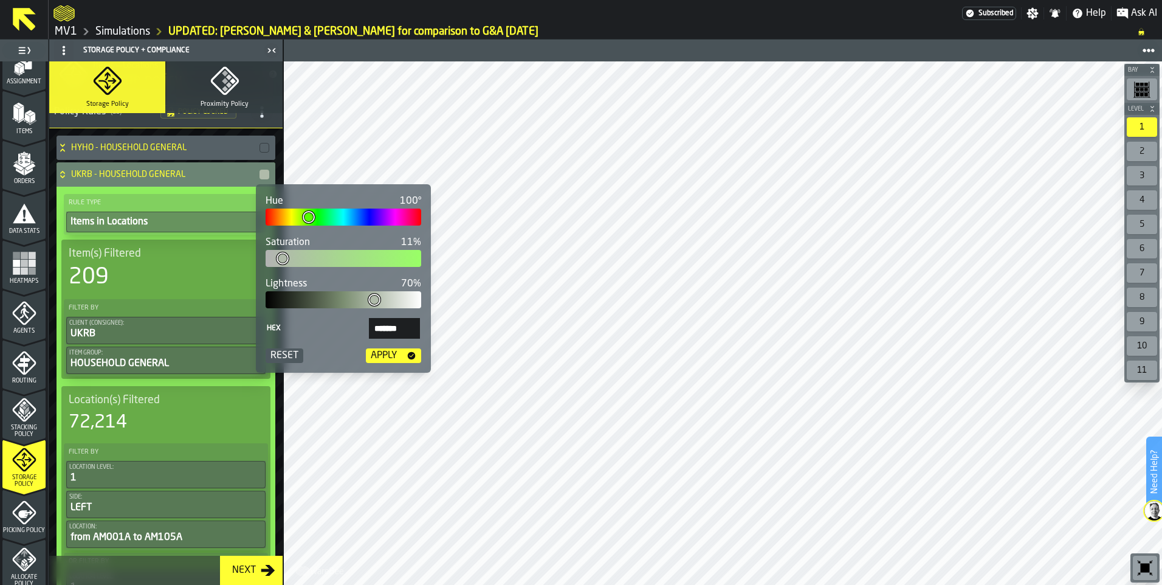
type input "*"
type input "*******"
type input "*"
type input "*******"
type input "*"
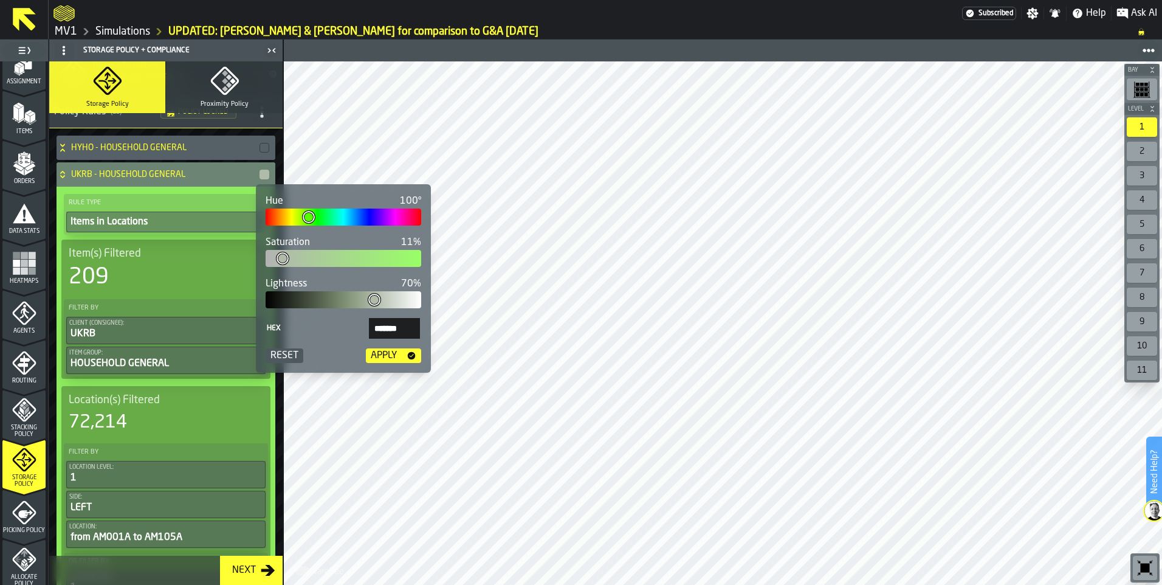
type input "*******"
type input "*"
type input "*******"
click at [249, 253] on body "Need Help? Subscribed Settings Notifications Help Ask AI MV1 Simulations UPDATE…" at bounding box center [581, 292] width 1162 height 585
type input "**"
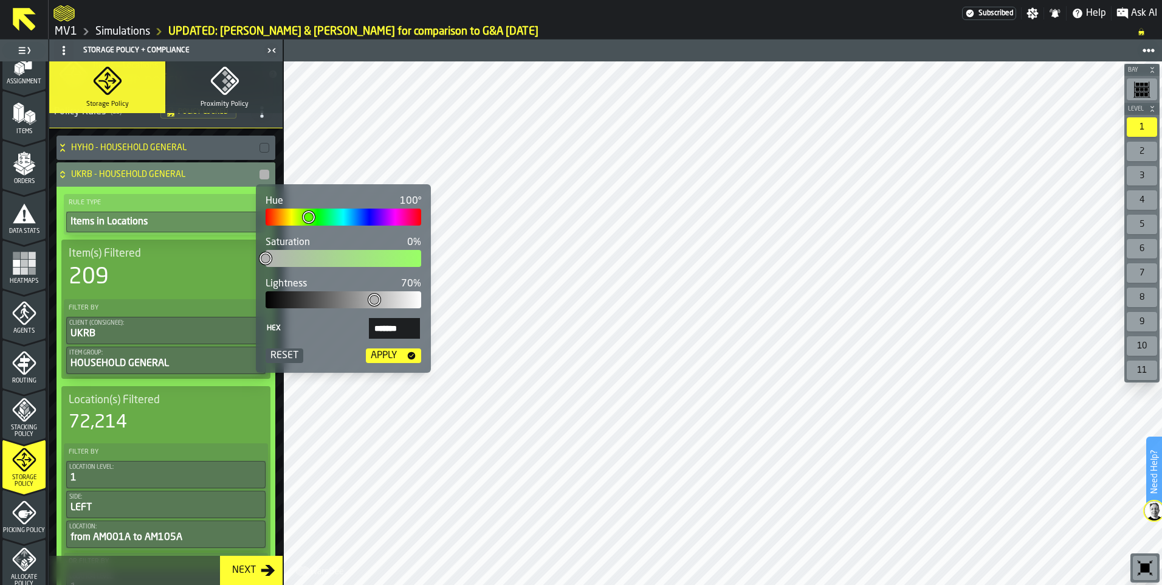
type input "*******"
type input "**"
type input "*******"
type input "**"
type input "*******"
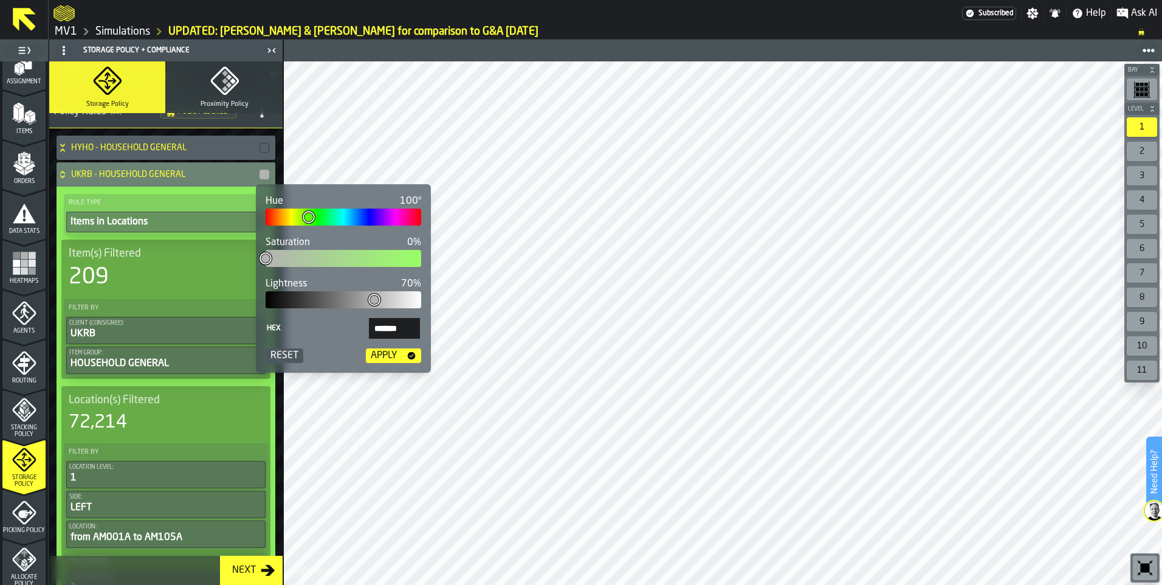
type input "**"
type input "*******"
type input "**"
type input "*******"
type input "**"
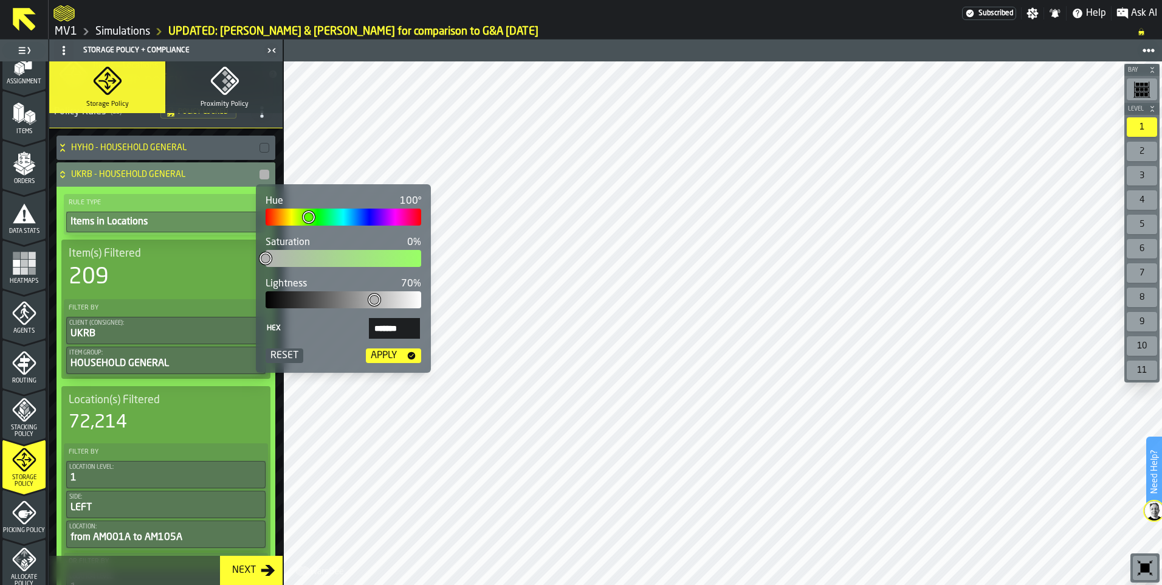
type input "*******"
type input "**"
type input "*******"
type input "**"
type input "*******"
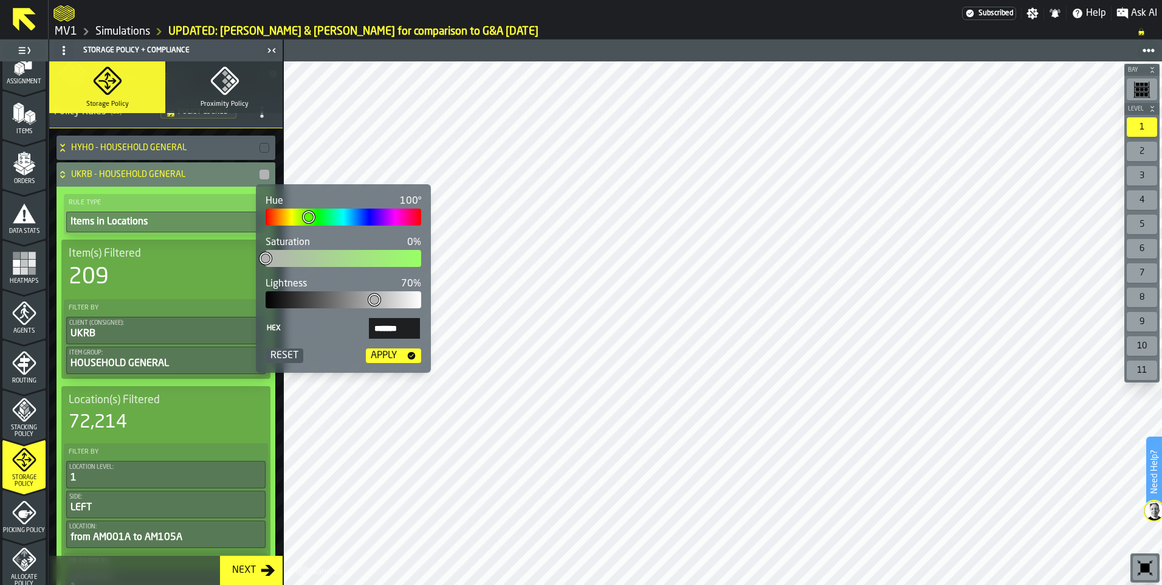
type input "**"
type input "*******"
type input "**"
type input "*******"
type input "**"
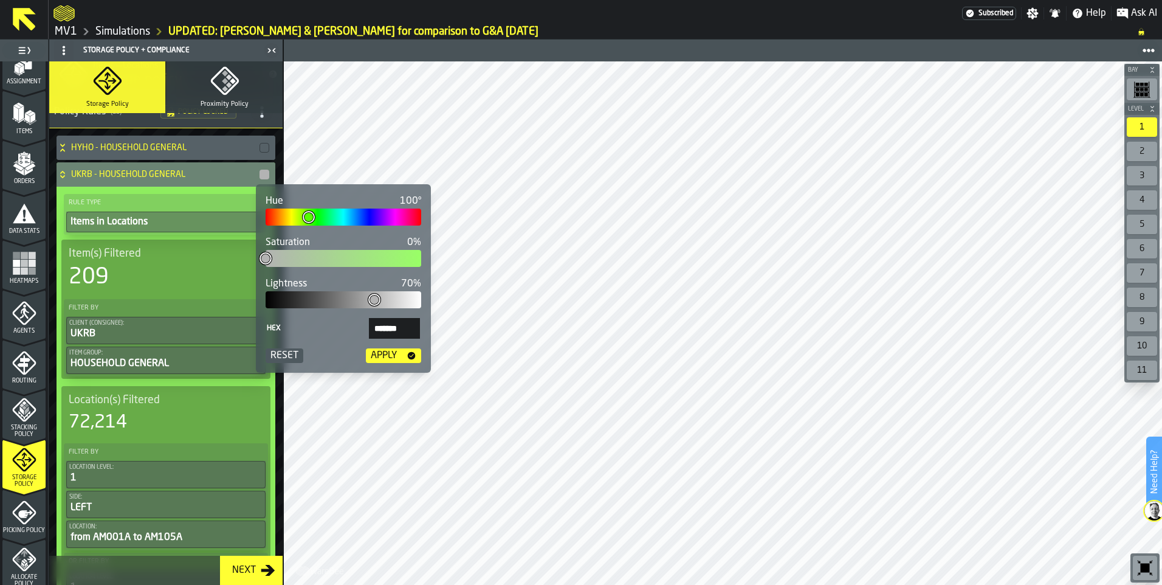
type input "*******"
type input "**"
type input "*******"
type input "**"
type input "*******"
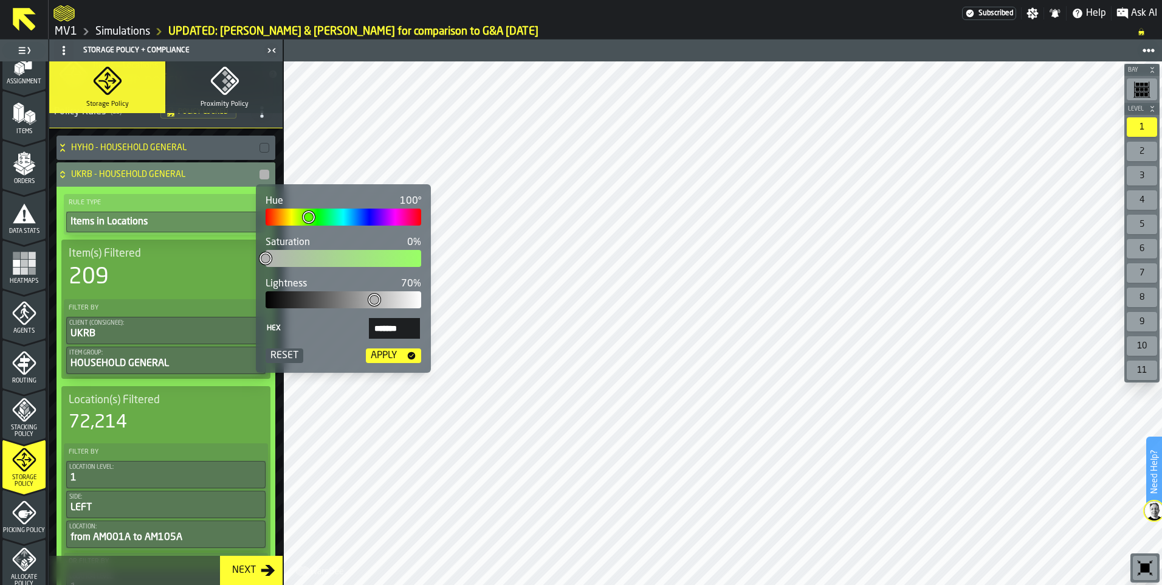
type input "**"
type input "*******"
type input "*"
type input "*******"
type input "*"
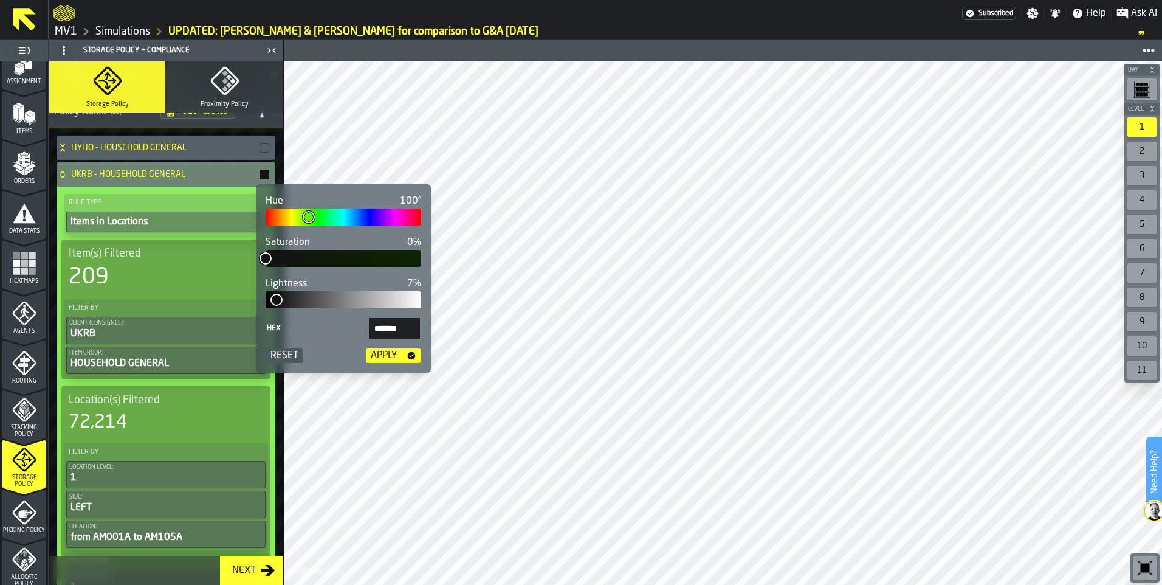
type input "*******"
type input "*"
type input "*******"
click at [244, 294] on body "Need Help? Subscribed Settings Notifications Help Ask AI MV1 Simulations UPDATE…" at bounding box center [581, 292] width 1162 height 585
click at [384, 355] on div "Apply" at bounding box center [384, 355] width 36 height 15
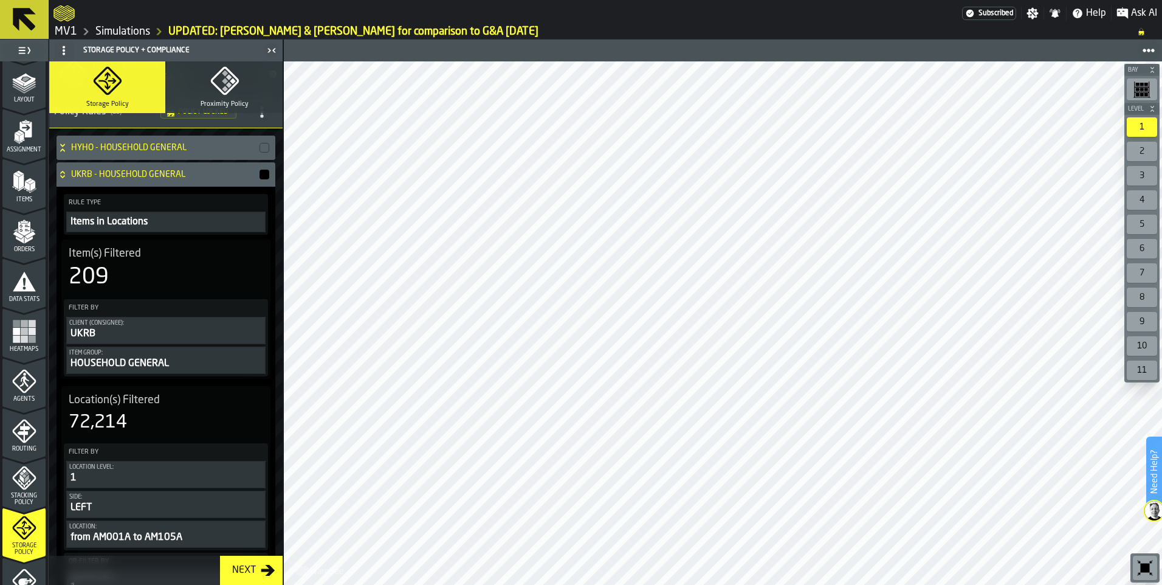
scroll to position [0, 0]
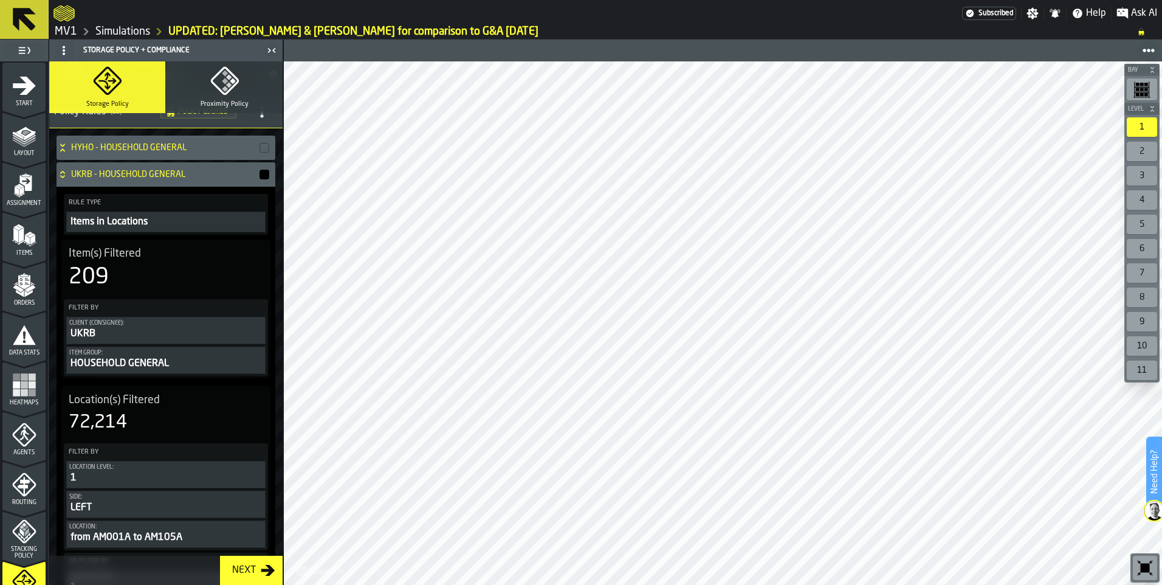
click at [29, 199] on div "Assignment" at bounding box center [23, 189] width 43 height 33
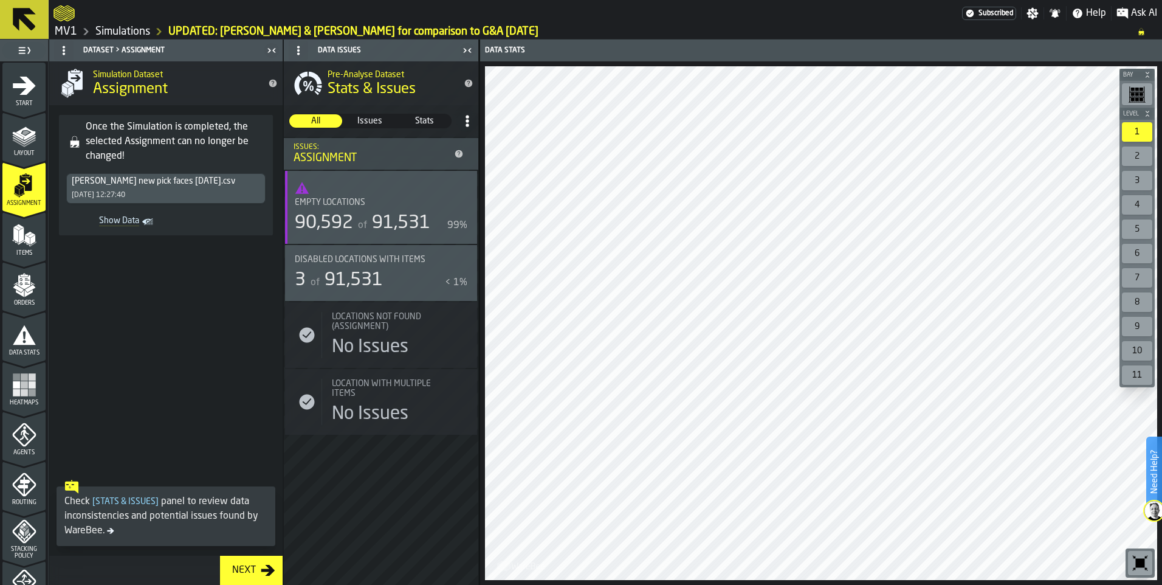
click at [123, 222] on span "Show Data" at bounding box center [105, 222] width 68 height 12
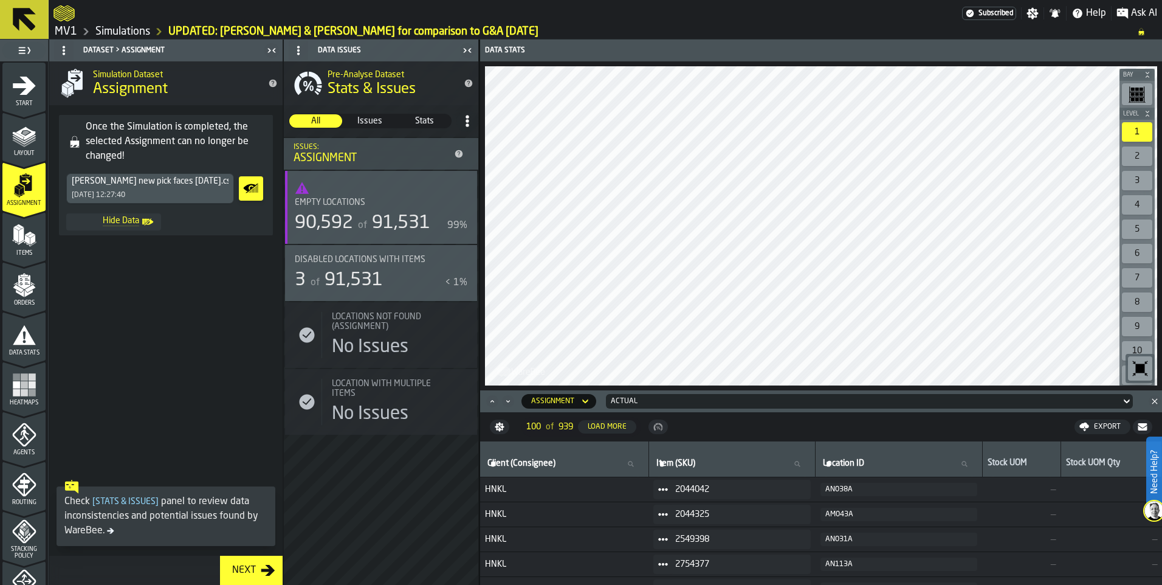
click at [1104, 428] on div "Export" at bounding box center [1107, 426] width 36 height 9
click at [1089, 422] on span "Download (csv)" at bounding box center [1097, 427] width 57 height 10
click at [74, 33] on link "MV1" at bounding box center [66, 31] width 22 height 13
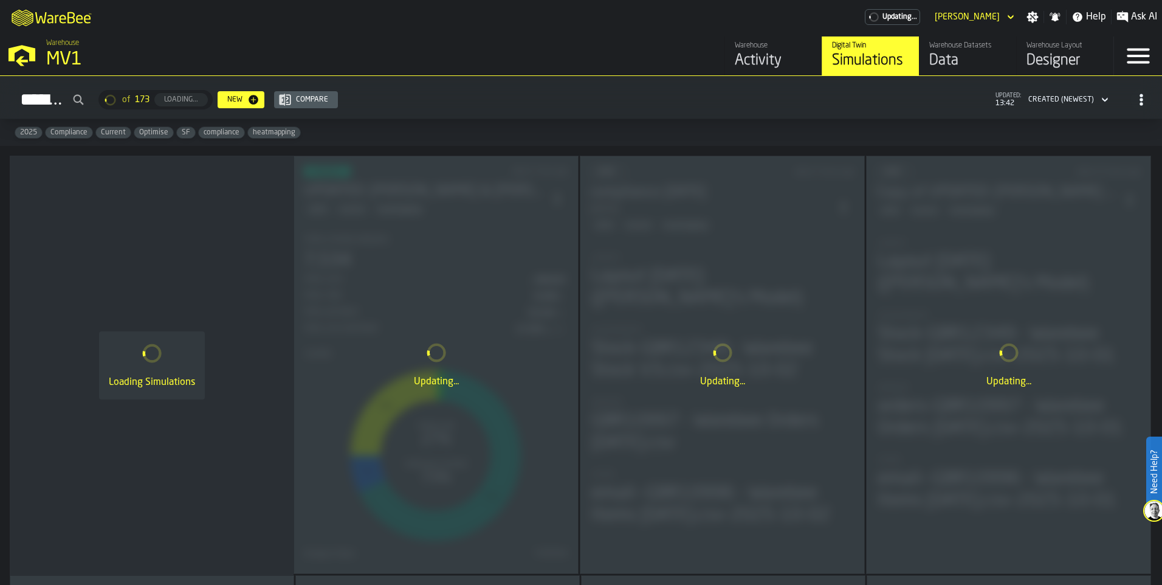
click at [962, 63] on div "Data" at bounding box center [967, 60] width 77 height 19
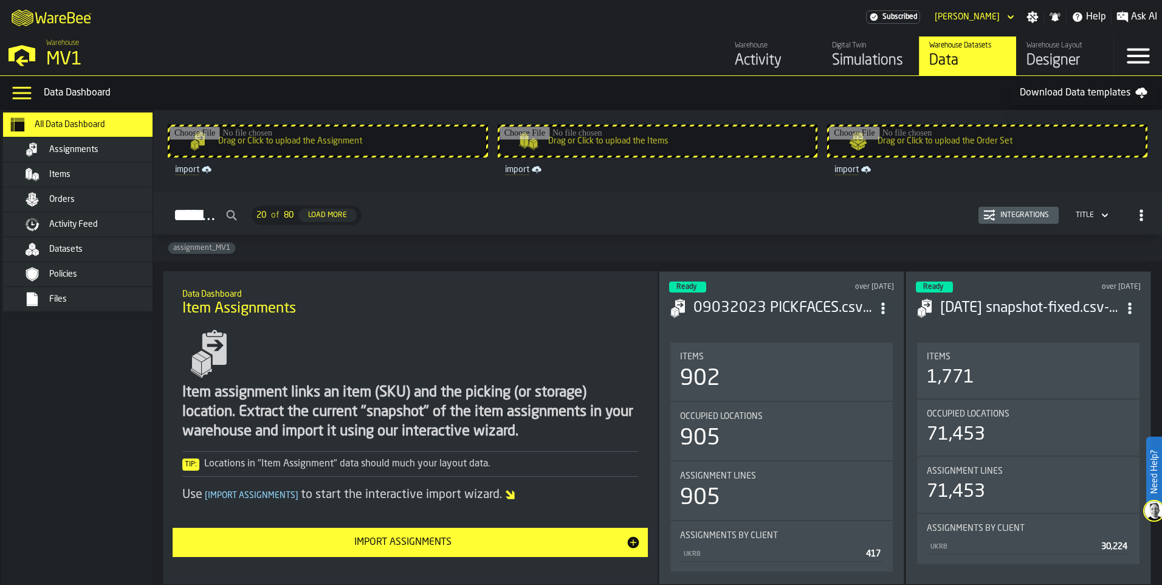
click at [88, 156] on div "Assignments" at bounding box center [94, 149] width 148 height 15
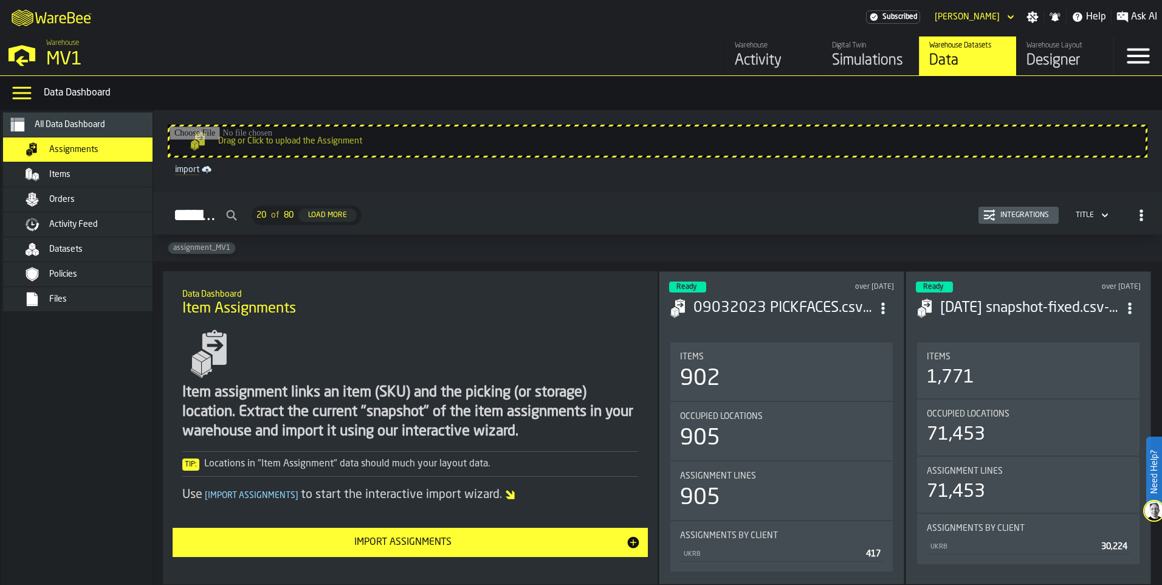
click at [81, 177] on div "Items" at bounding box center [108, 175] width 119 height 10
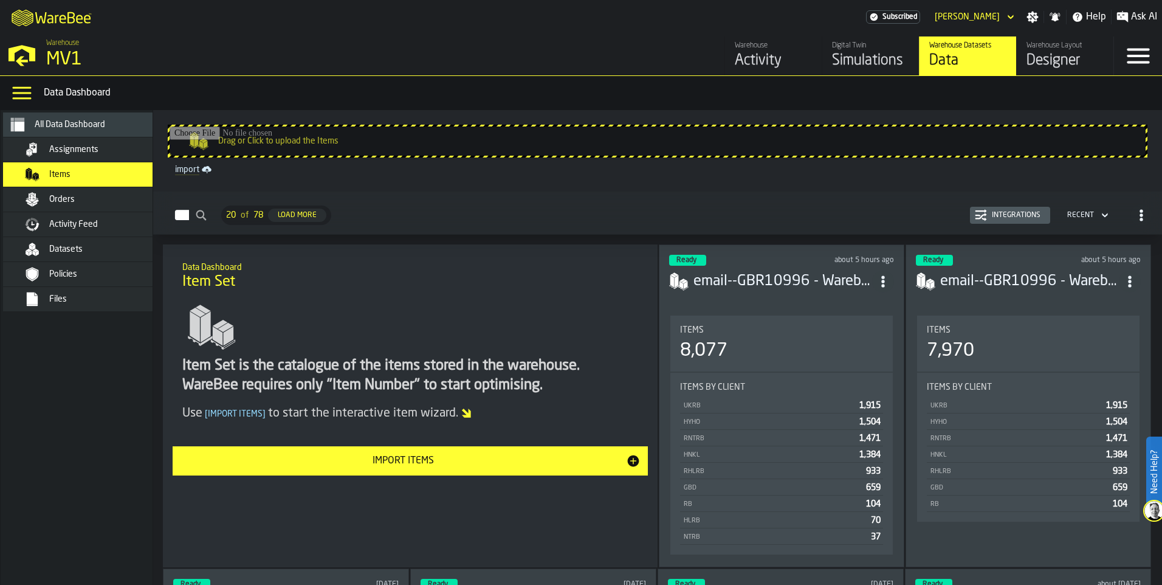
drag, startPoint x: 84, startPoint y: 175, endPoint x: 84, endPoint y: 155, distance: 20.1
click at [84, 175] on div "Items" at bounding box center [108, 175] width 119 height 10
click at [86, 143] on div "Assignments" at bounding box center [94, 149] width 148 height 15
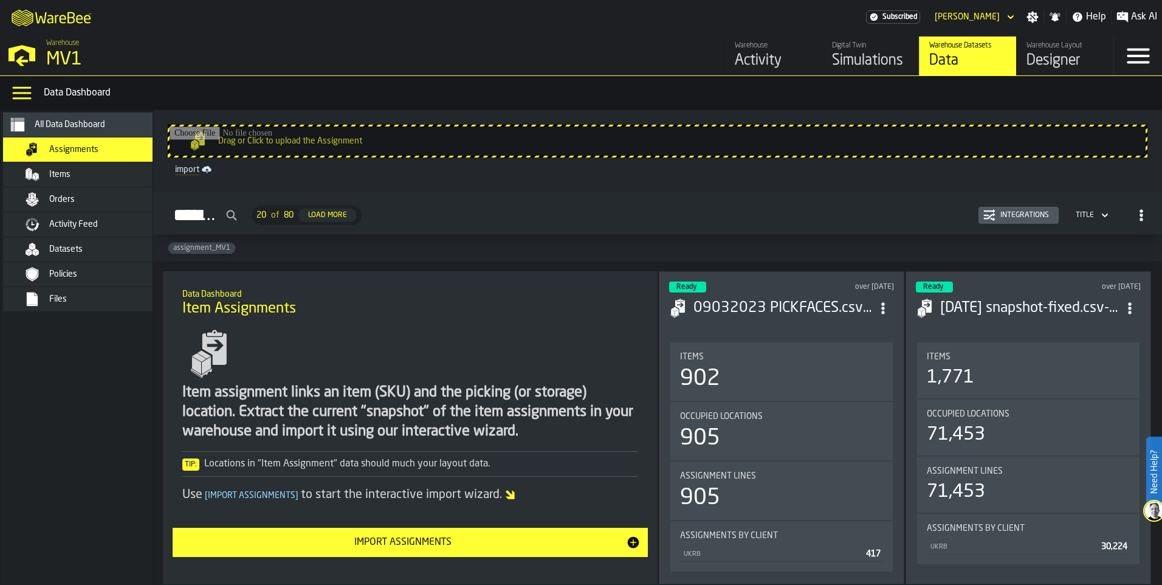
click at [1099, 217] on icon "button-Assignments" at bounding box center [1105, 215] width 12 height 15
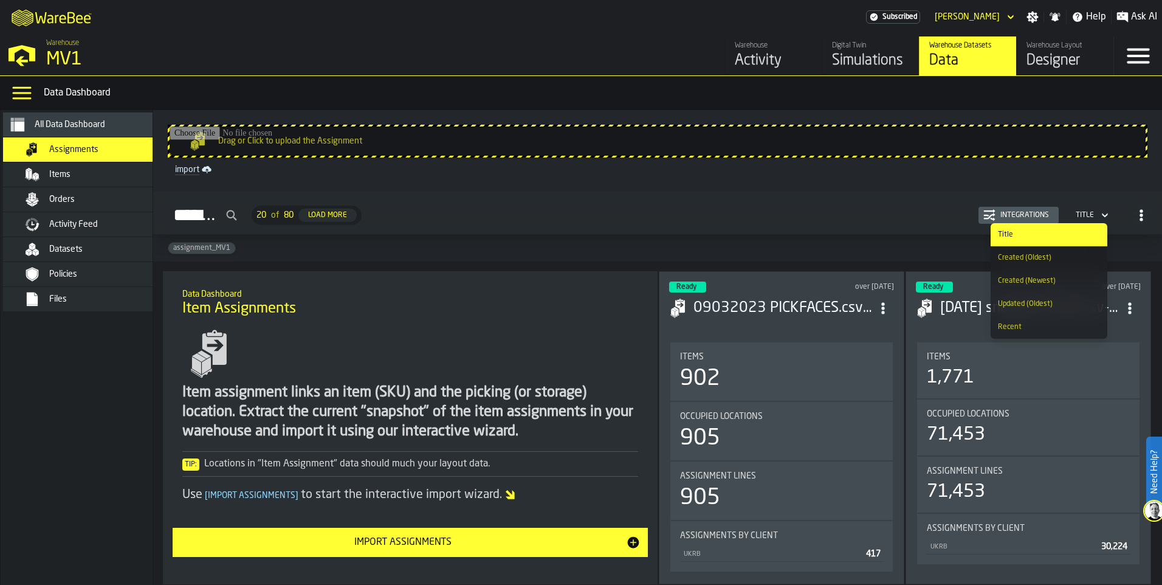
click at [1139, 217] on icon "button-Assignments" at bounding box center [1141, 215] width 12 height 12
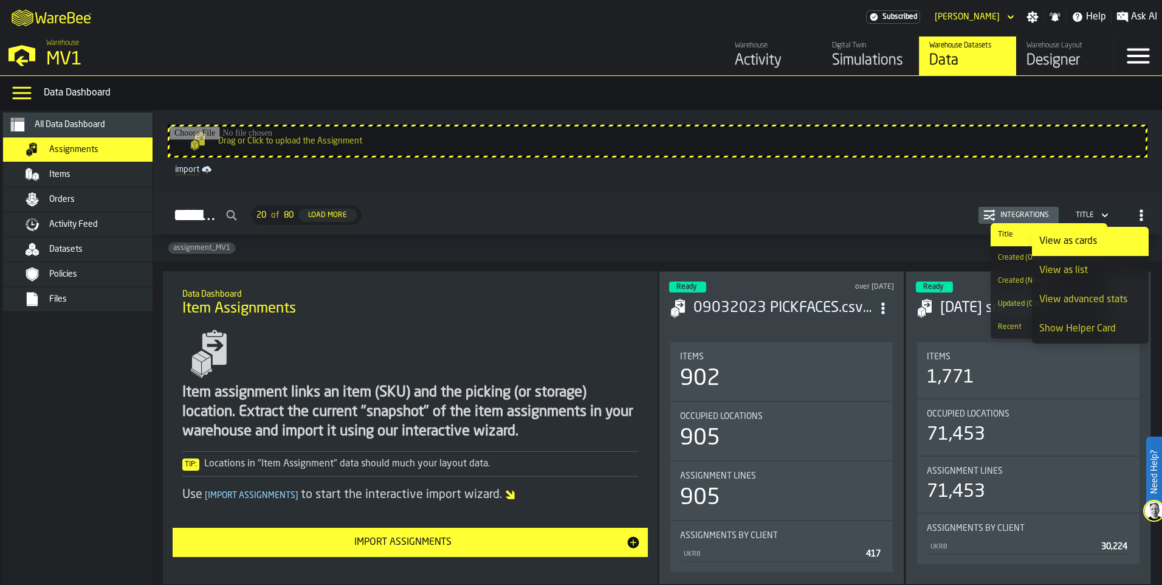
click at [1095, 267] on div "View as list" at bounding box center [1090, 270] width 102 height 15
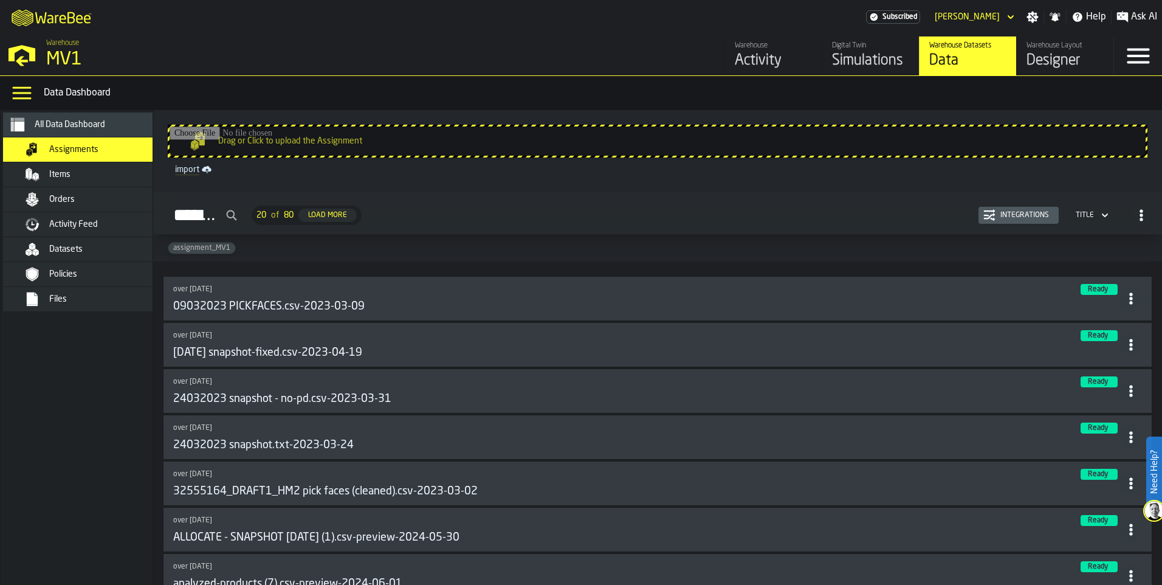
click at [1104, 222] on icon "button-Assignments" at bounding box center [1105, 215] width 12 height 15
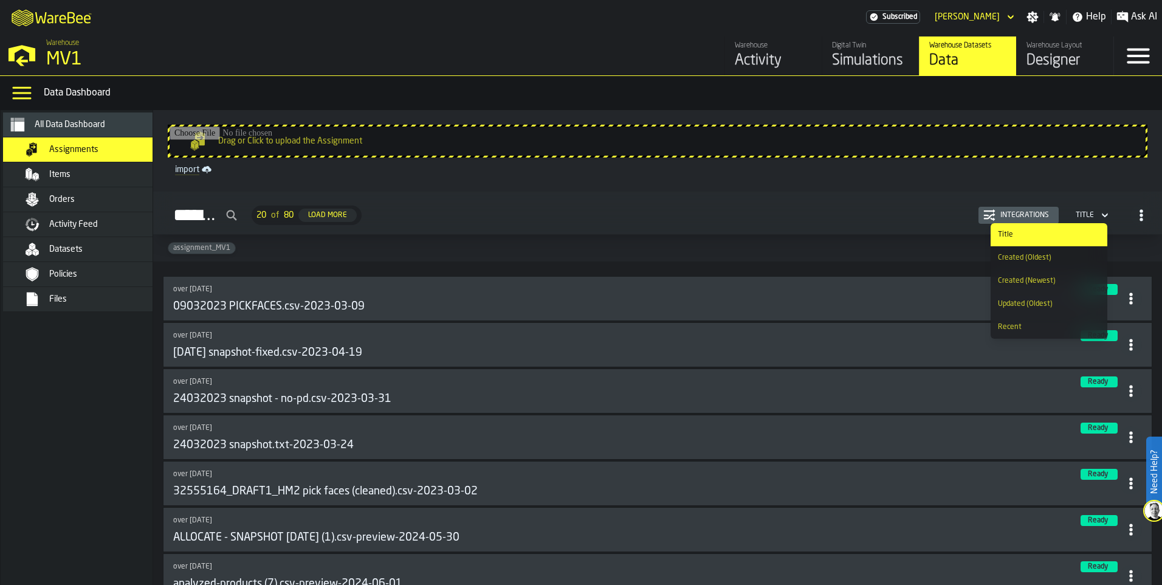
click at [1050, 280] on div "Created (Newest)" at bounding box center [1049, 281] width 102 height 9
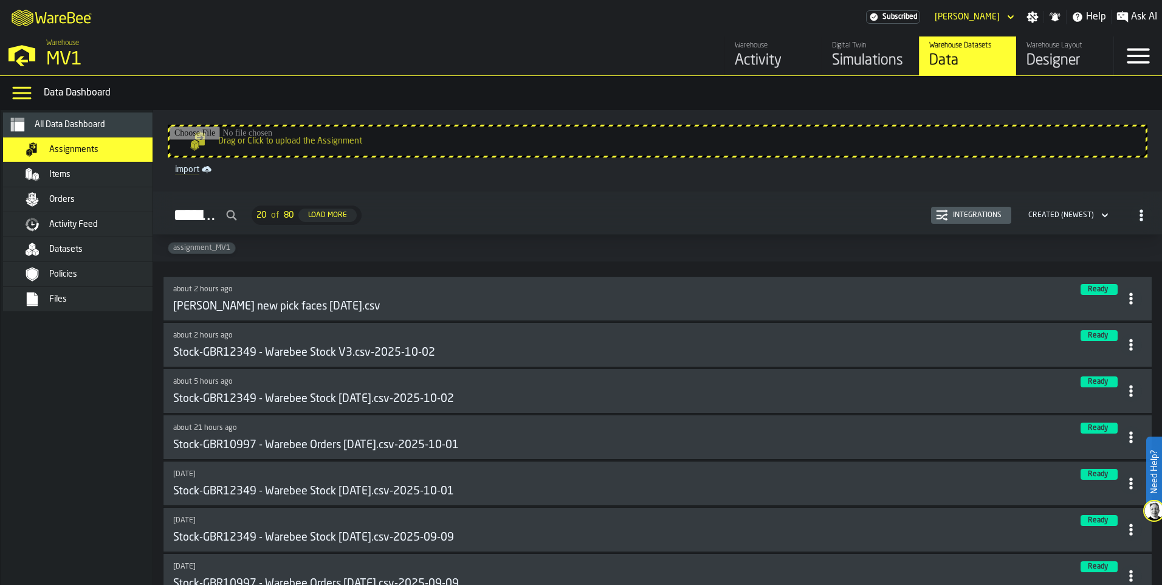
click at [1131, 303] on icon at bounding box center [1131, 298] width 12 height 12
click at [1086, 363] on li "Delete" at bounding box center [1100, 354] width 78 height 29
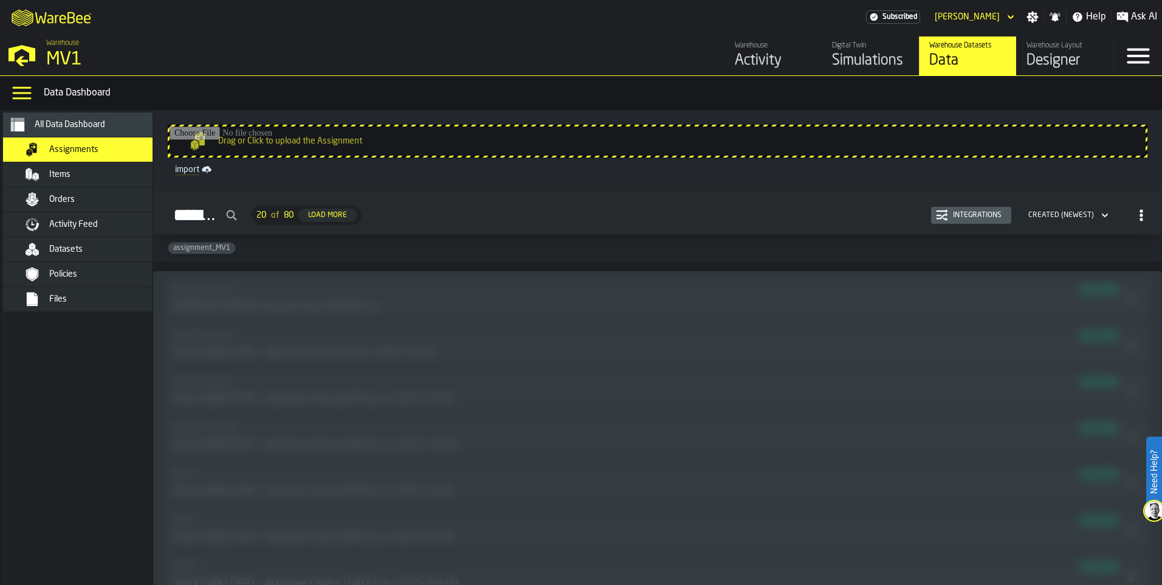
click at [81, 173] on div "Items" at bounding box center [108, 175] width 119 height 10
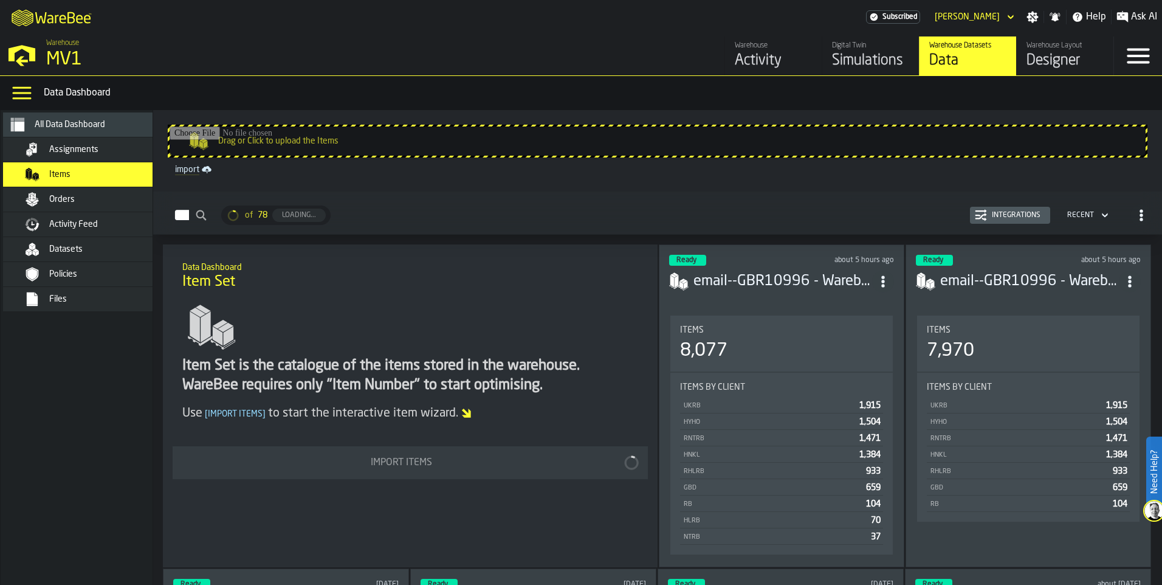
click at [84, 145] on span "Assignments" at bounding box center [73, 150] width 49 height 10
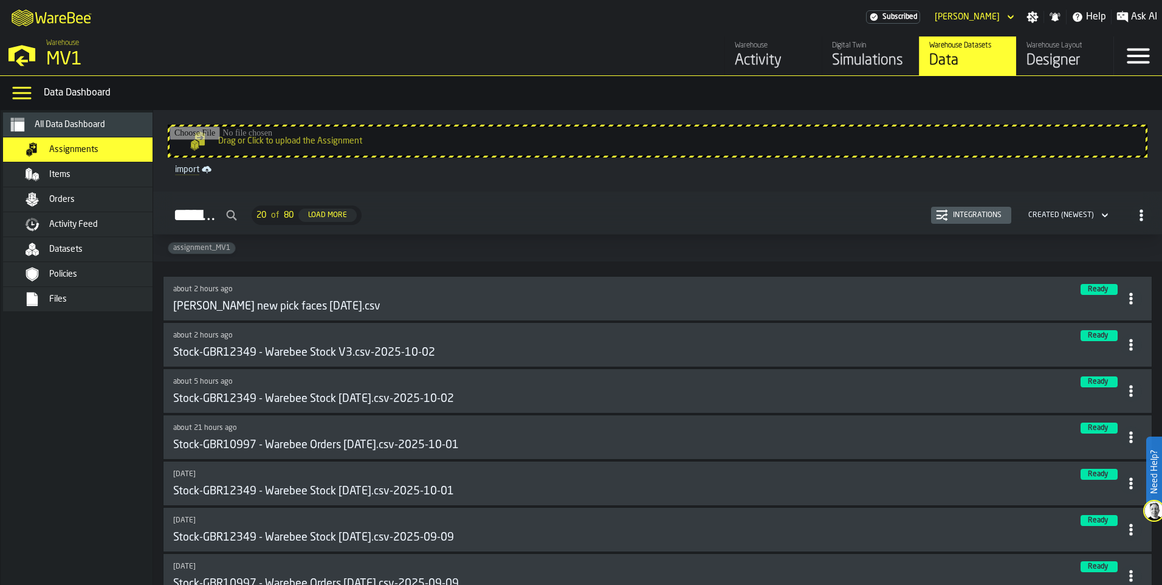
click at [1135, 308] on span at bounding box center [1131, 298] width 22 height 22
click at [1103, 354] on div "Delete" at bounding box center [1099, 355] width 63 height 15
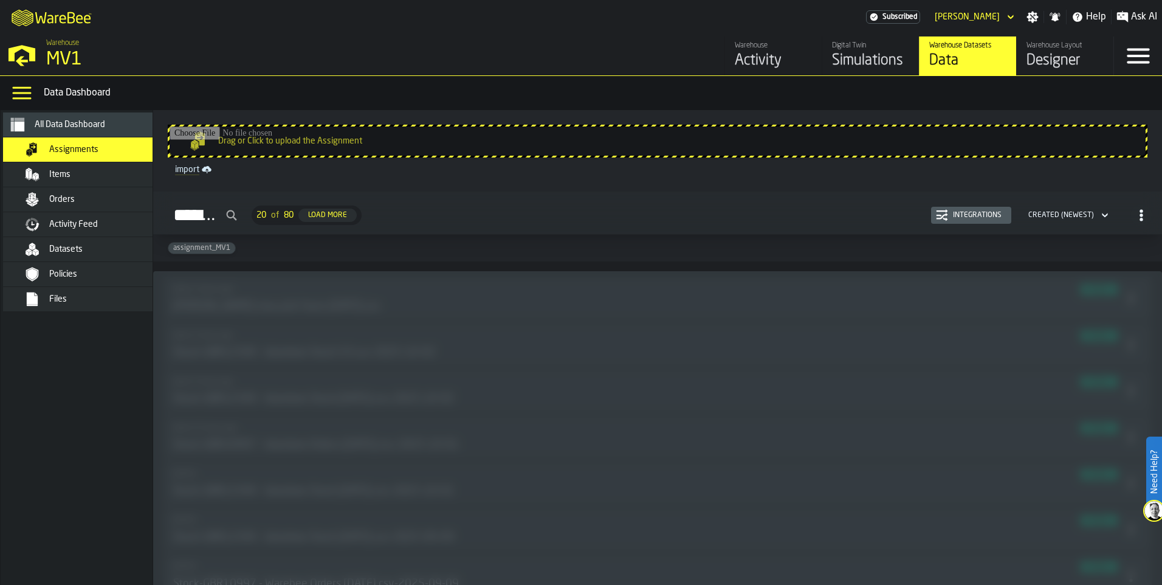
click at [69, 170] on span "Items" at bounding box center [59, 175] width 21 height 10
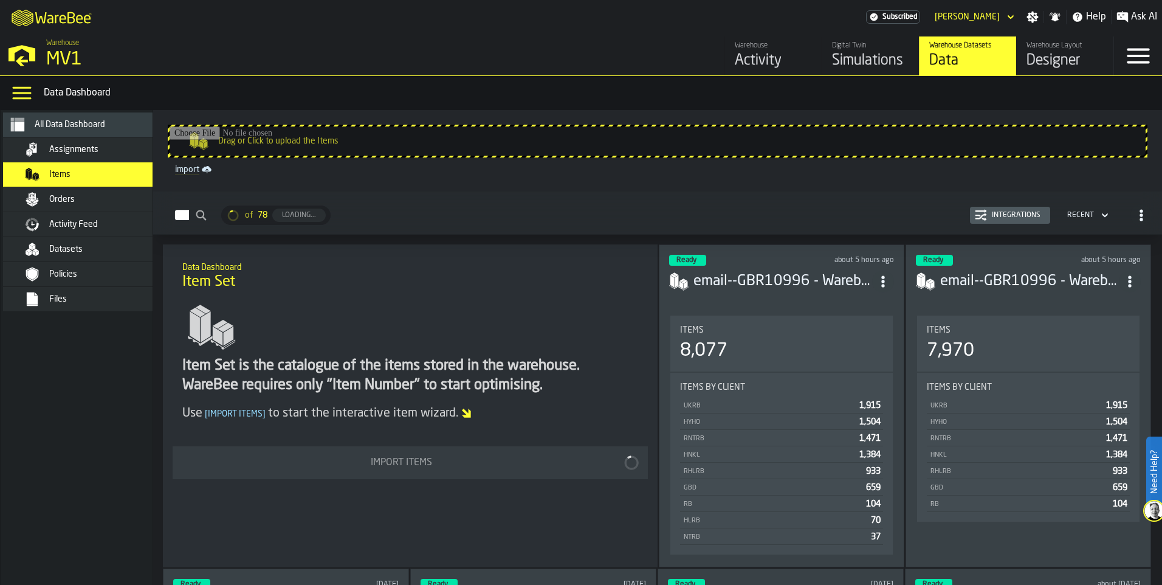
click at [75, 151] on span "Assignments" at bounding box center [73, 150] width 49 height 10
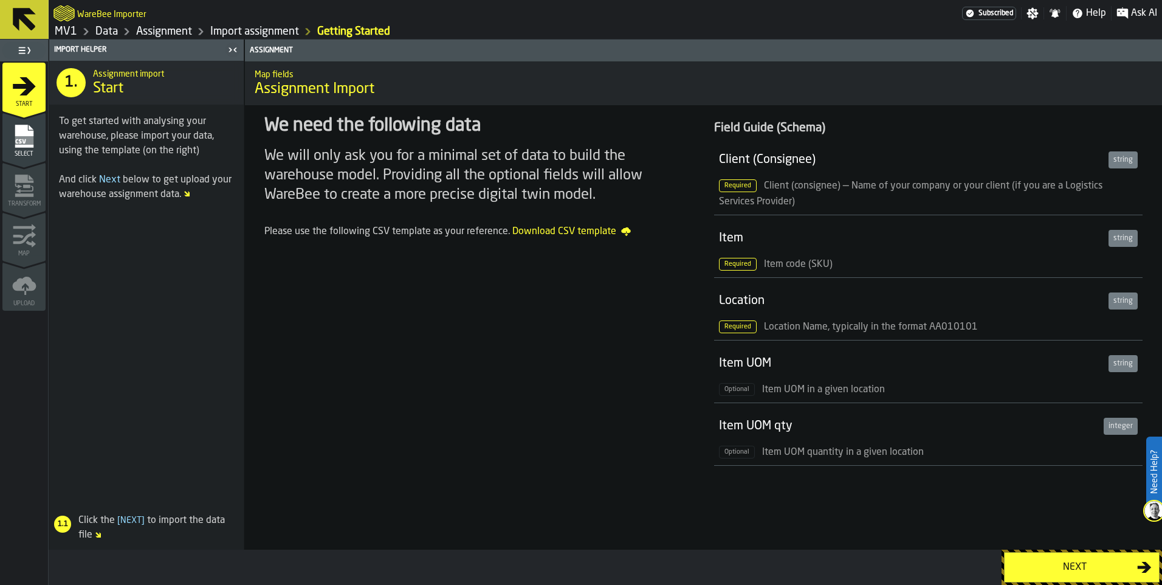
click at [29, 142] on rect "menu Select" at bounding box center [24, 140] width 18 height 9
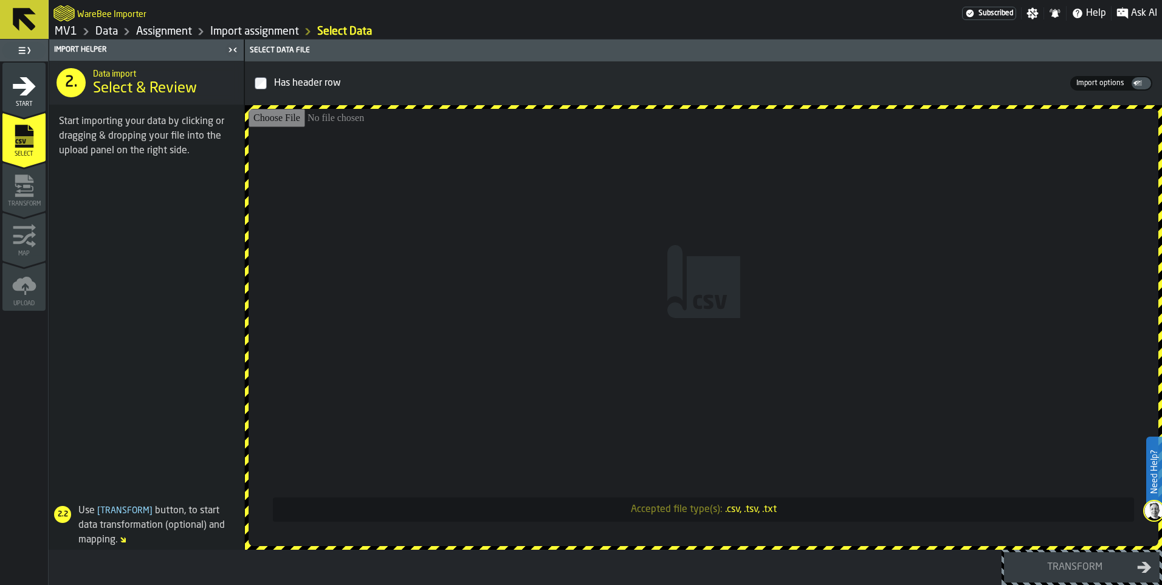
click at [557, 244] on input "Accepted file type(s): .csv, .tsv, .txt" at bounding box center [704, 327] width 910 height 437
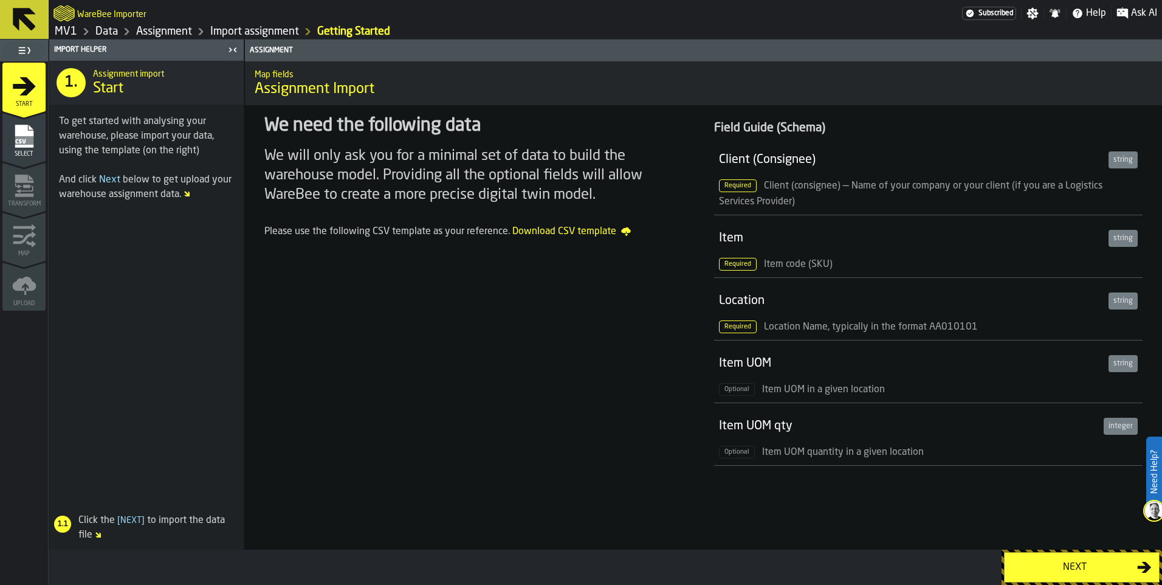
click at [249, 29] on link "Import assignment" at bounding box center [254, 31] width 89 height 13
click at [166, 32] on link "Assignment" at bounding box center [164, 31] width 56 height 13
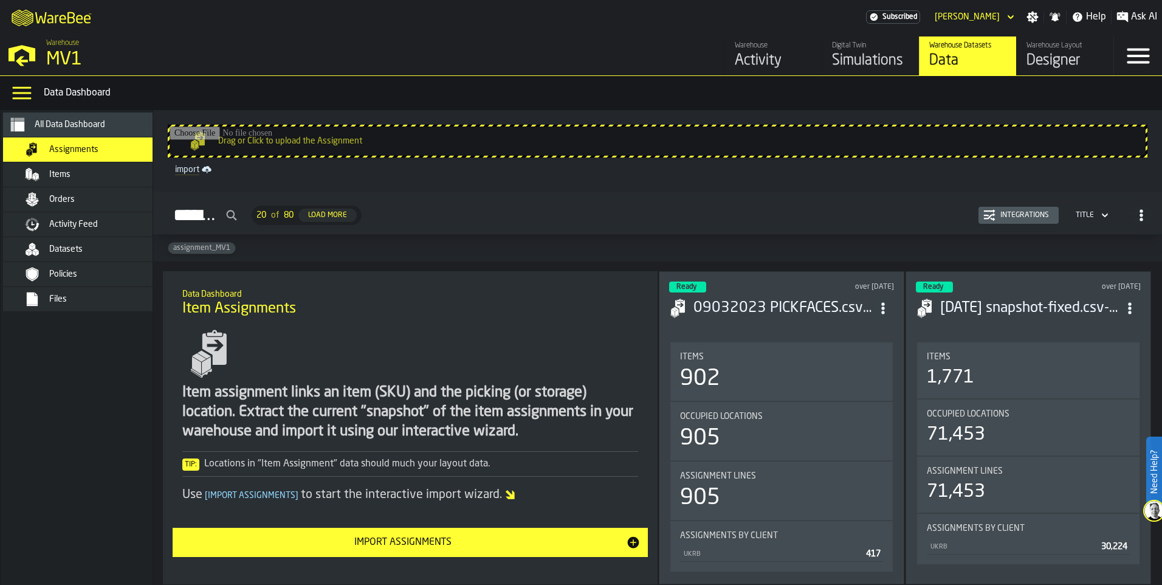
click at [66, 177] on span "Items" at bounding box center [59, 175] width 21 height 10
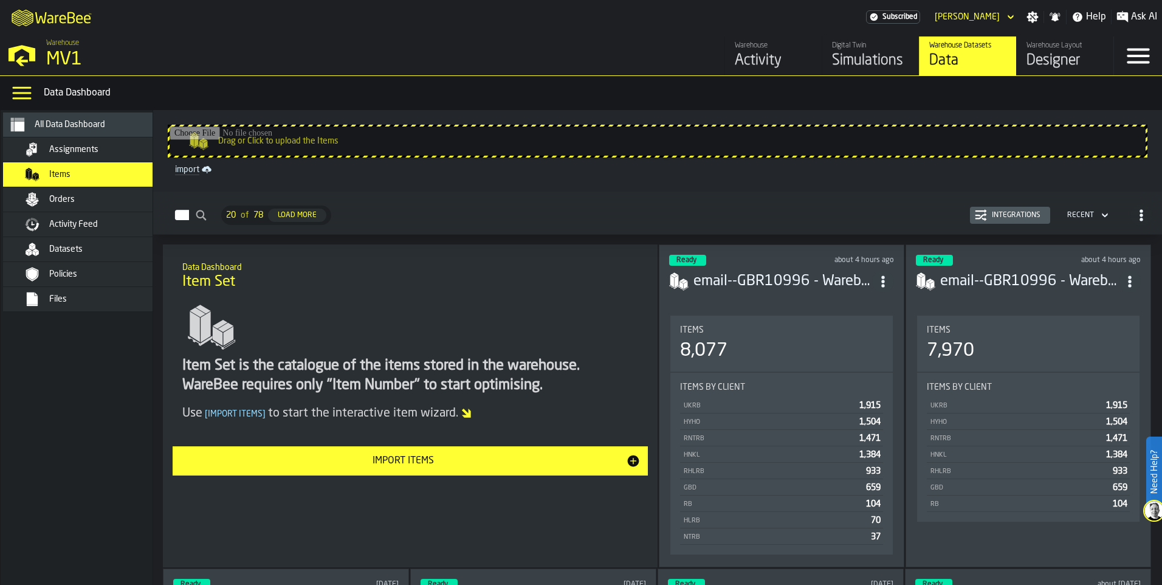
click at [66, 241] on div "Datasets" at bounding box center [88, 249] width 170 height 24
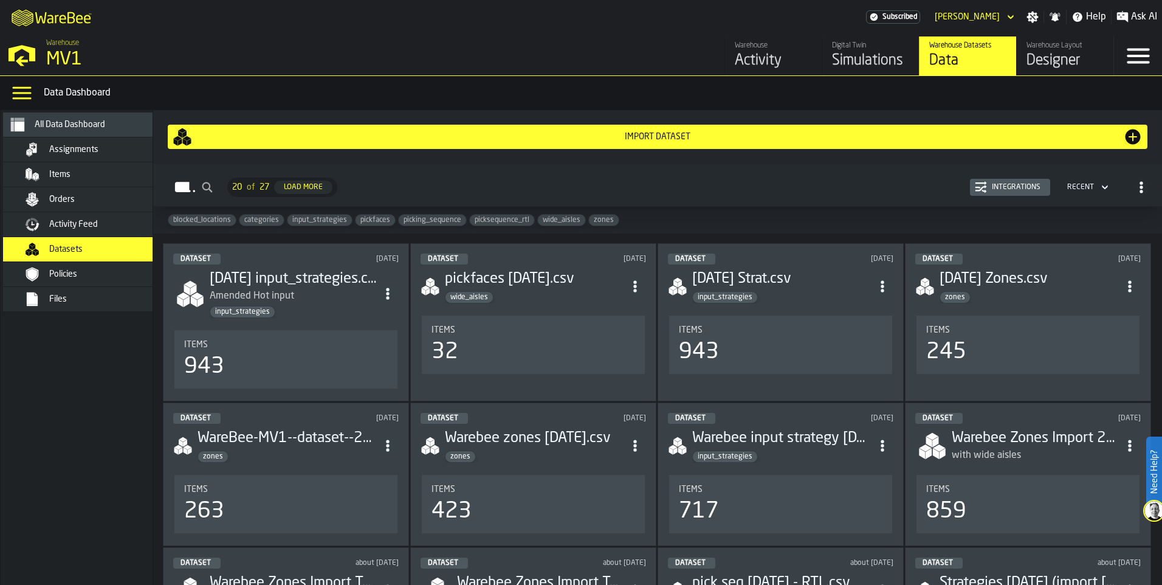
click at [851, 66] on div "Simulations" at bounding box center [870, 60] width 77 height 19
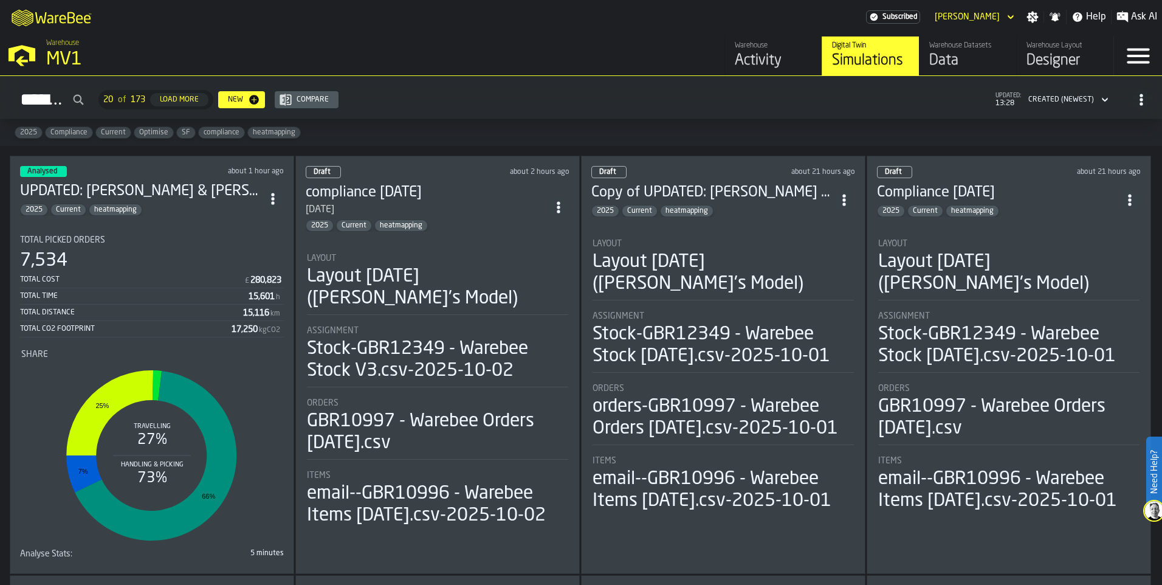
click at [824, 228] on li "Layout Layout 2025-09-29 (Aaron's Model) Assignment Stock-GBR12349 - Warebee St…" at bounding box center [723, 370] width 264 height 285
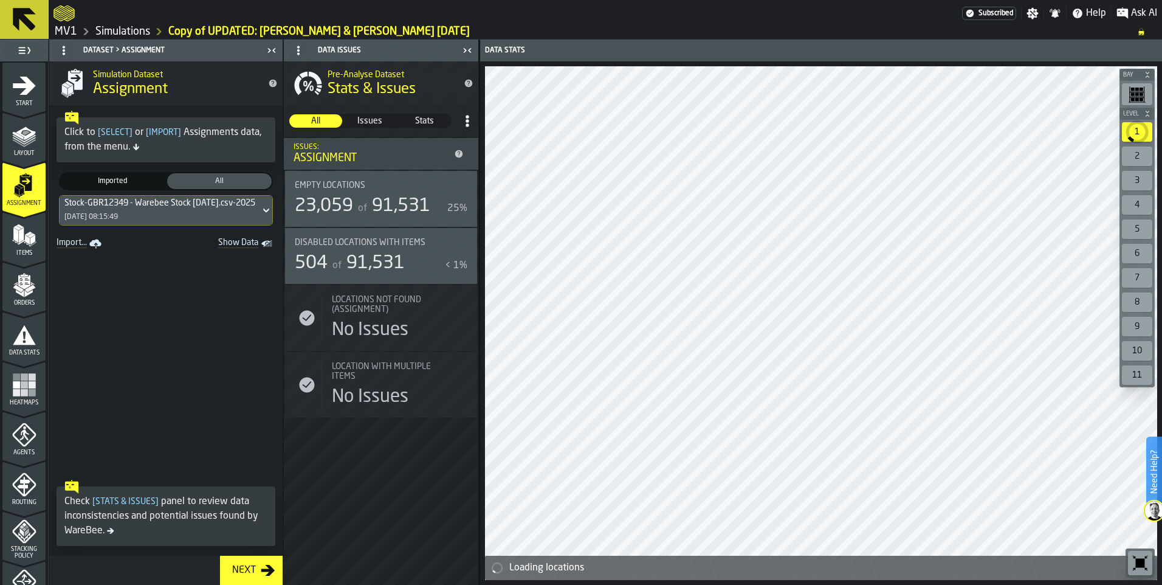
click at [171, 216] on div "Stock-GBR12349 - Warebee Stock 01.10.2025.csv-2025-10-01 01/10/2025, 08:15:49" at bounding box center [160, 210] width 201 height 29
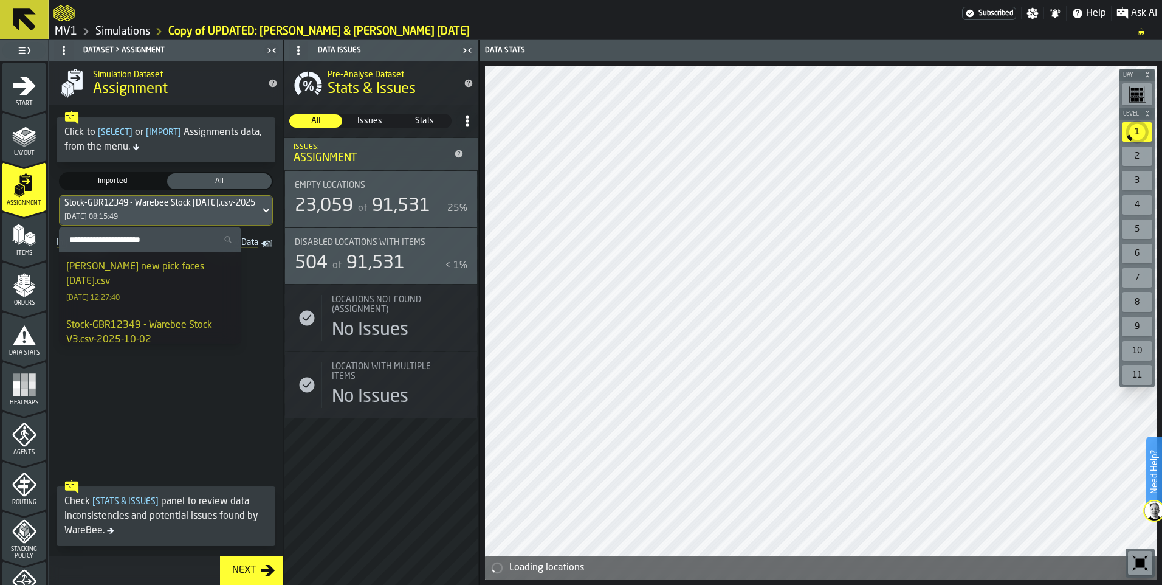
click at [253, 247] on span "Show Data" at bounding box center [217, 244] width 83 height 12
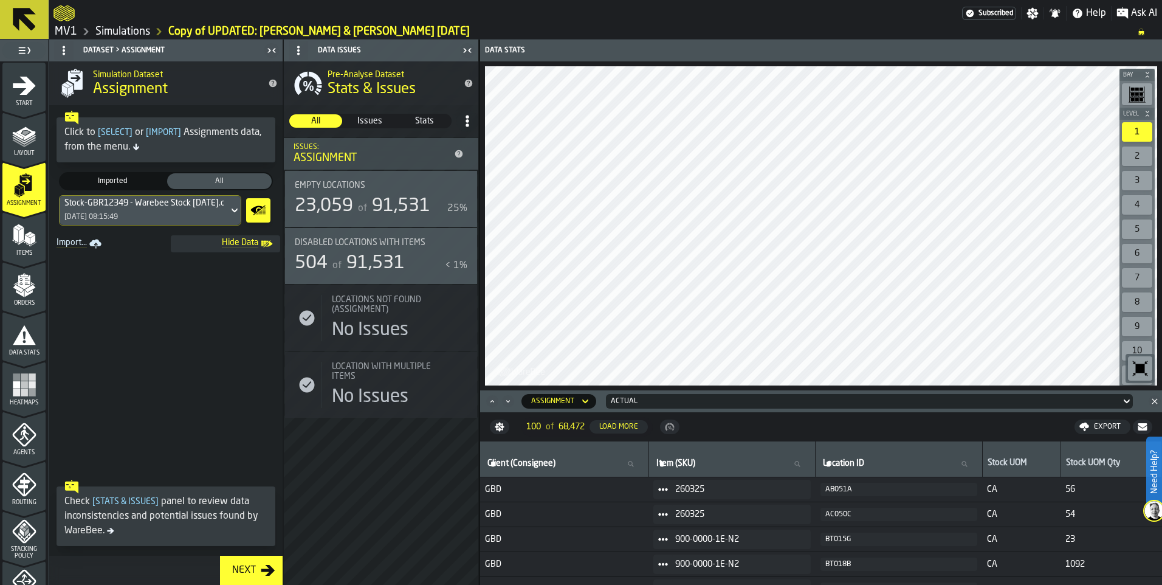
click at [18, 150] on span "Layout" at bounding box center [23, 153] width 43 height 7
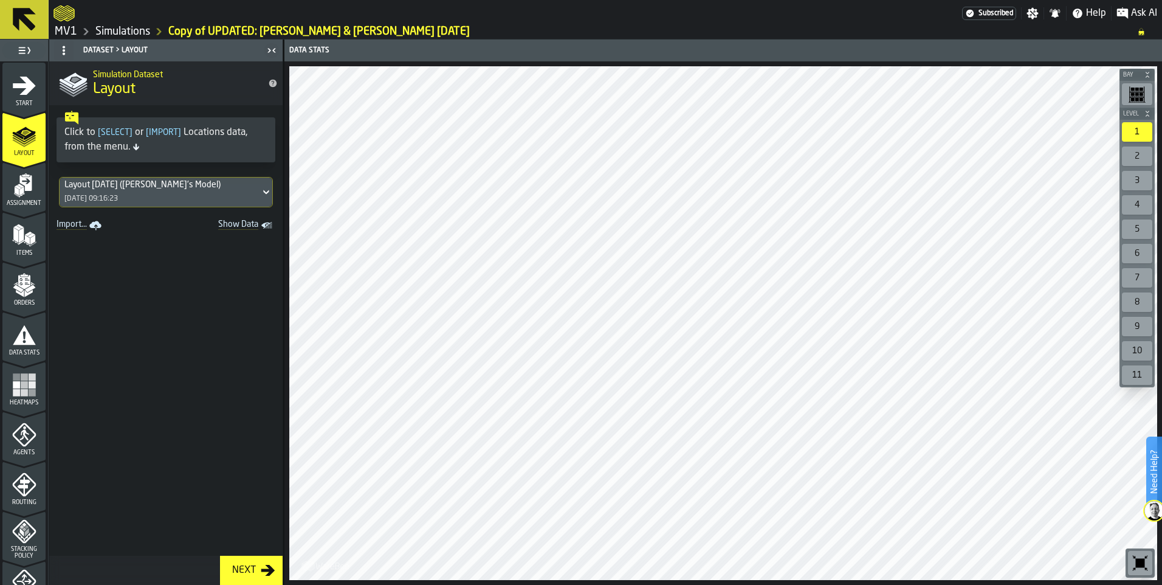
click at [260, 192] on icon at bounding box center [266, 192] width 12 height 15
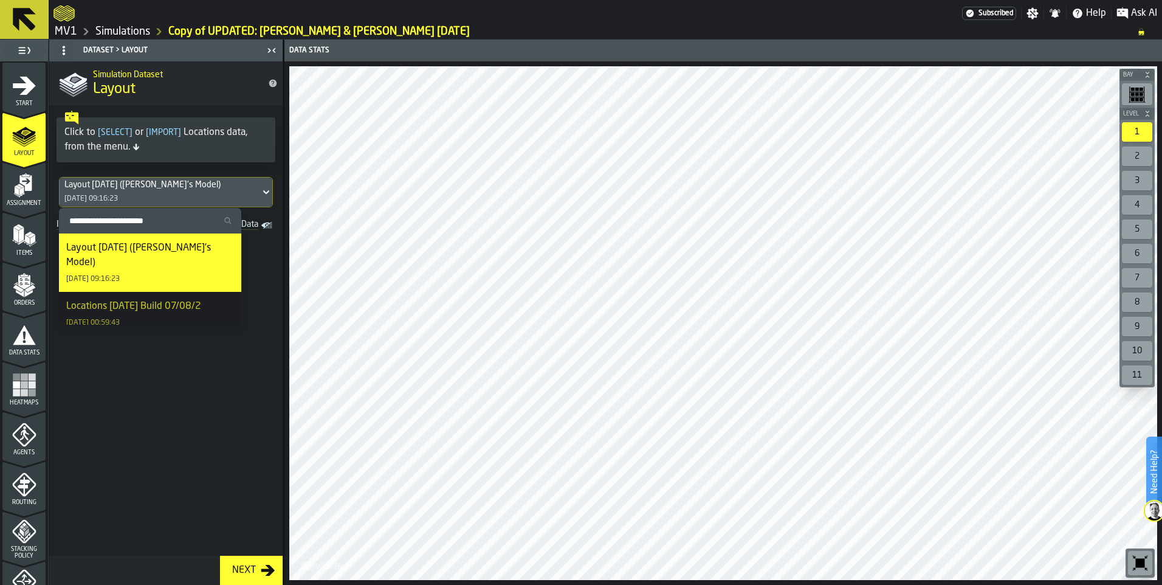
drag, startPoint x: 263, startPoint y: 280, endPoint x: 252, endPoint y: 263, distance: 20.2
click at [263, 280] on span at bounding box center [165, 395] width 233 height 322
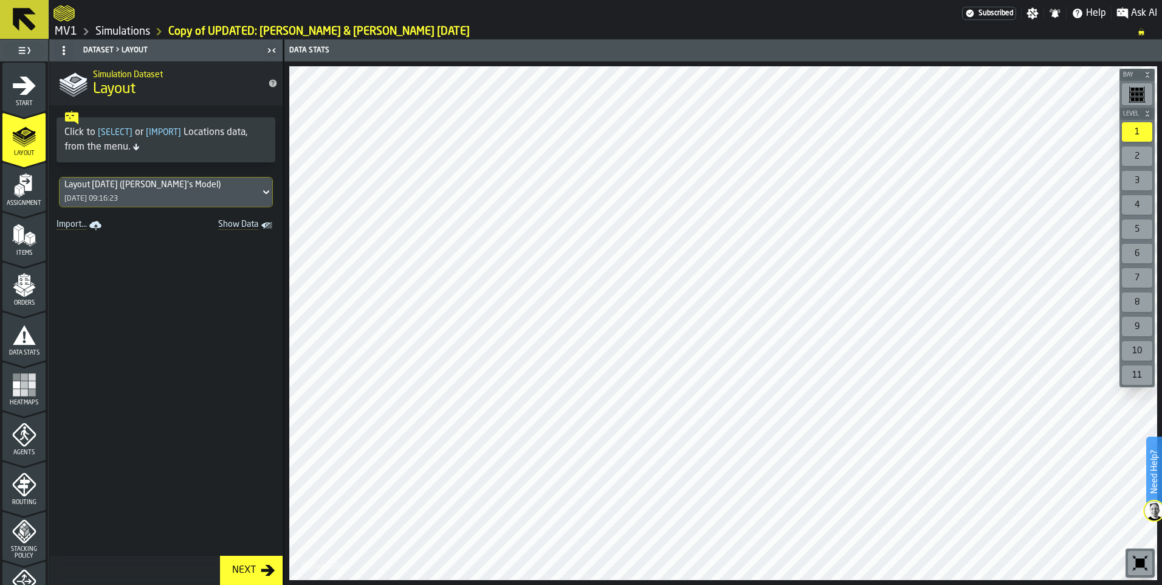
click at [247, 226] on span "Show Data" at bounding box center [217, 225] width 83 height 12
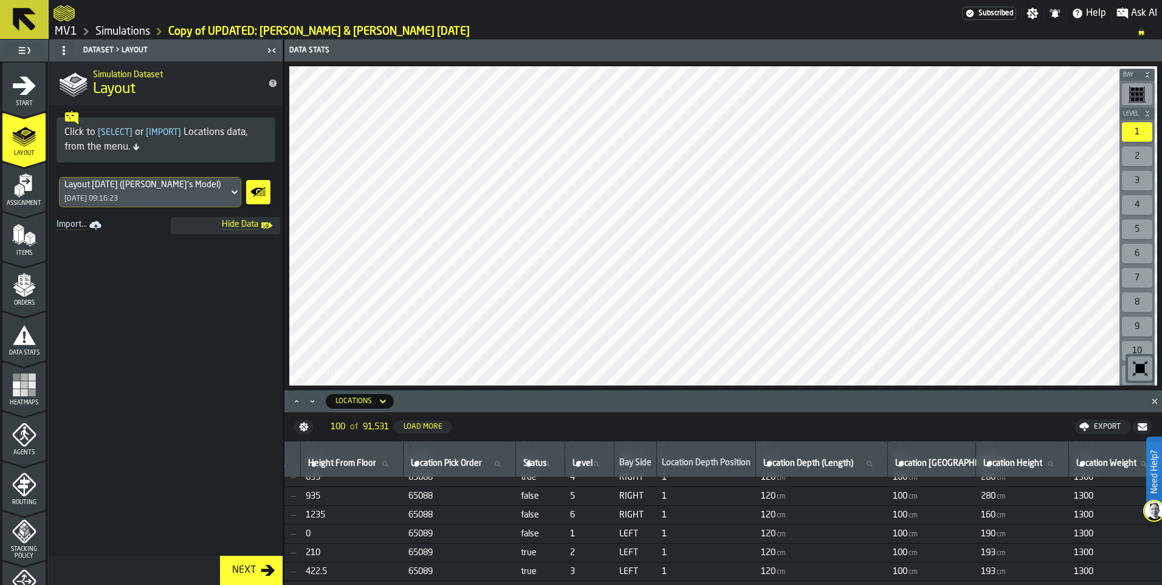
scroll to position [182, 797]
click at [15, 296] on icon "menu Orders" at bounding box center [24, 285] width 24 height 24
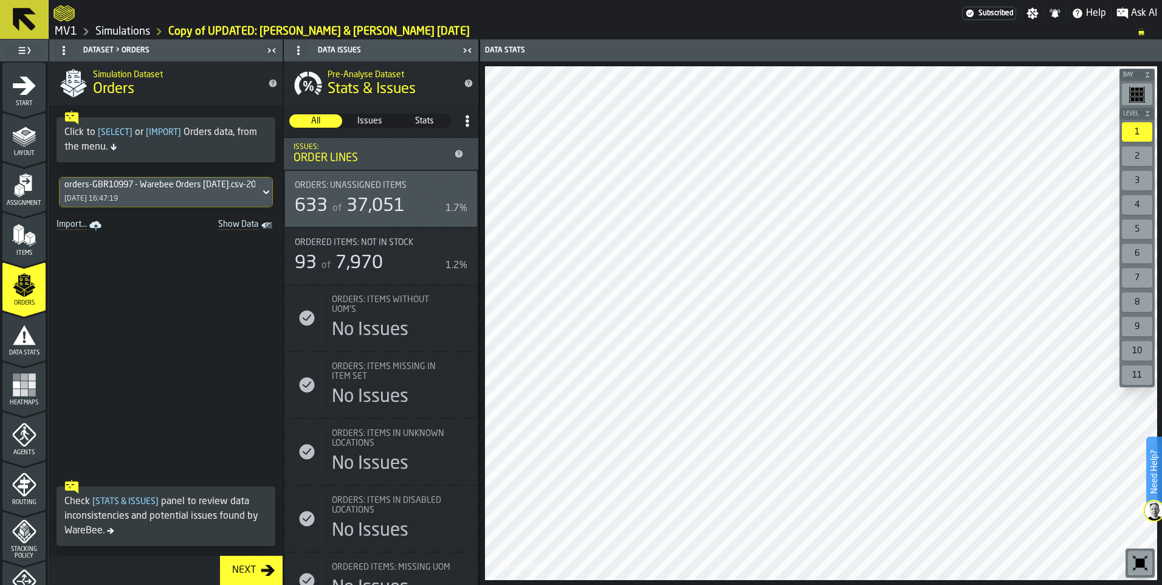
click at [35, 354] on span "Data Stats" at bounding box center [23, 352] width 43 height 7
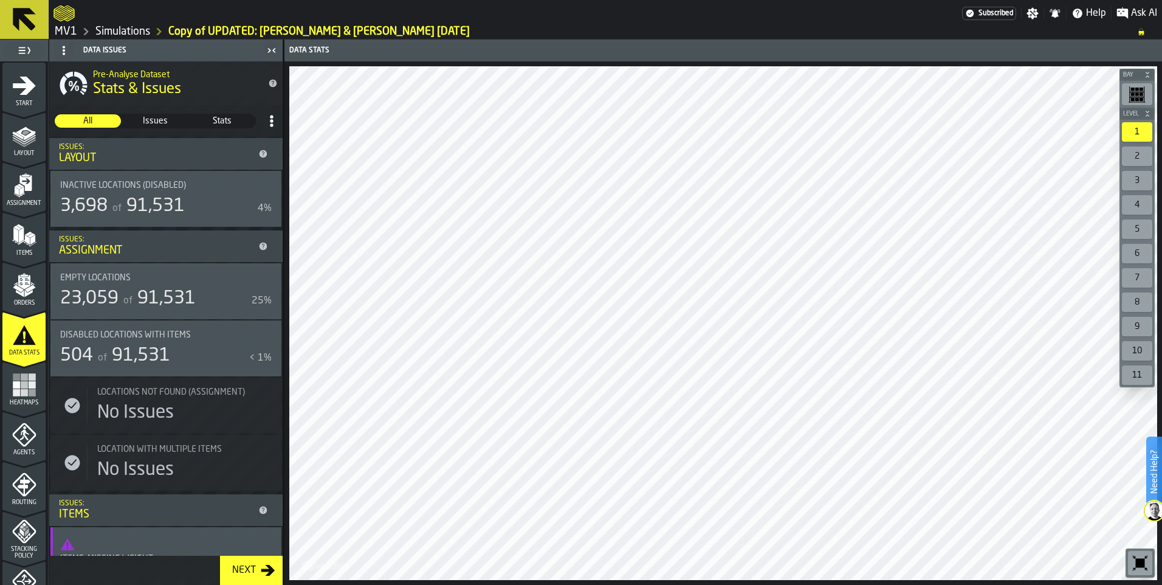
click at [231, 343] on div "Disabled locations with Items 504 of 91,531 < 1%" at bounding box center [166, 348] width 212 height 36
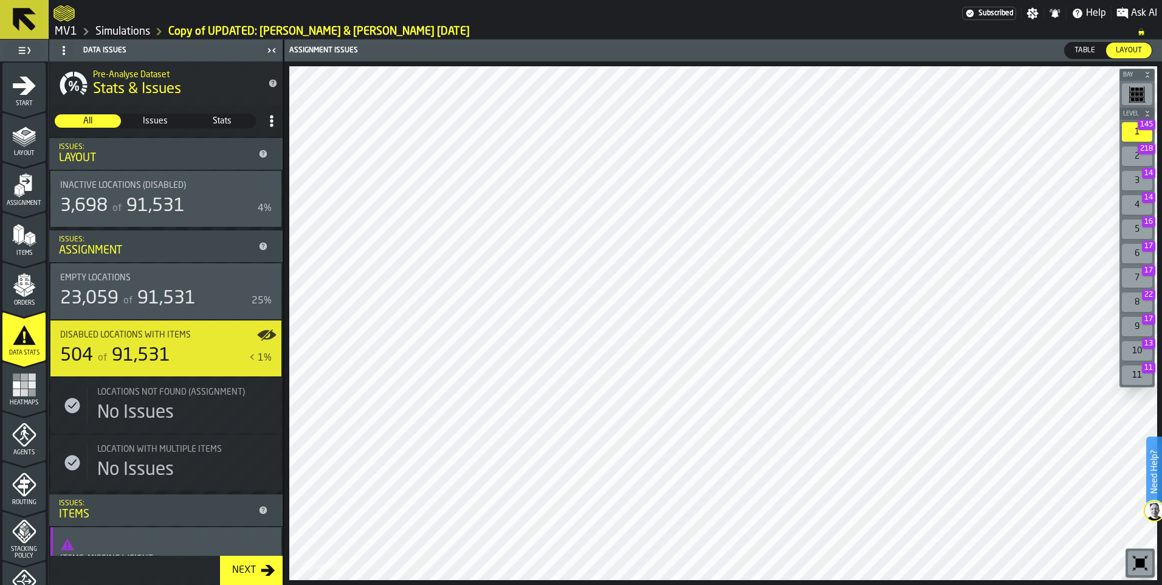
click at [1133, 154] on div "2 218" at bounding box center [1137, 155] width 30 height 19
drag, startPoint x: 1137, startPoint y: 131, endPoint x: 1128, endPoint y: 126, distance: 9.5
click at [1128, 123] on div "1 145" at bounding box center [1137, 131] width 30 height 19
click at [1139, 376] on div "11 11" at bounding box center [1137, 374] width 30 height 19
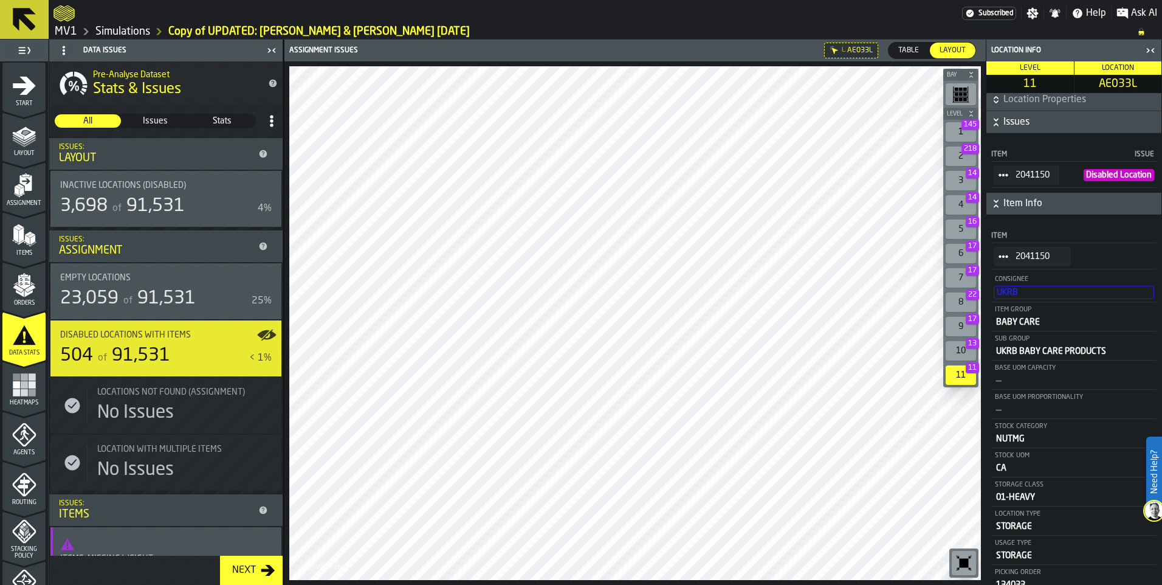
scroll to position [0, 0]
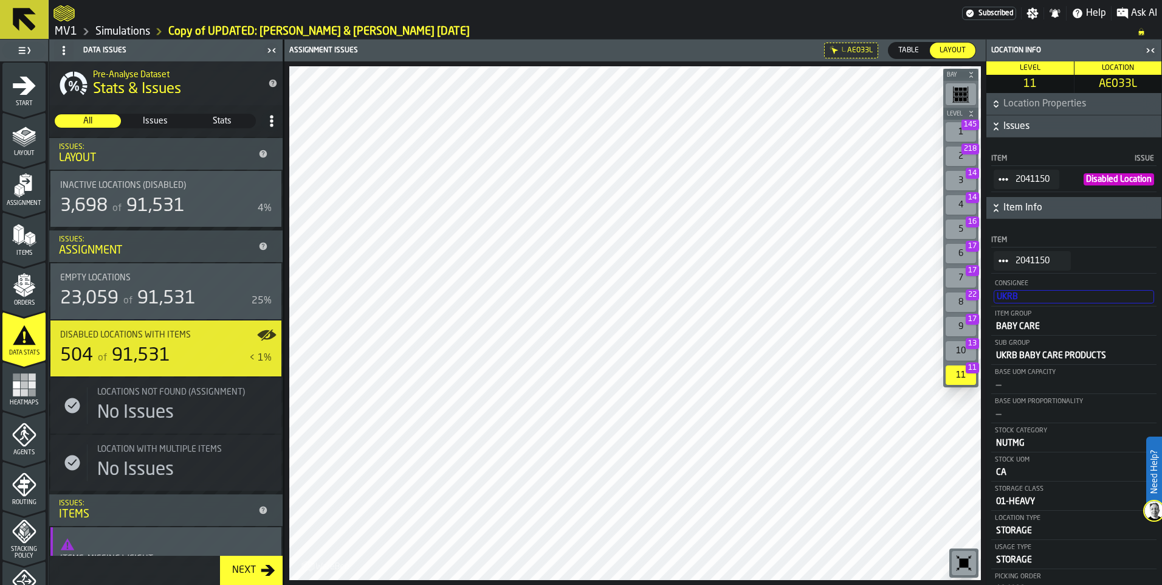
click at [1025, 105] on span "Location Properties" at bounding box center [1081, 104] width 156 height 15
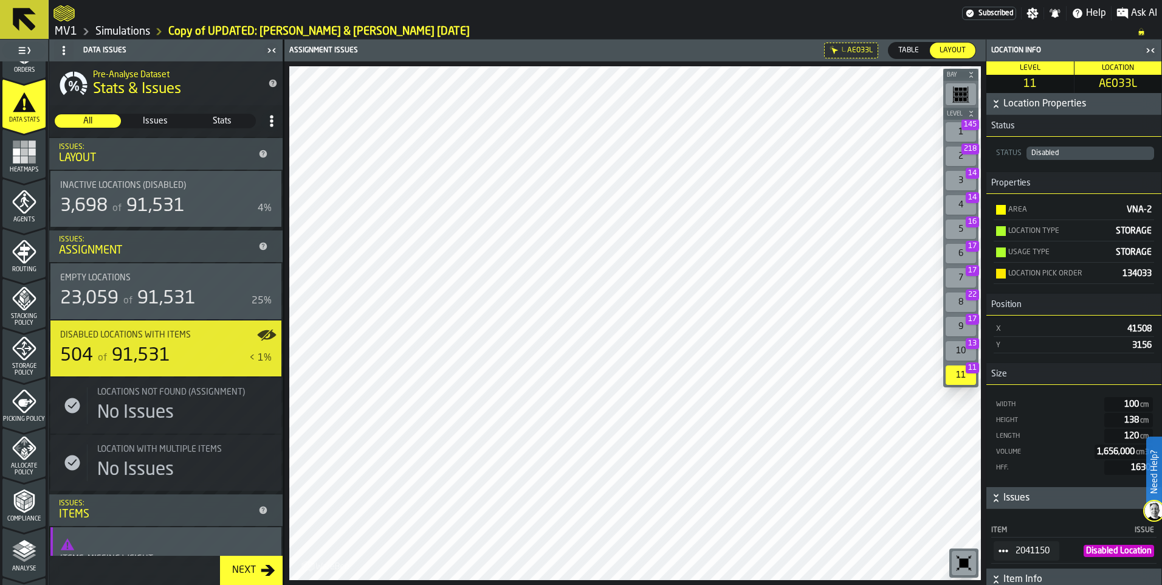
scroll to position [243, 0]
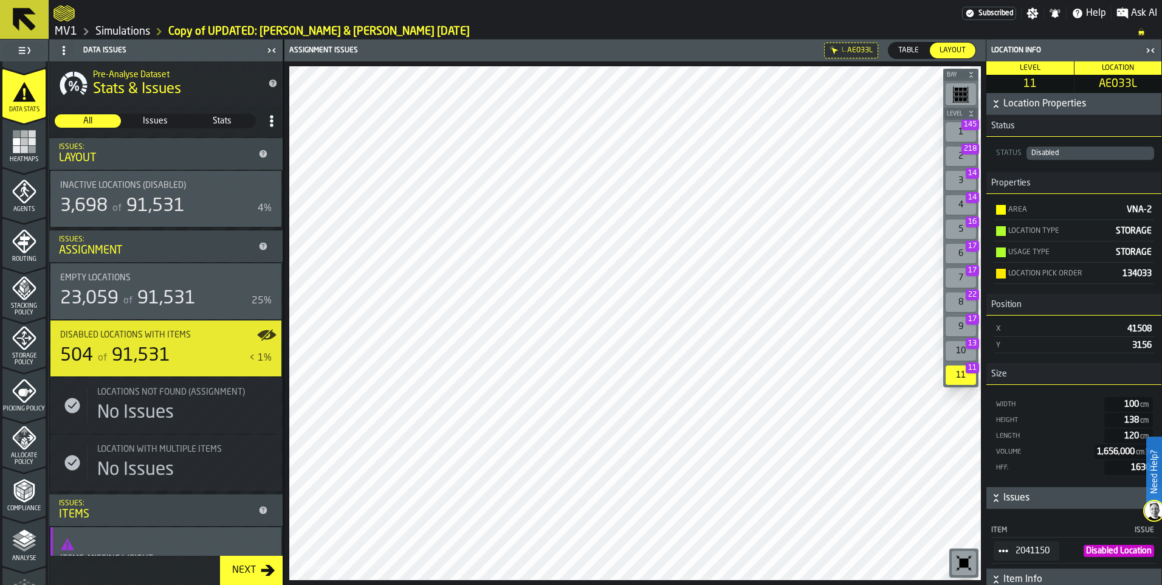
click at [27, 444] on icon "menu Allocate Policy" at bounding box center [24, 437] width 24 height 24
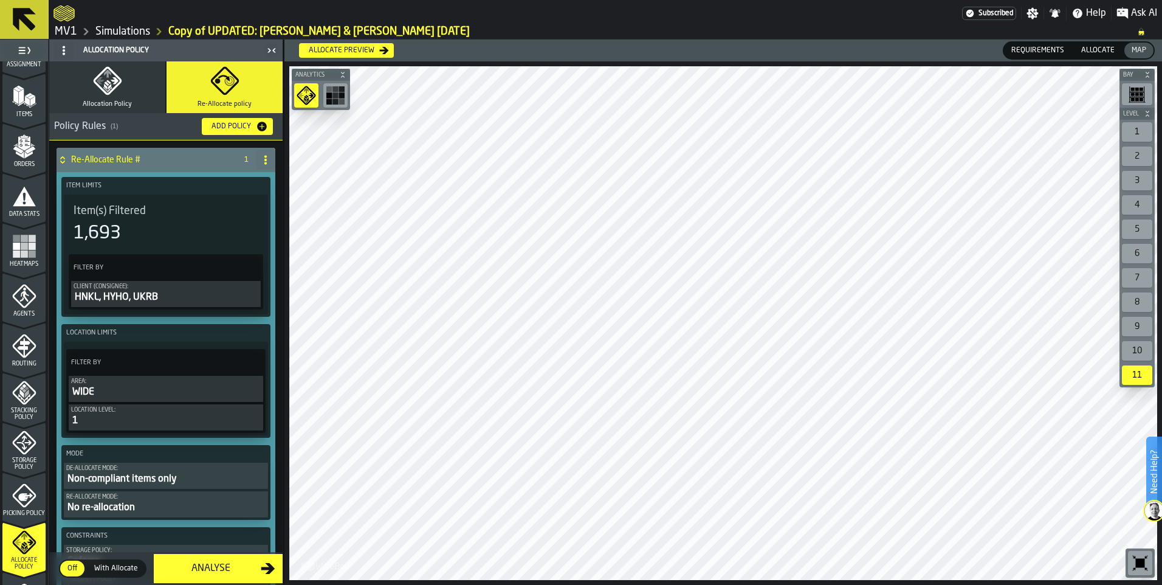
scroll to position [122, 0]
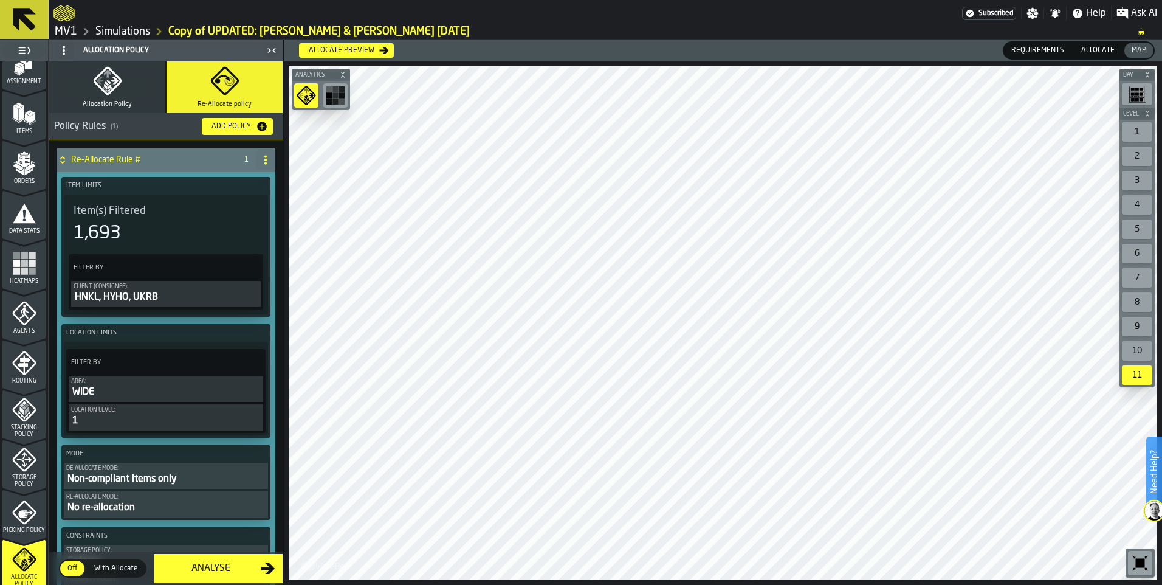
click at [19, 471] on icon "menu Storage Policy" at bounding box center [24, 459] width 24 height 24
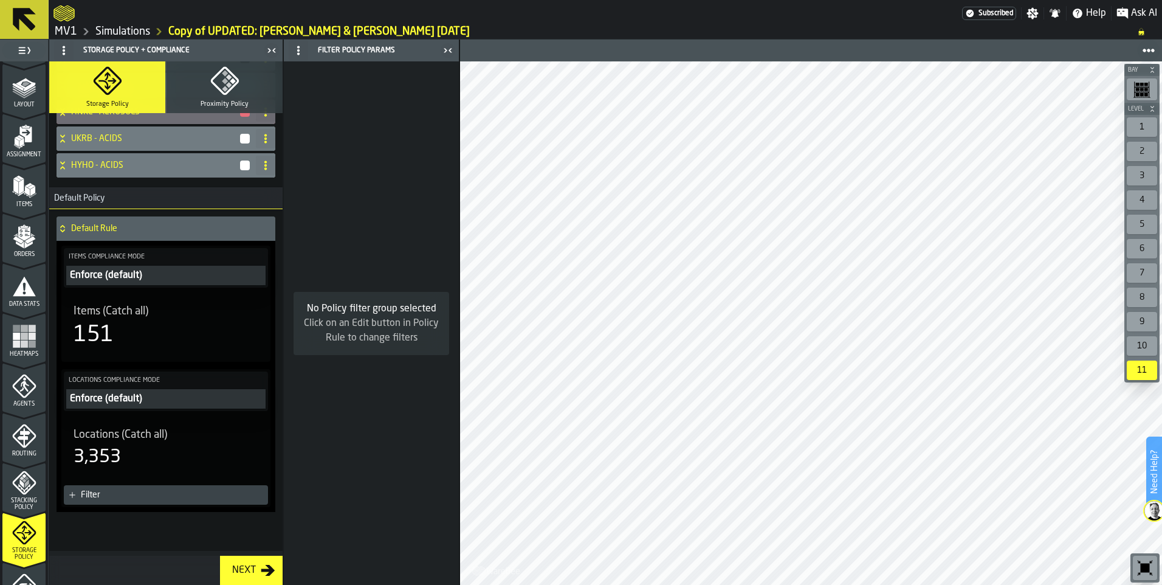
scroll to position [0, 0]
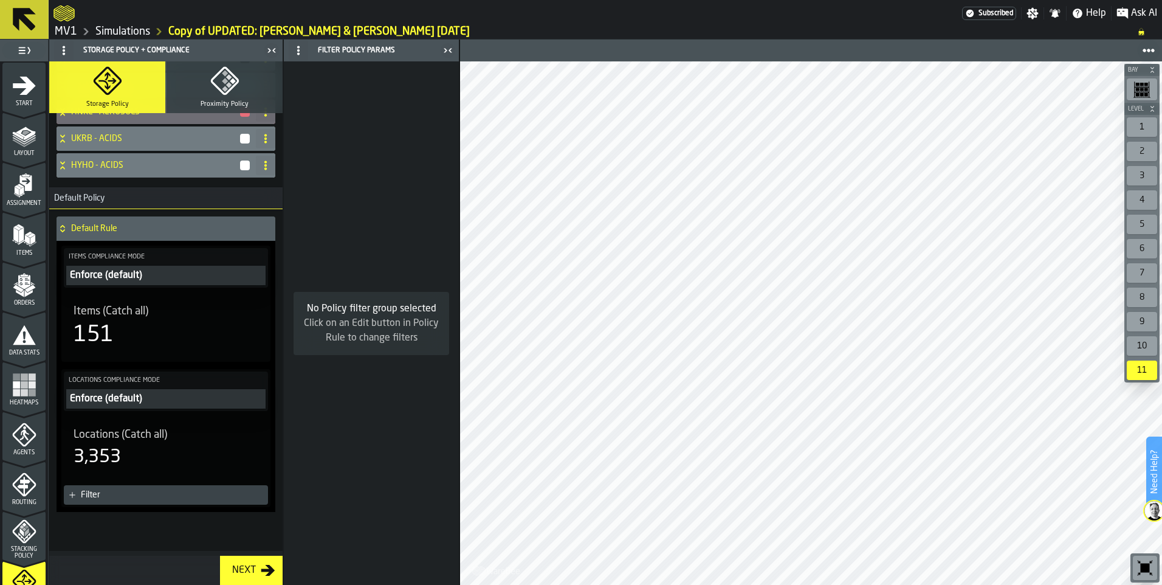
click at [27, 142] on polygon "menu Layout" at bounding box center [24, 140] width 24 height 7
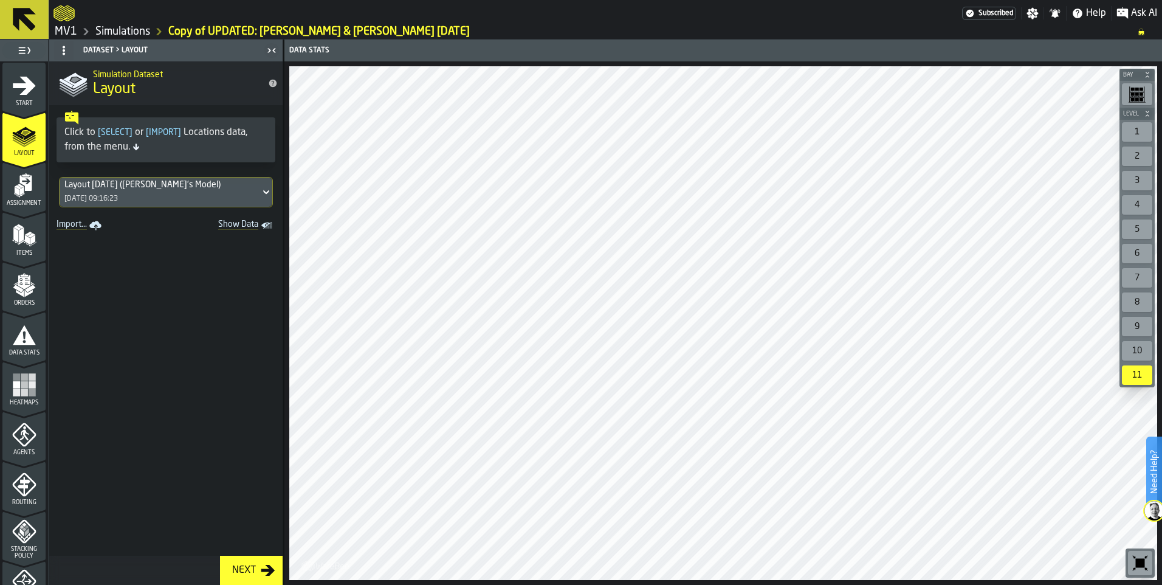
click at [240, 227] on span "Show Data" at bounding box center [217, 225] width 83 height 12
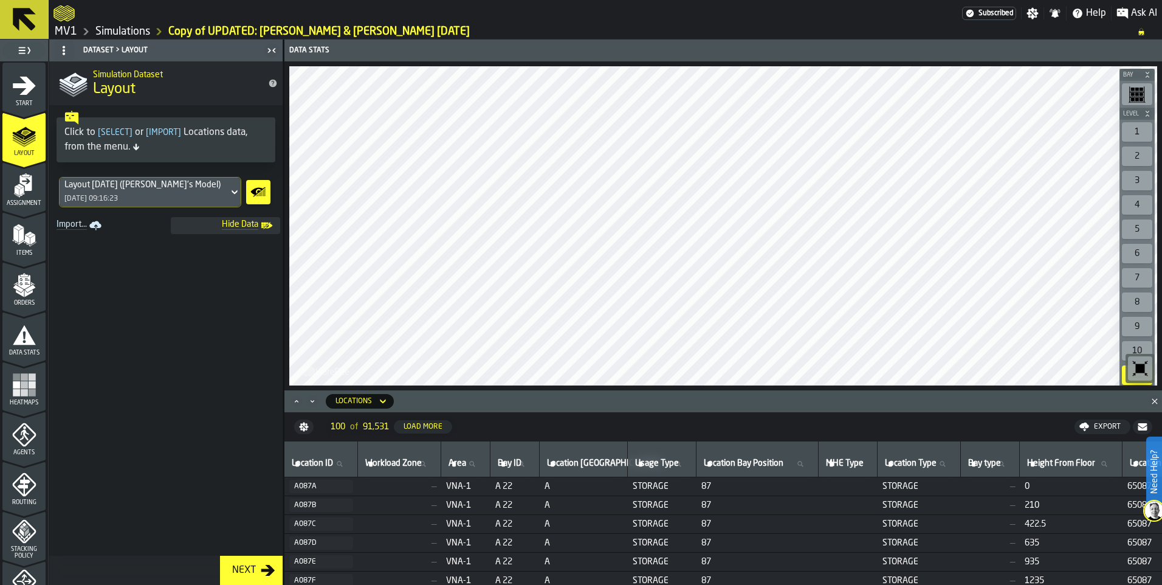
click at [342, 465] on icon at bounding box center [339, 463] width 5 height 5
click at [343, 465] on input "Location ID Location ID" at bounding box center [320, 464] width 63 height 16
type input "******"
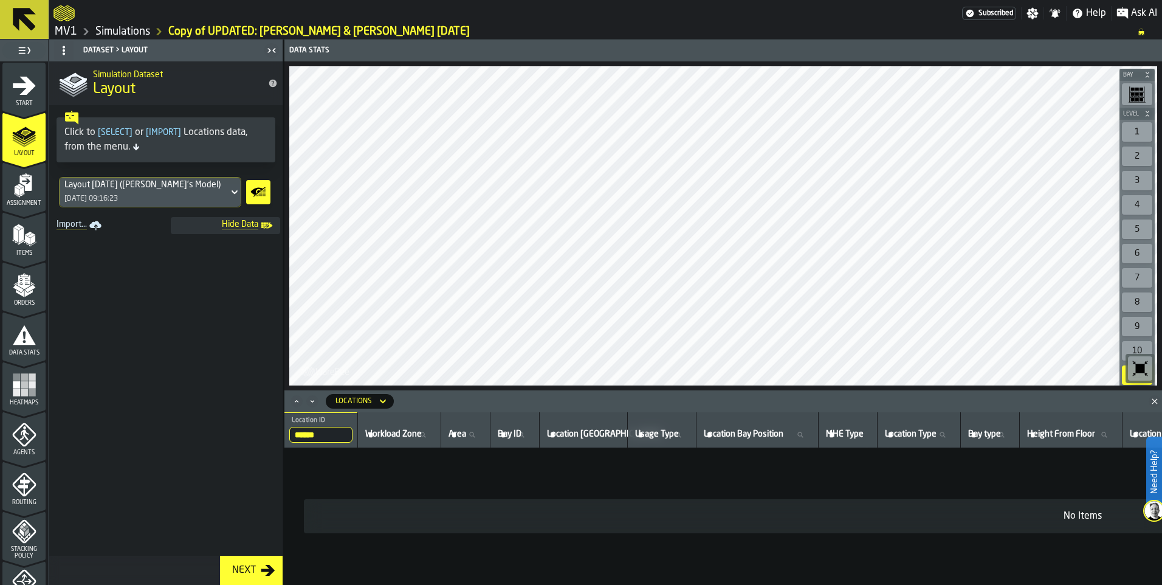
click at [337, 435] on input "******" at bounding box center [320, 435] width 63 height 16
type input "*****"
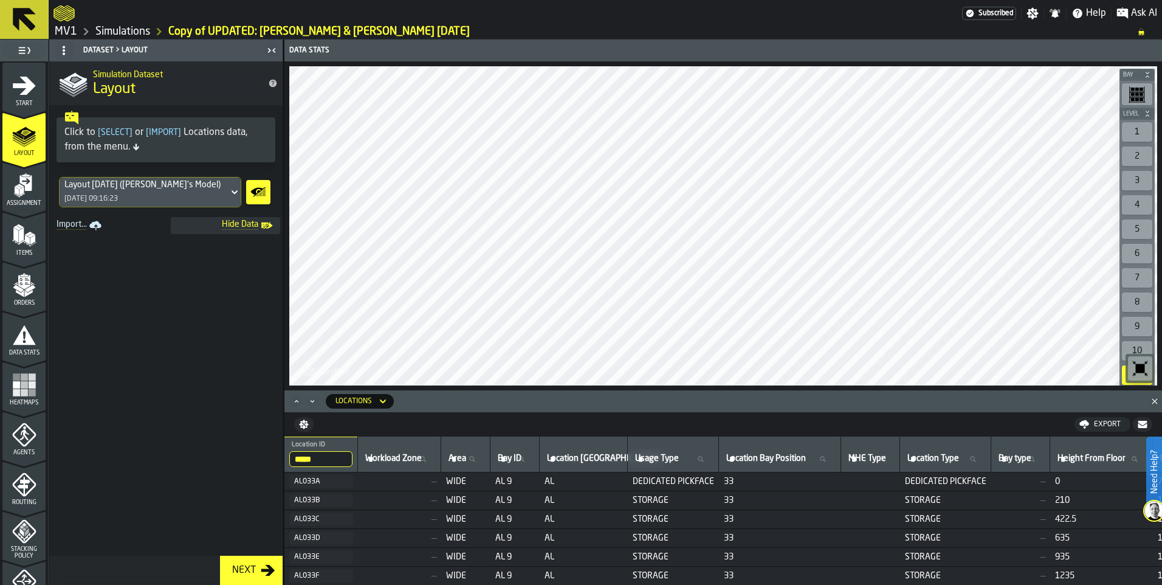
scroll to position [8, 0]
click at [303, 458] on input "*****" at bounding box center [320, 459] width 63 height 16
type input "*****"
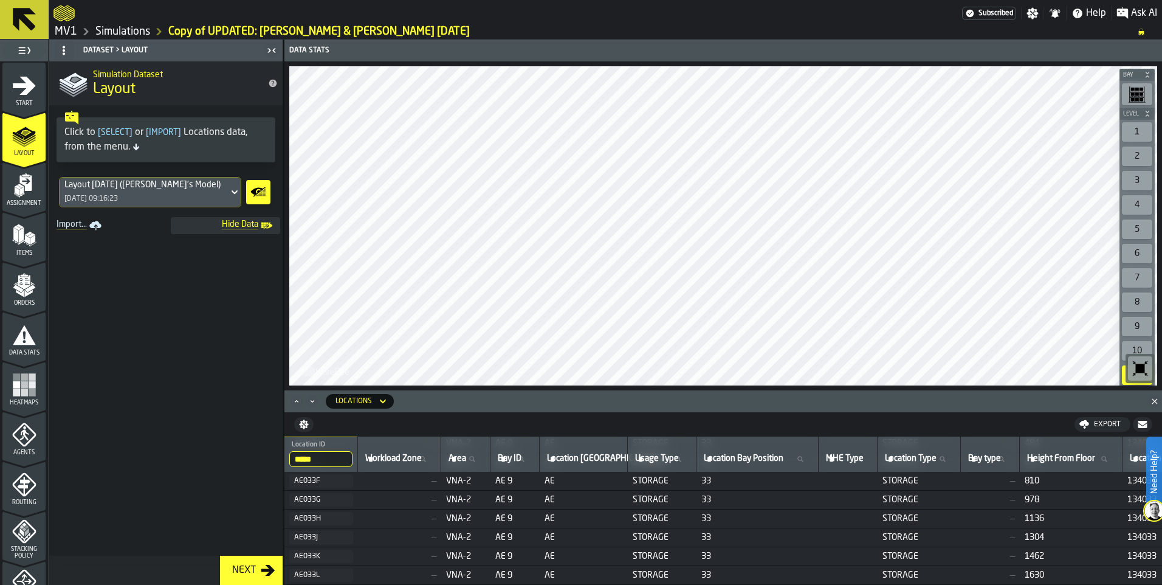
scroll to position [105, 0]
click at [335, 463] on input "*****" at bounding box center [320, 459] width 63 height 16
type input "******"
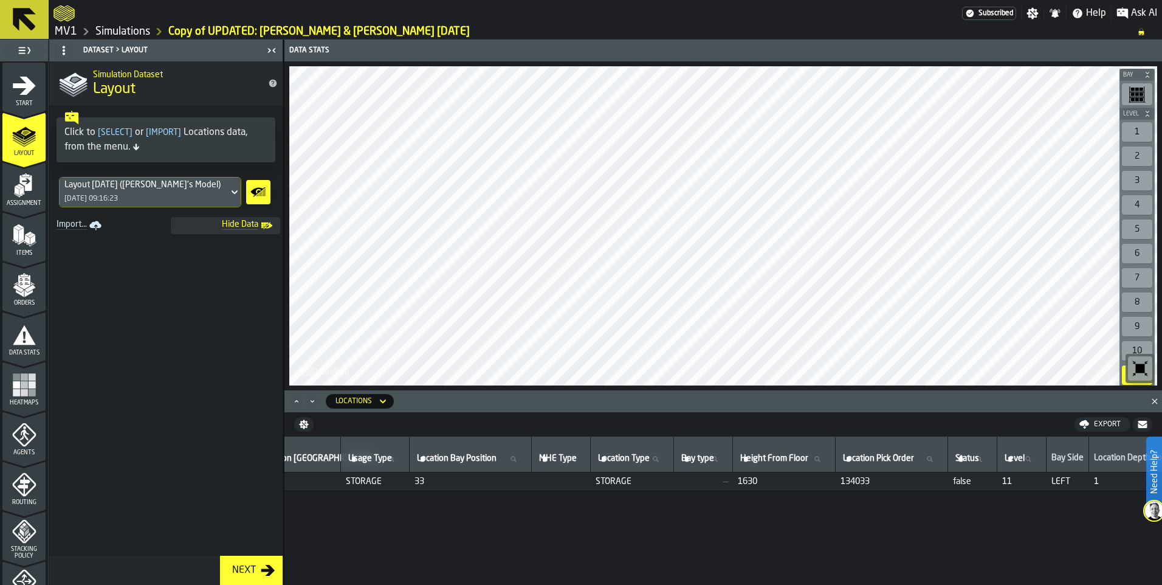
scroll to position [0, 288]
click at [18, 91] on icon "menu Start" at bounding box center [24, 86] width 24 height 24
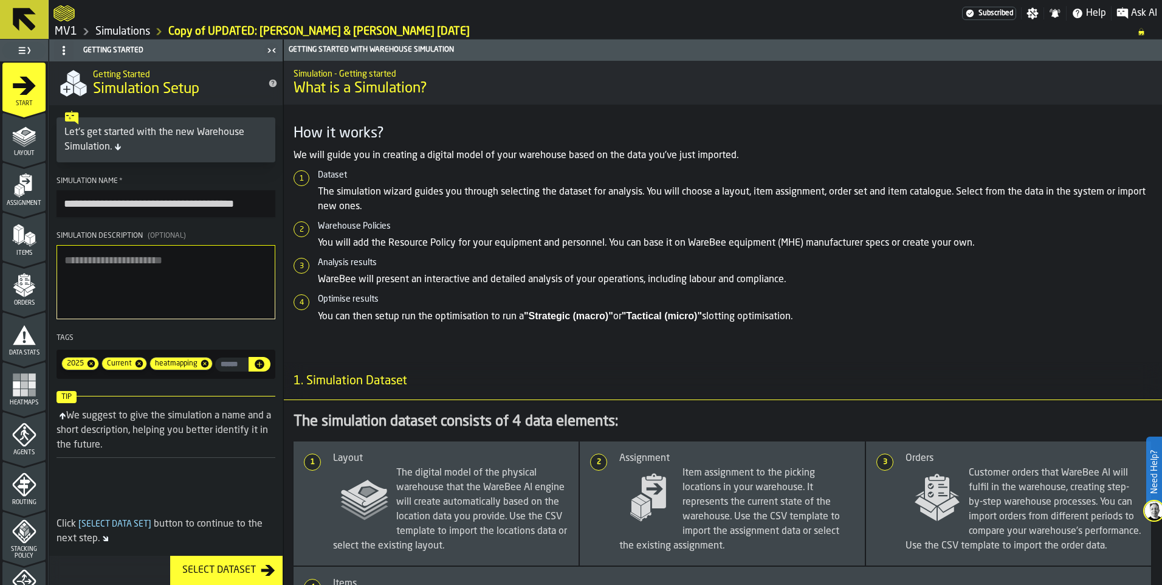
click at [18, 142] on polygon "menu Layout" at bounding box center [24, 140] width 24 height 7
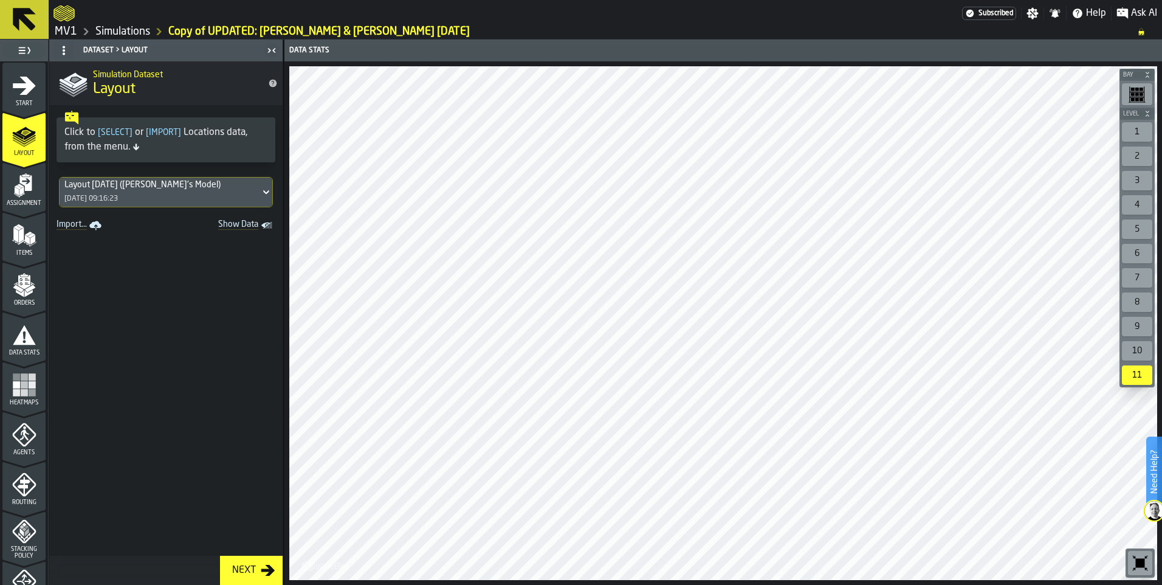
click at [72, 227] on link "Import..." at bounding box center [80, 225] width 57 height 17
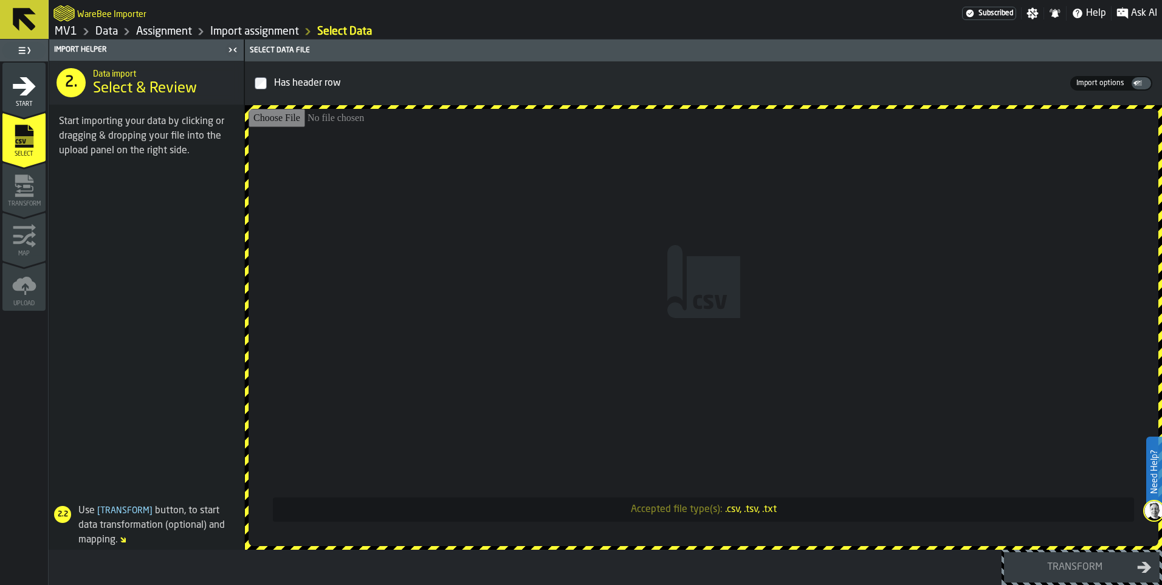
click at [16, 97] on icon "menu Start" at bounding box center [24, 86] width 24 height 24
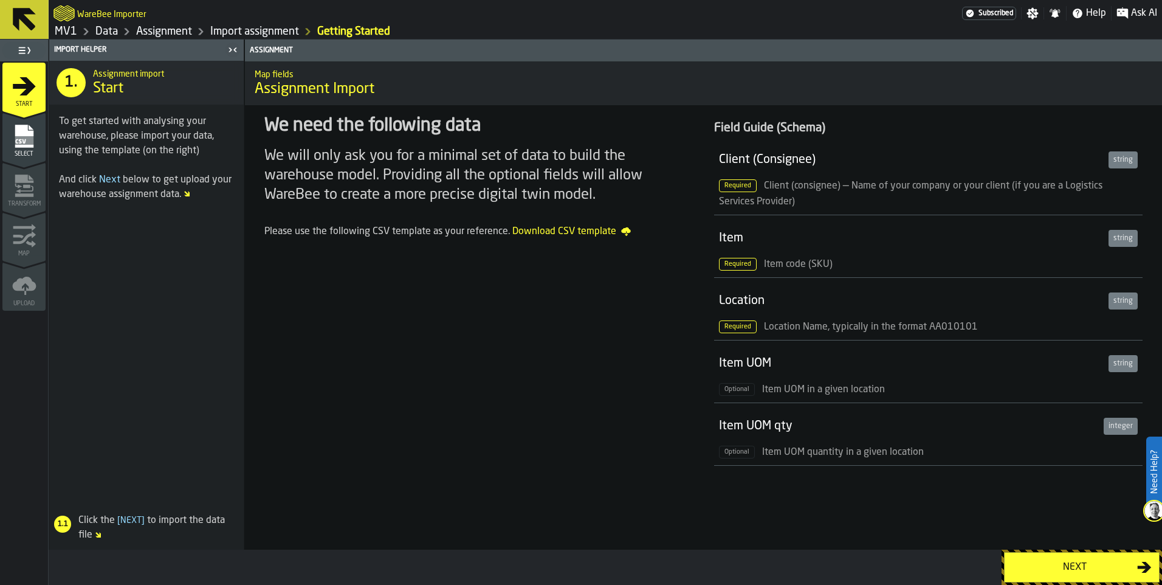
click at [168, 31] on link "Assignment" at bounding box center [164, 31] width 56 height 13
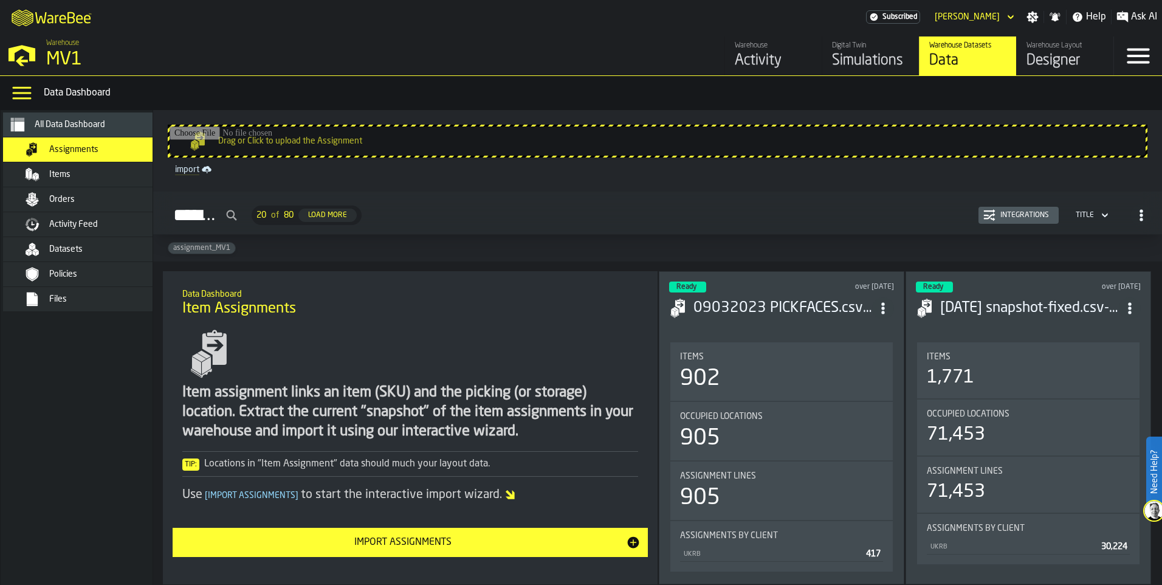
click at [83, 301] on div "Files" at bounding box center [108, 299] width 119 height 10
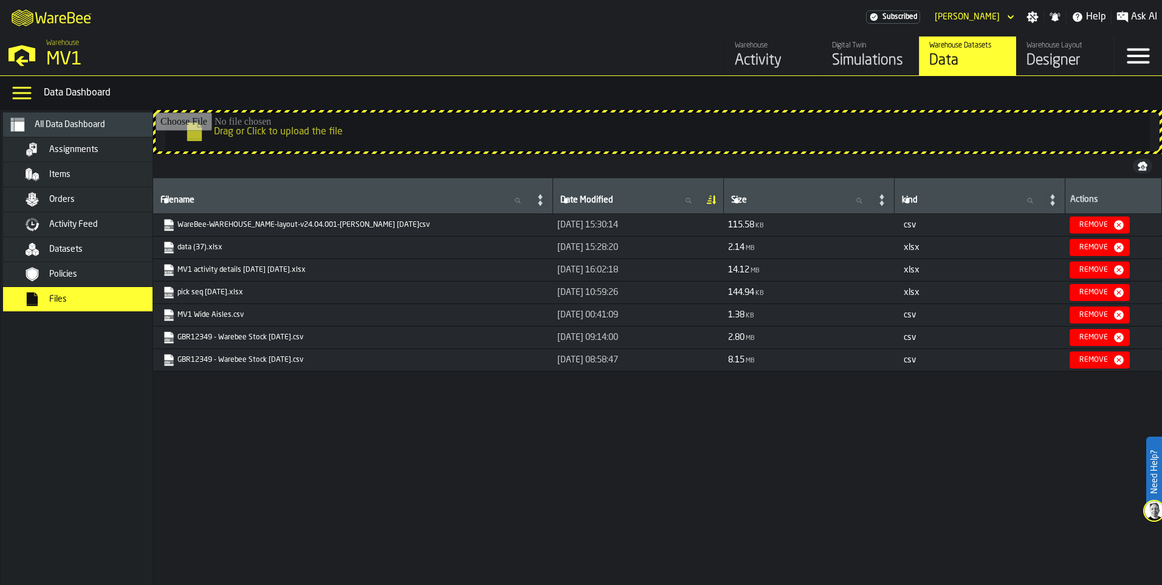
click at [84, 250] on div "Datasets" at bounding box center [108, 249] width 119 height 10
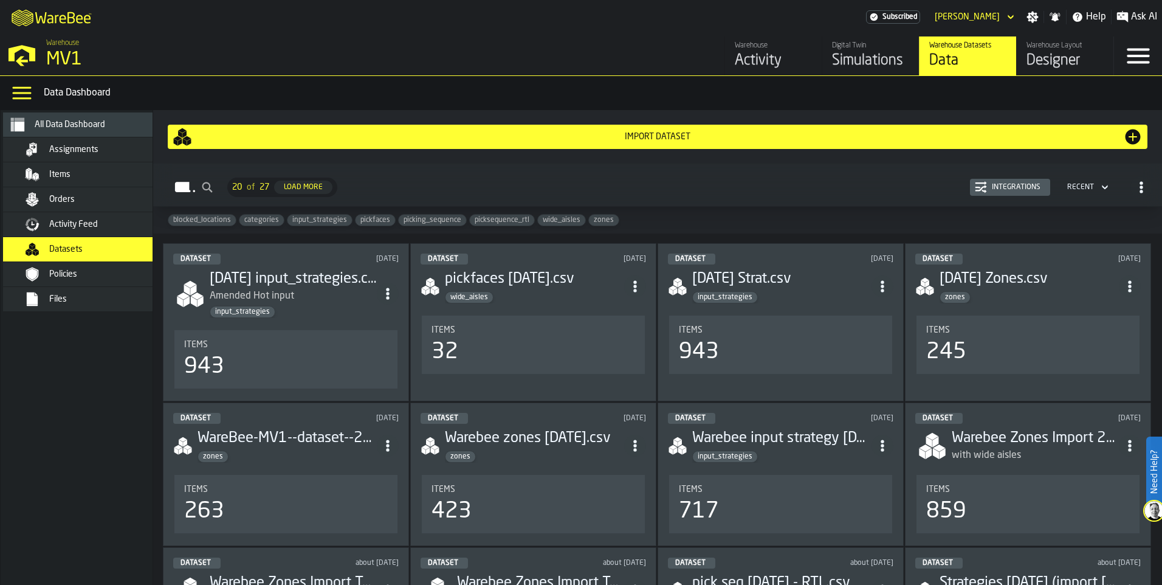
click at [88, 174] on div "Items" at bounding box center [108, 175] width 119 height 10
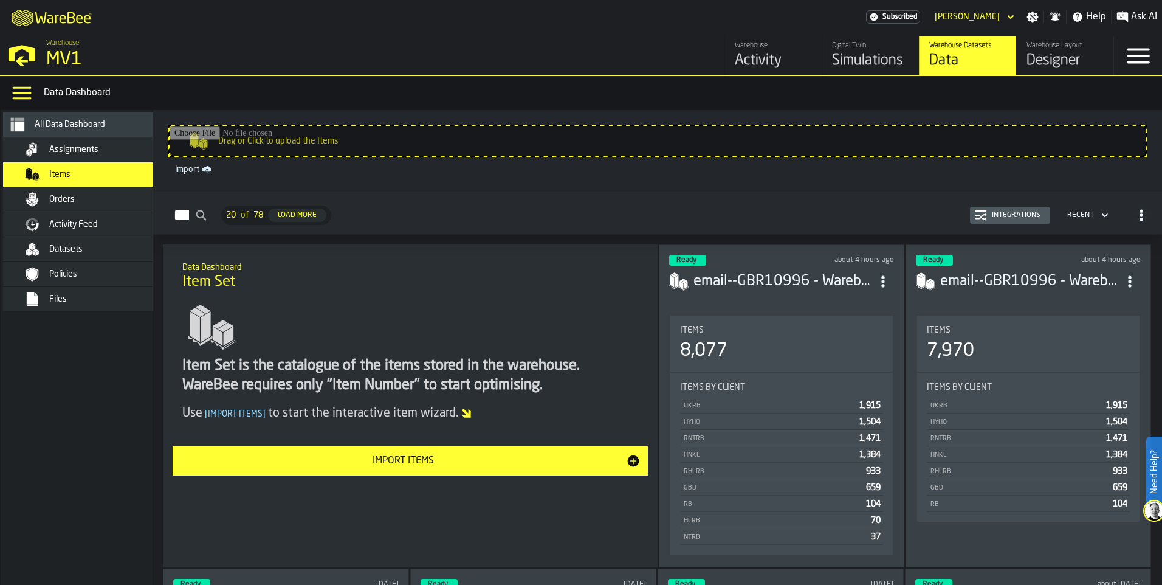
click at [86, 154] on span "Assignments" at bounding box center [73, 150] width 49 height 10
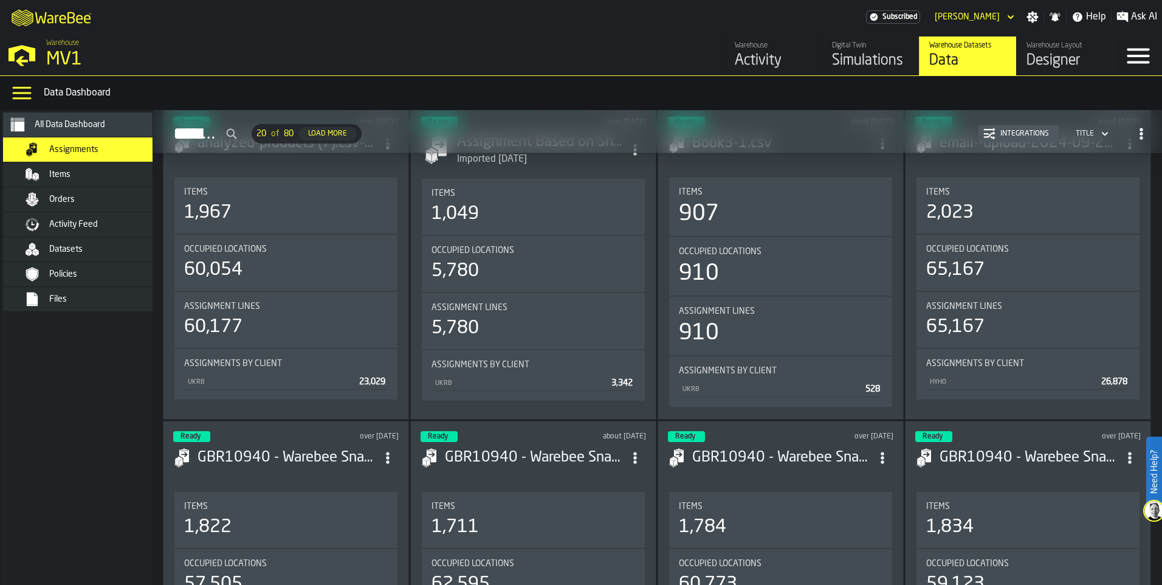
scroll to position [669, 0]
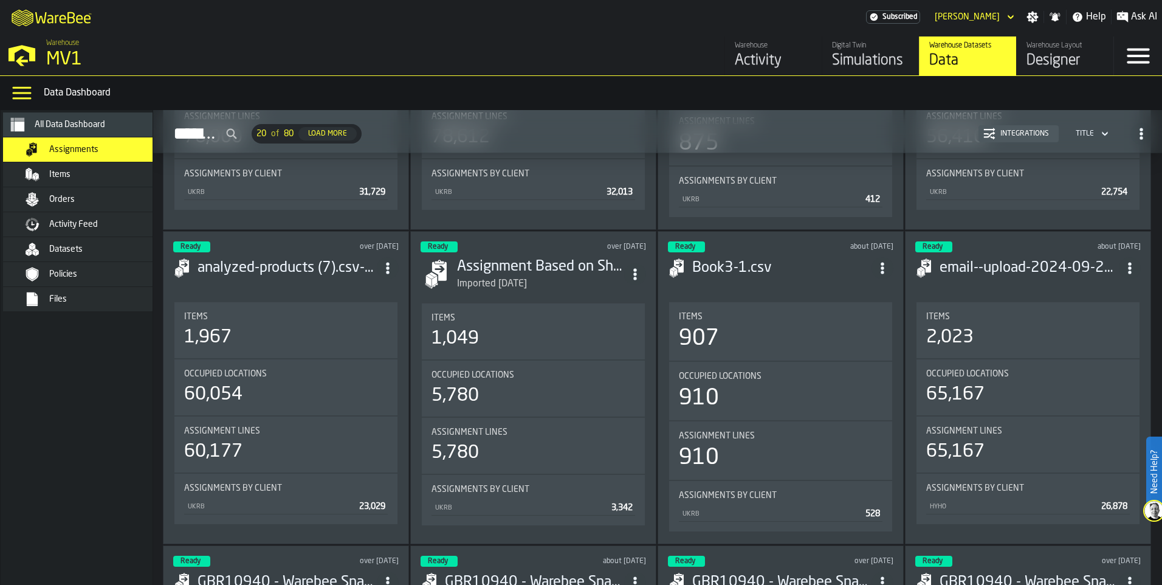
click at [1089, 133] on div "Title" at bounding box center [1085, 133] width 18 height 9
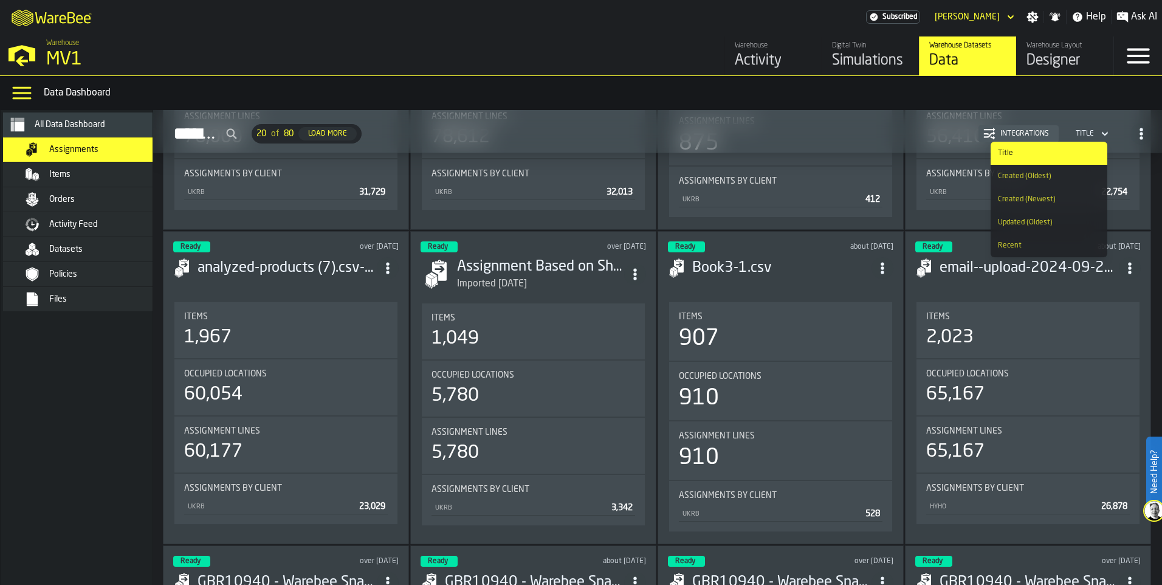
click at [1135, 132] on icon "button-Assignments" at bounding box center [1141, 134] width 12 height 12
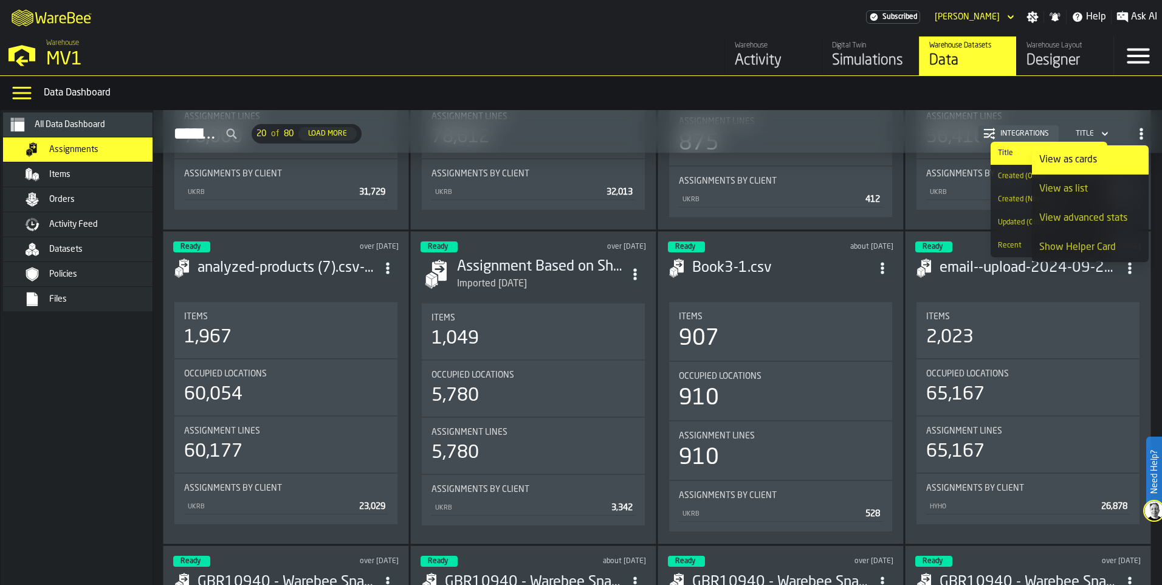
click at [1090, 192] on div "View as list" at bounding box center [1090, 189] width 102 height 15
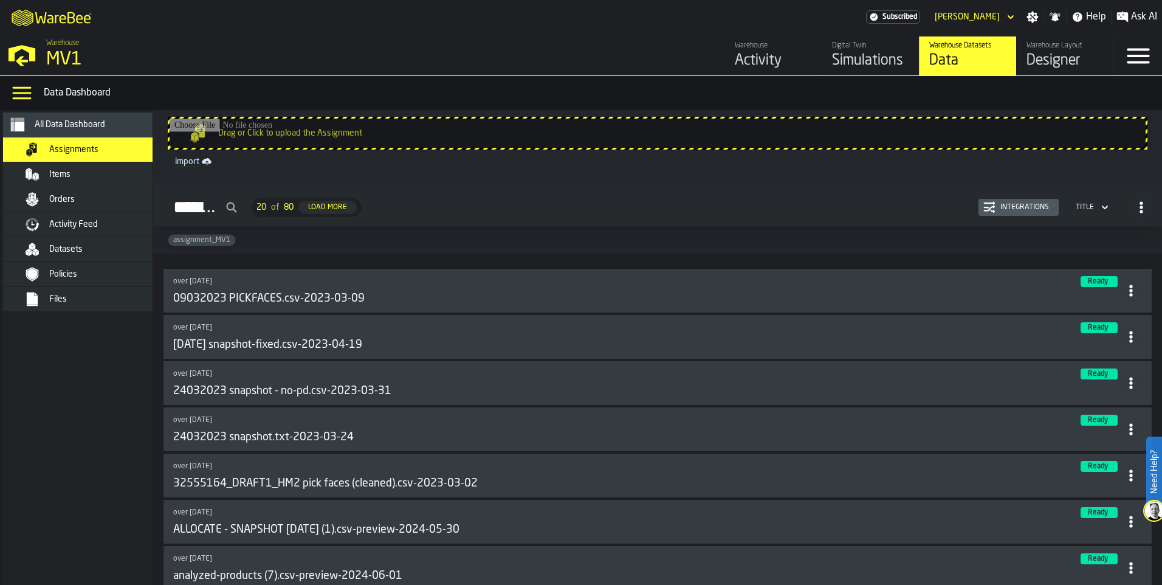
scroll to position [0, 0]
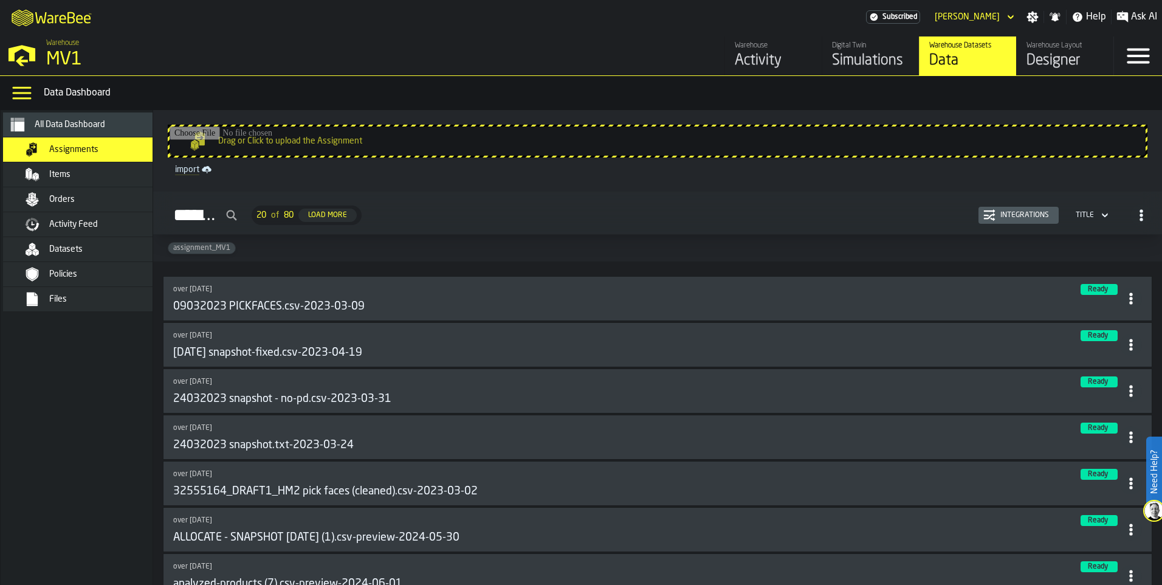
click at [1103, 214] on icon "button-Assignments" at bounding box center [1105, 215] width 12 height 15
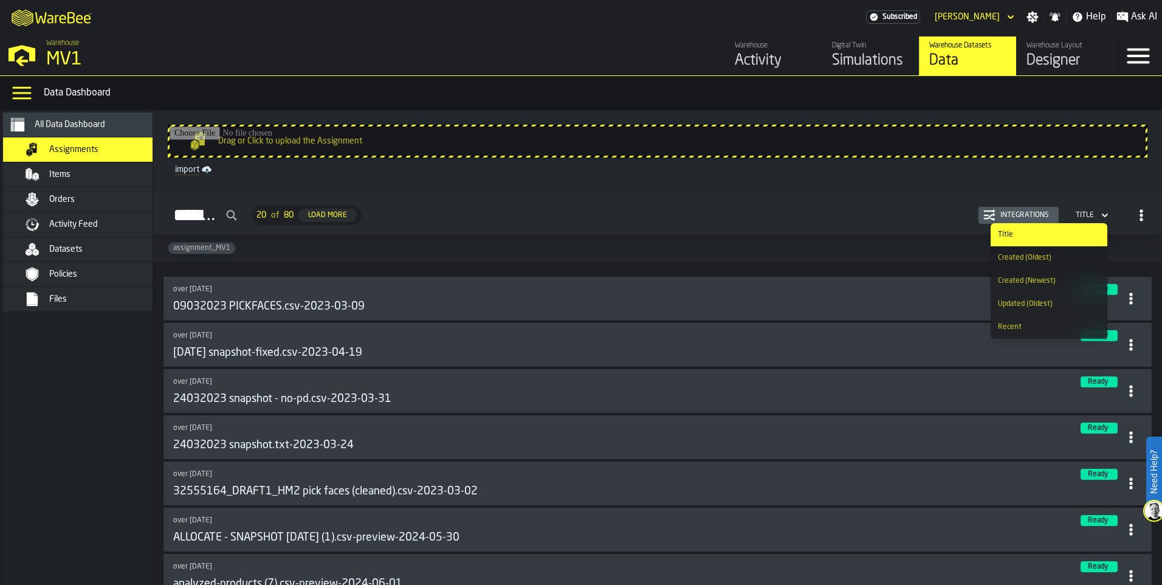
scroll to position [2, 0]
click at [1062, 281] on div "Created (Newest)" at bounding box center [1049, 281] width 102 height 9
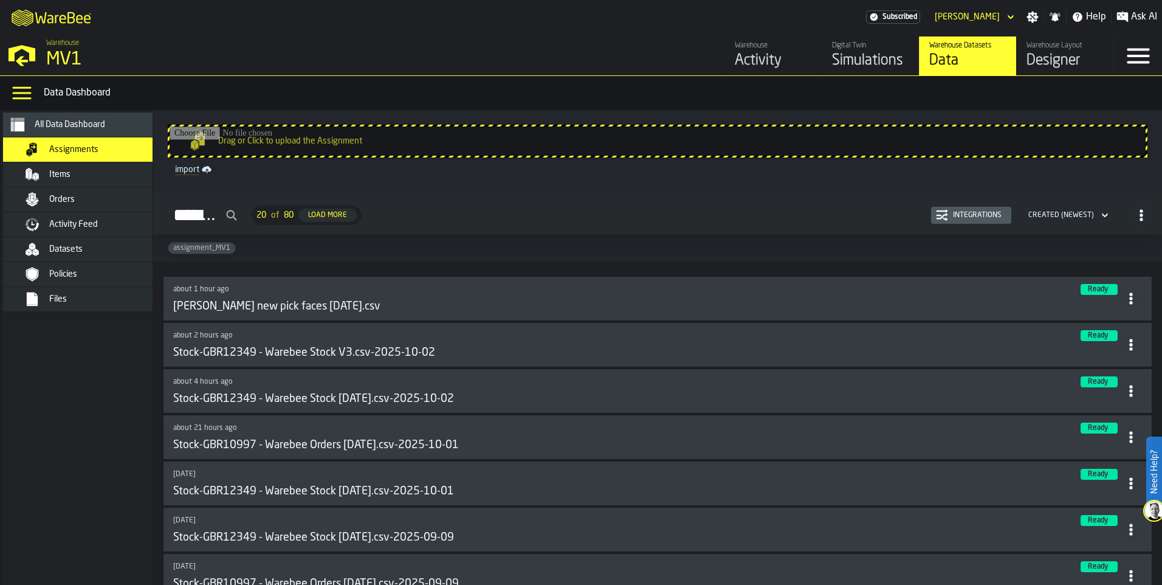
click at [446, 494] on h3 "Stock-GBR12349 - Warebee Stock [DATE].csv-2025-10-01" at bounding box center [313, 490] width 281 height 13
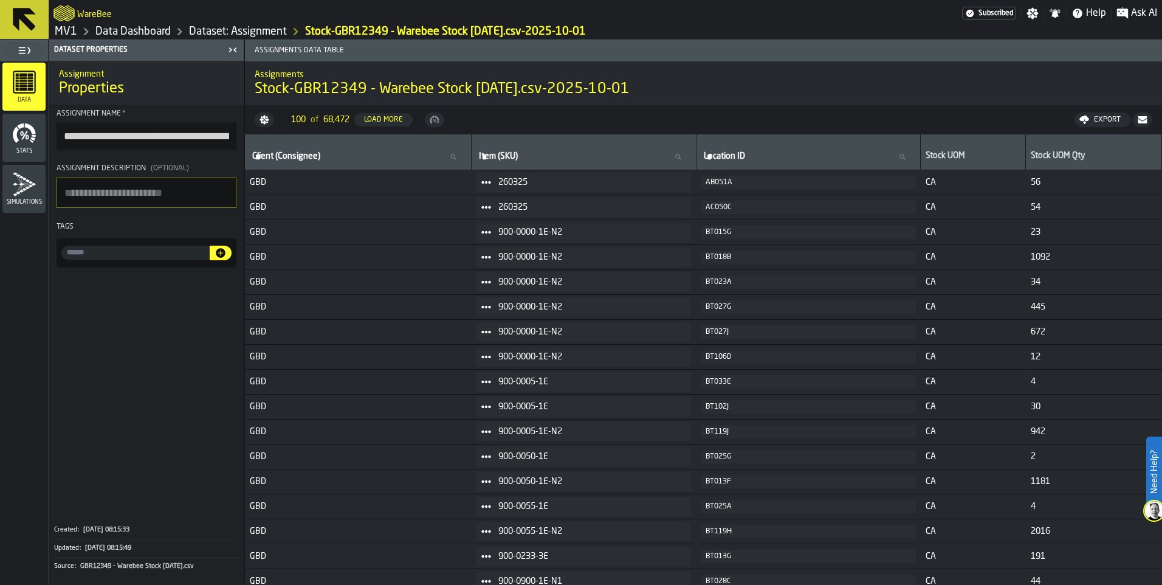
click at [243, 30] on link "Dataset: Assignment" at bounding box center [238, 31] width 98 height 13
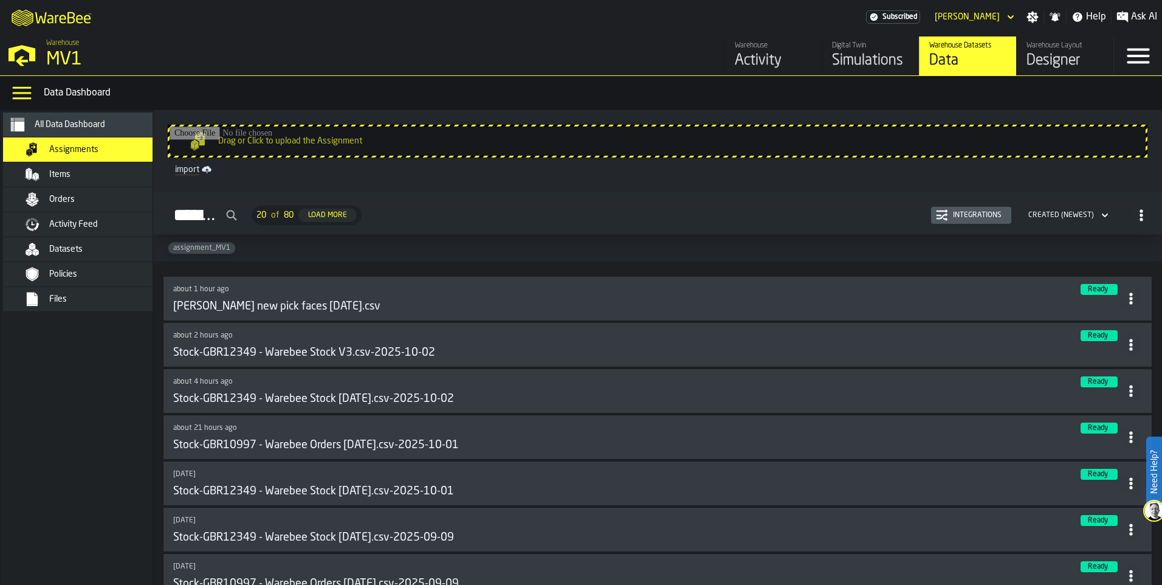
click at [1131, 487] on icon at bounding box center [1131, 483] width 12 height 12
click at [454, 495] on h3 "Stock-GBR12349 - Warebee Stock [DATE].csv-2025-10-01" at bounding box center [313, 490] width 281 height 13
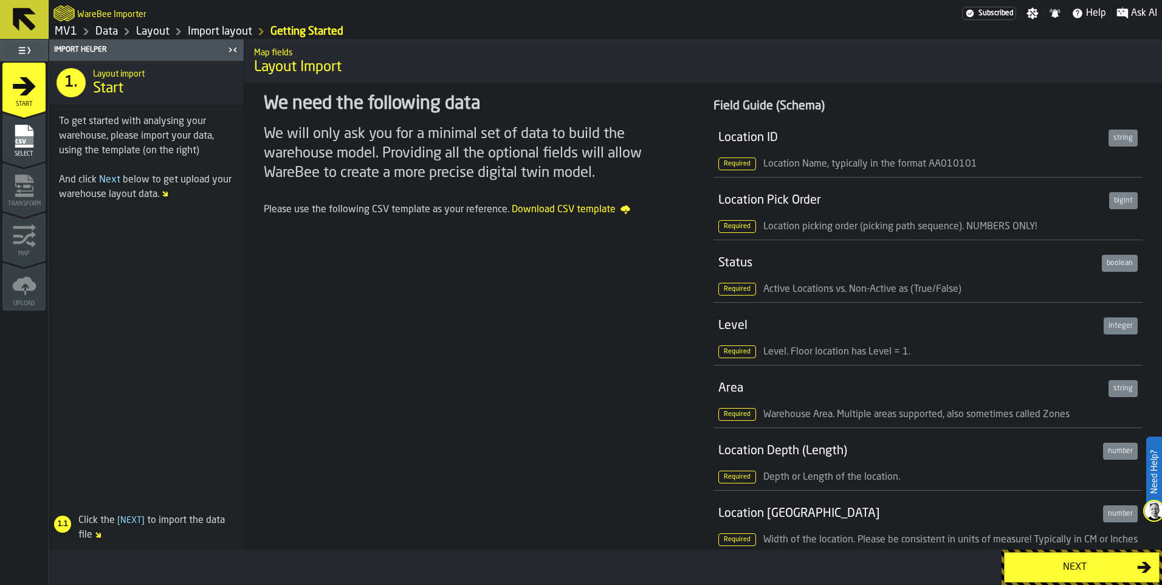
click at [26, 136] on rect "menu Select" at bounding box center [24, 140] width 18 height 9
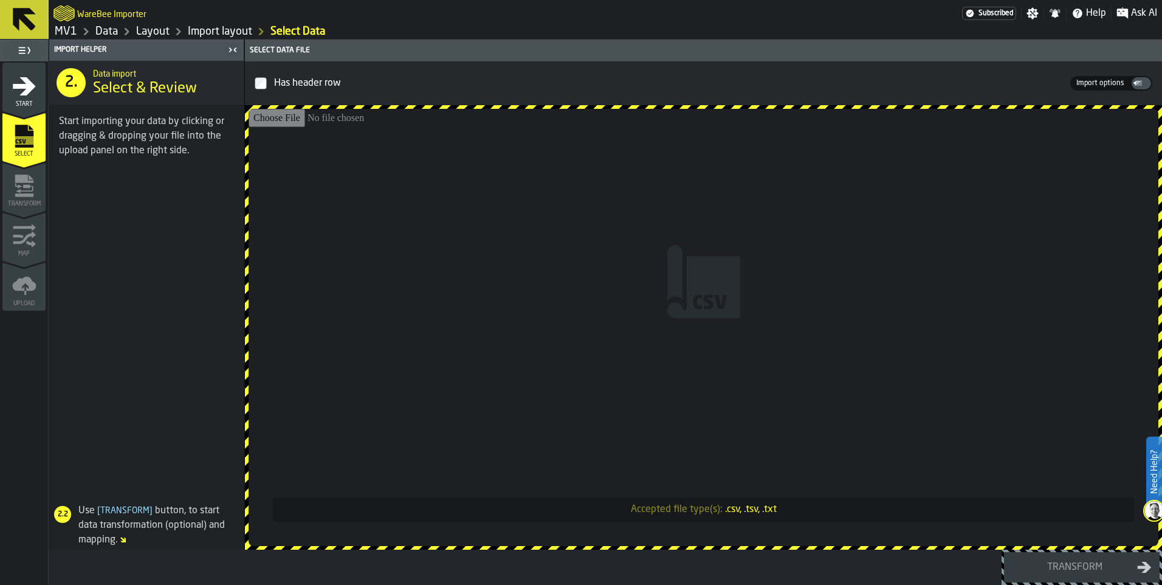
click at [508, 304] on input "Accepted file type(s): .csv, .tsv, .txt" at bounding box center [704, 327] width 910 height 437
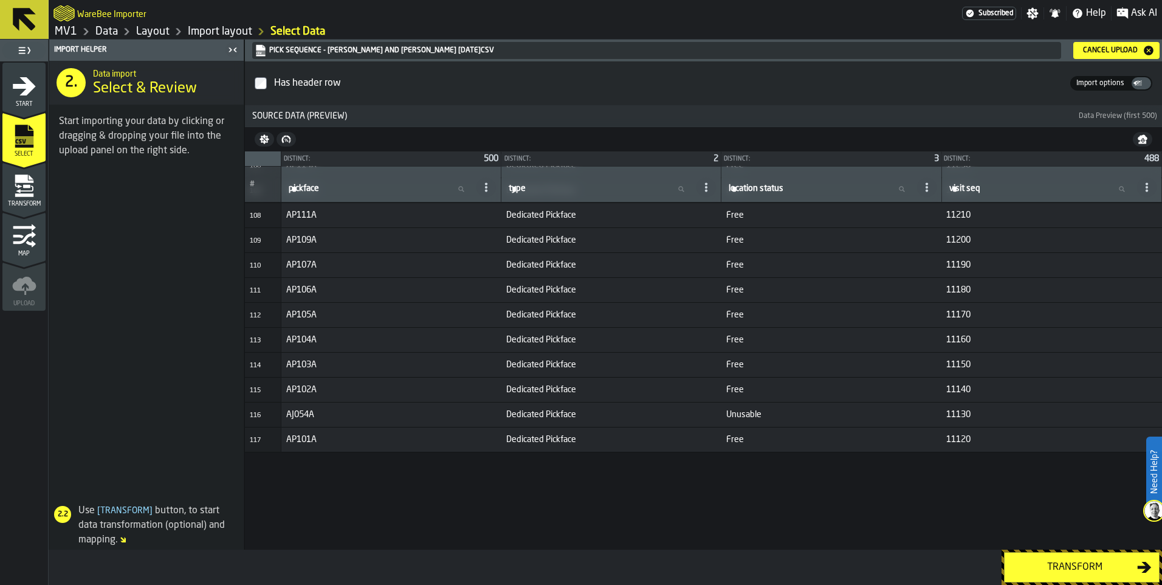
scroll to position [2702, 0]
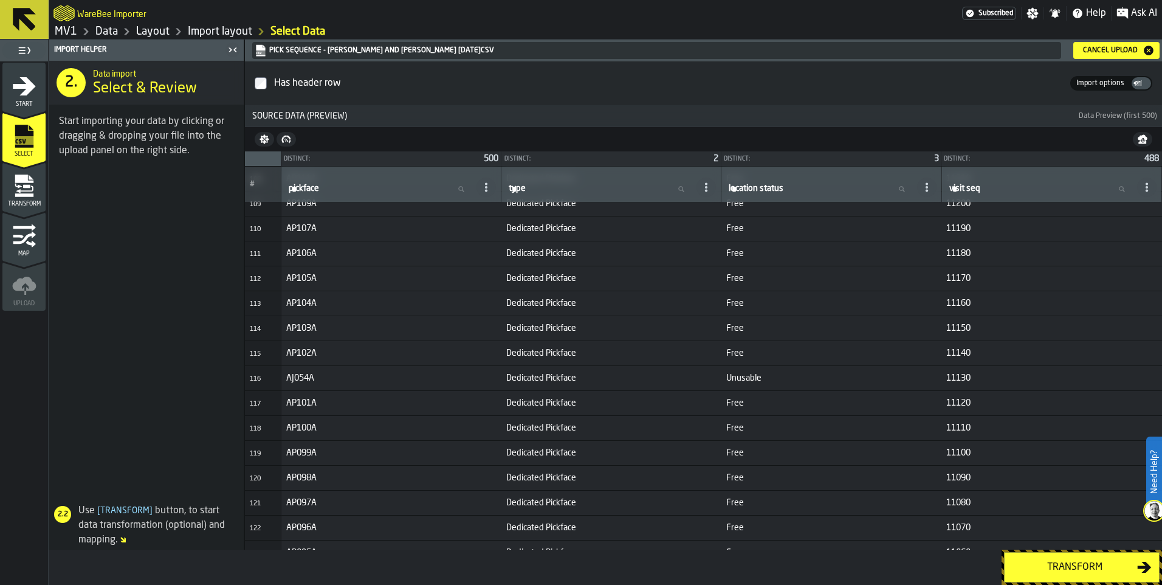
click at [1081, 562] on div "Transform" at bounding box center [1074, 567] width 125 height 15
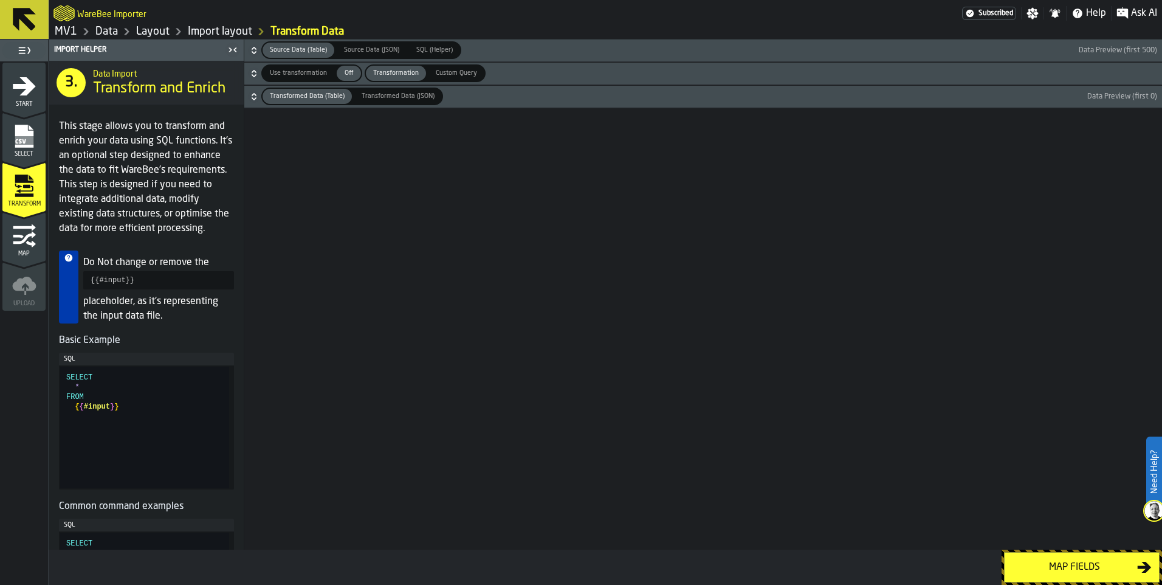
click at [1078, 565] on div "Map fields" at bounding box center [1074, 567] width 125 height 15
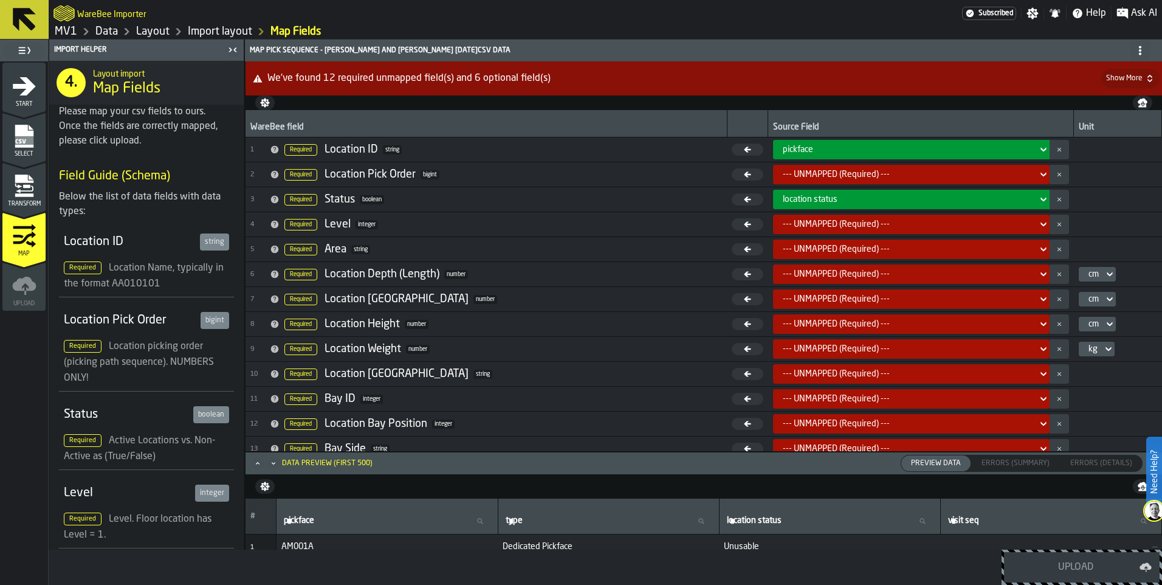
click at [867, 177] on div "--- UNMAPPED (Required) ---" at bounding box center [908, 175] width 250 height 10
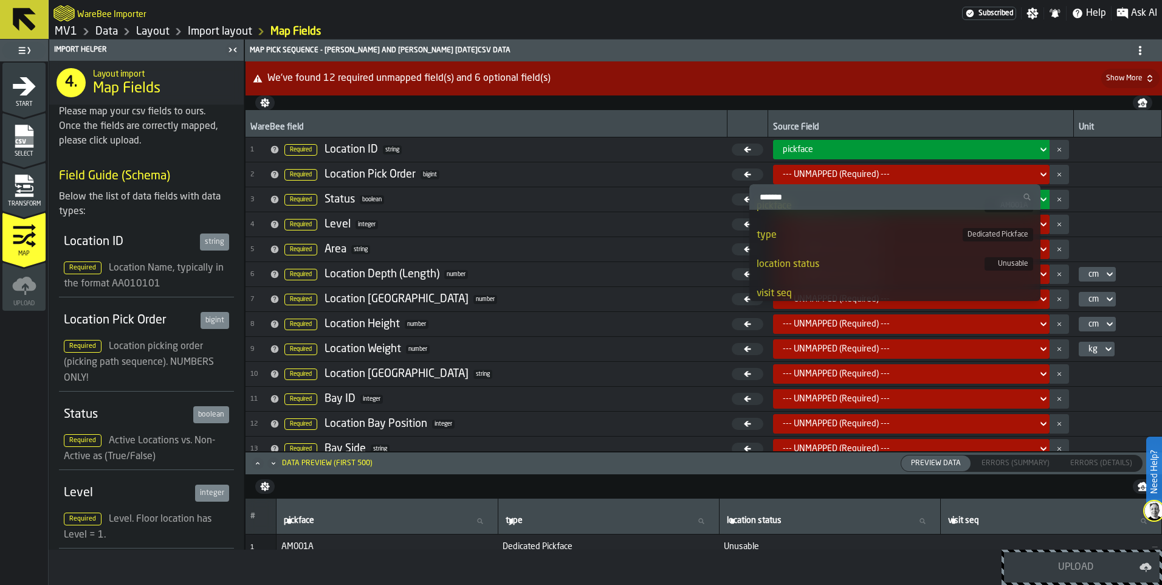
scroll to position [26, 0]
click at [1051, 100] on nav at bounding box center [704, 102] width 917 height 15
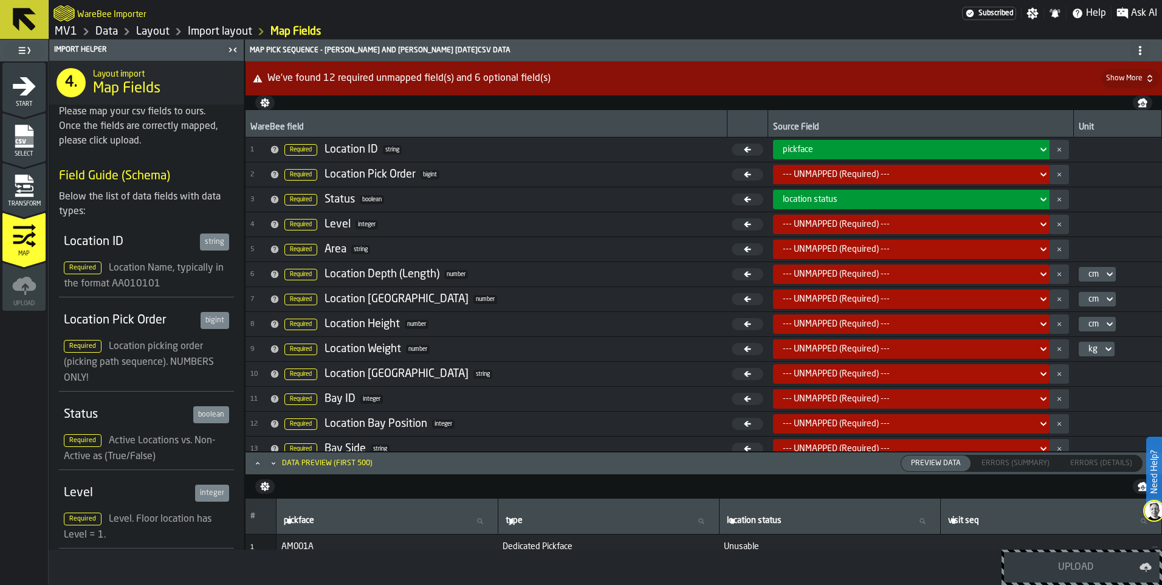
click at [7, 188] on div "Transform" at bounding box center [23, 190] width 43 height 33
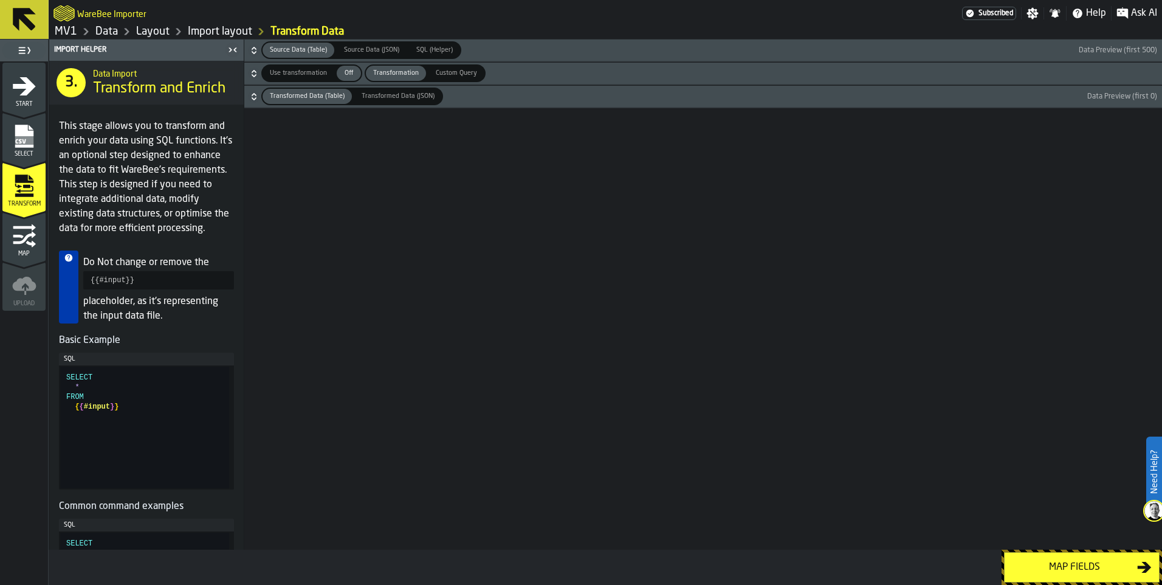
click at [347, 71] on span "Off" at bounding box center [348, 73] width 19 height 10
click at [348, 70] on span "Off" at bounding box center [348, 73] width 19 height 10
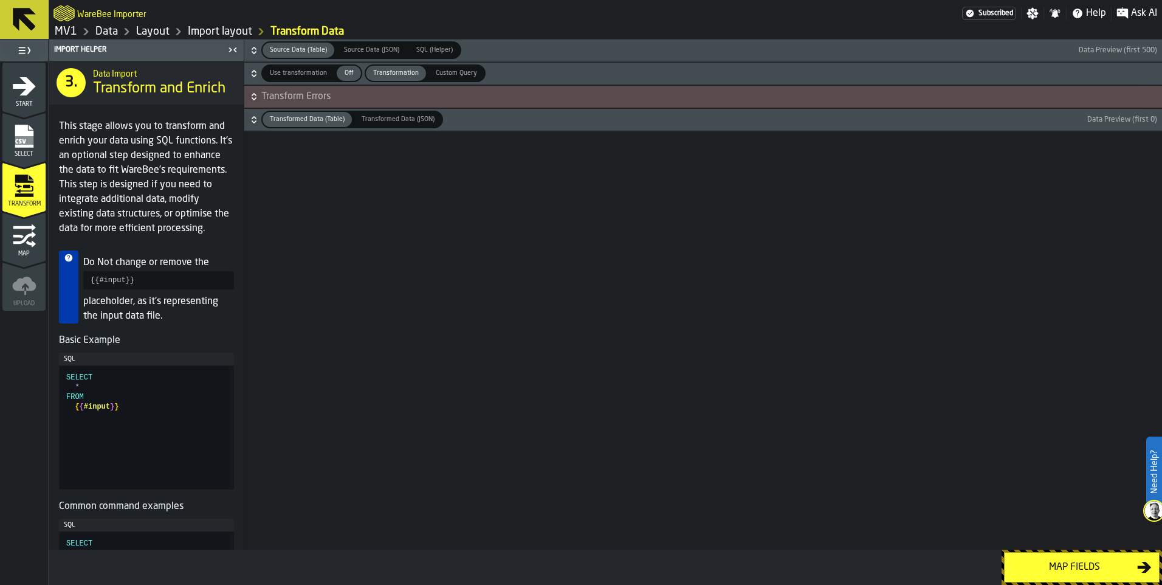
click at [1066, 568] on div "Map fields" at bounding box center [1074, 567] width 125 height 15
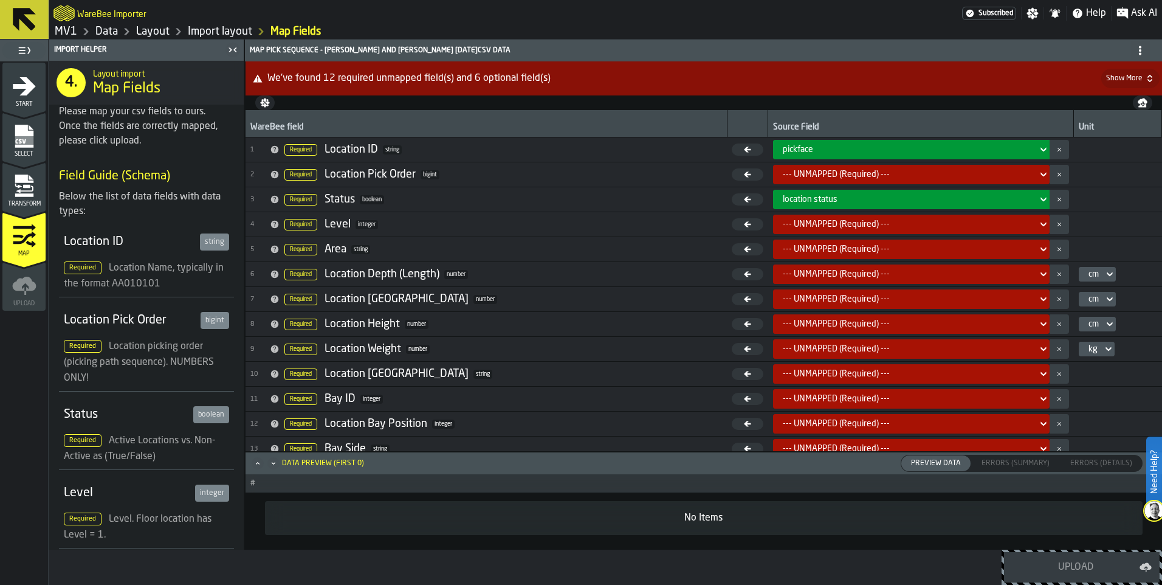
click at [869, 173] on div "--- UNMAPPED (Required) ---" at bounding box center [908, 175] width 250 height 10
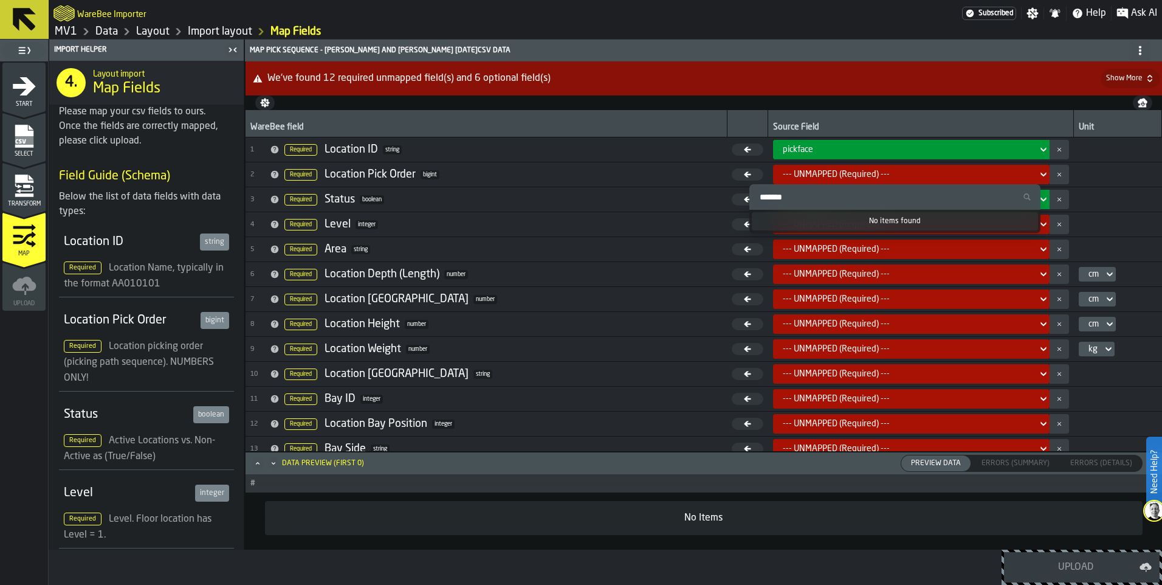
click at [1041, 175] on icon at bounding box center [1043, 175] width 5 height 4
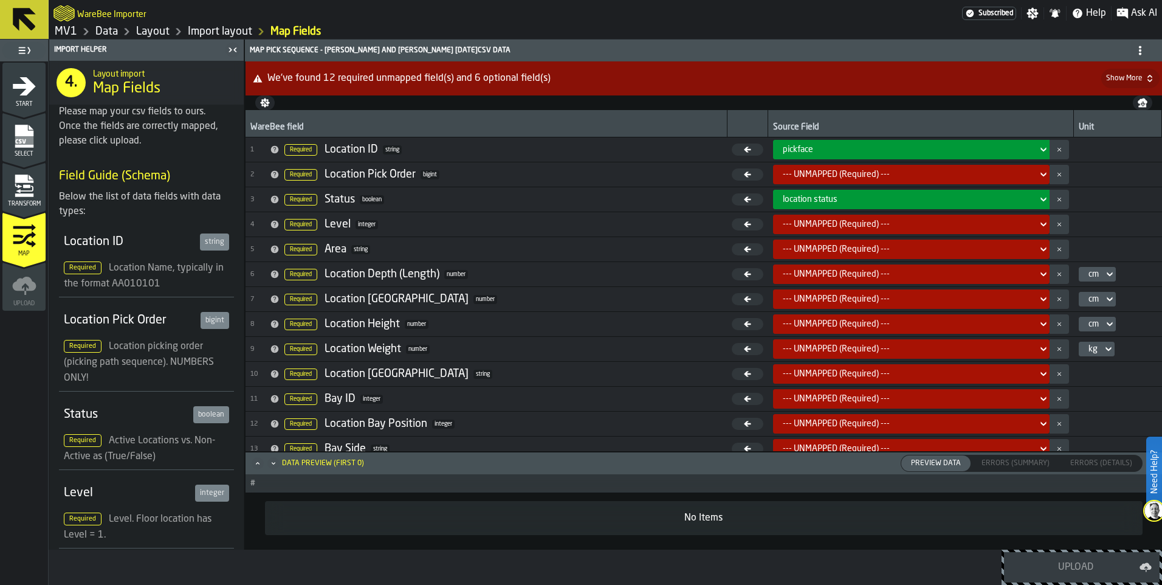
click at [1041, 175] on icon at bounding box center [1043, 175] width 5 height 4
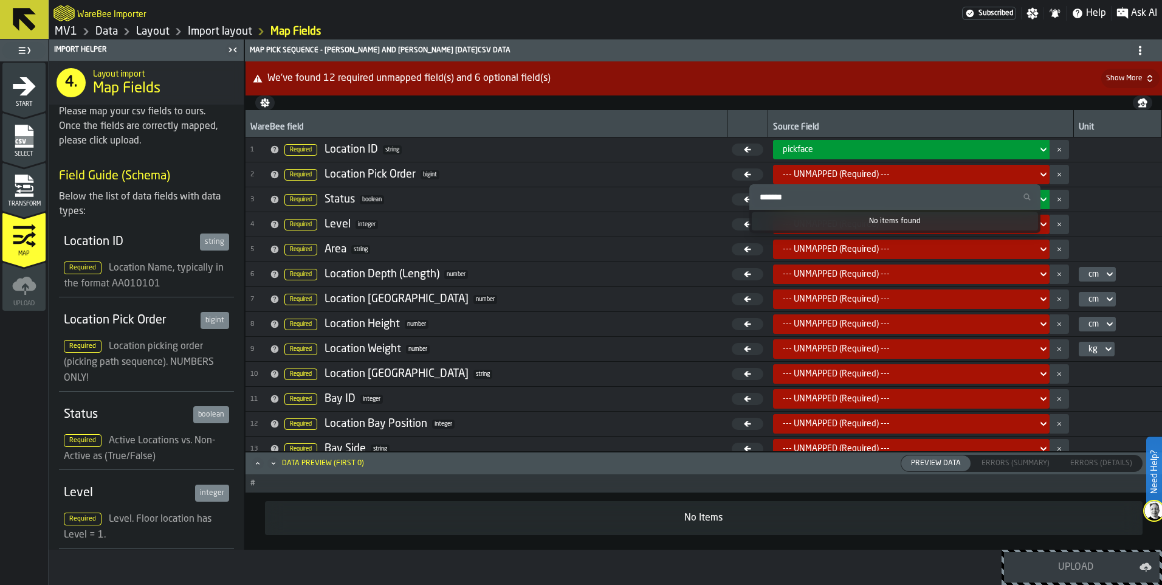
click at [1041, 175] on icon at bounding box center [1043, 175] width 5 height 4
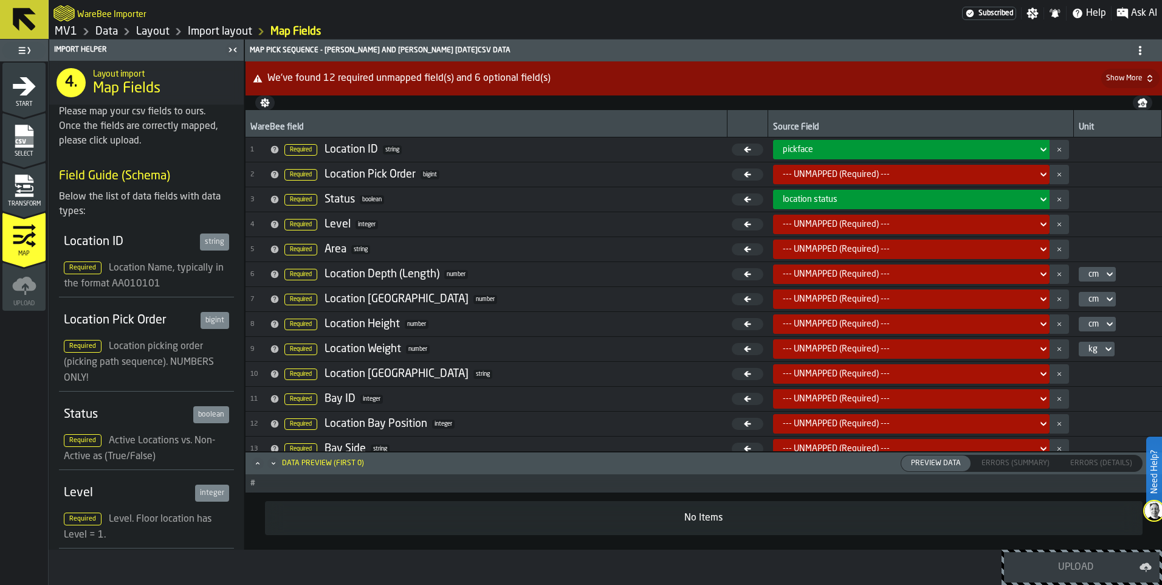
click at [31, 400] on div "1 Start 2 Select 2 Transform 3 Map 4 Upload" at bounding box center [24, 322] width 48 height 523
click at [23, 187] on icon "menu Transform" at bounding box center [26, 186] width 7 height 4
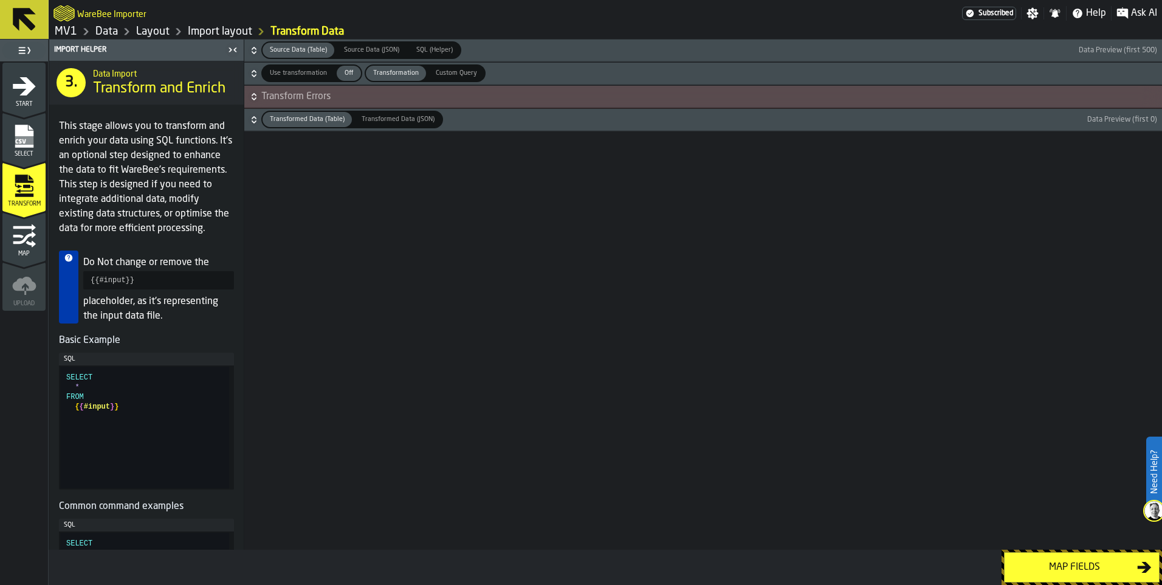
click at [22, 148] on icon "menu Select" at bounding box center [24, 136] width 24 height 24
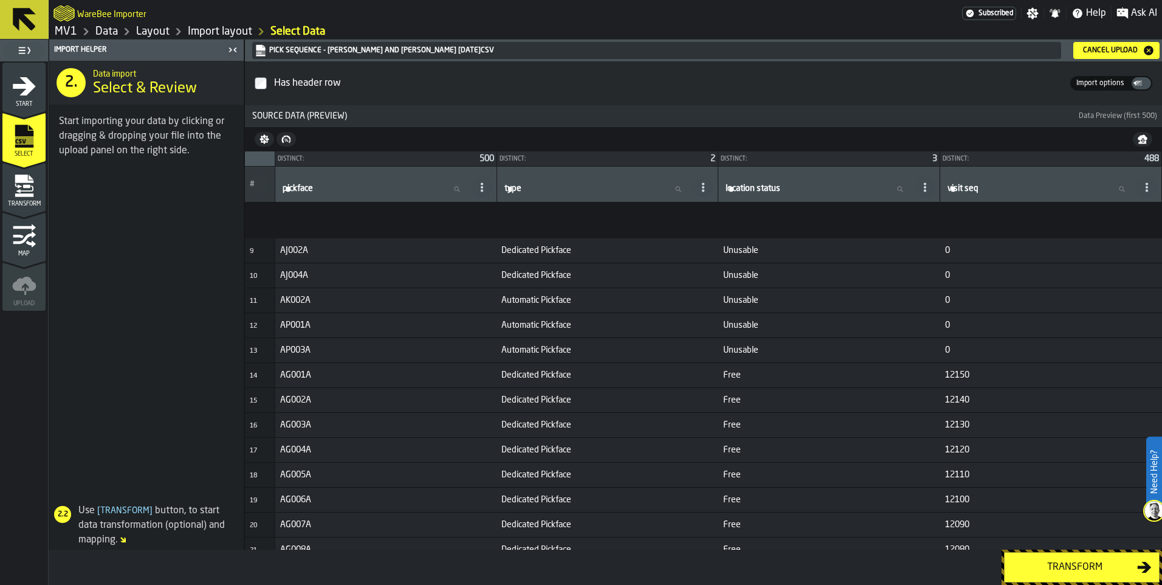
scroll to position [0, 0]
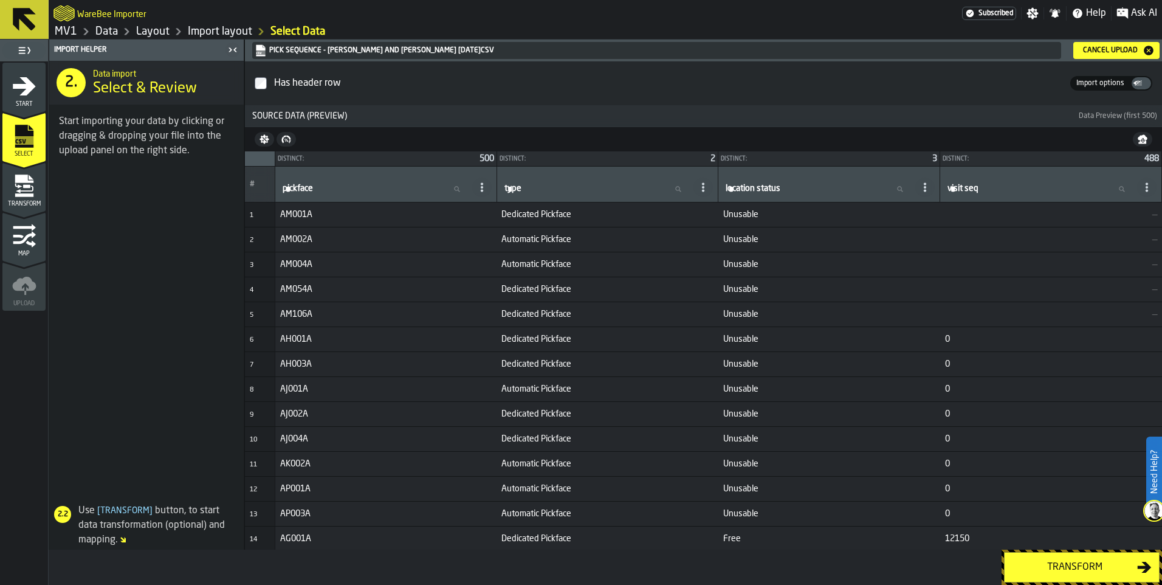
click at [1151, 53] on icon "button-Cancel Upload" at bounding box center [1149, 51] width 10 height 10
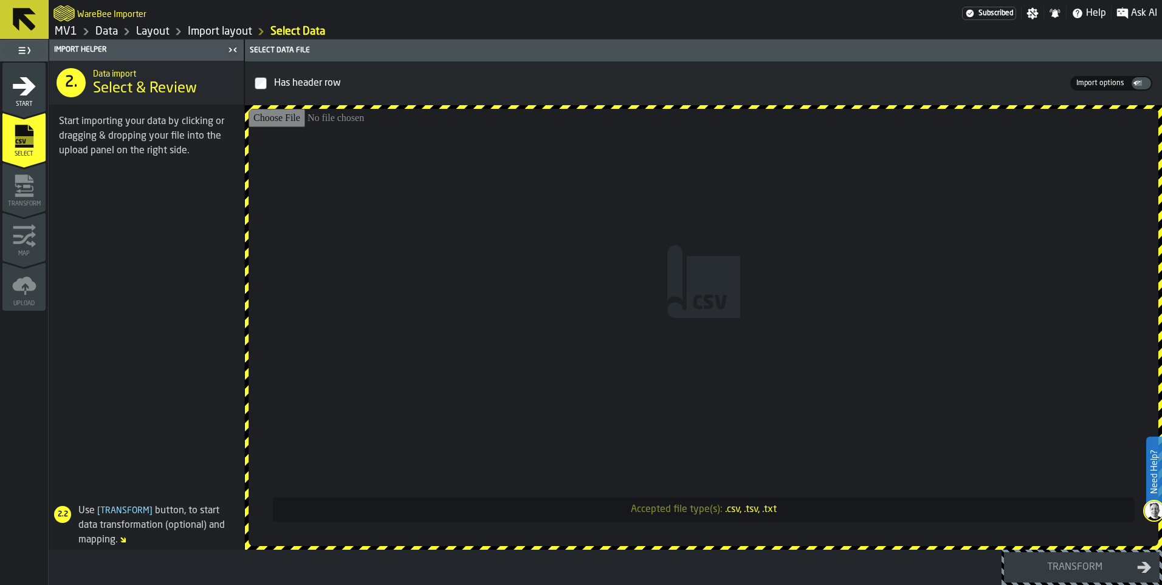
click at [28, 91] on icon "menu Start" at bounding box center [24, 86] width 23 height 18
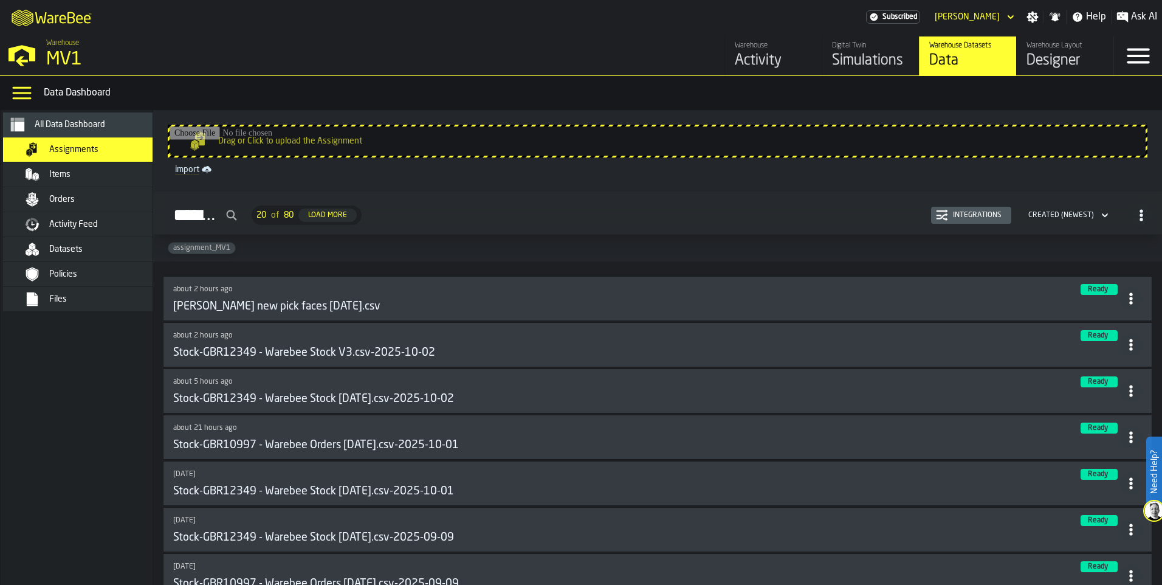
click at [1125, 296] on icon at bounding box center [1131, 298] width 12 height 12
click at [1092, 352] on div "Delete" at bounding box center [1099, 355] width 63 height 15
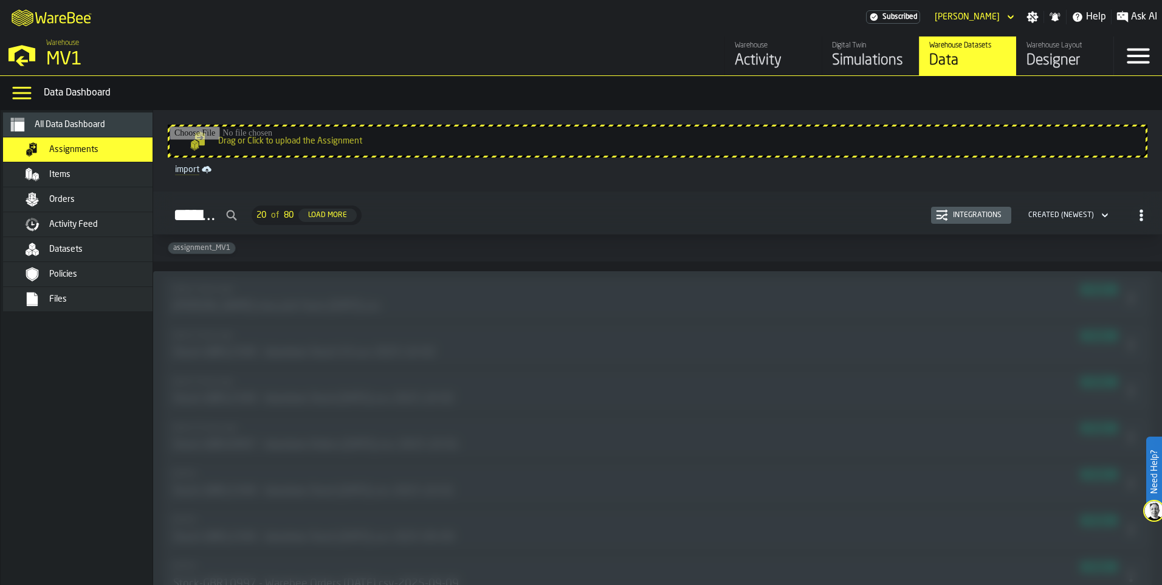
click at [762, 61] on div "Activity" at bounding box center [773, 60] width 77 height 19
